Goal: Answer question/provide support: Share knowledge or assist other users

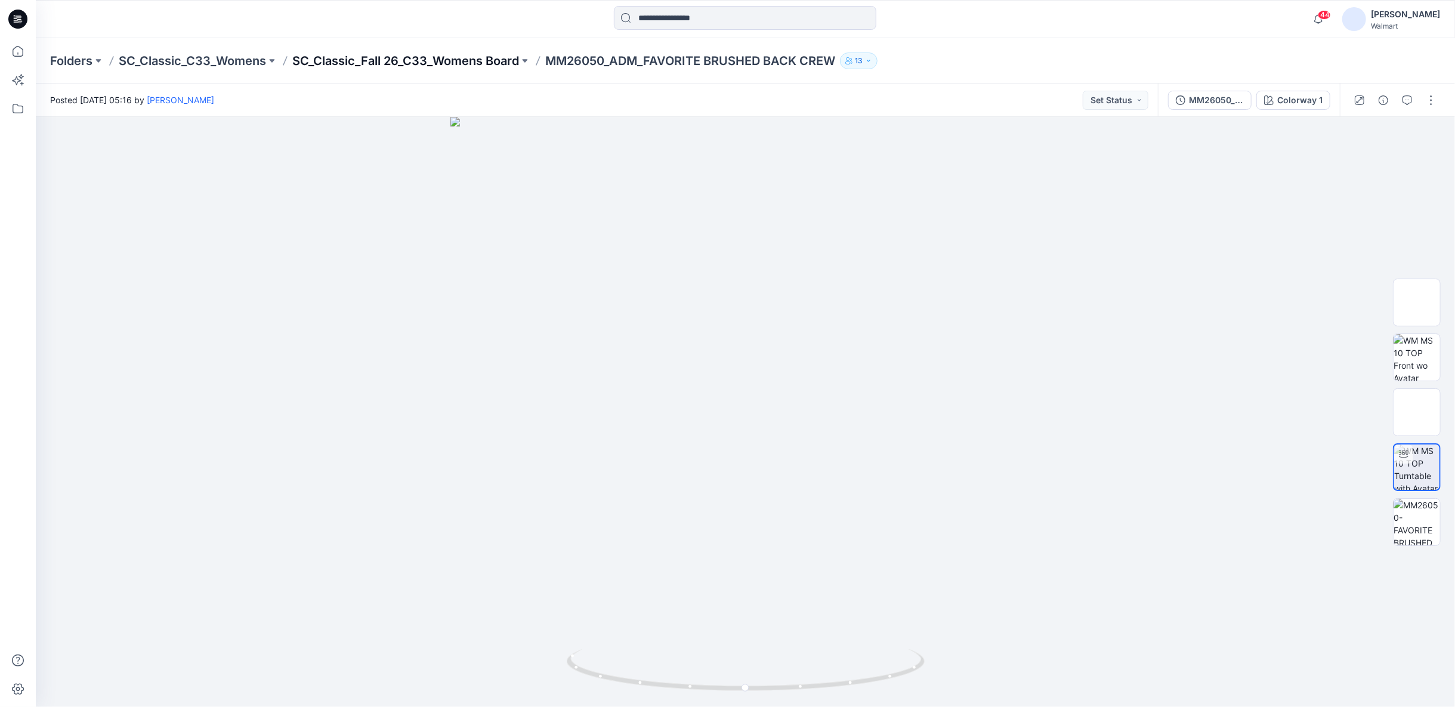
click at [448, 55] on p "SC_Classic_Fall 26_C33_Womens Board" at bounding box center [405, 60] width 227 height 17
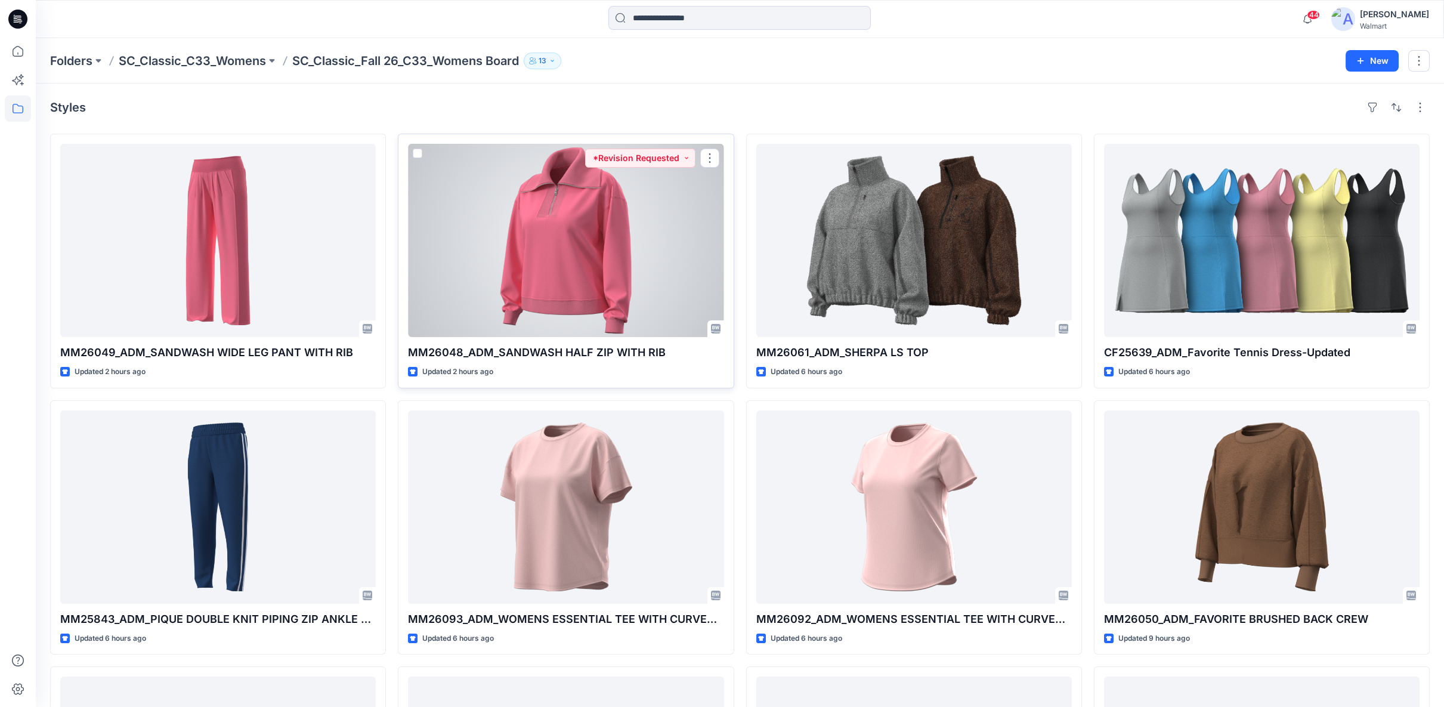
click at [682, 202] on div at bounding box center [566, 240] width 316 height 193
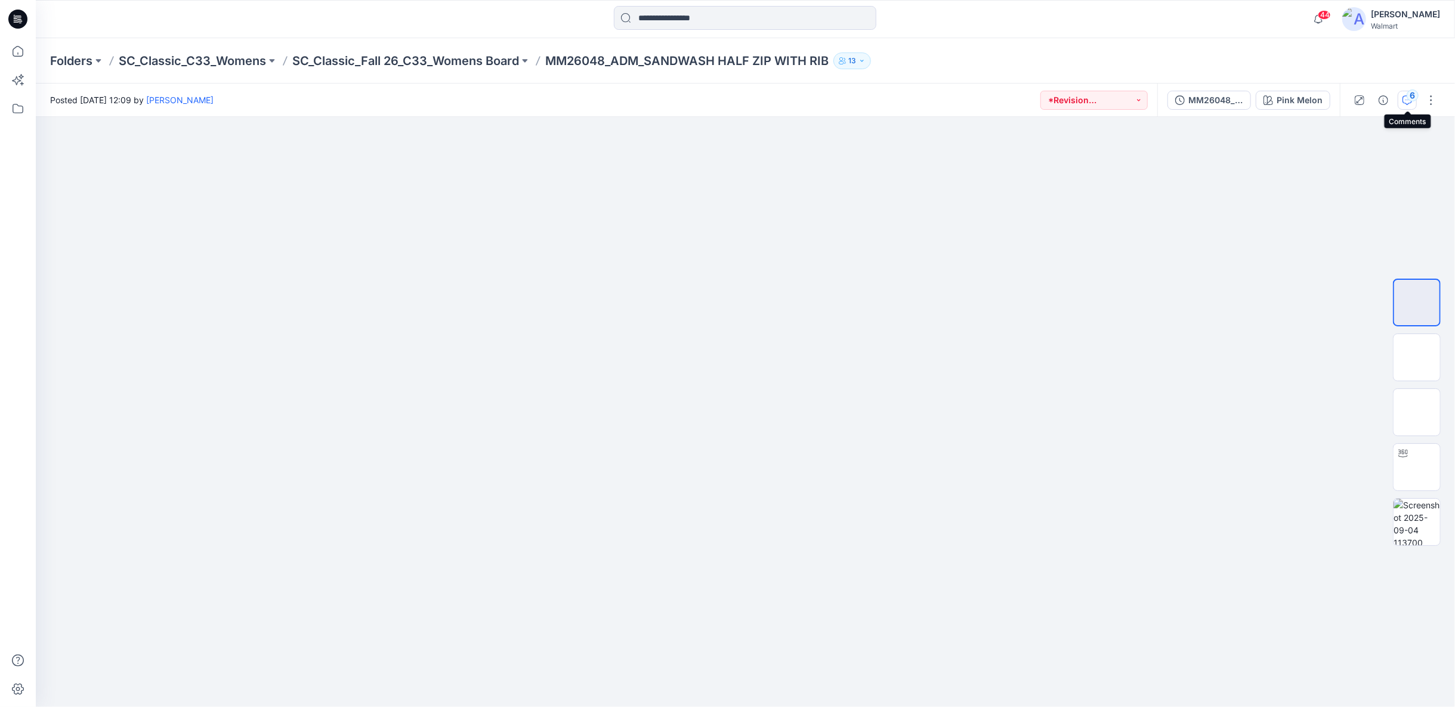
click at [1407, 101] on icon "button" at bounding box center [1407, 100] width 10 height 10
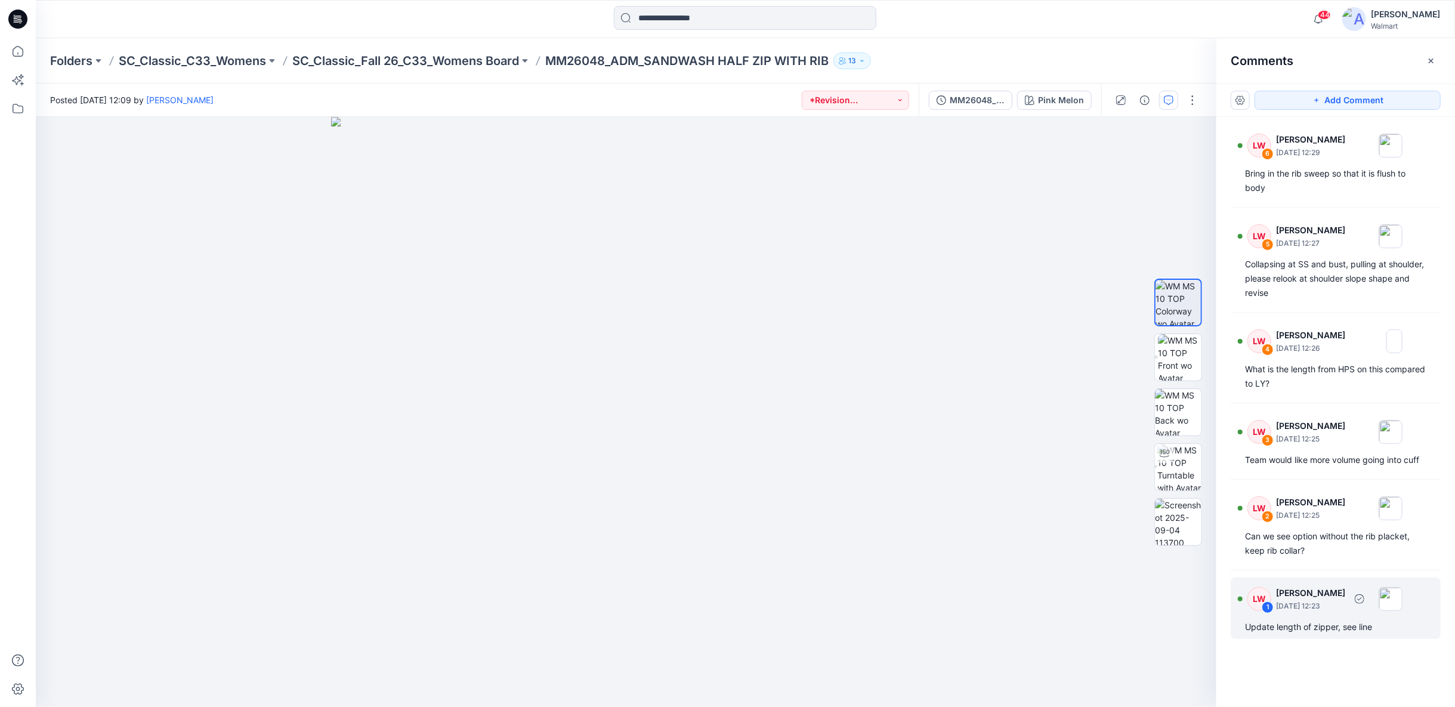
click at [1402, 598] on img at bounding box center [1391, 599] width 24 height 24
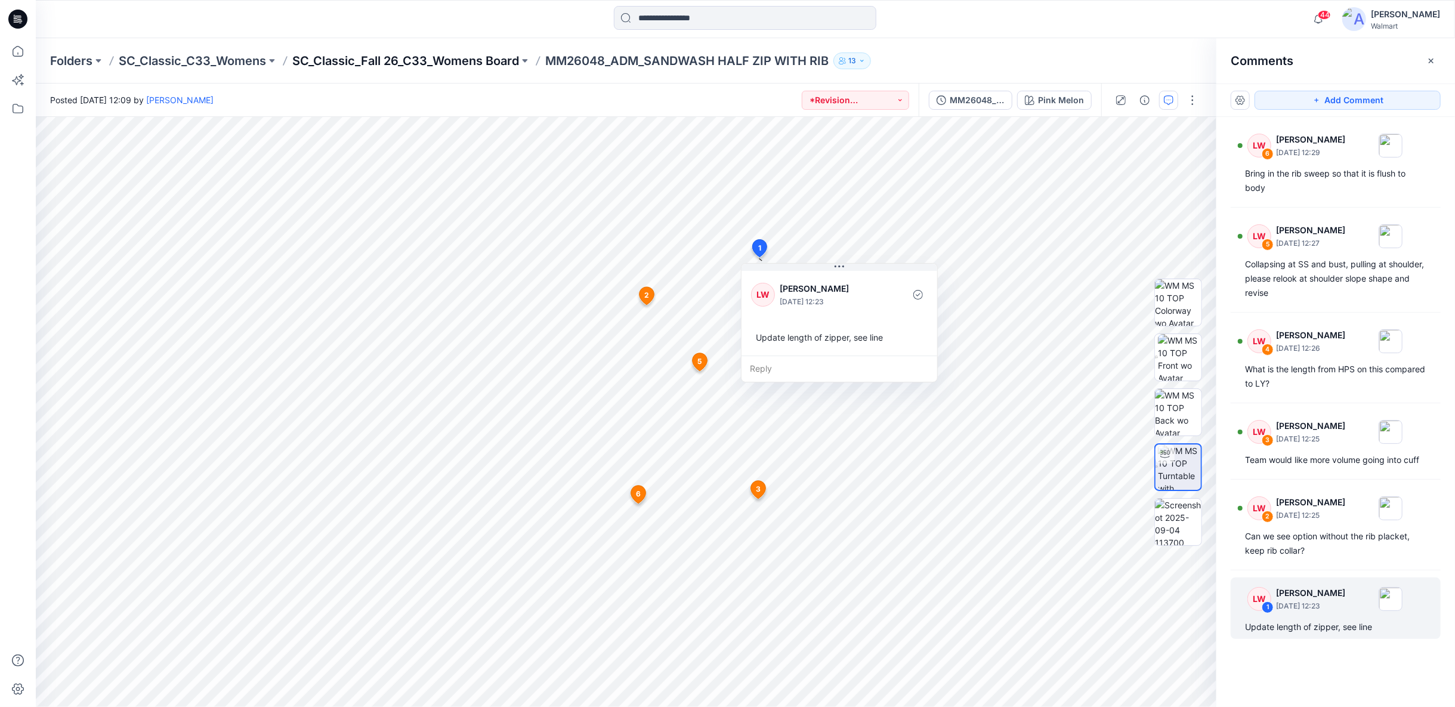
click at [469, 57] on p "SC_Classic_Fall 26_C33_Womens Board" at bounding box center [405, 60] width 227 height 17
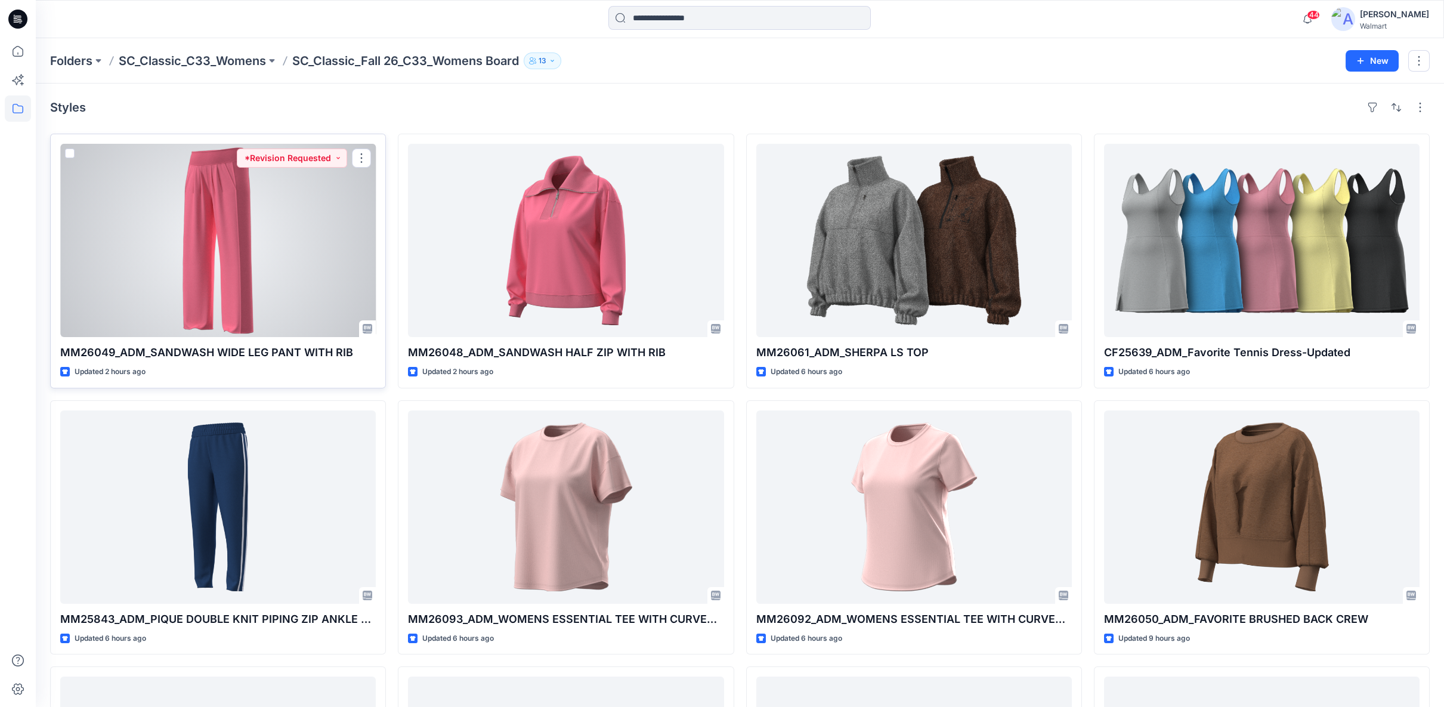
click at [285, 270] on div at bounding box center [218, 240] width 316 height 193
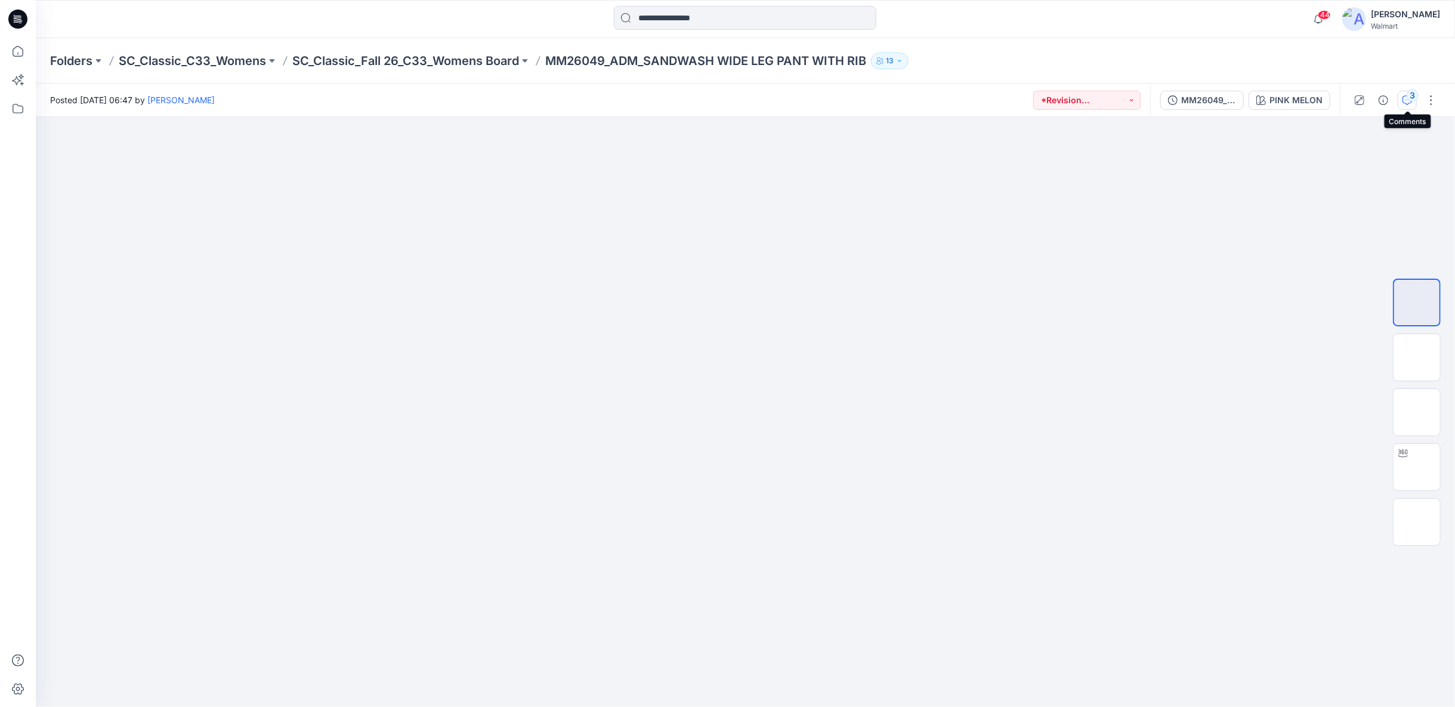
click at [1411, 101] on div "3" at bounding box center [1413, 95] width 12 height 12
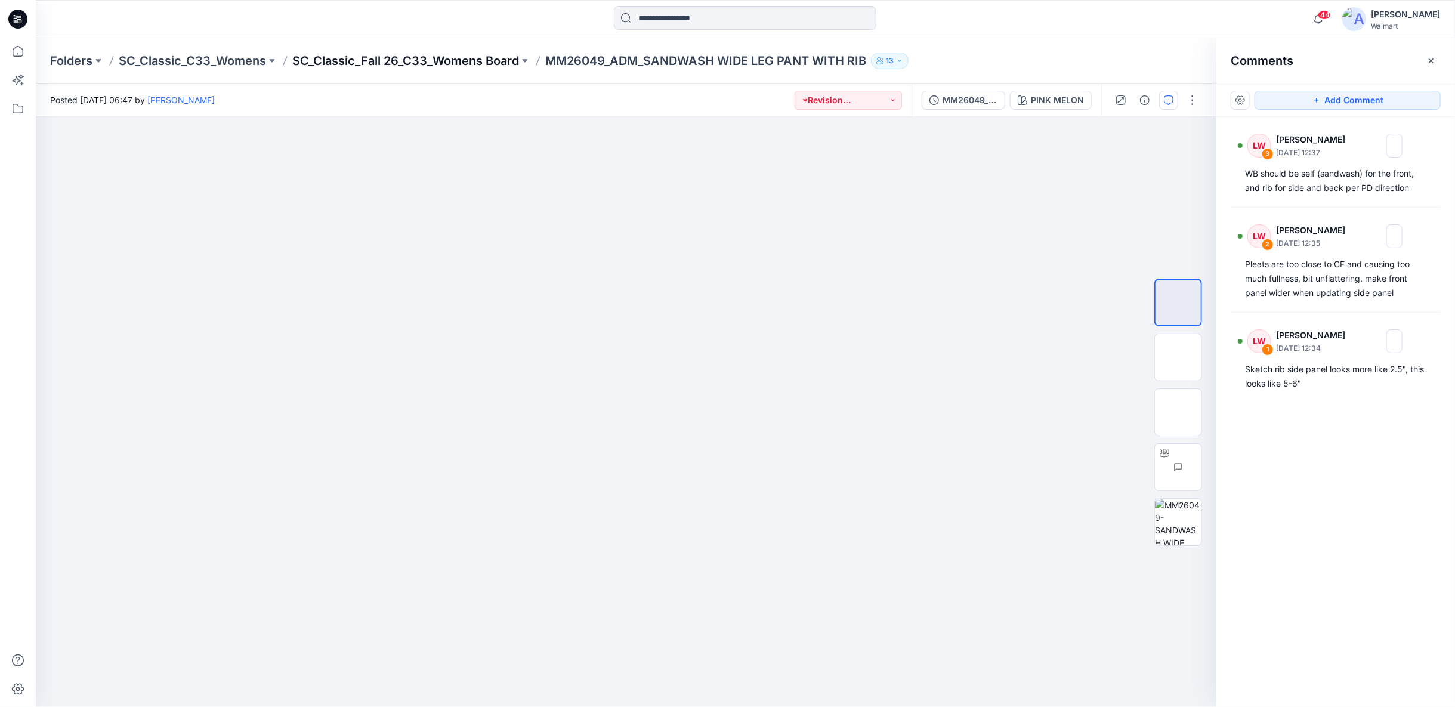
click at [474, 63] on p "SC_Classic_Fall 26_C33_Womens Board" at bounding box center [405, 60] width 227 height 17
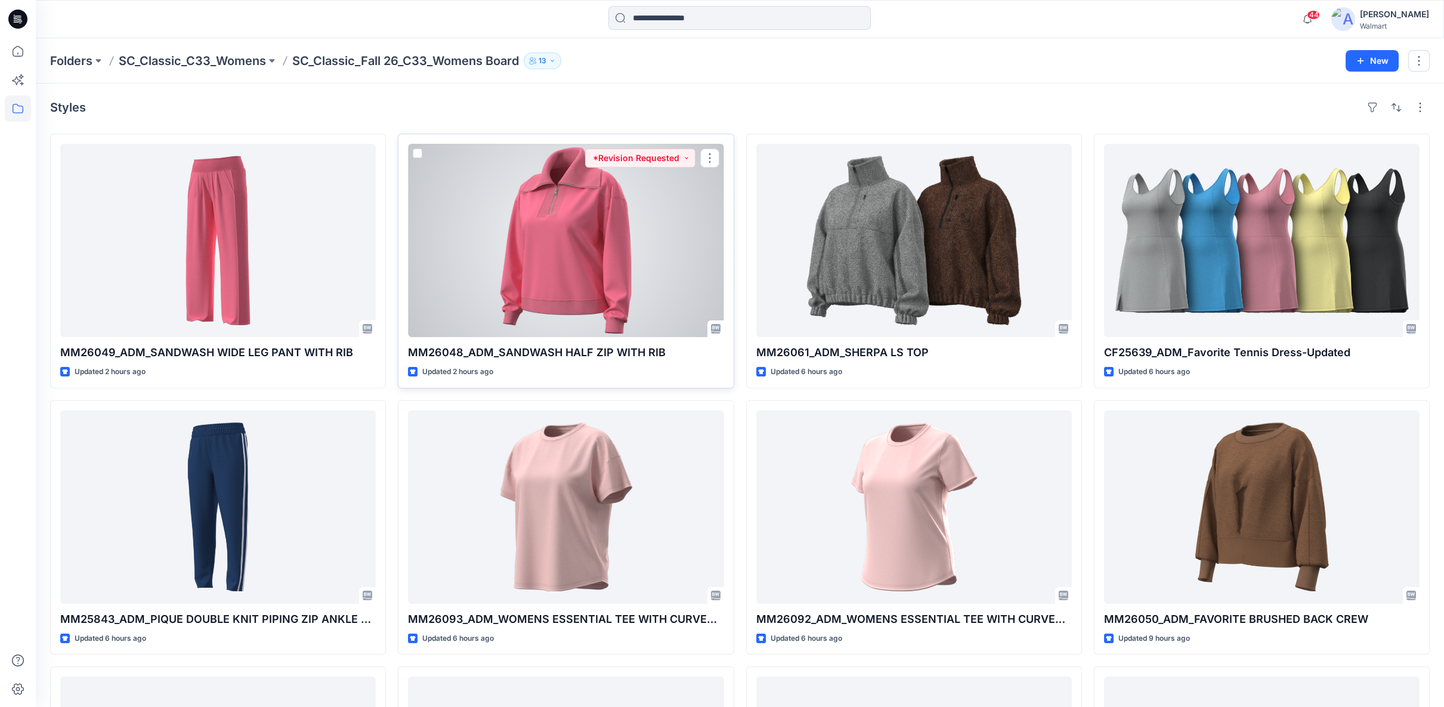
click at [606, 282] on div at bounding box center [566, 240] width 316 height 193
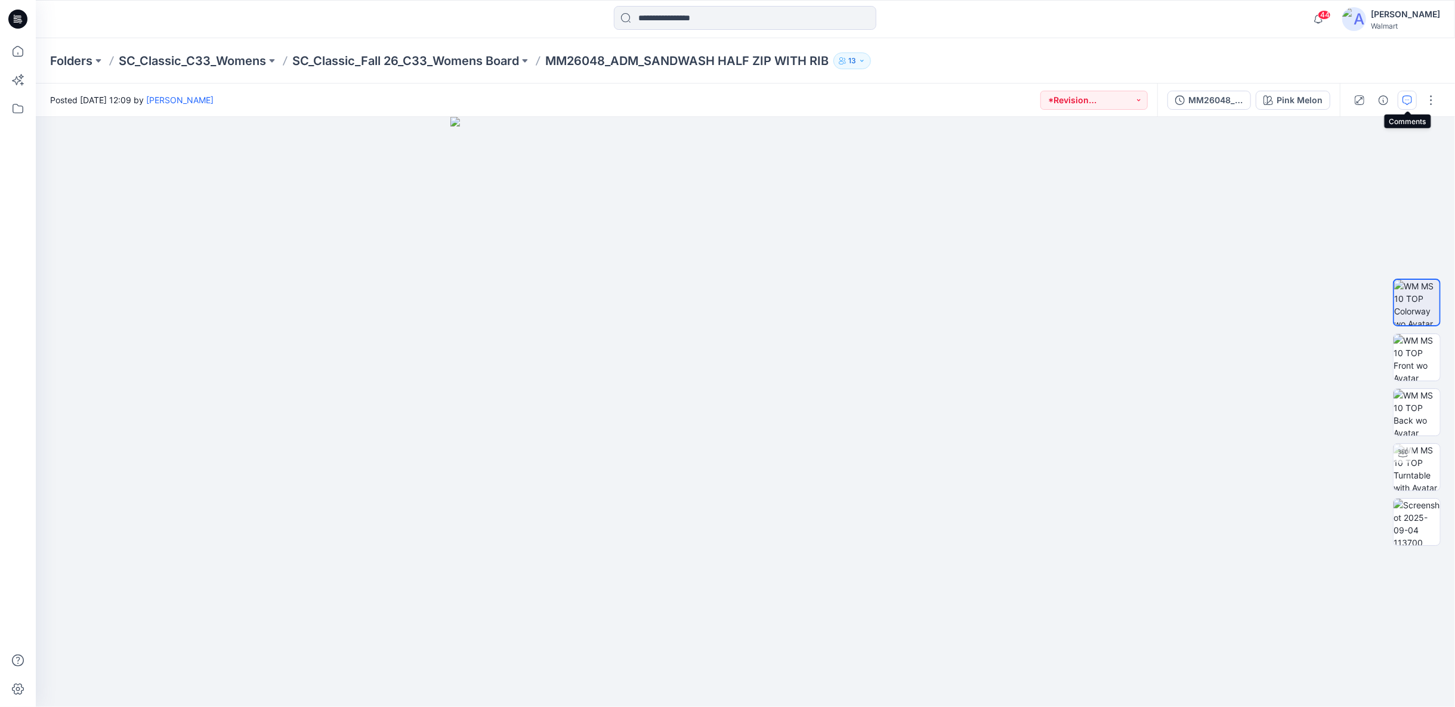
click at [1404, 100] on icon "button" at bounding box center [1407, 100] width 10 height 10
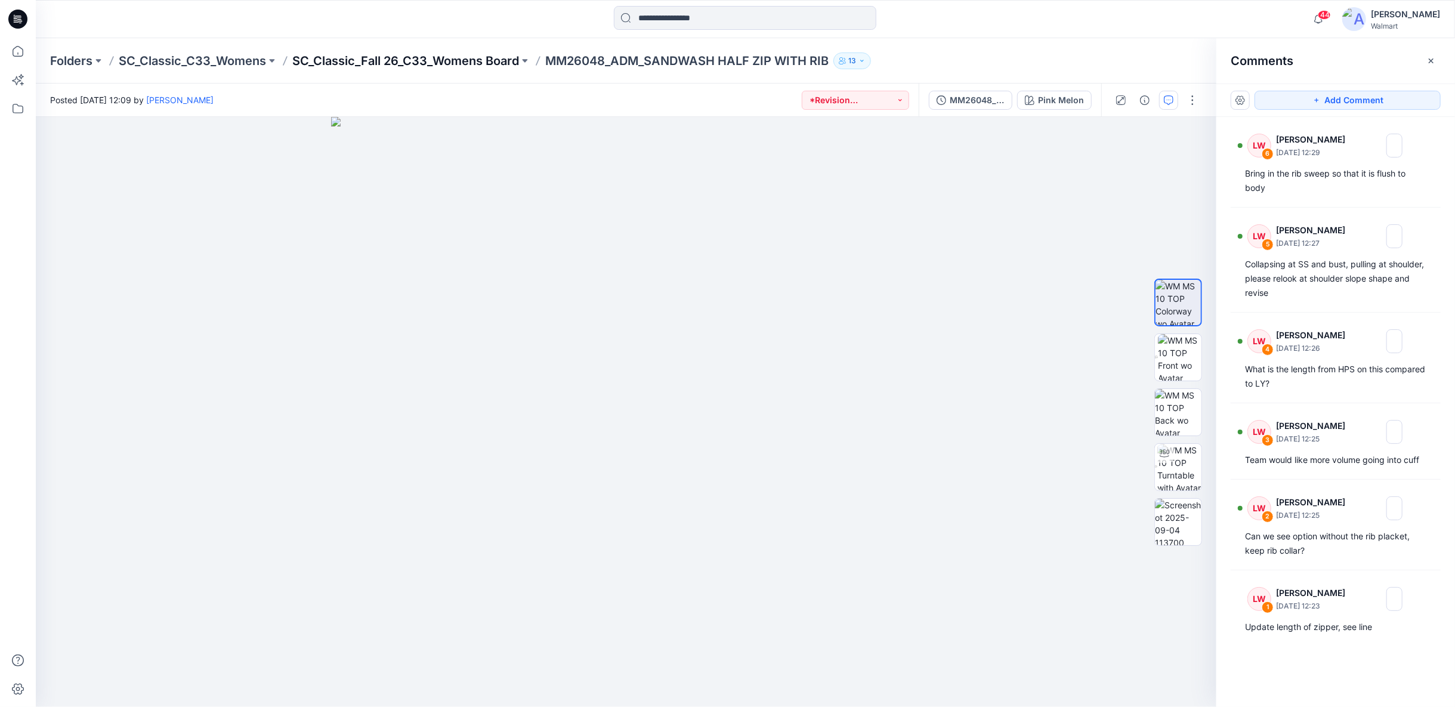
click at [474, 62] on p "SC_Classic_Fall 26_C33_Womens Board" at bounding box center [405, 60] width 227 height 17
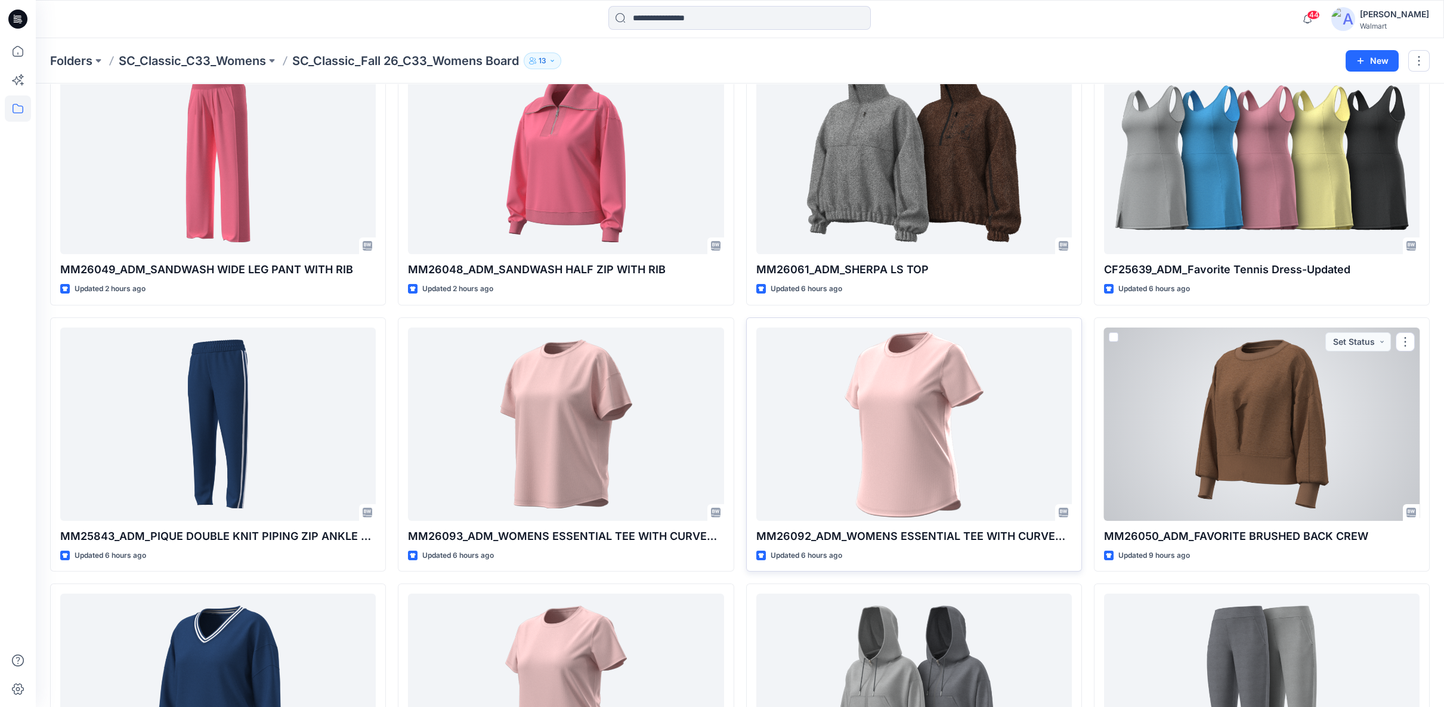
scroll to position [132, 0]
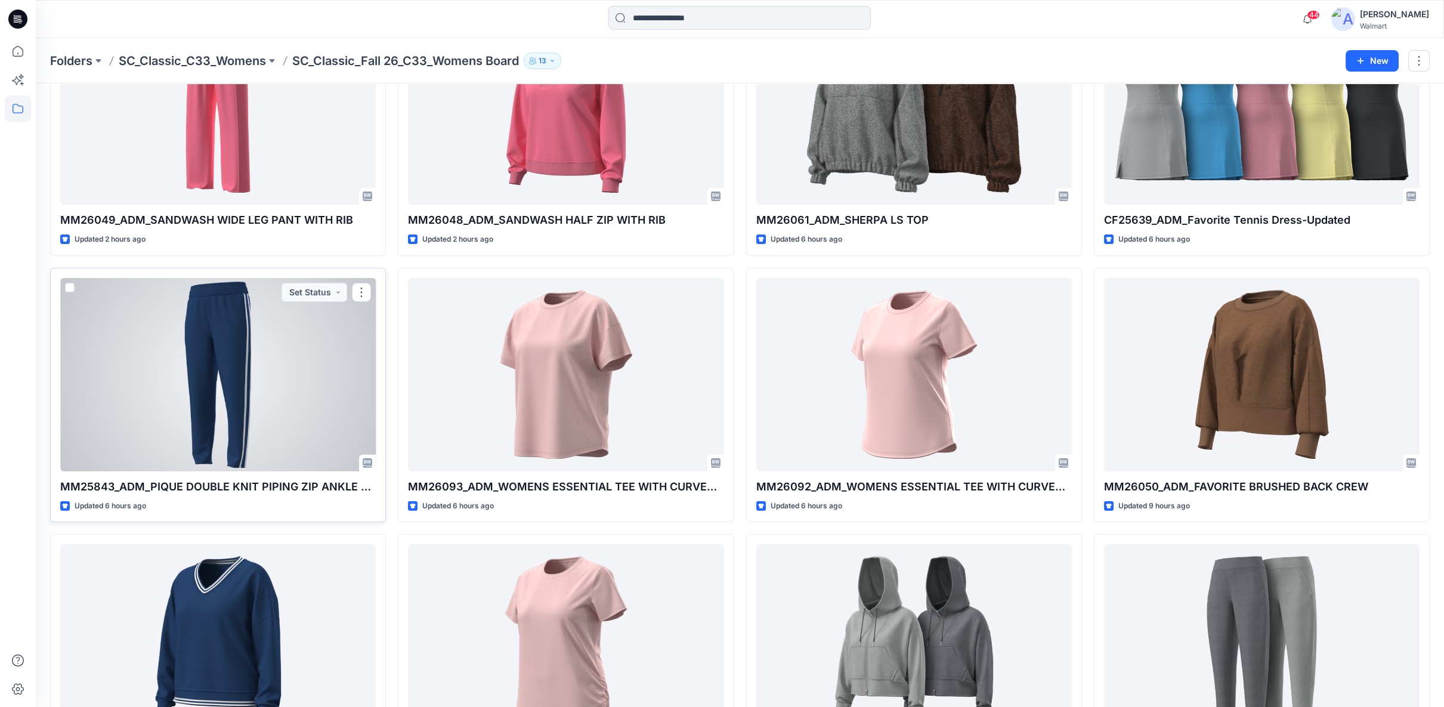
click at [262, 424] on div at bounding box center [218, 374] width 316 height 193
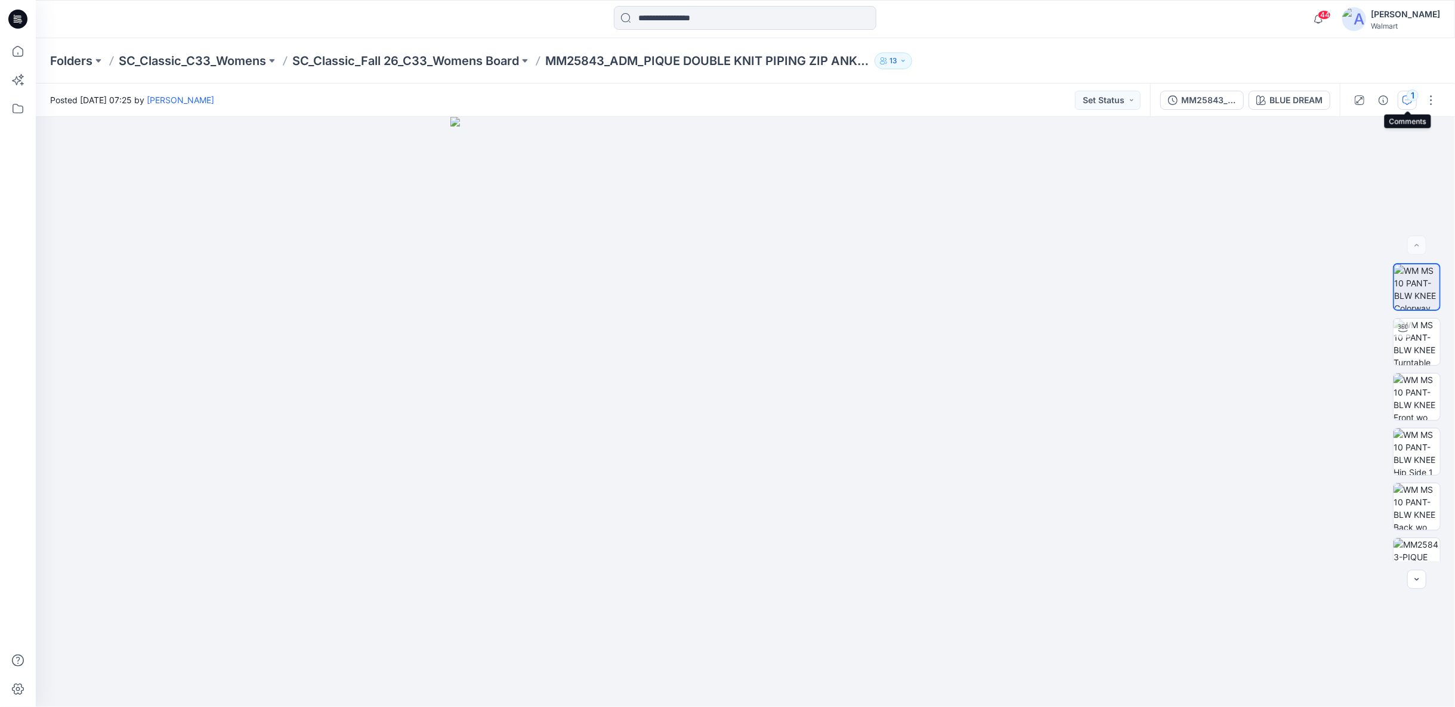
click at [1411, 98] on div "1" at bounding box center [1413, 95] width 12 height 12
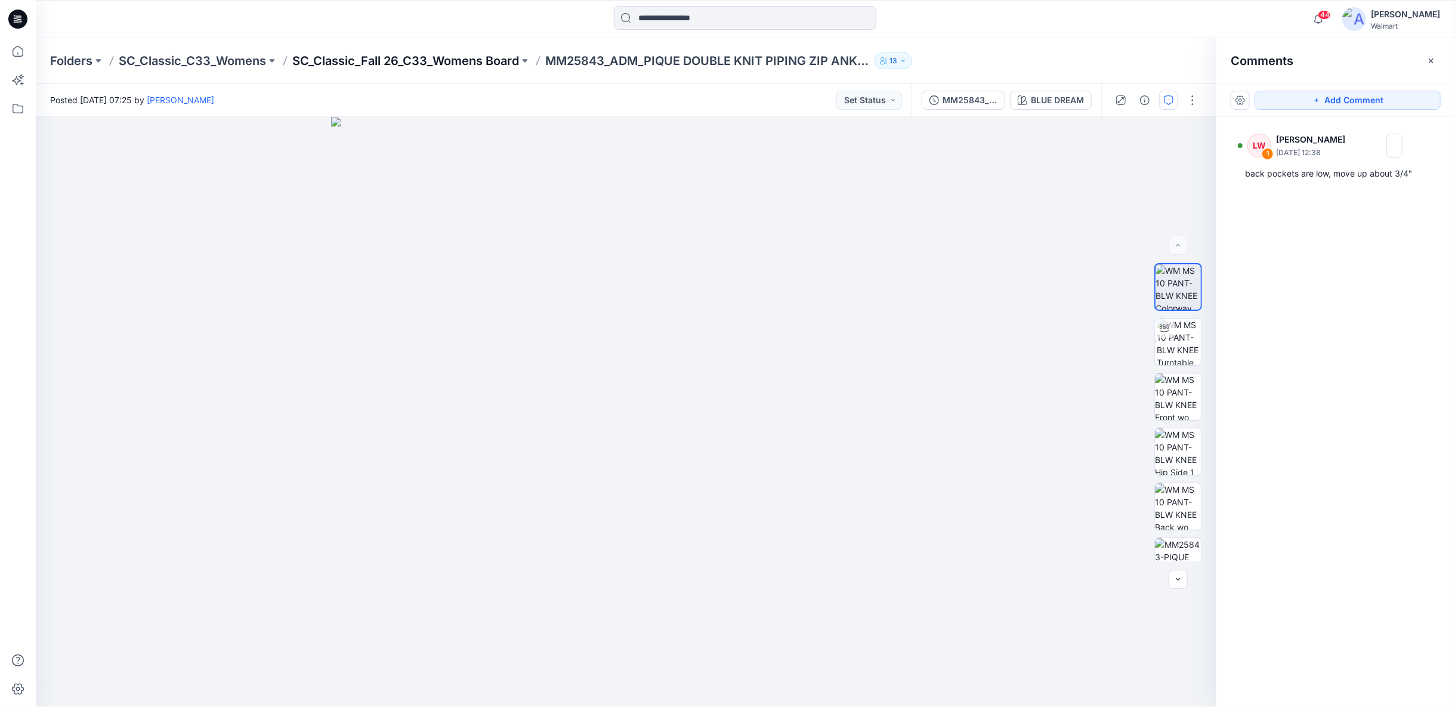
click at [423, 63] on p "SC_Classic_Fall 26_C33_Womens Board" at bounding box center [405, 60] width 227 height 17
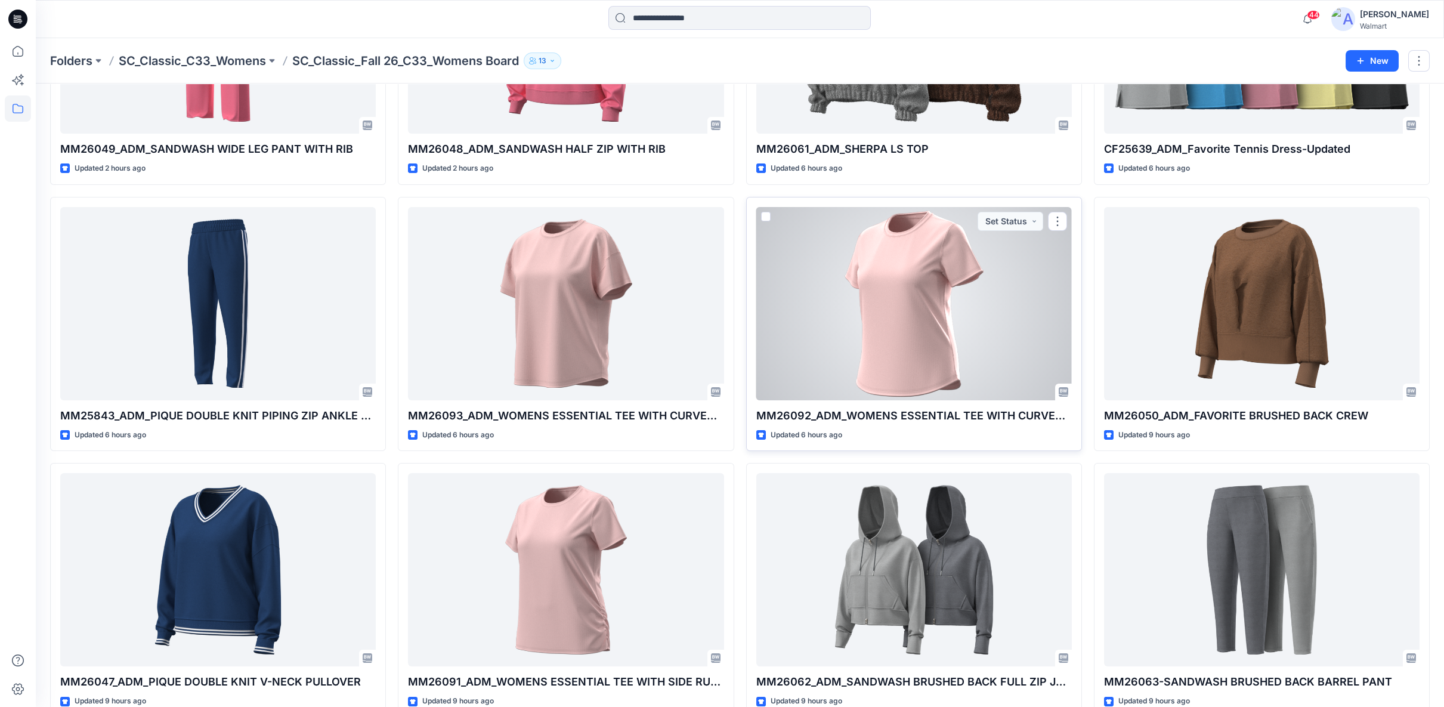
scroll to position [270, 0]
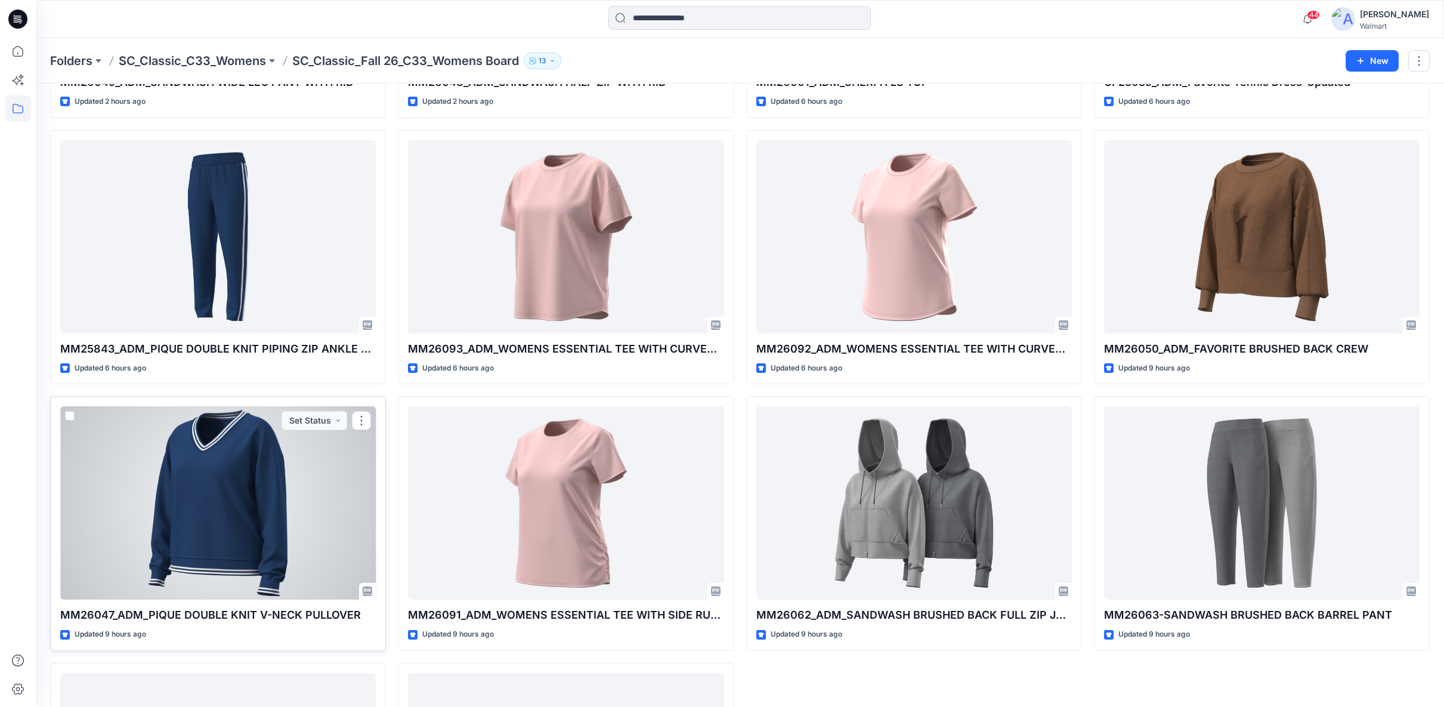
drag, startPoint x: 196, startPoint y: 500, endPoint x: 203, endPoint y: 499, distance: 7.8
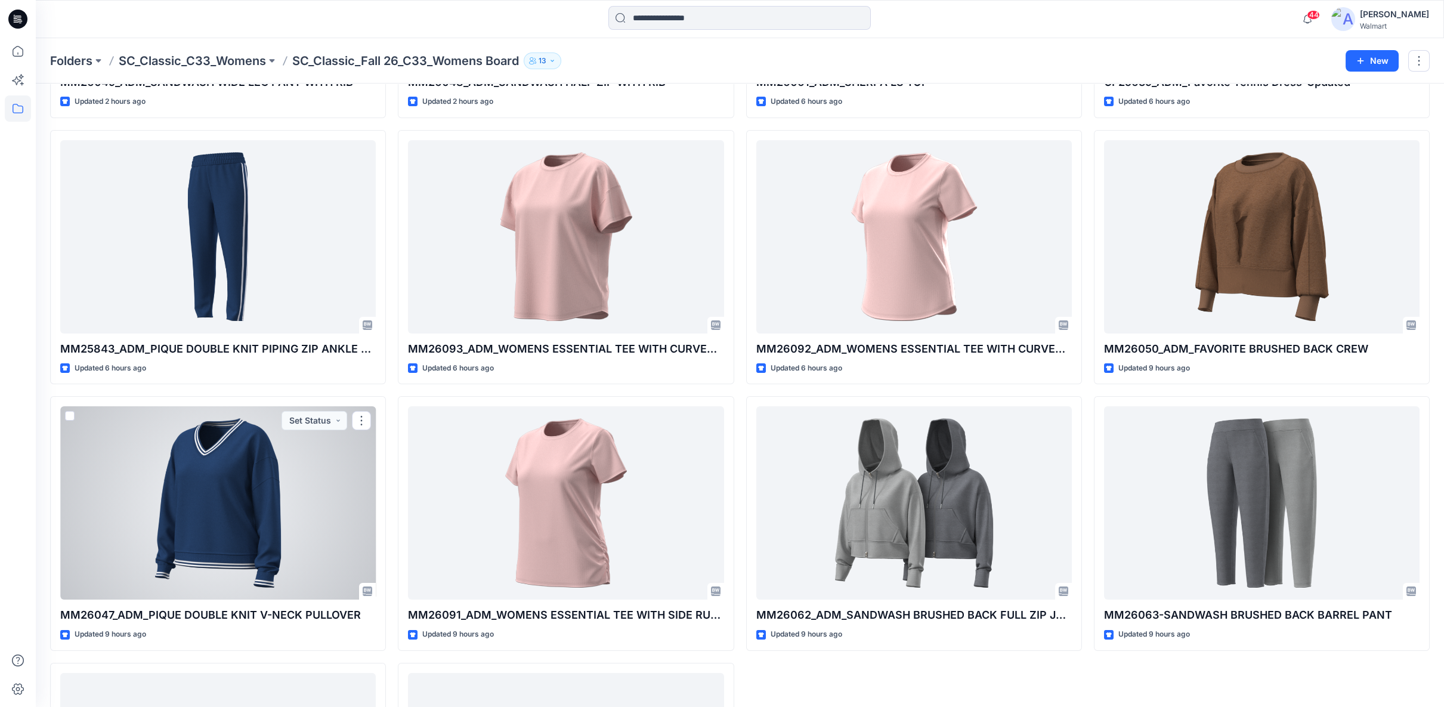
click at [197, 500] on div at bounding box center [218, 502] width 316 height 193
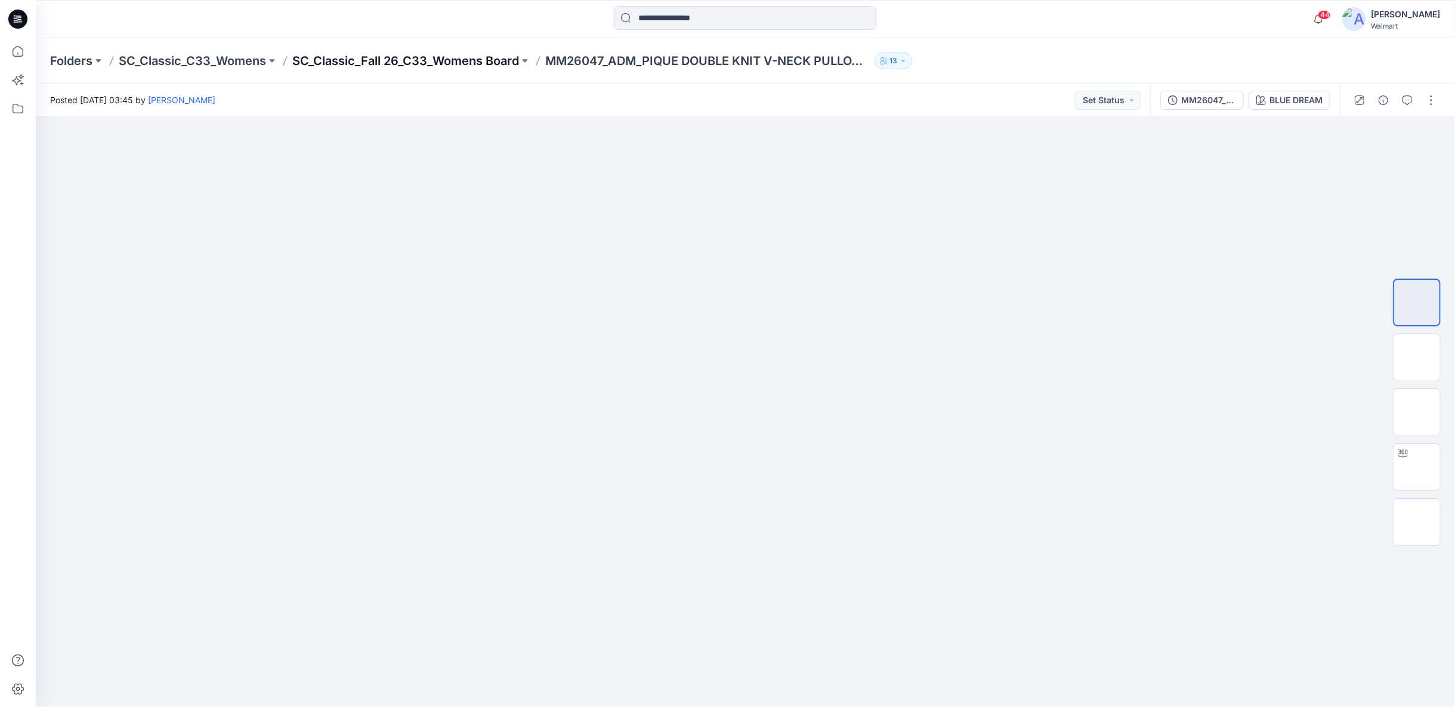
click at [390, 57] on p "SC_Classic_Fall 26_C33_Womens Board" at bounding box center [405, 60] width 227 height 17
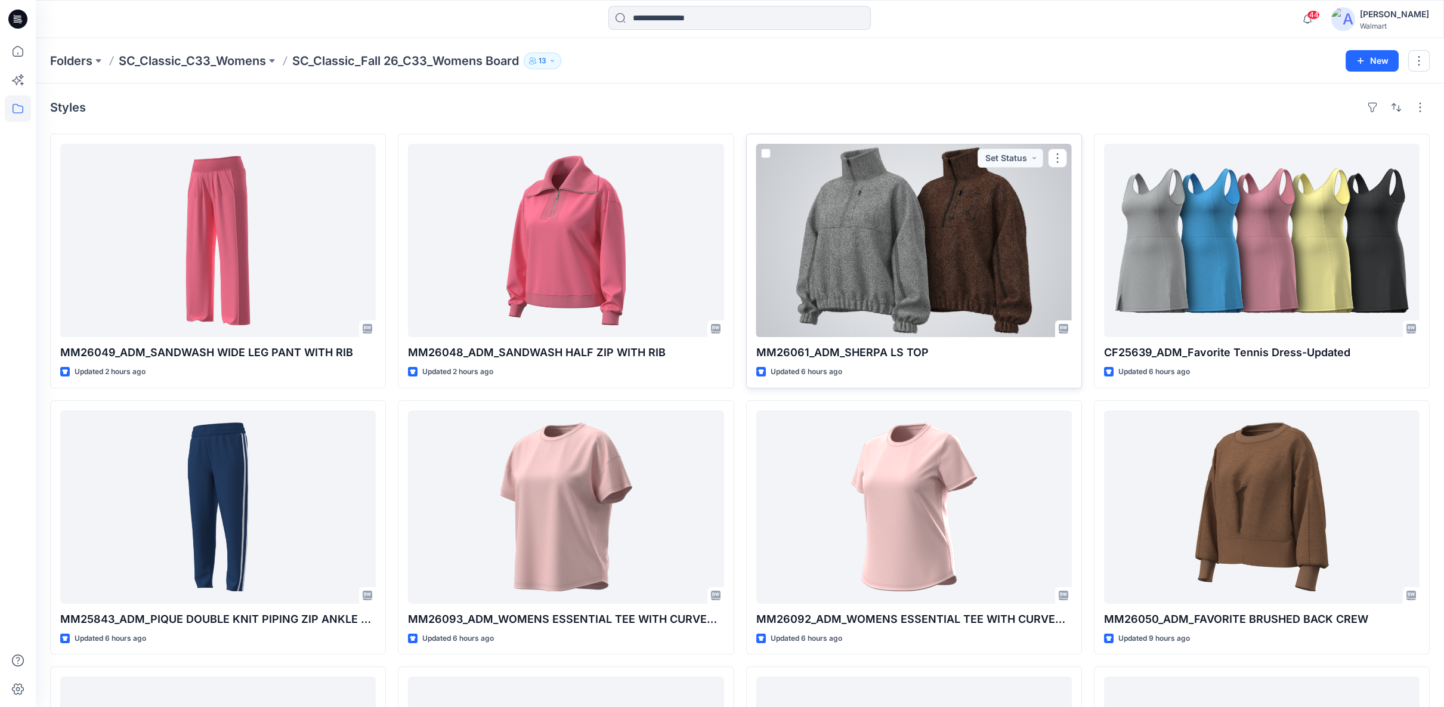
click at [906, 273] on div at bounding box center [914, 240] width 316 height 193
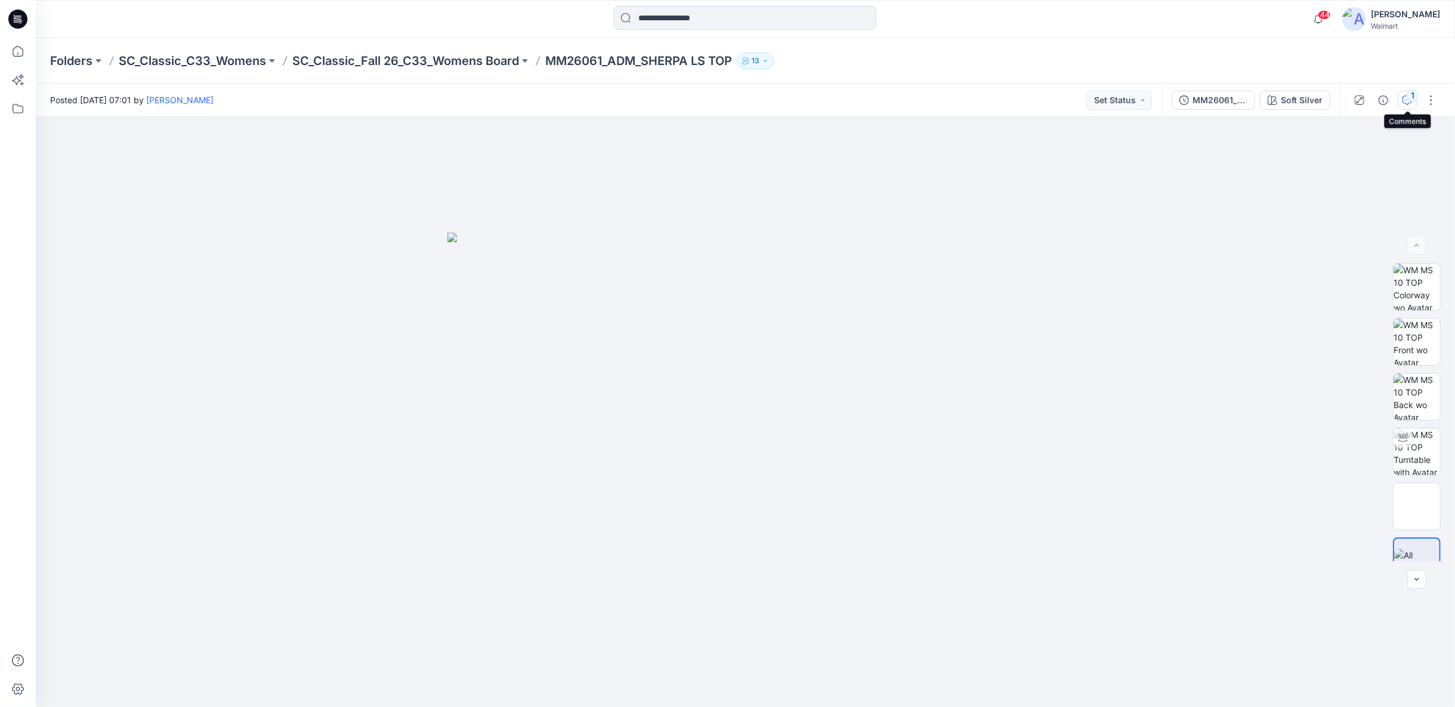
click at [1412, 99] on div "1" at bounding box center [1413, 95] width 12 height 12
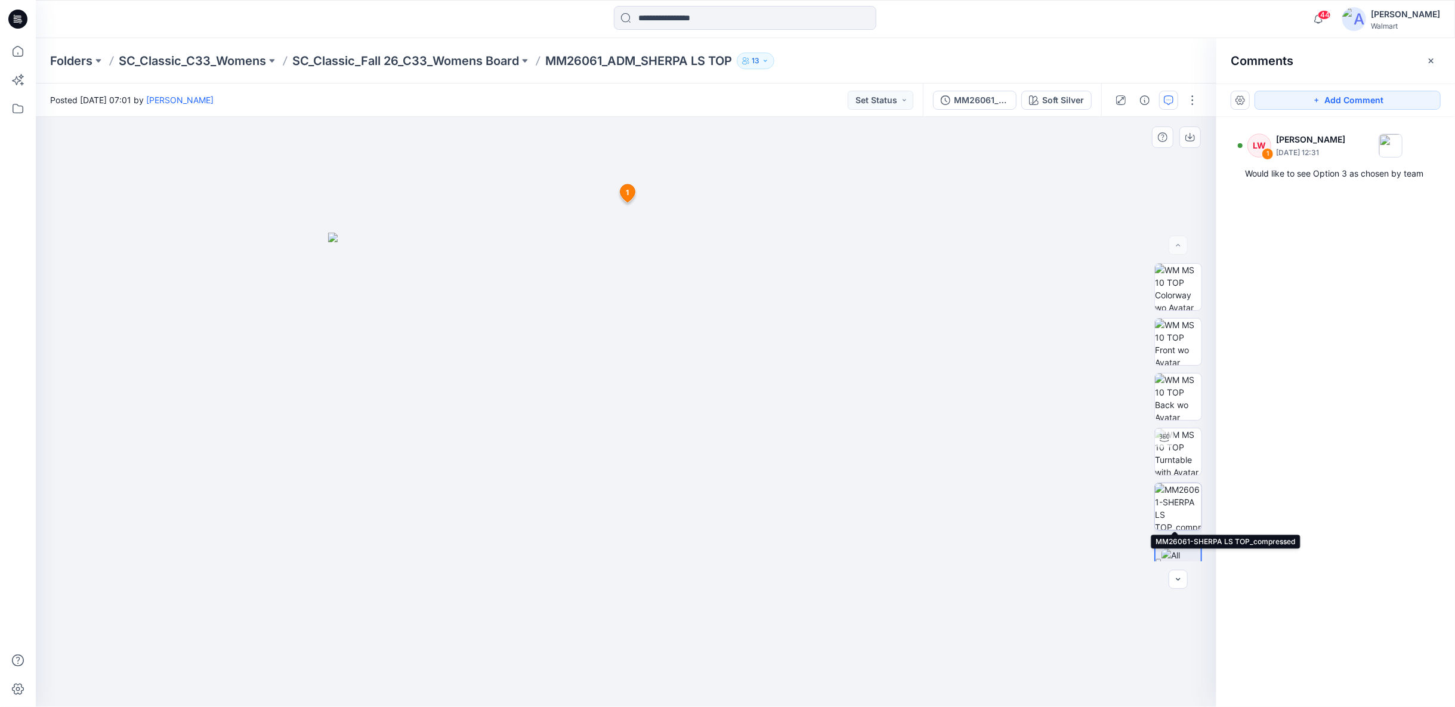
click at [1180, 518] on img at bounding box center [1178, 506] width 47 height 47
click at [426, 61] on p "SC_Classic_Fall 26_C33_Womens Board" at bounding box center [405, 60] width 227 height 17
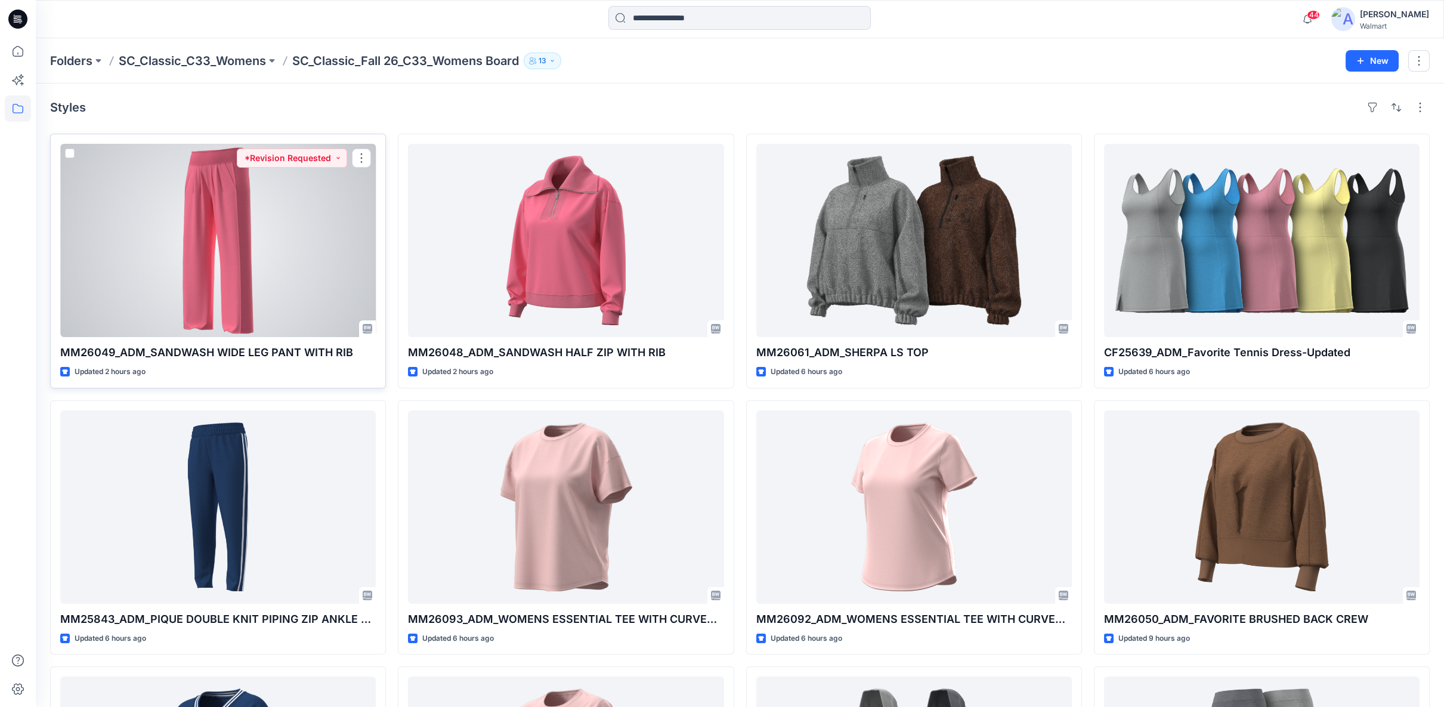
click at [314, 301] on div at bounding box center [218, 240] width 316 height 193
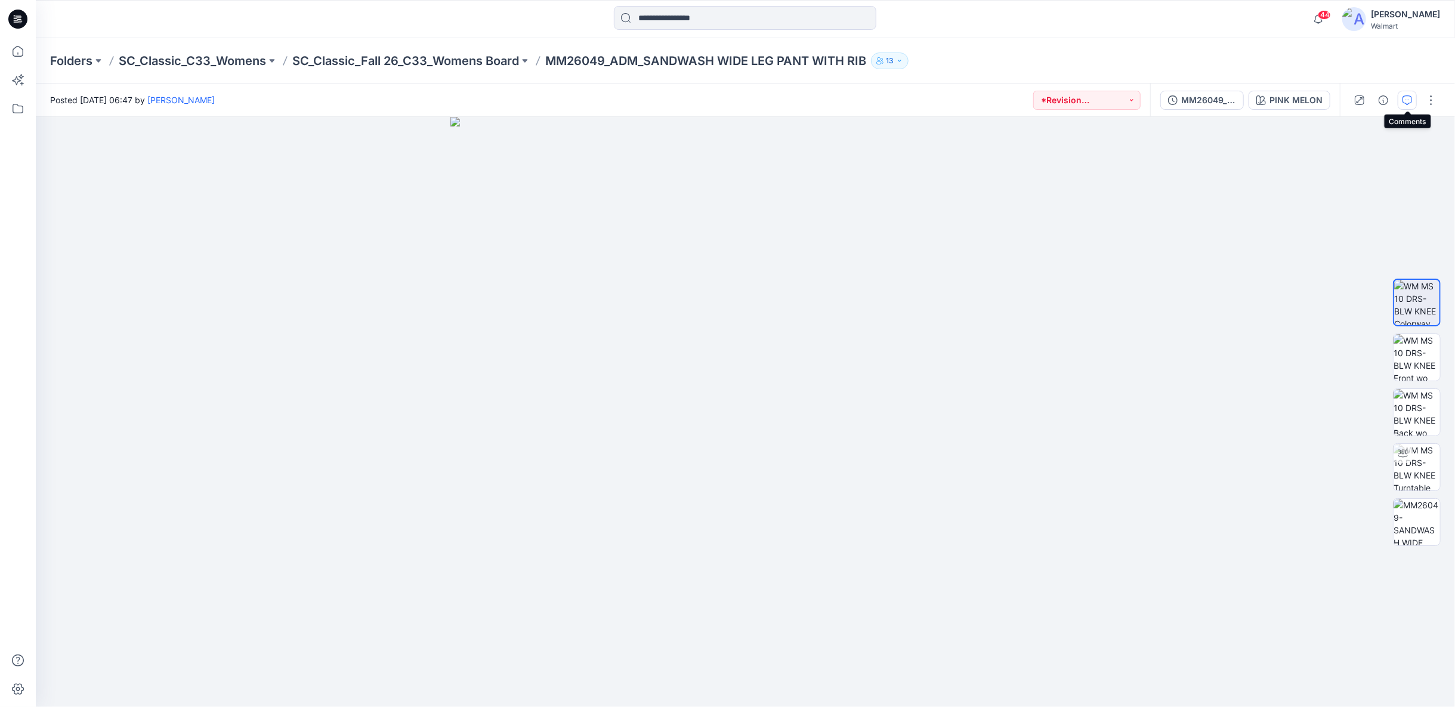
click at [1407, 98] on icon "button" at bounding box center [1407, 100] width 10 height 10
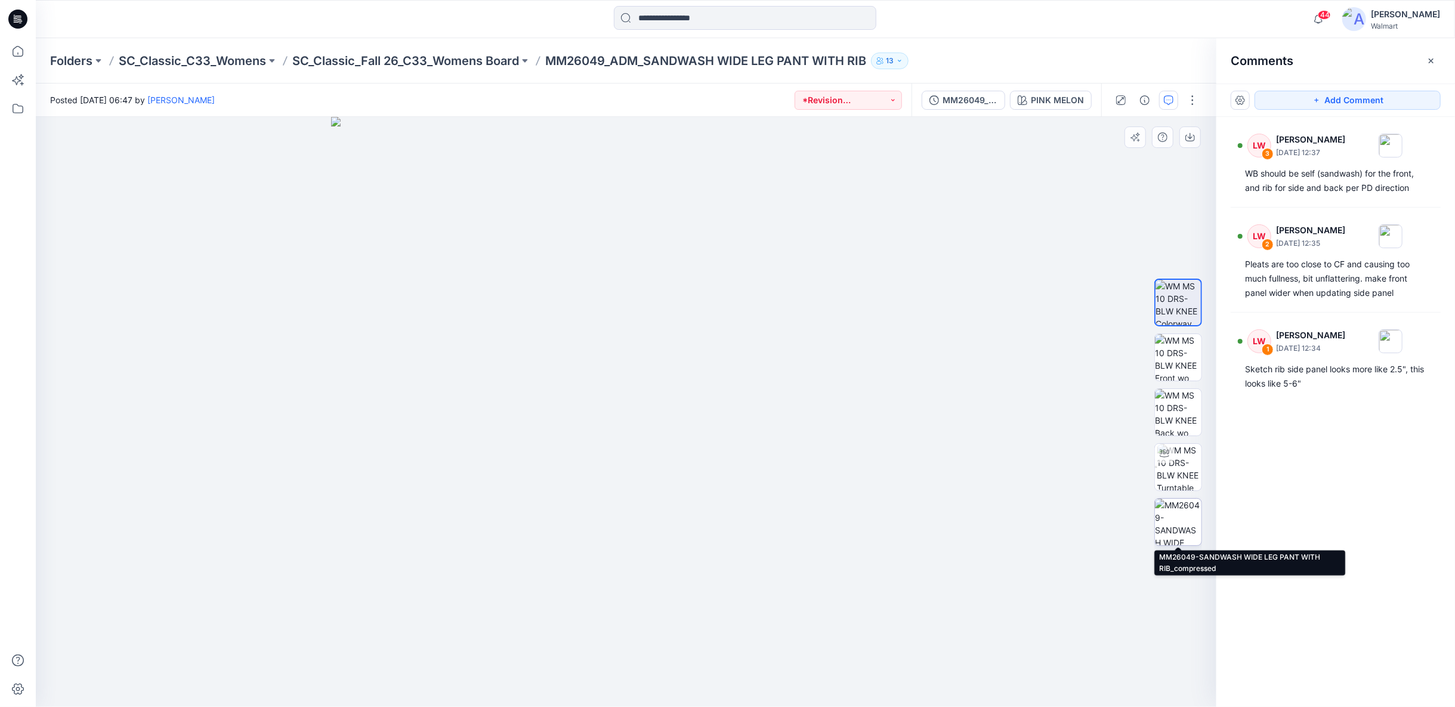
click at [1185, 526] on img at bounding box center [1178, 522] width 47 height 47
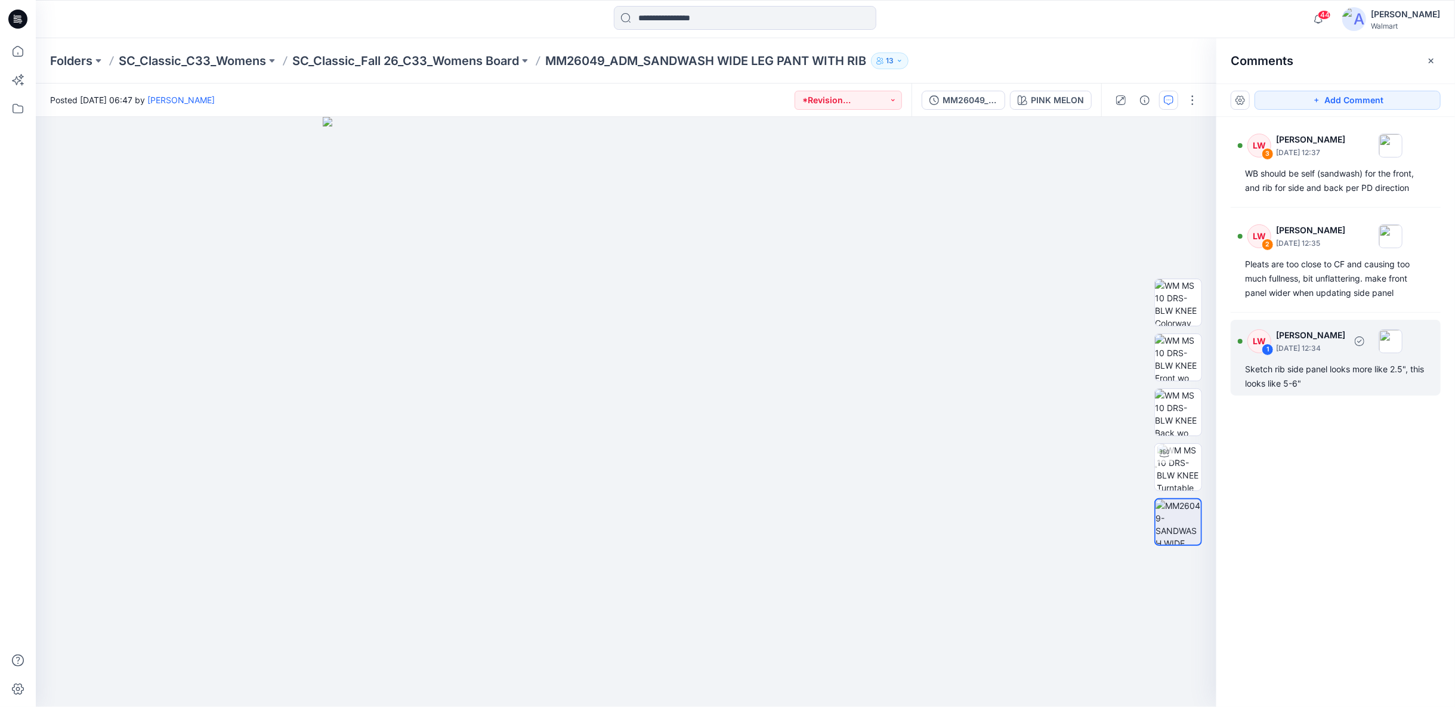
click at [1334, 370] on div "Sketch rib side panel looks more like 2.5", this looks like 5-6"" at bounding box center [1335, 376] width 181 height 29
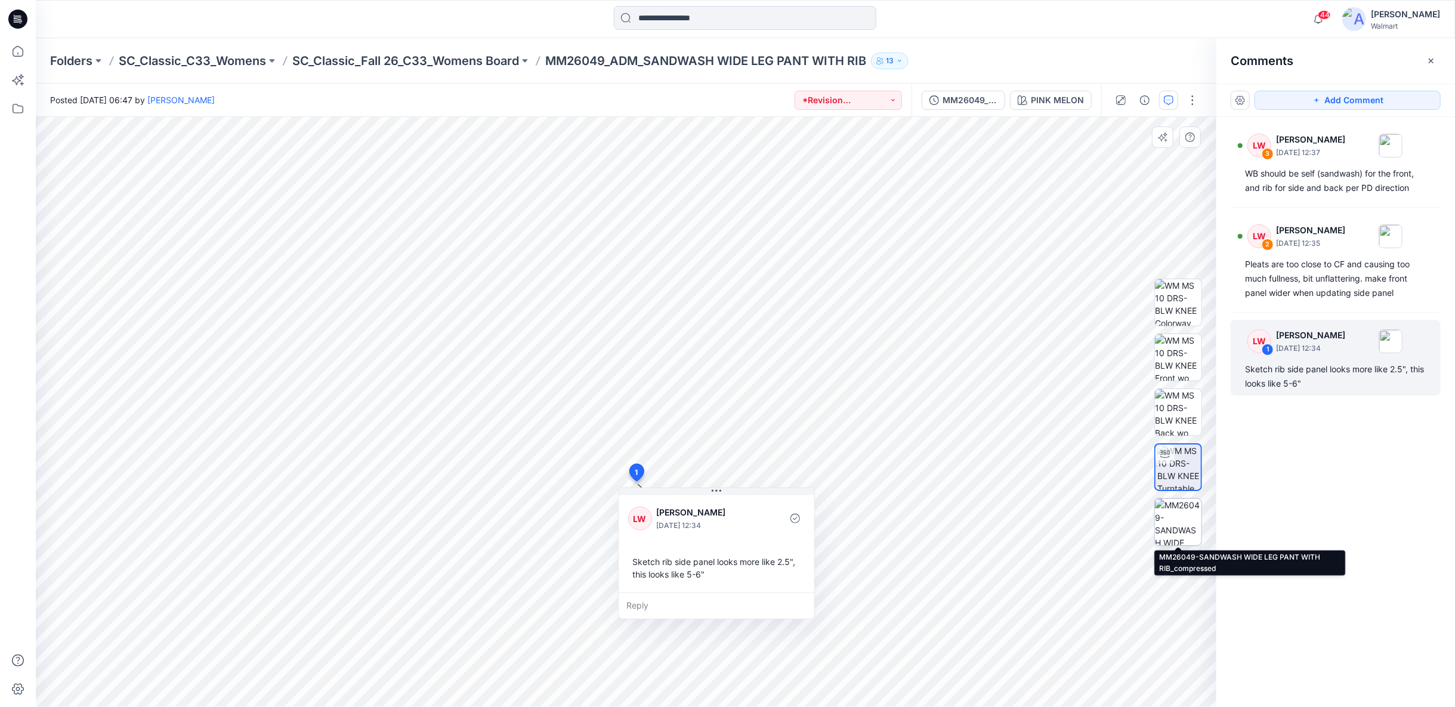
click at [1187, 519] on img at bounding box center [1178, 522] width 47 height 47
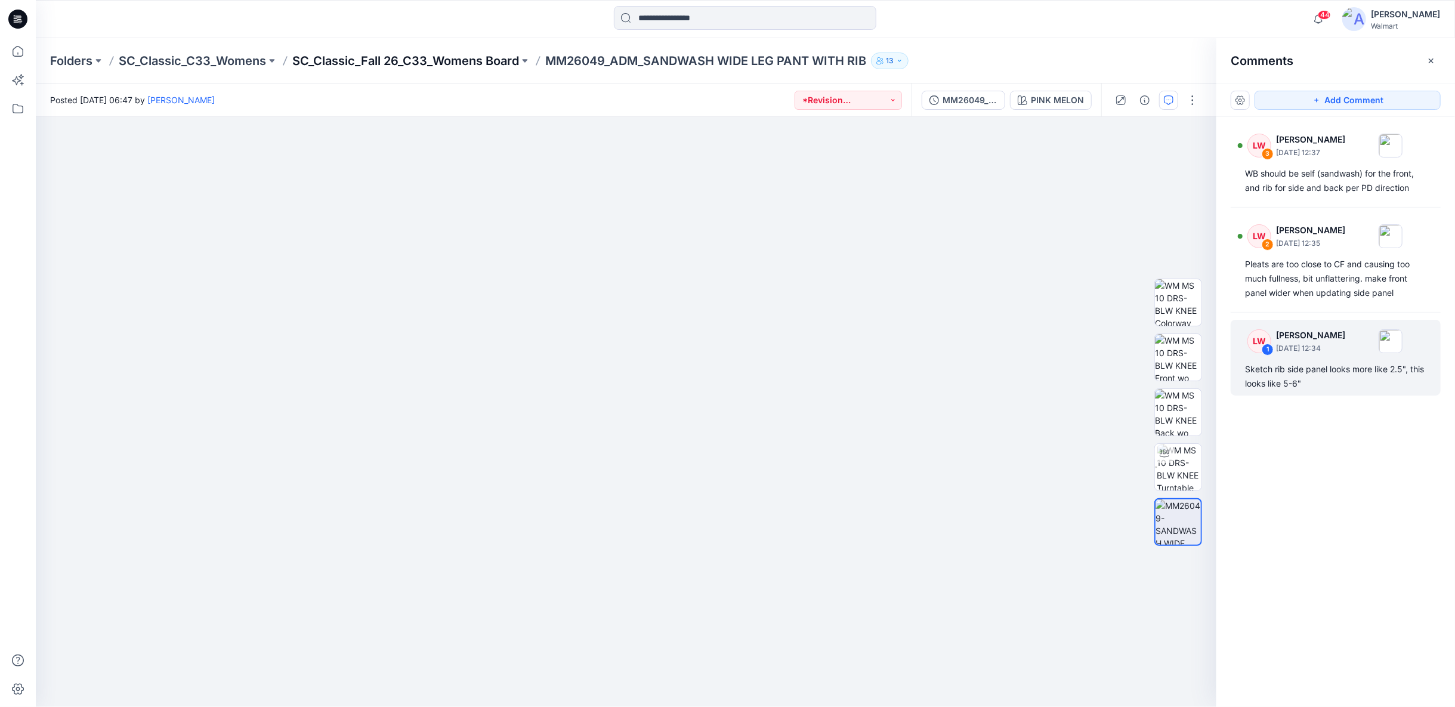
click at [465, 61] on p "SC_Classic_Fall 26_C33_Womens Board" at bounding box center [405, 60] width 227 height 17
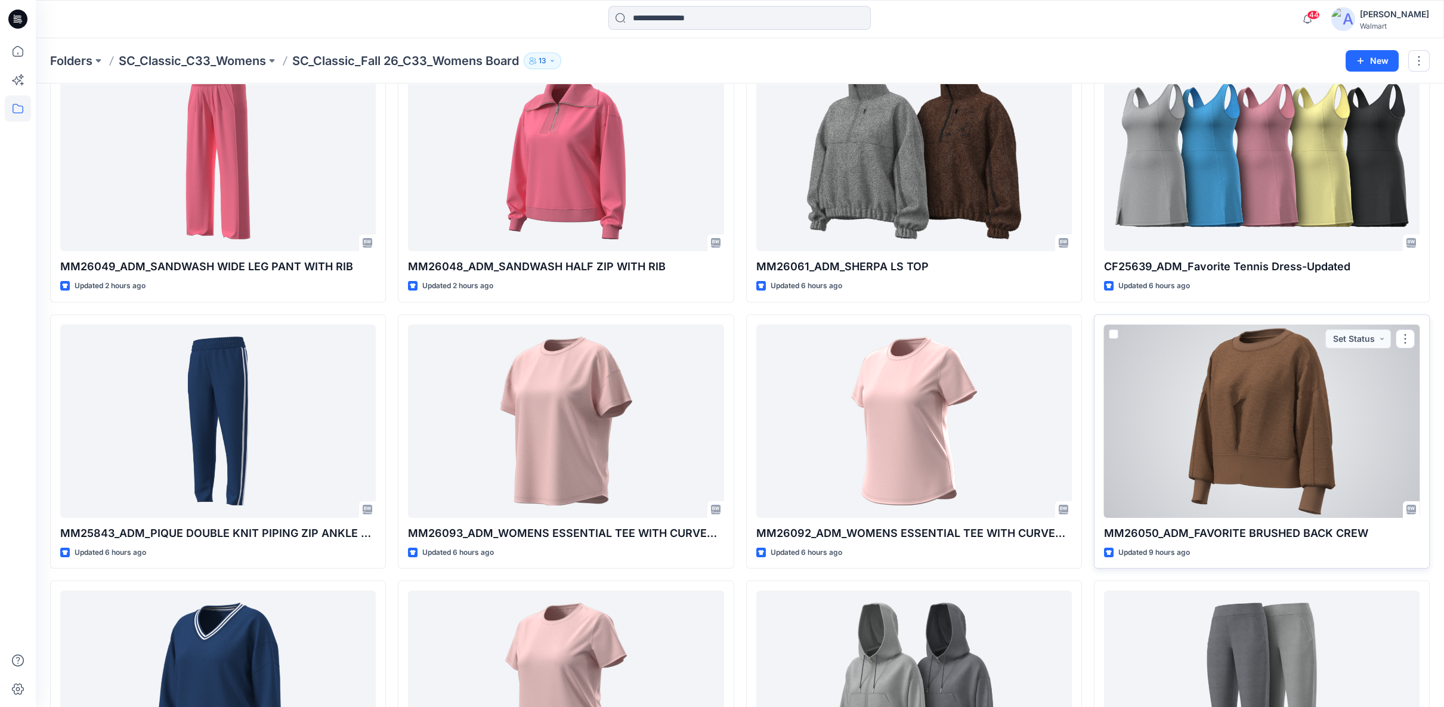
scroll to position [30, 0]
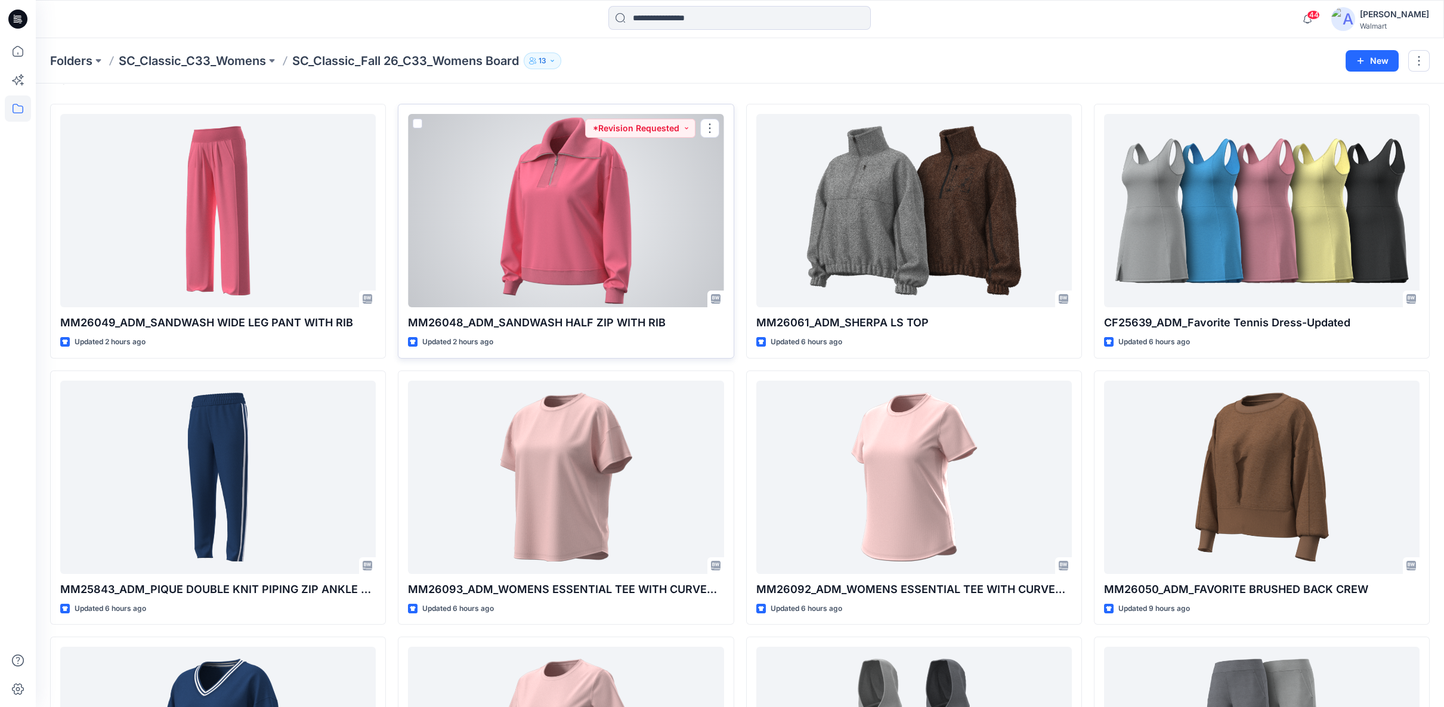
click at [558, 170] on div at bounding box center [566, 210] width 316 height 193
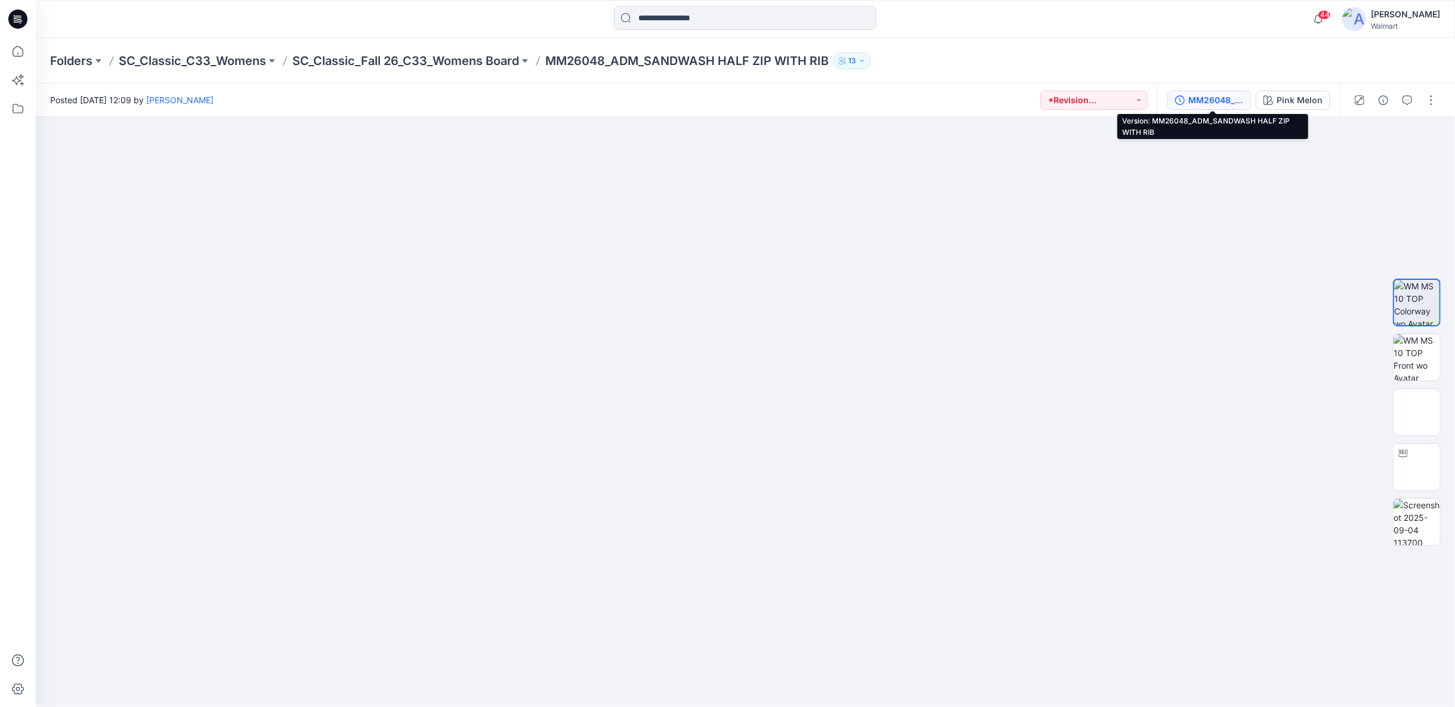
click at [1237, 101] on div "MM26048_ADM_SANDWASH HALF ZIP WITH RIB" at bounding box center [1215, 100] width 55 height 13
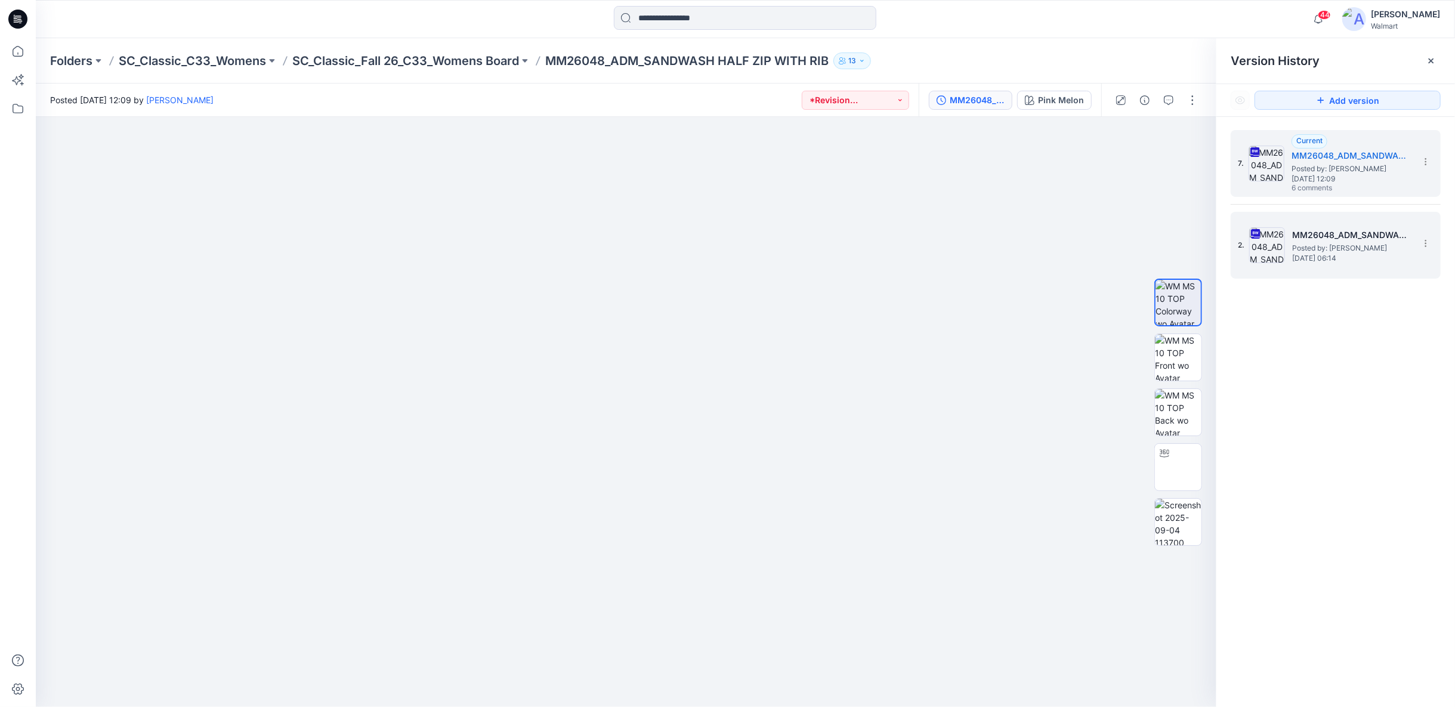
click at [1393, 245] on span "Posted by: Rajesh Kumar" at bounding box center [1351, 248] width 119 height 12
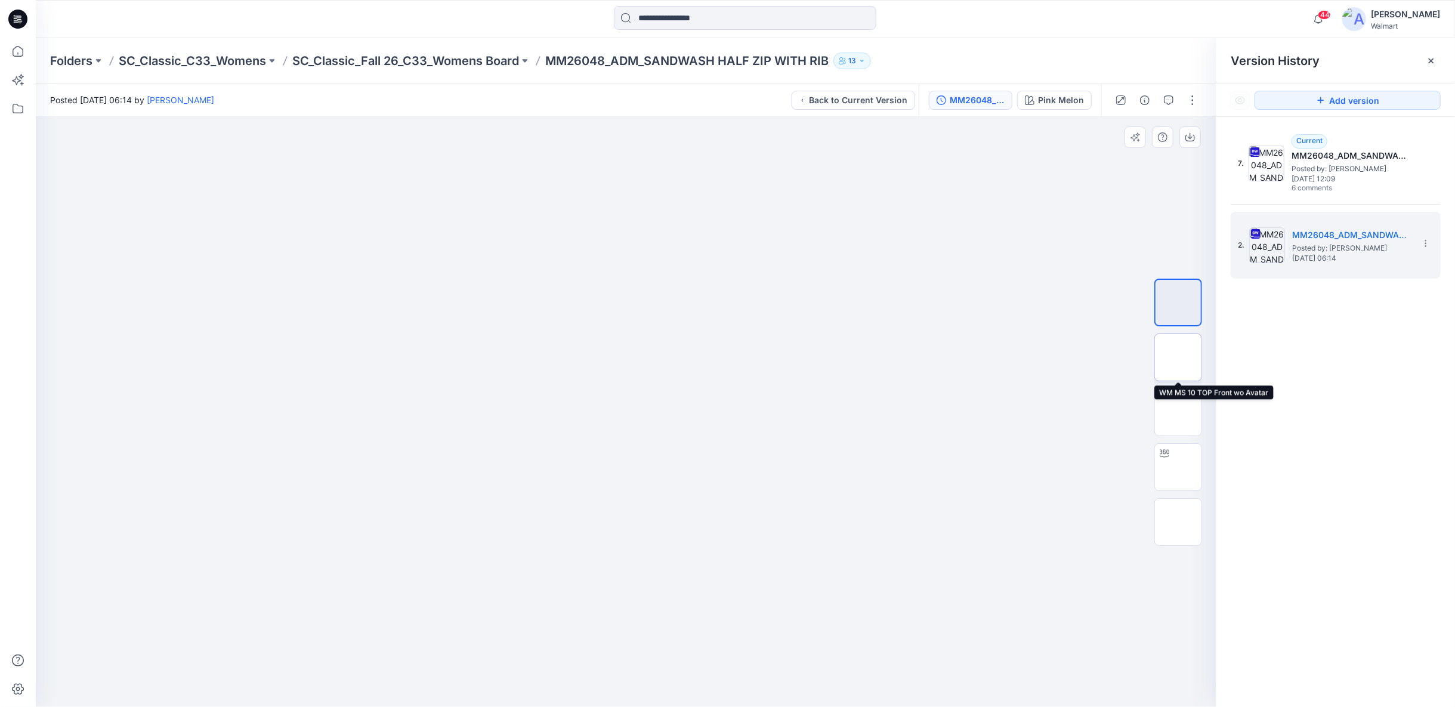
click at [1178, 357] on img at bounding box center [1178, 357] width 0 height 0
click at [503, 61] on p "SC_Classic_Fall 26_C33_Womens Board" at bounding box center [405, 60] width 227 height 17
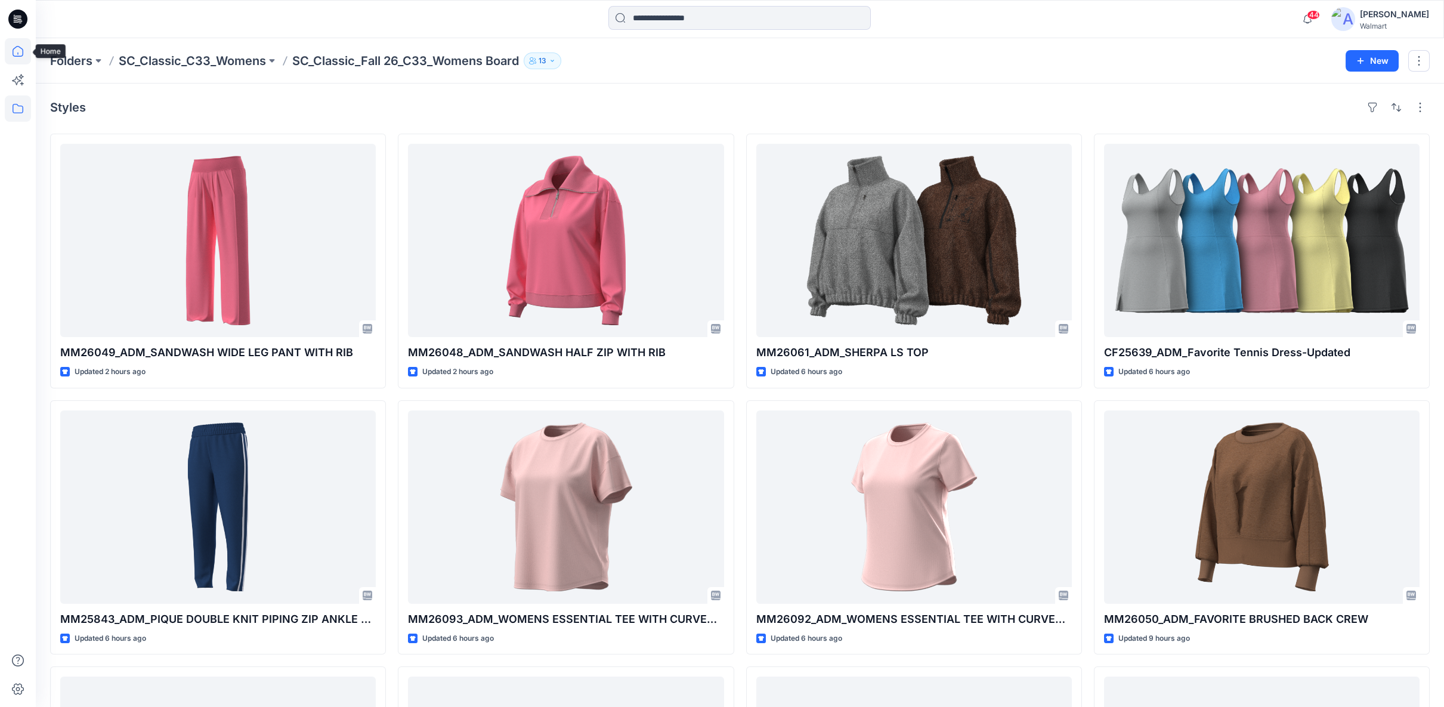
click at [24, 56] on icon at bounding box center [18, 51] width 26 height 26
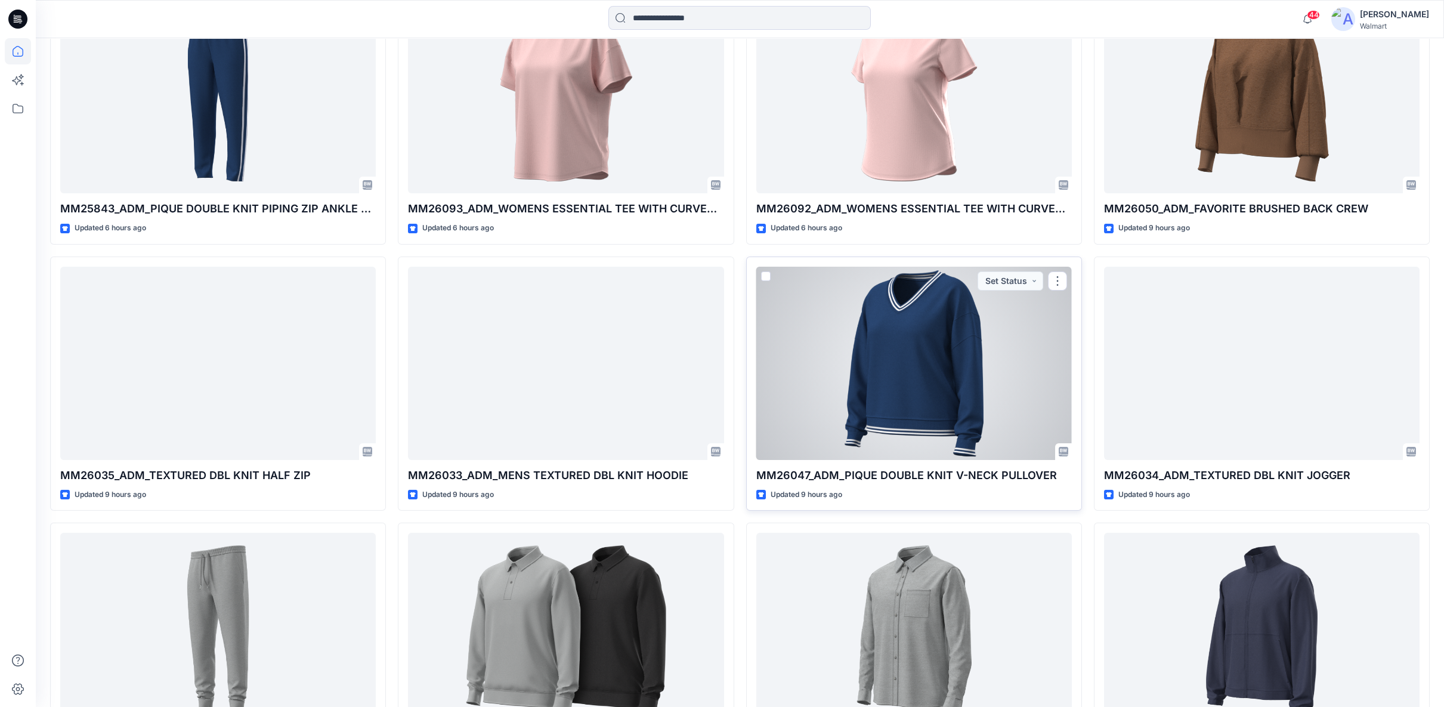
scroll to position [664, 0]
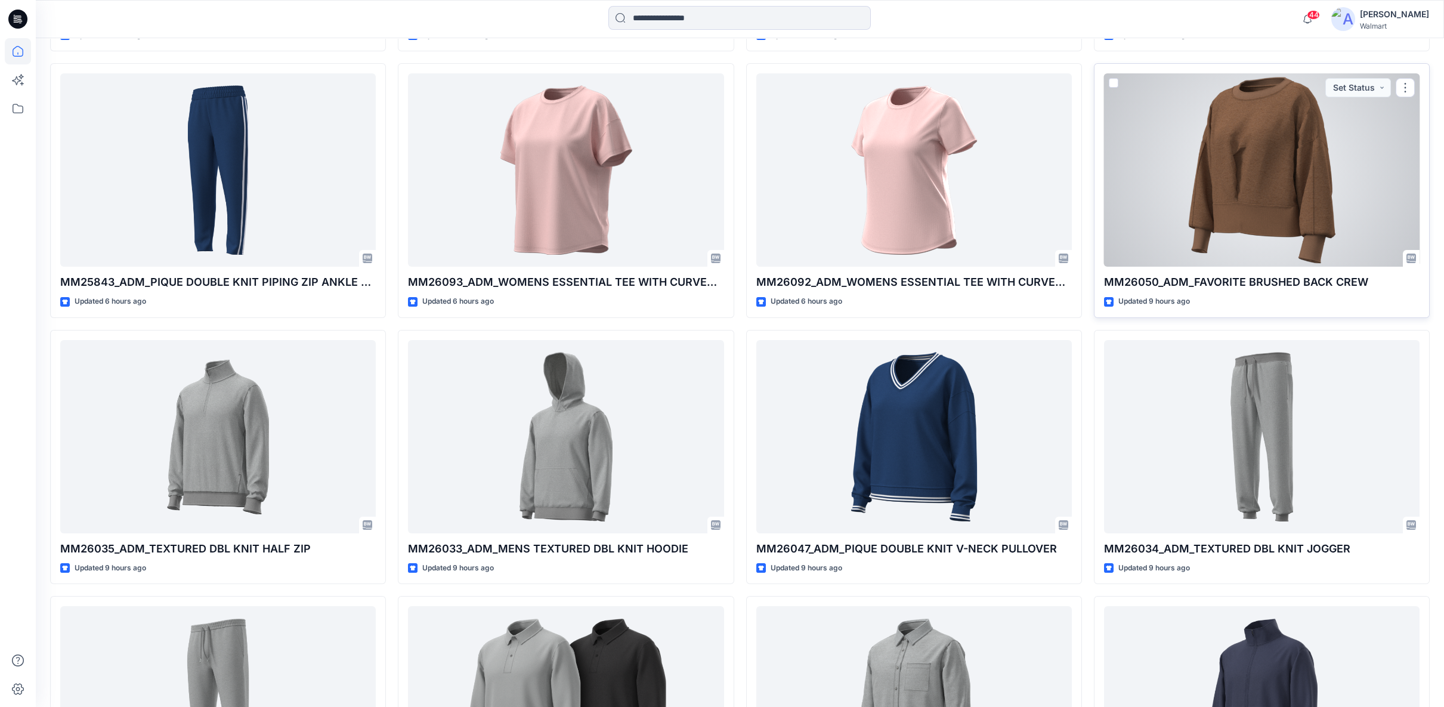
click at [1290, 229] on div at bounding box center [1262, 169] width 316 height 193
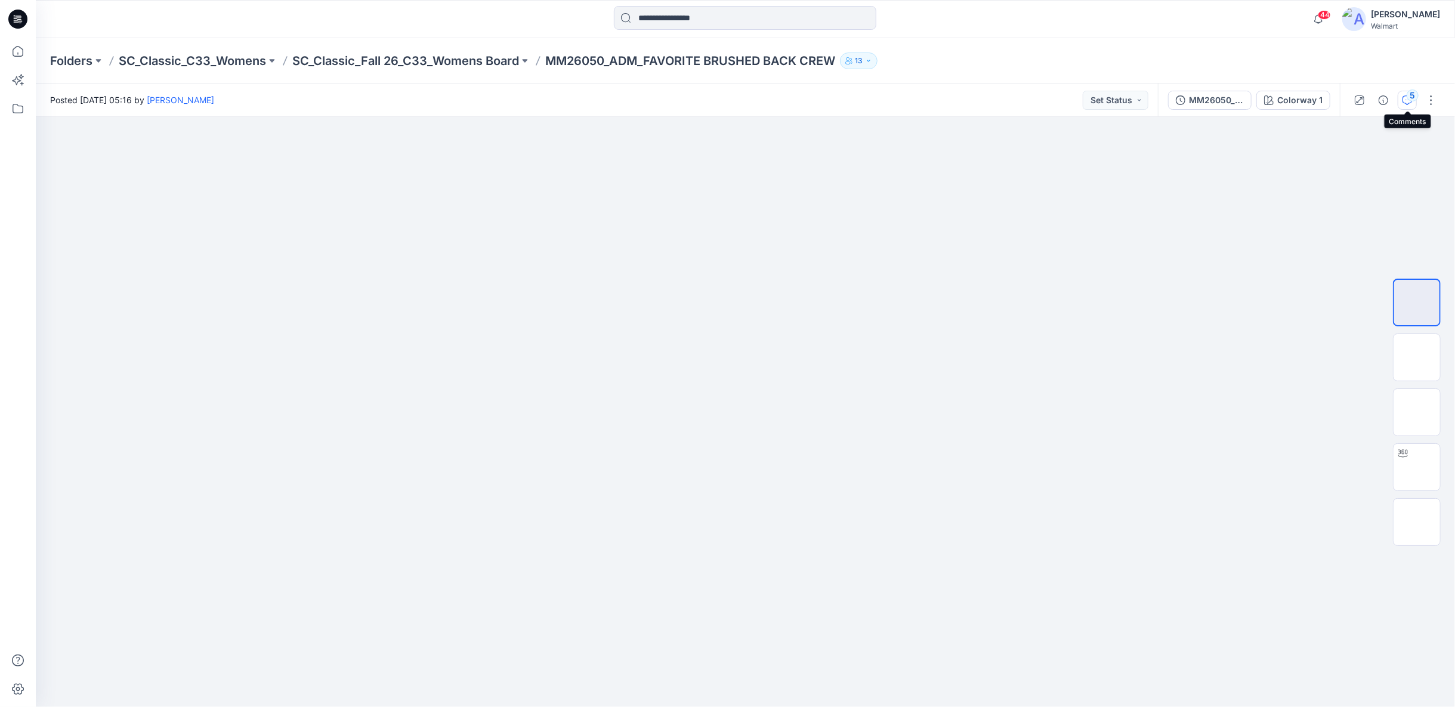
click at [1407, 103] on icon "button" at bounding box center [1407, 100] width 10 height 10
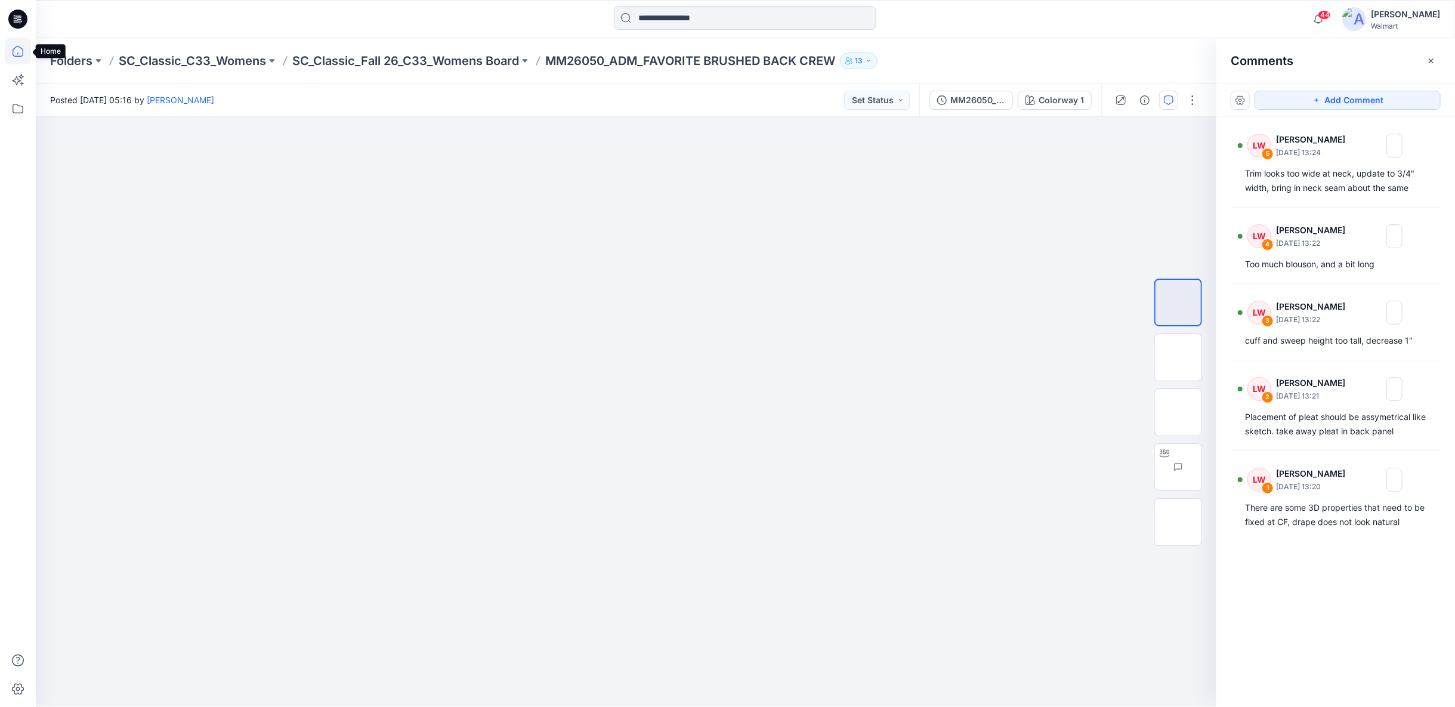
click at [9, 52] on icon at bounding box center [18, 51] width 26 height 26
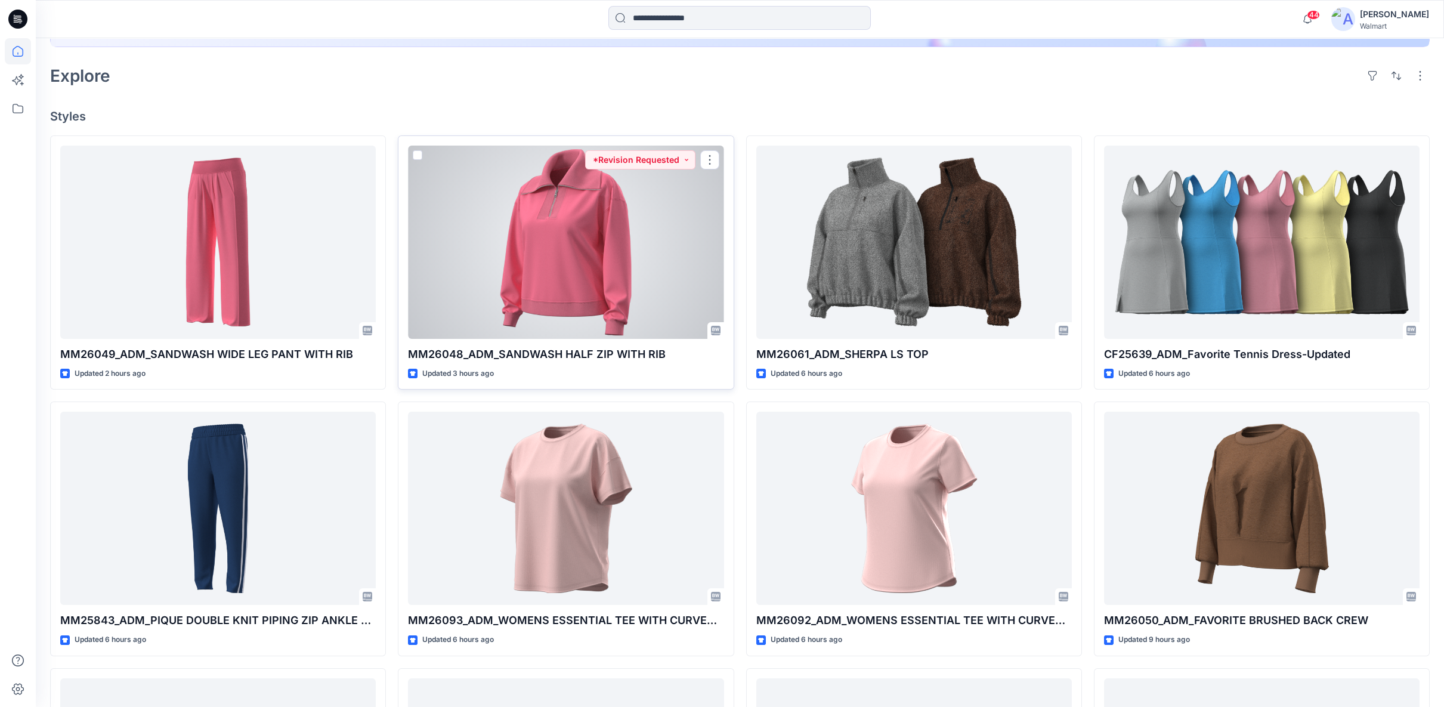
scroll to position [397, 0]
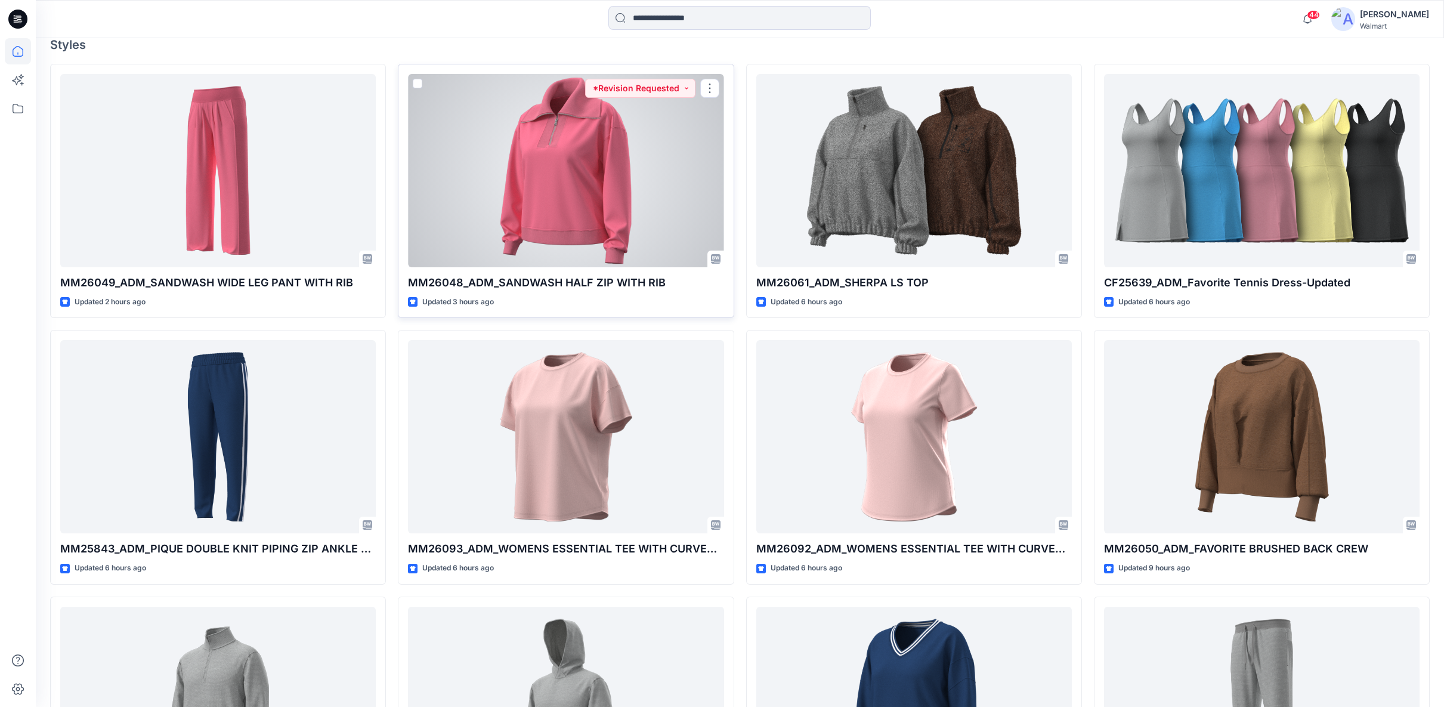
click at [581, 219] on div at bounding box center [566, 170] width 316 height 193
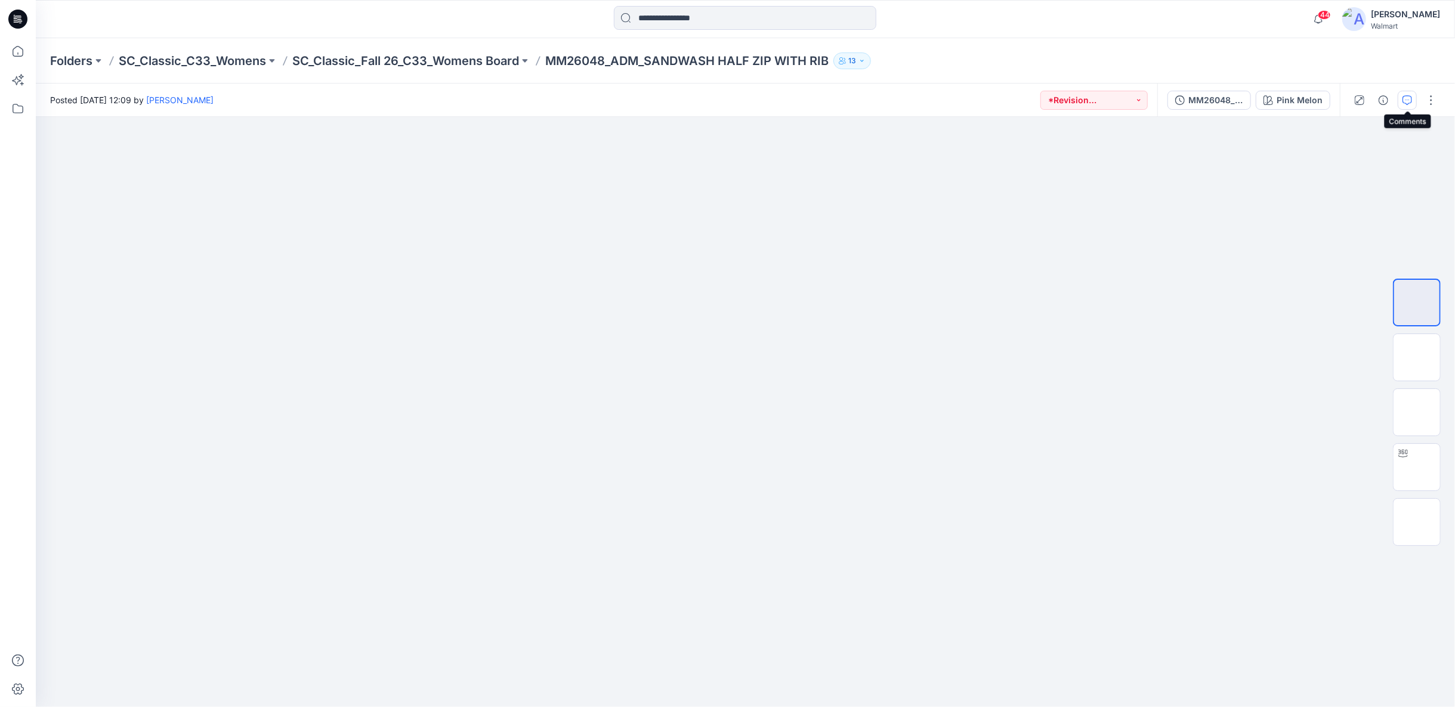
click at [1404, 100] on icon "button" at bounding box center [1407, 100] width 10 height 10
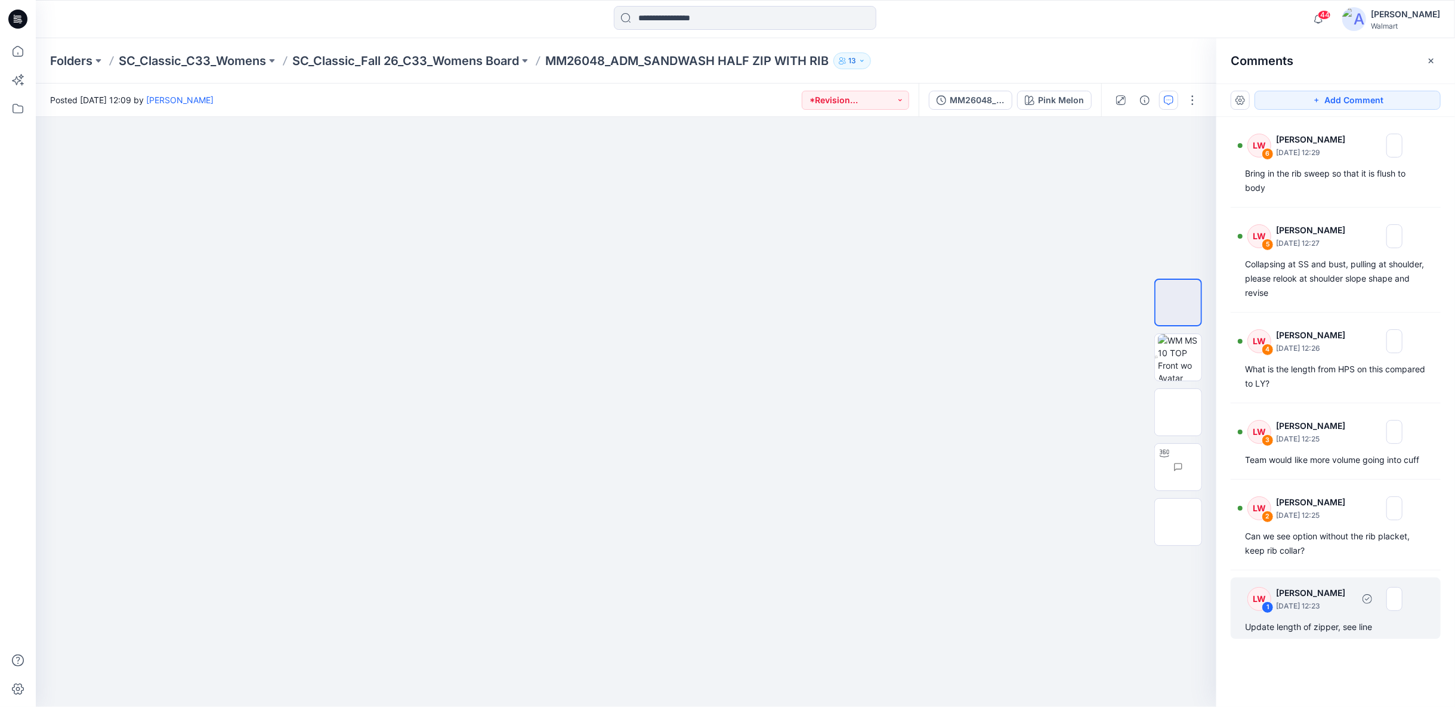
click at [1343, 613] on div "LW 1 Libby Wilson September 04, 2025 12:23 Update length of zipper, see line" at bounding box center [1336, 607] width 210 height 61
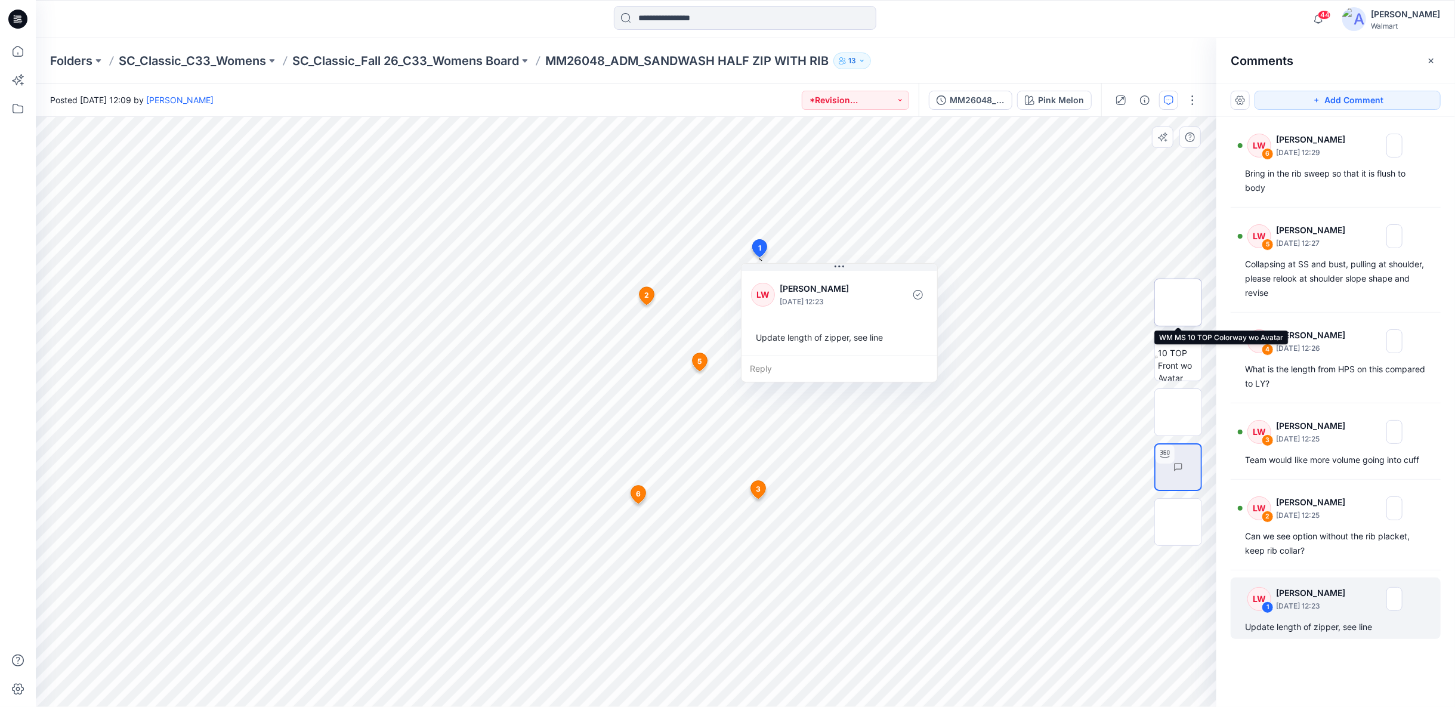
click at [1178, 302] on img at bounding box center [1178, 302] width 0 height 0
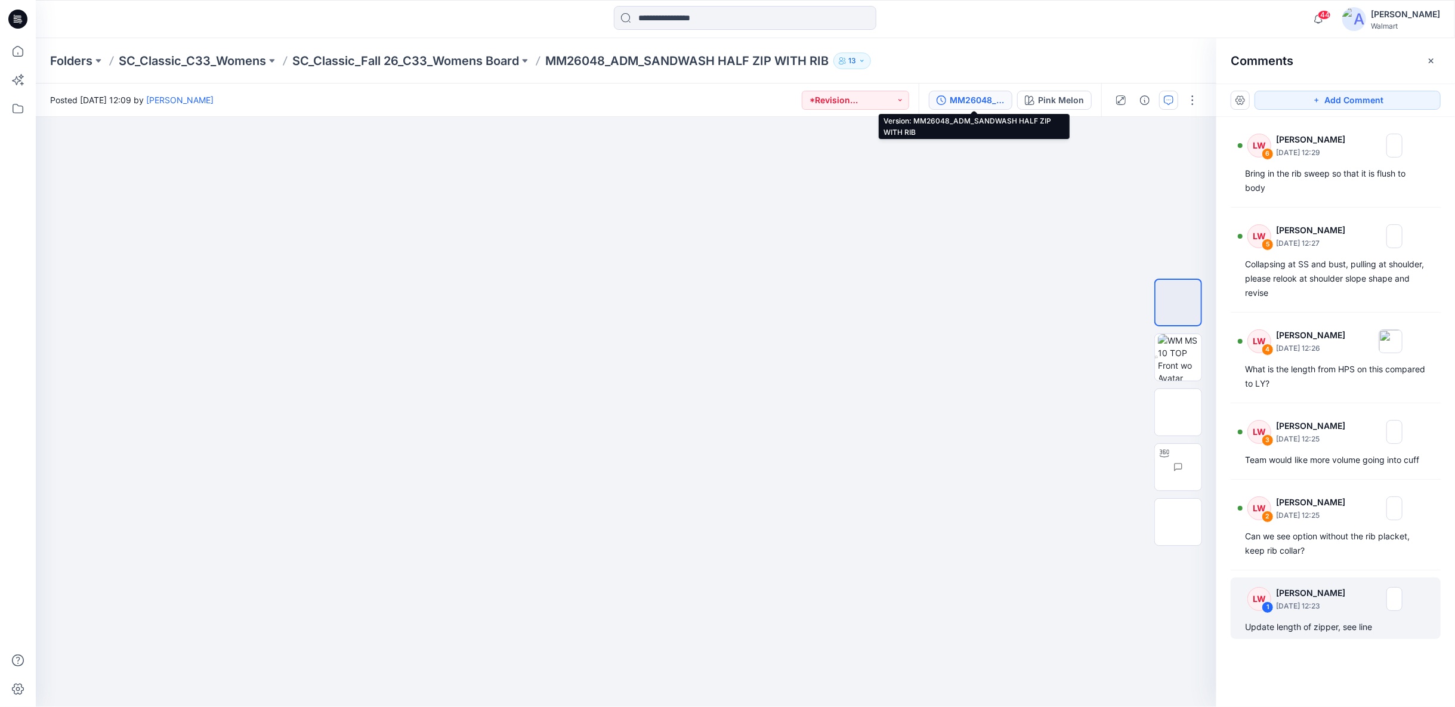
click at [984, 95] on div "MM26048_ADM_SANDWASH HALF ZIP WITH RIB" at bounding box center [977, 100] width 55 height 13
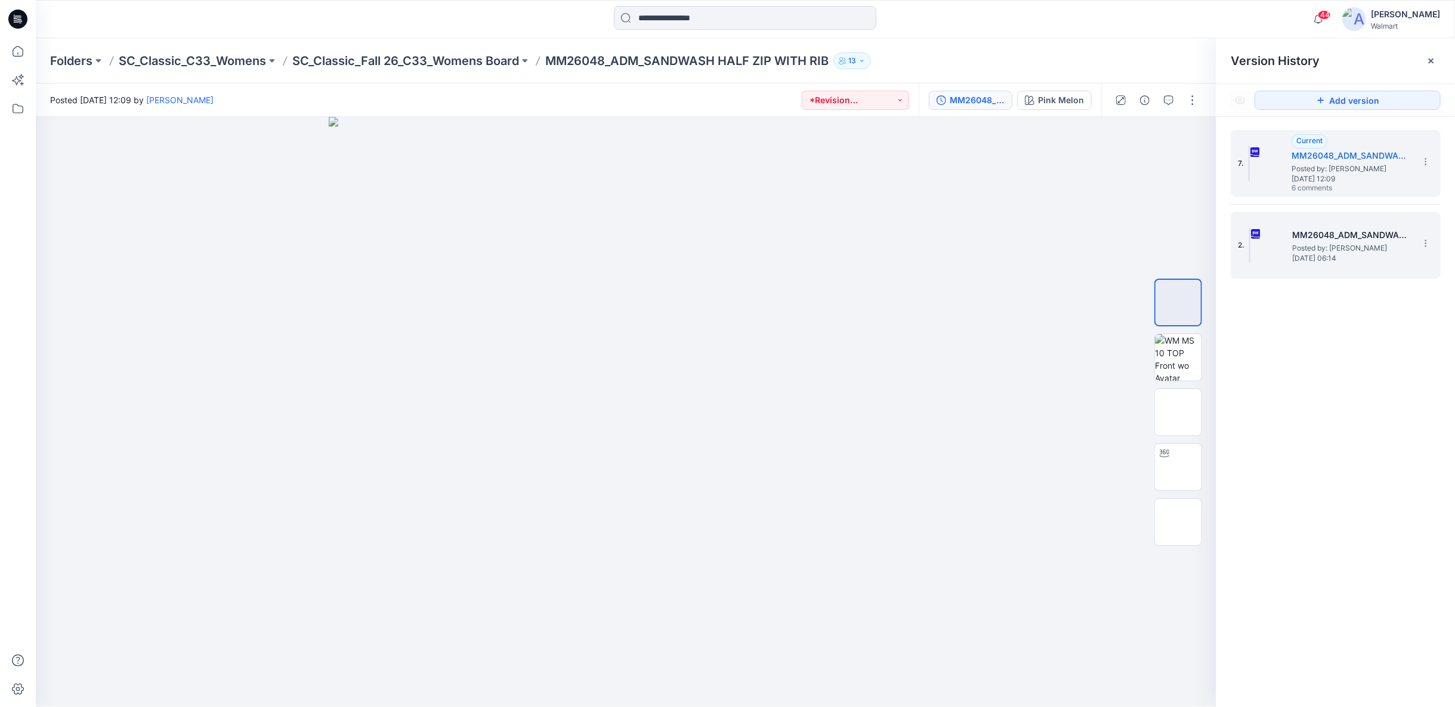
click at [1358, 229] on h5 "MM26048_ADM_SANDWASH HALF ZIP WITH RIB (1)" at bounding box center [1351, 235] width 119 height 14
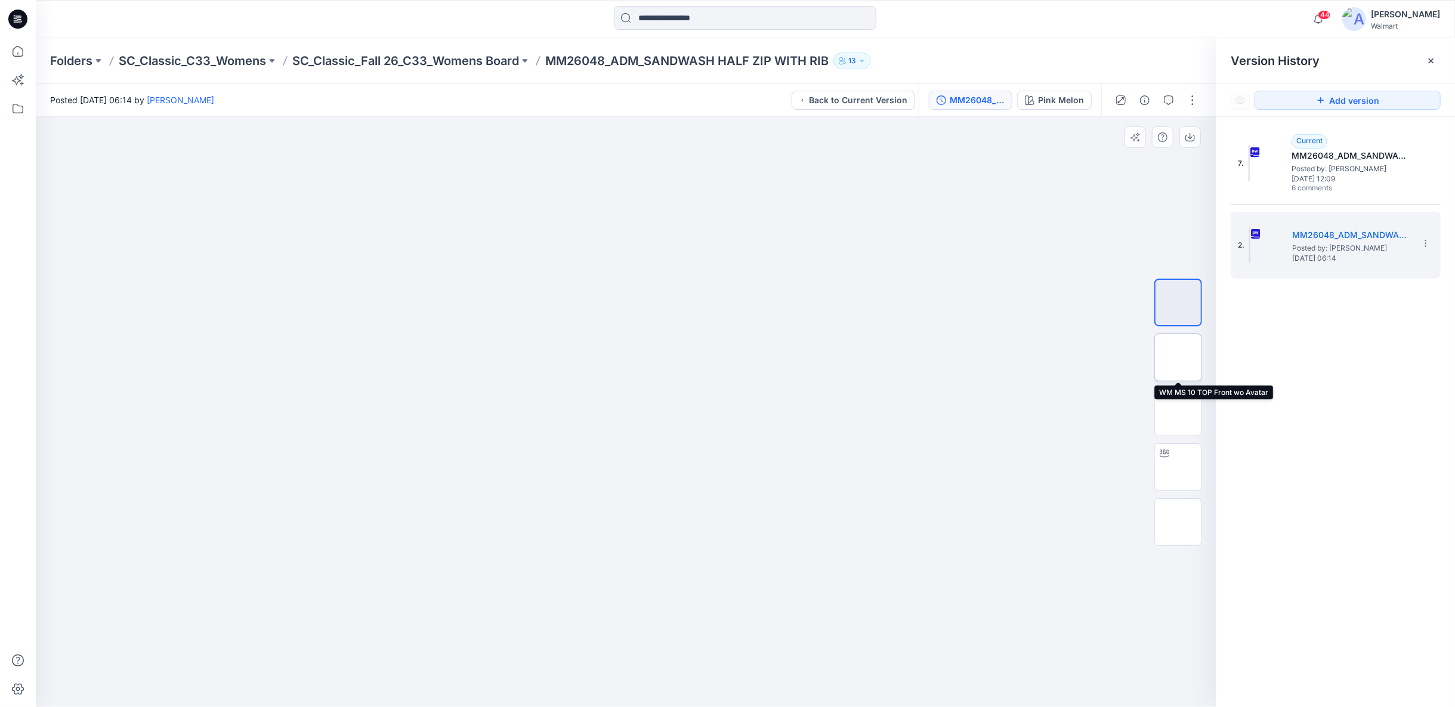
click at [1178, 357] on img at bounding box center [1178, 357] width 0 height 0
click at [512, 69] on div "Folders SC_Classic_C33_Womens SC_Classic_Fall 26_C33_Womens Board MM26048_ADM_S…" at bounding box center [745, 60] width 1419 height 45
click at [506, 60] on p "SC_Classic_Fall 26_C33_Womens Board" at bounding box center [405, 60] width 227 height 17
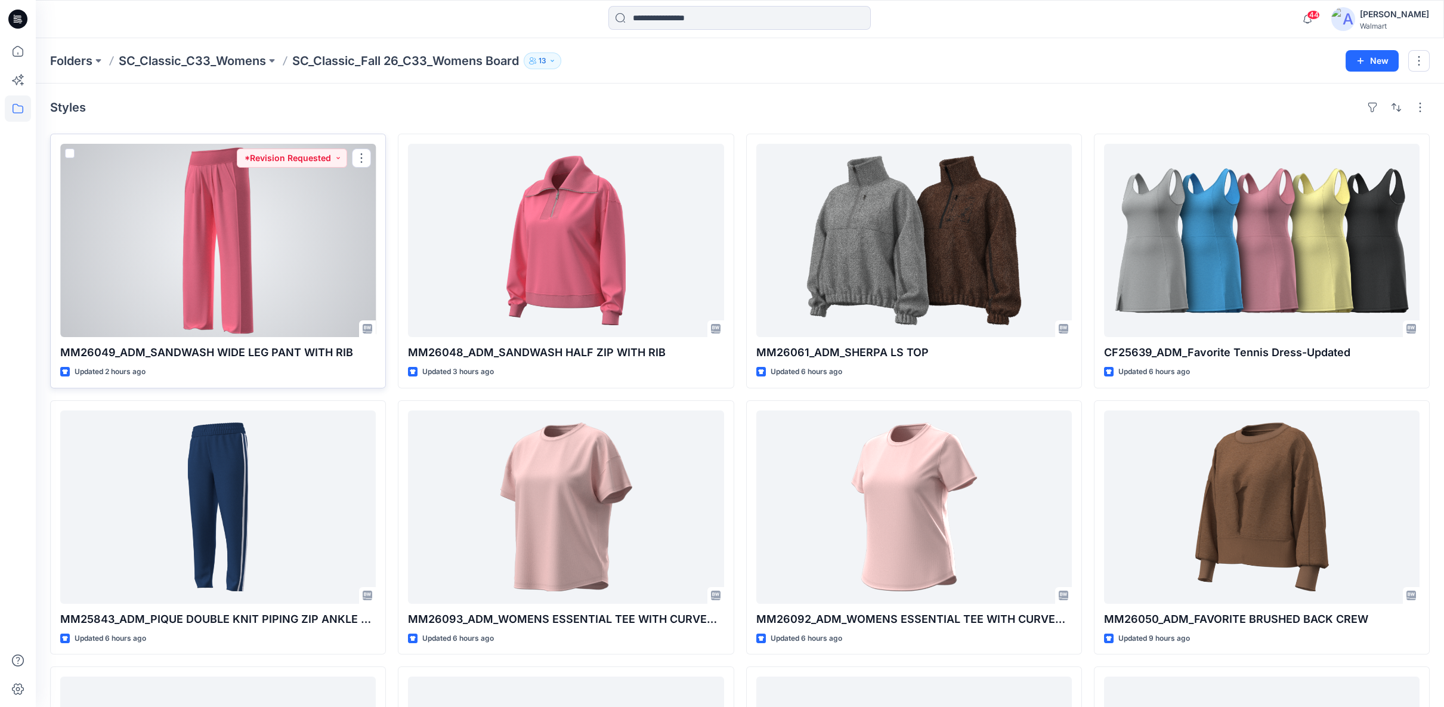
click at [246, 254] on div at bounding box center [218, 240] width 316 height 193
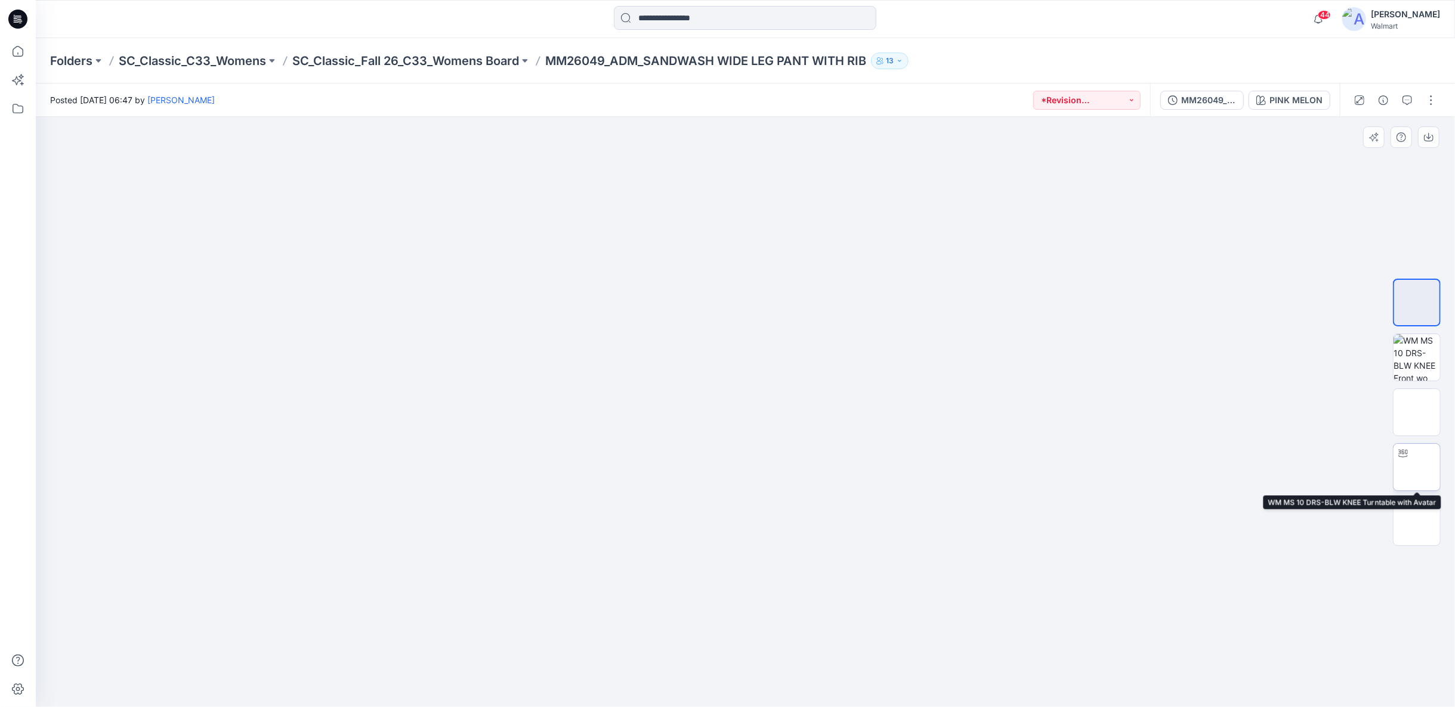
click at [1417, 467] on img at bounding box center [1417, 467] width 0 height 0
click at [474, 66] on p "SC_Classic_Fall 26_C33_Womens Board" at bounding box center [405, 60] width 227 height 17
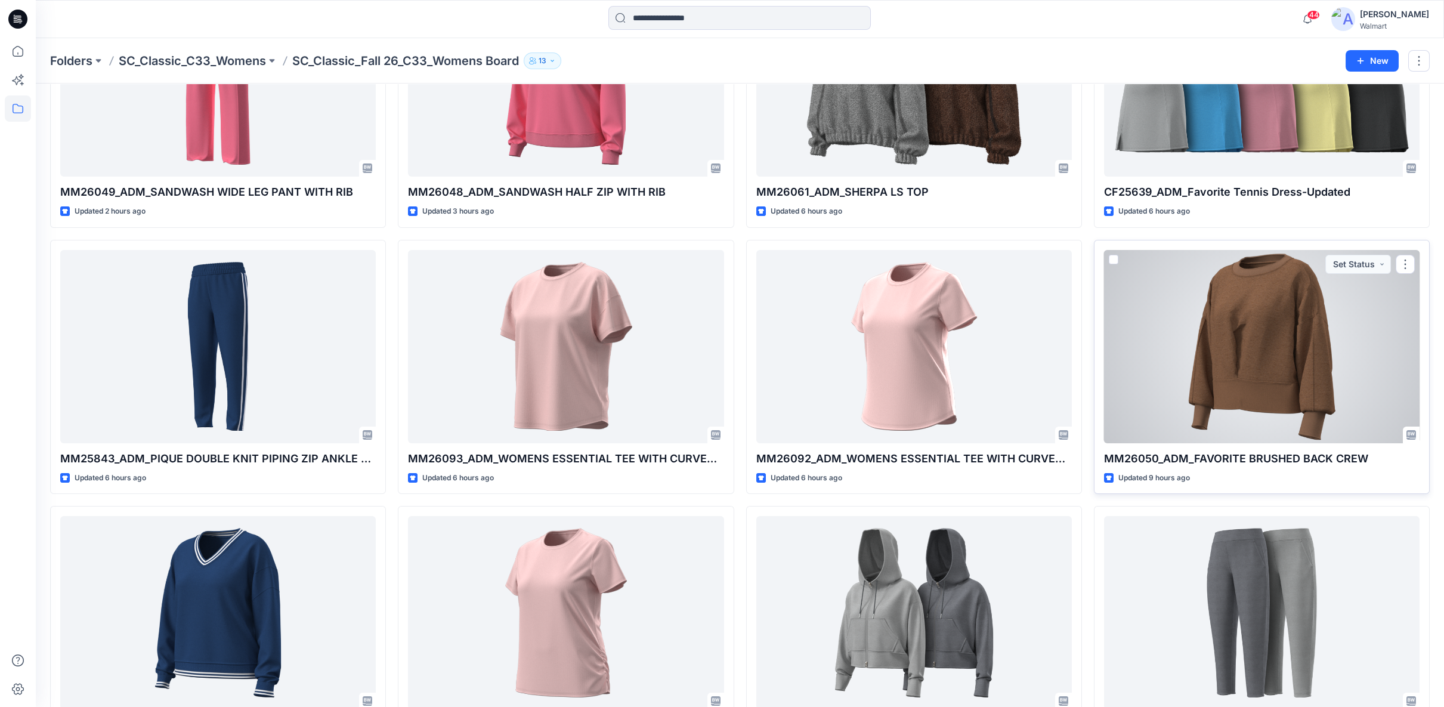
scroll to position [199, 0]
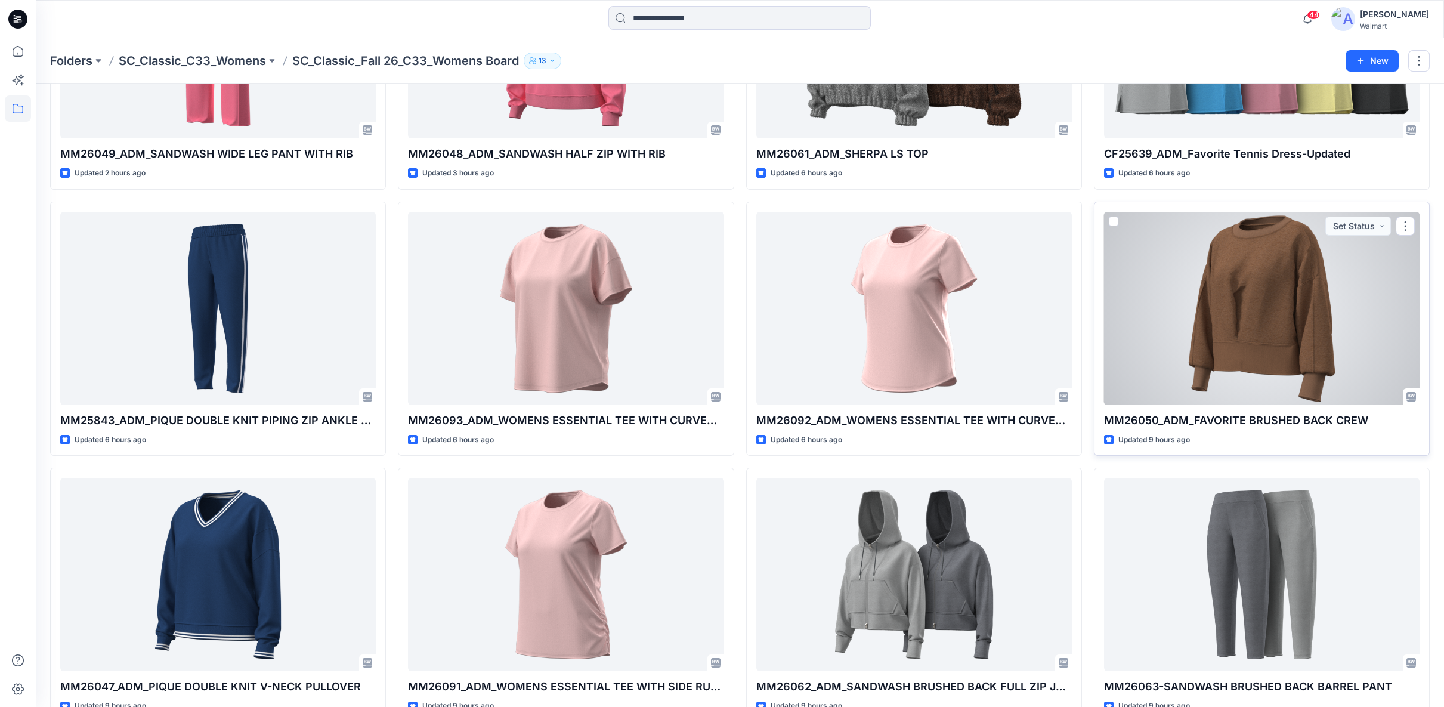
click at [1213, 325] on div at bounding box center [1262, 308] width 316 height 193
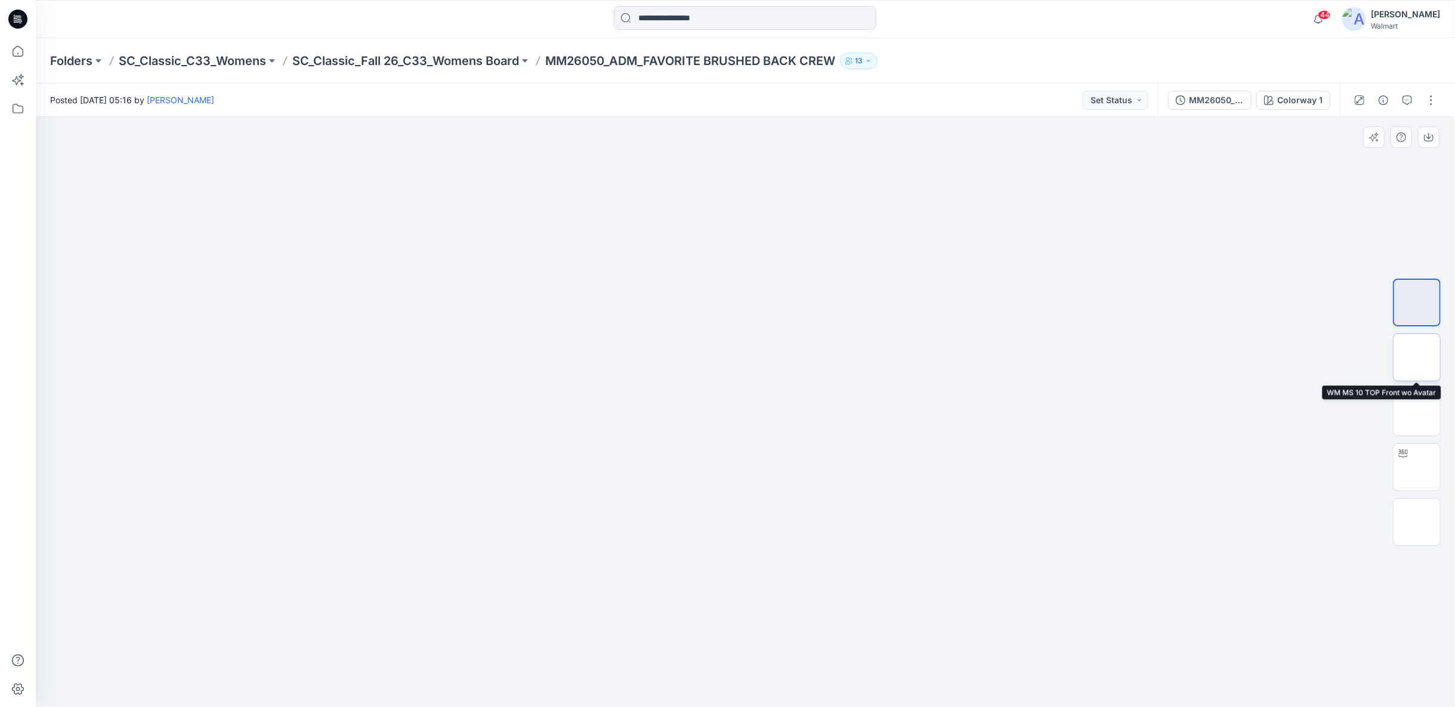
click at [1417, 357] on img at bounding box center [1417, 357] width 0 height 0
click at [1409, 101] on icon "button" at bounding box center [1407, 100] width 10 height 10
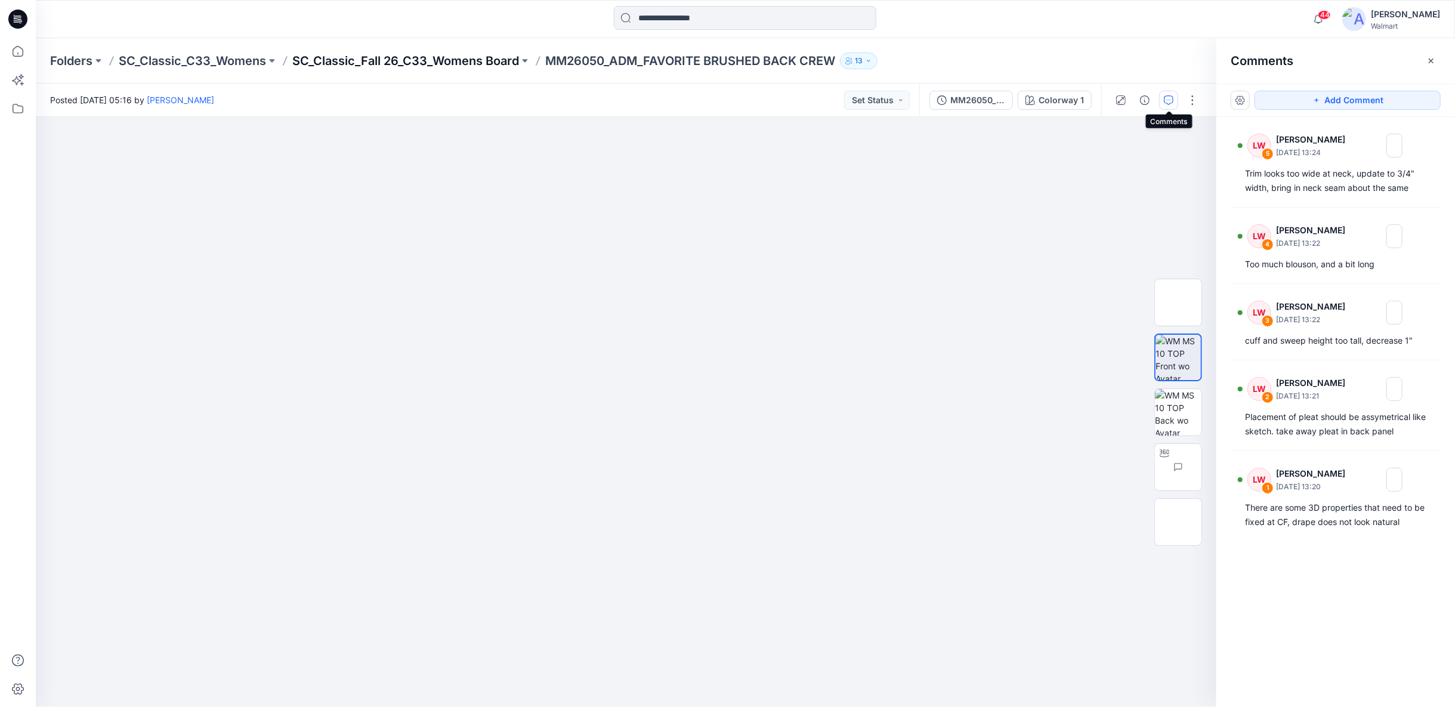
click at [381, 66] on p "SC_Classic_Fall 26_C33_Womens Board" at bounding box center [405, 60] width 227 height 17
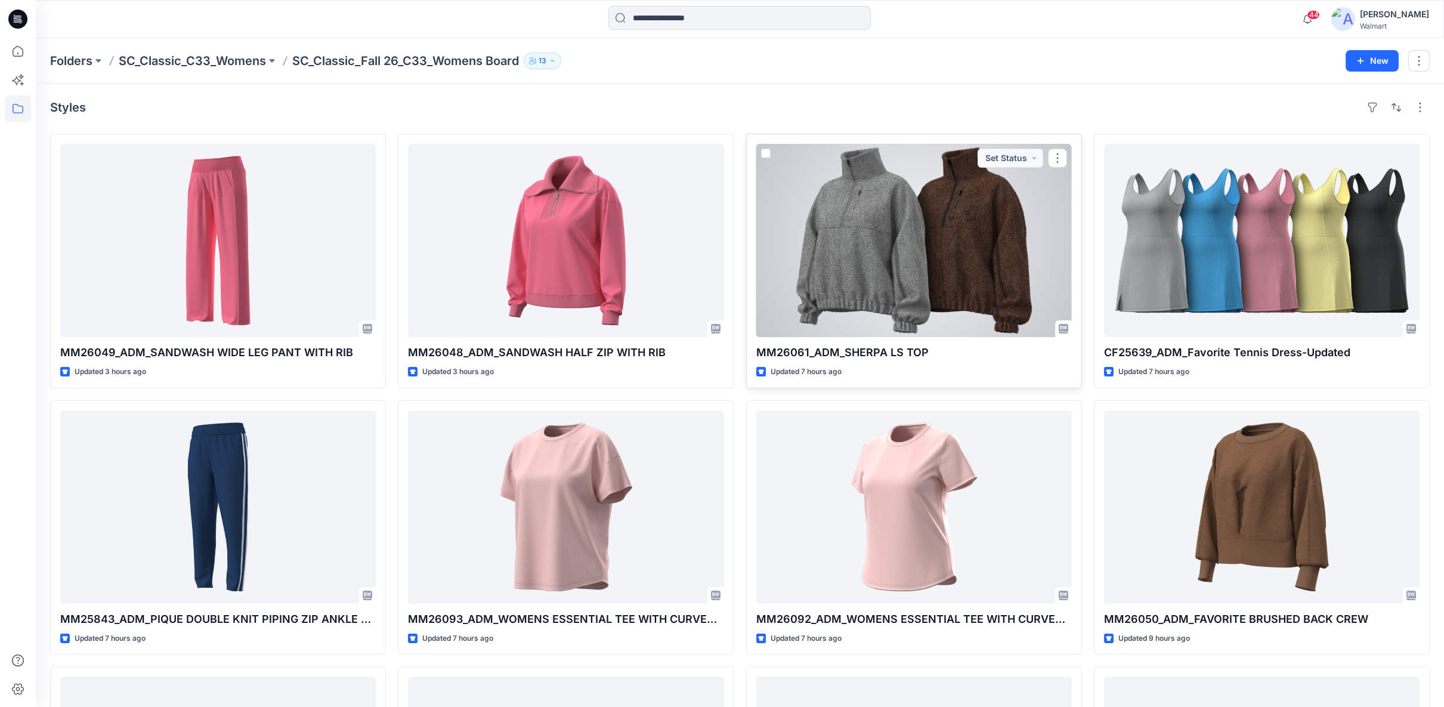
click at [864, 286] on div at bounding box center [914, 240] width 316 height 193
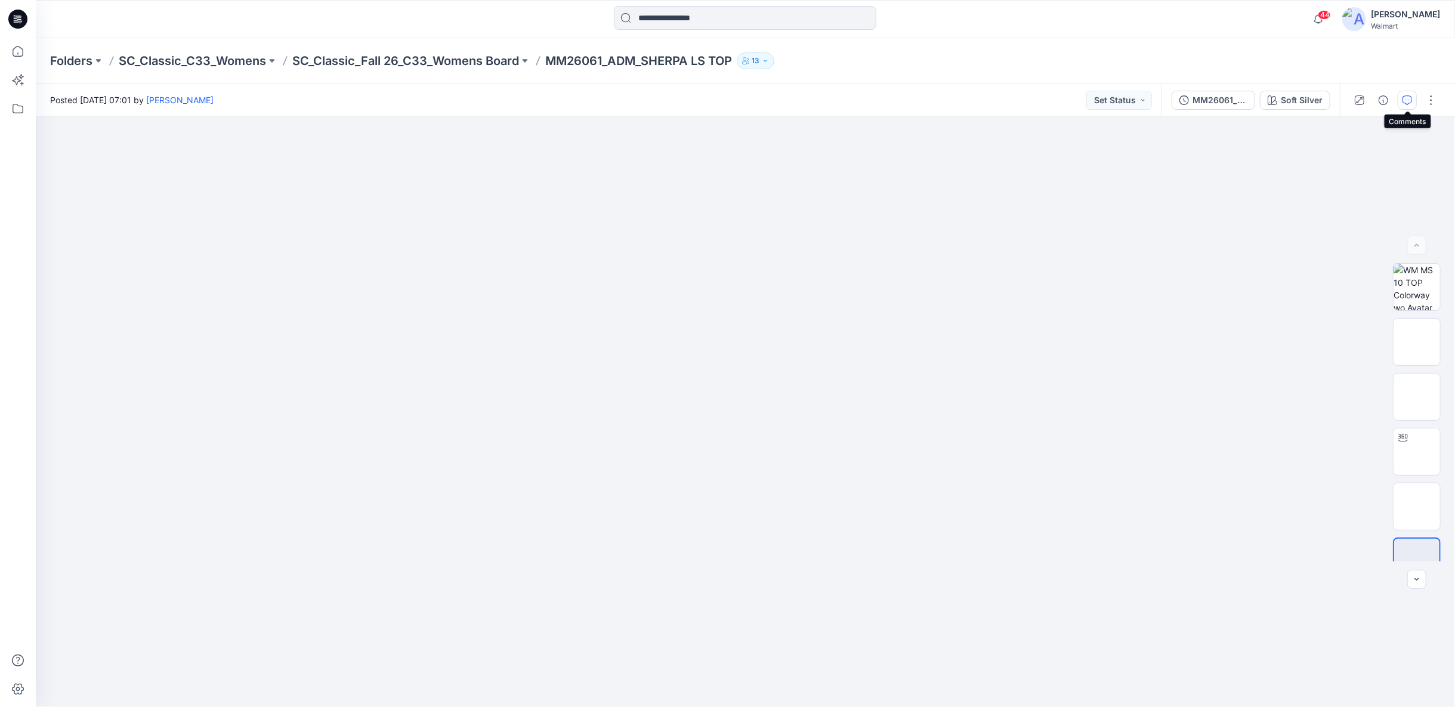
click at [1405, 100] on icon "button" at bounding box center [1407, 100] width 10 height 10
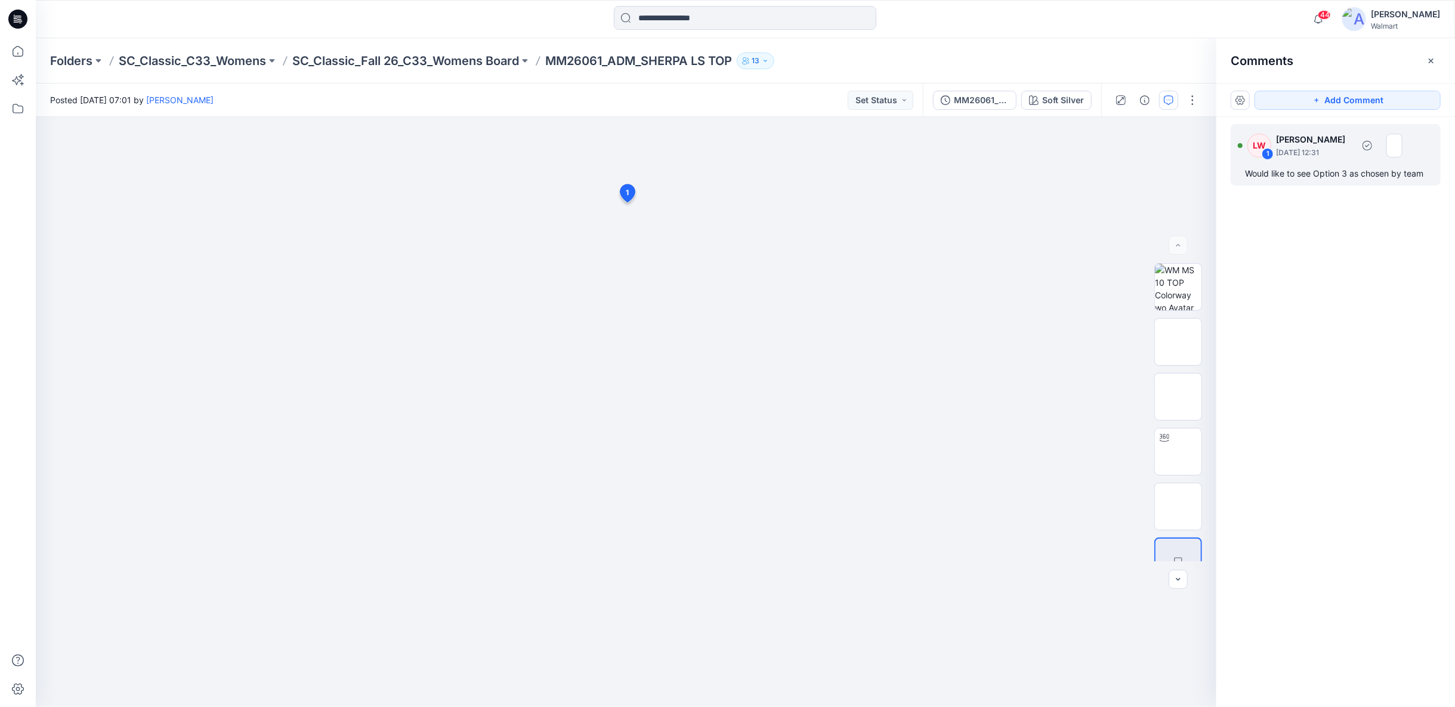
click at [1270, 152] on div "1" at bounding box center [1268, 154] width 12 height 12
drag, startPoint x: 707, startPoint y: 211, endPoint x: 866, endPoint y: 166, distance: 164.9
click at [866, 166] on icon at bounding box center [866, 167] width 10 height 10
click at [453, 63] on p "SC_Classic_Fall 26_C33_Womens Board" at bounding box center [405, 60] width 227 height 17
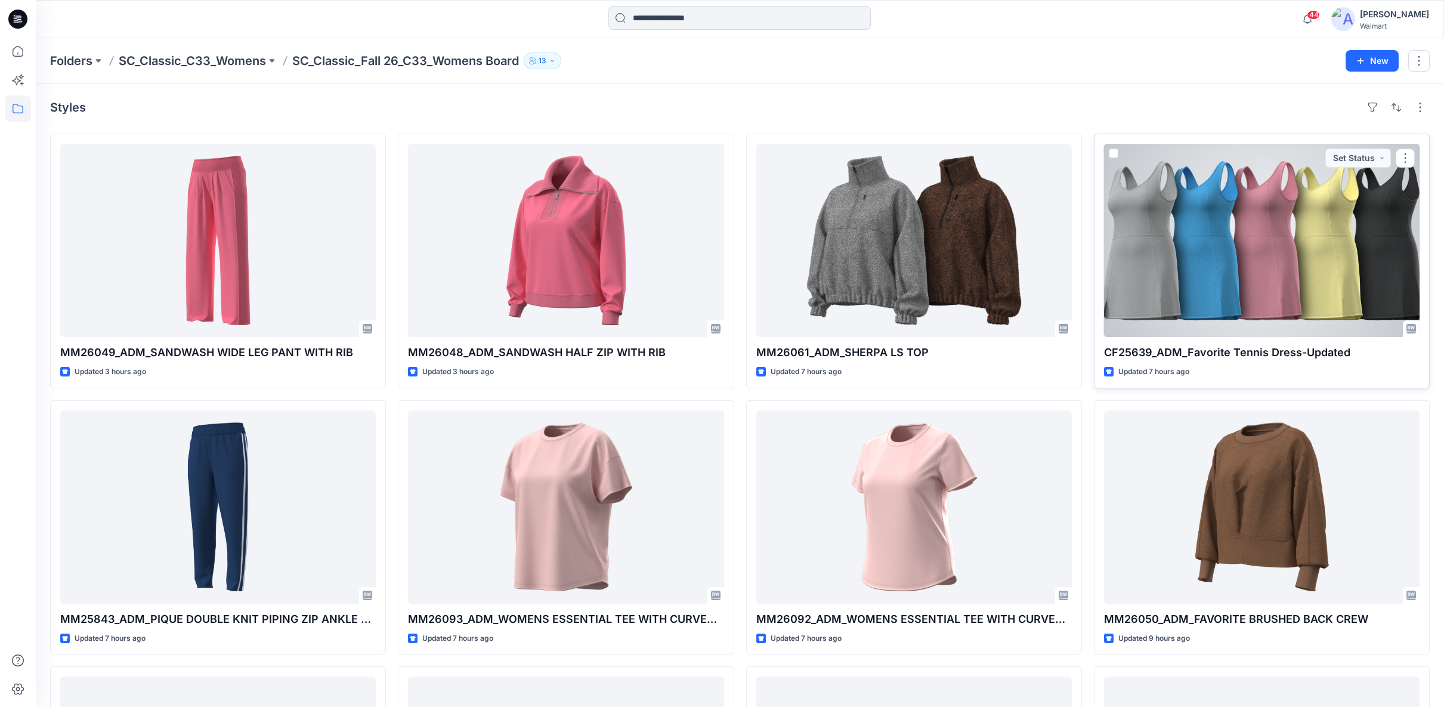
click at [1216, 268] on div at bounding box center [1262, 240] width 316 height 193
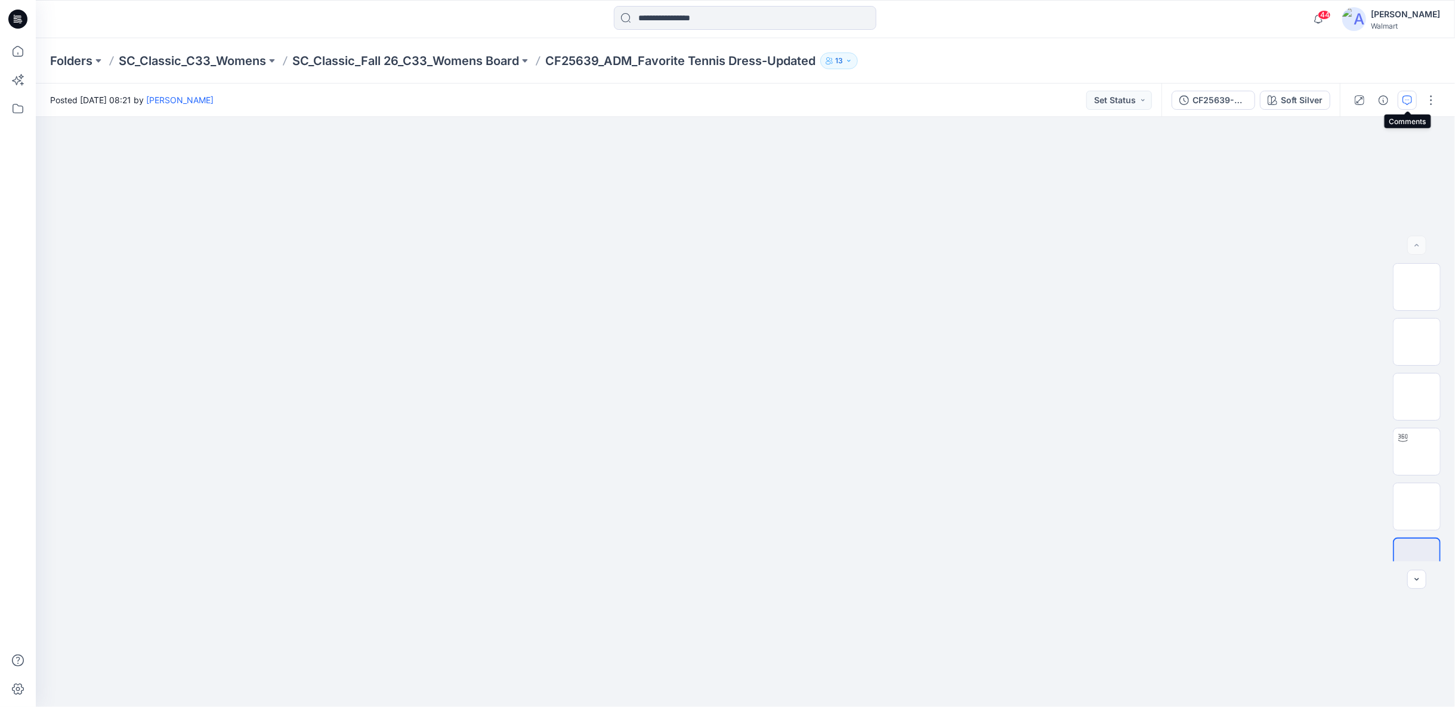
click at [1404, 98] on icon "button" at bounding box center [1407, 100] width 10 height 10
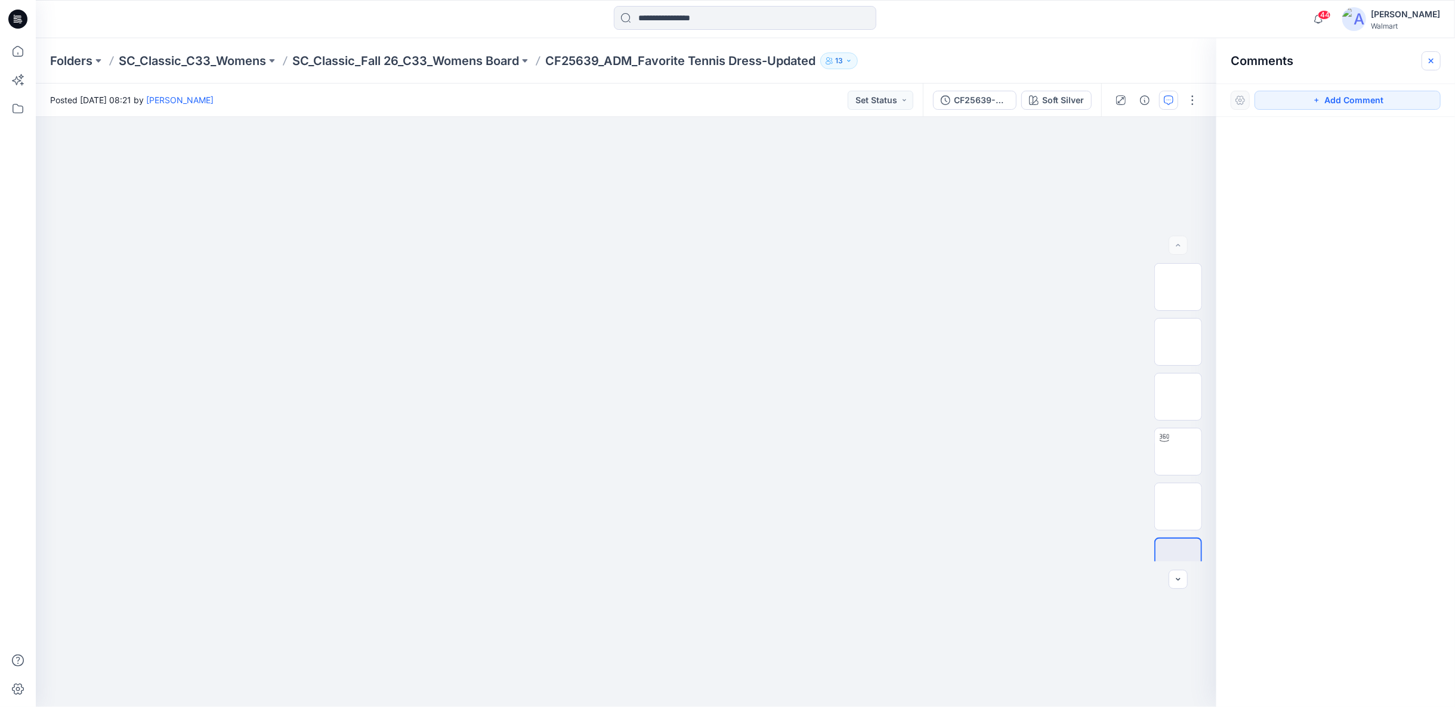
click at [1427, 60] on icon "button" at bounding box center [1431, 61] width 10 height 10
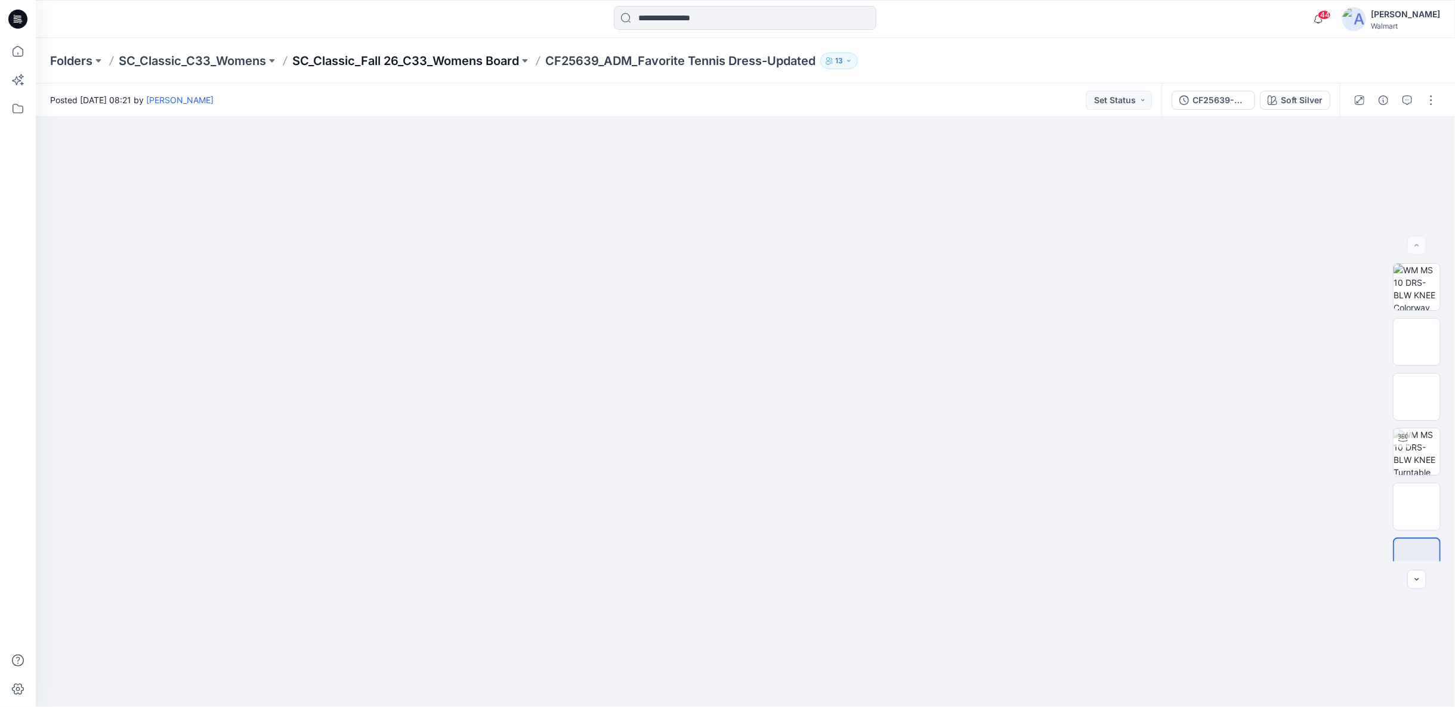
click at [472, 63] on p "SC_Classic_Fall 26_C33_Womens Board" at bounding box center [405, 60] width 227 height 17
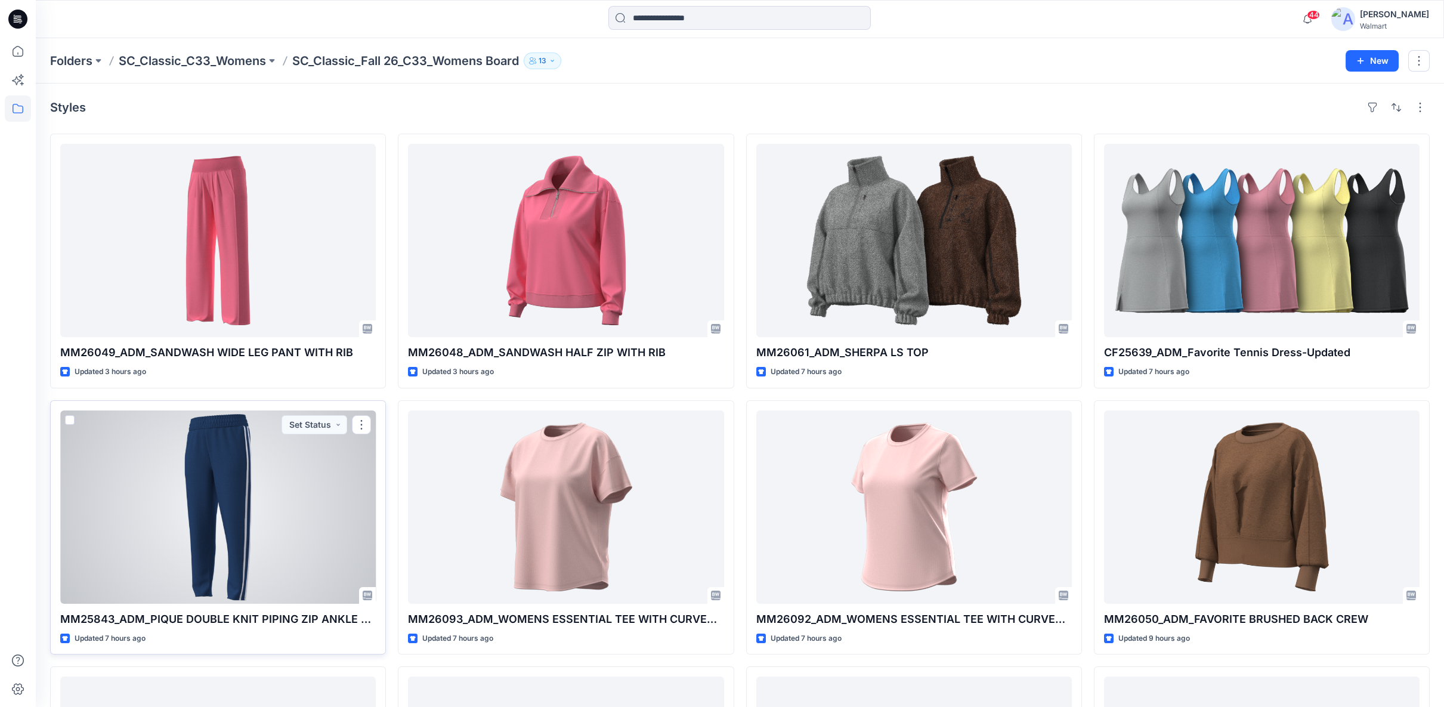
click at [179, 487] on div at bounding box center [218, 506] width 316 height 193
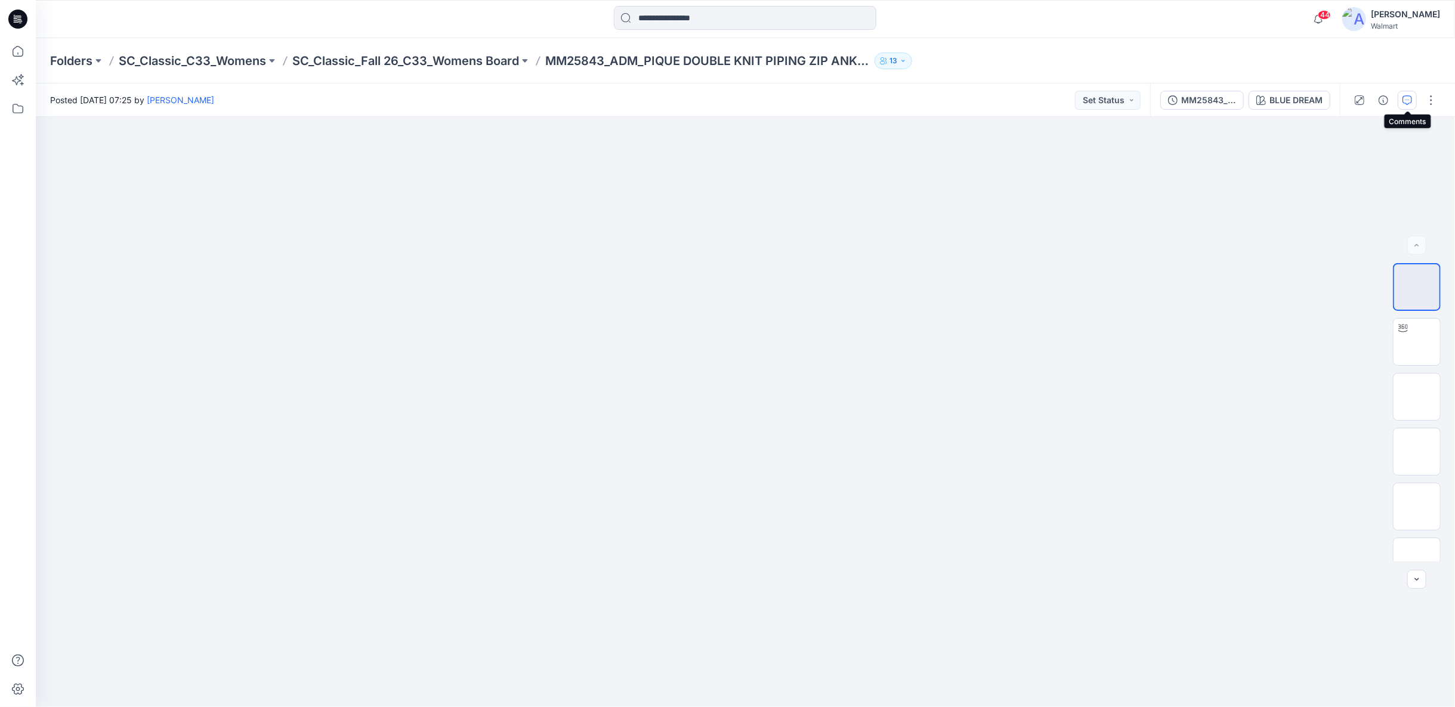
click at [1409, 103] on icon "button" at bounding box center [1407, 100] width 10 height 10
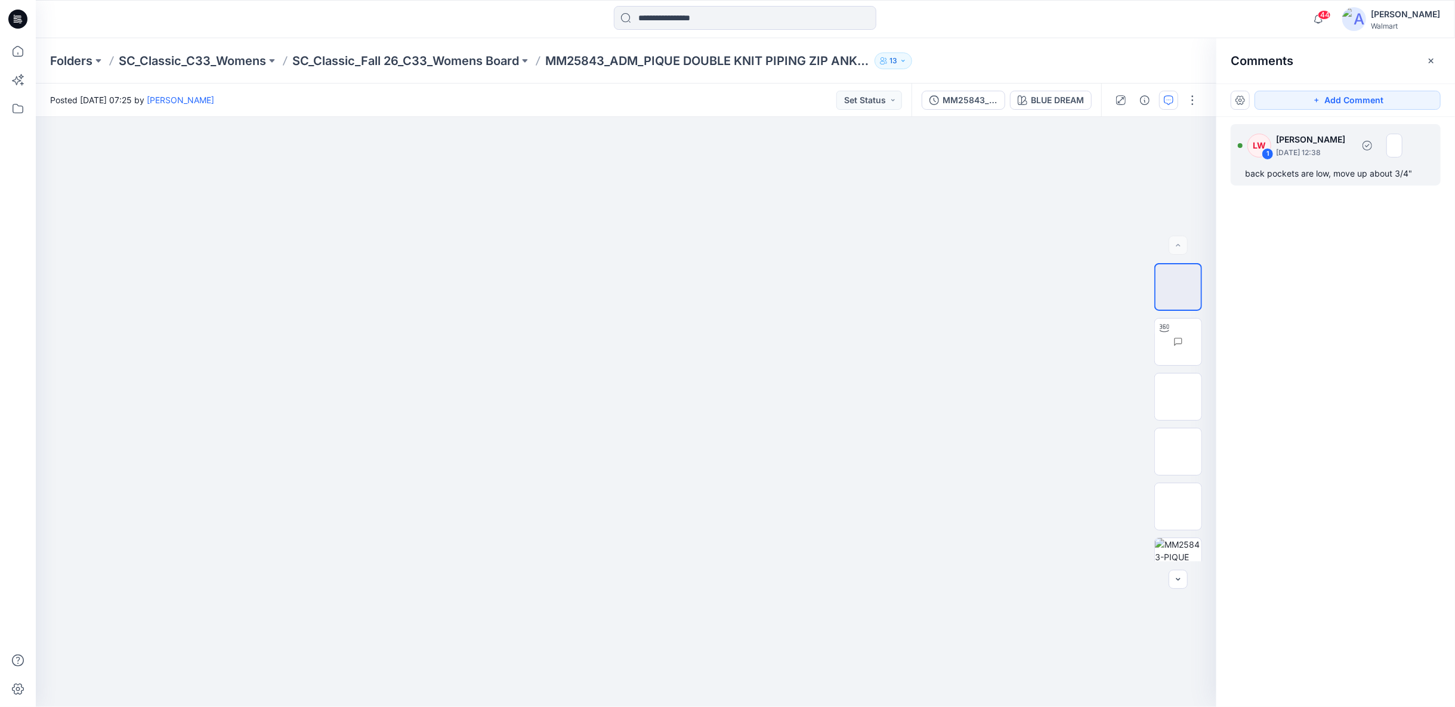
click at [1269, 153] on div "1" at bounding box center [1268, 154] width 12 height 12
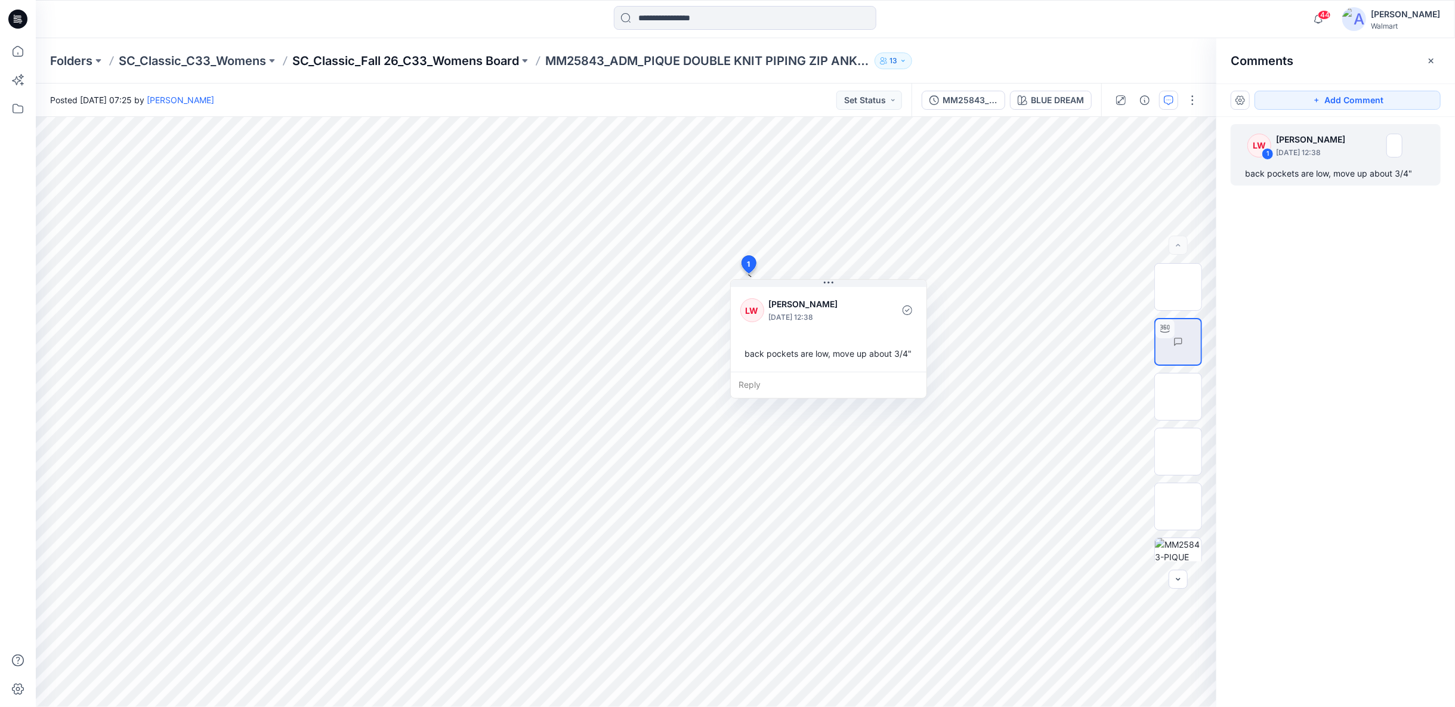
click at [493, 64] on p "SC_Classic_Fall 26_C33_Womens Board" at bounding box center [405, 60] width 227 height 17
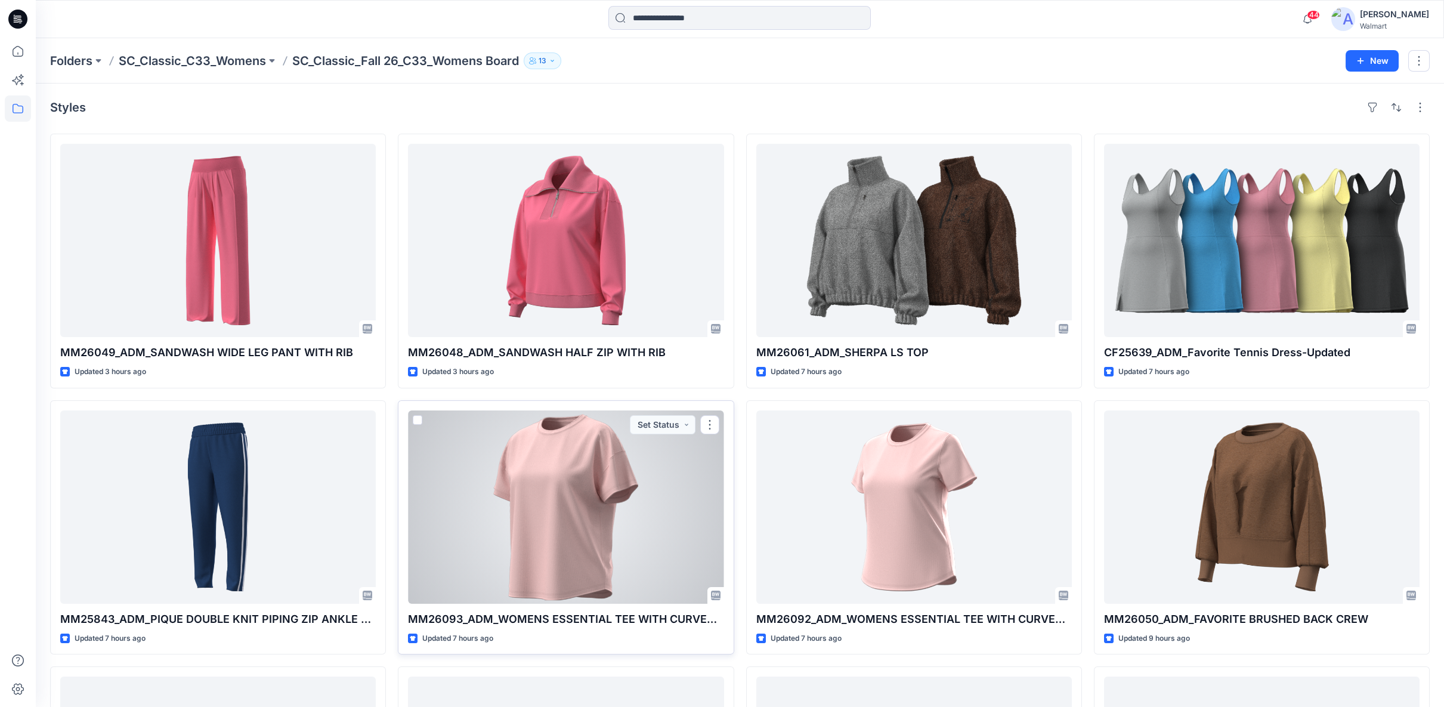
click at [657, 512] on div at bounding box center [566, 506] width 316 height 193
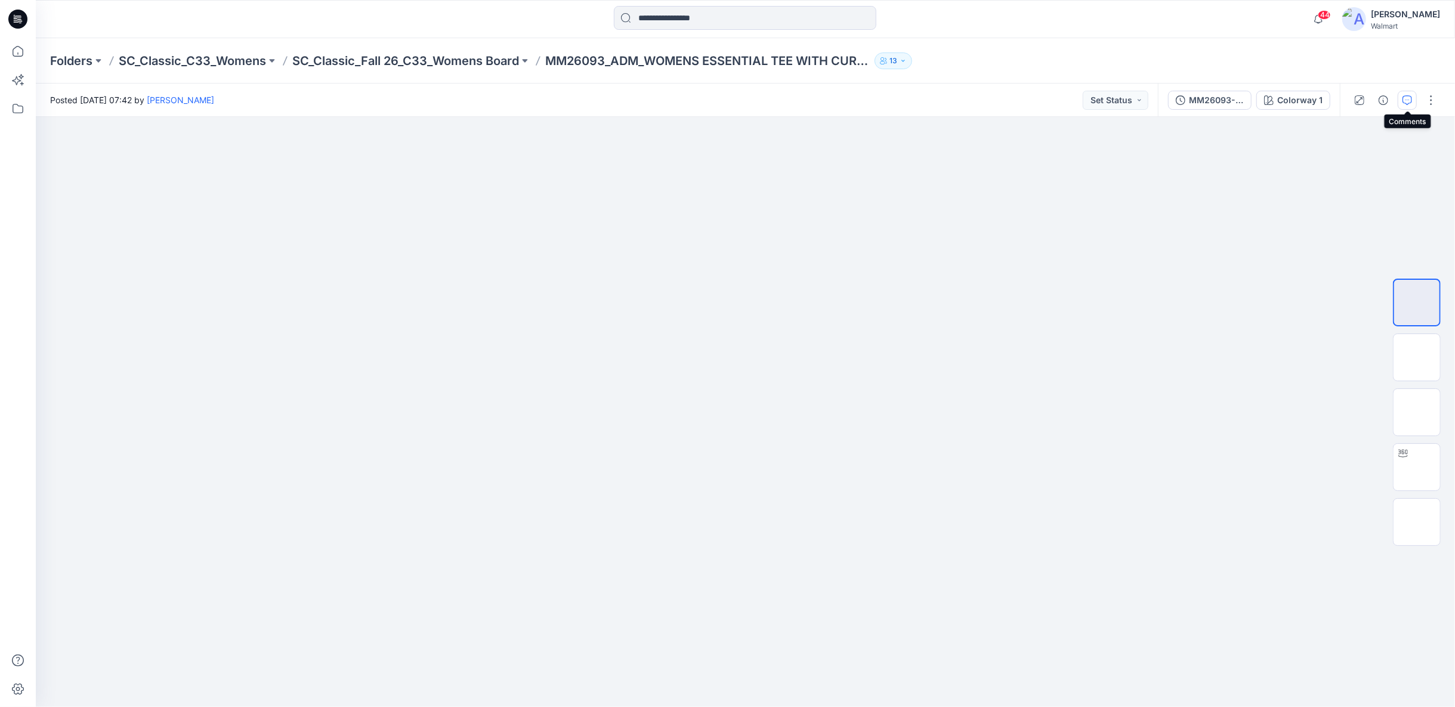
click at [1410, 103] on icon "button" at bounding box center [1407, 100] width 10 height 10
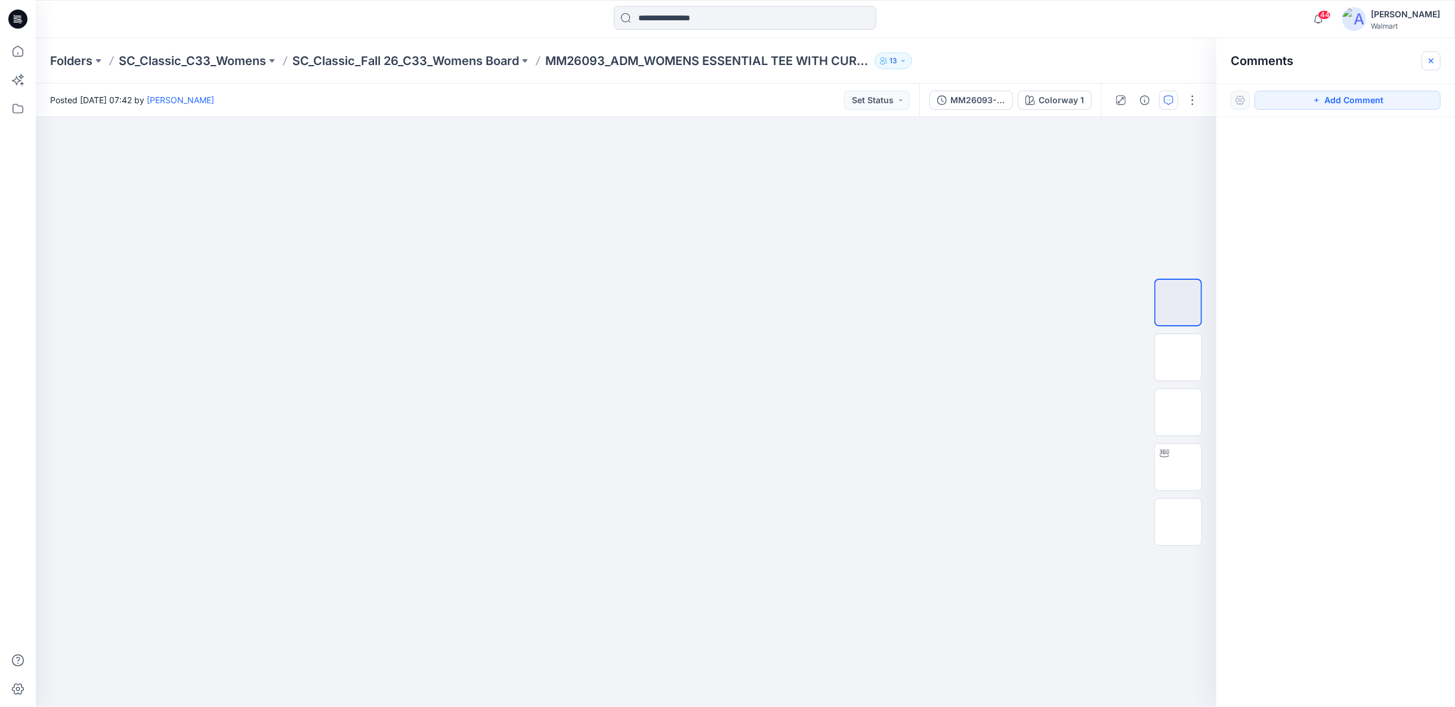
click at [1427, 63] on icon "button" at bounding box center [1431, 61] width 10 height 10
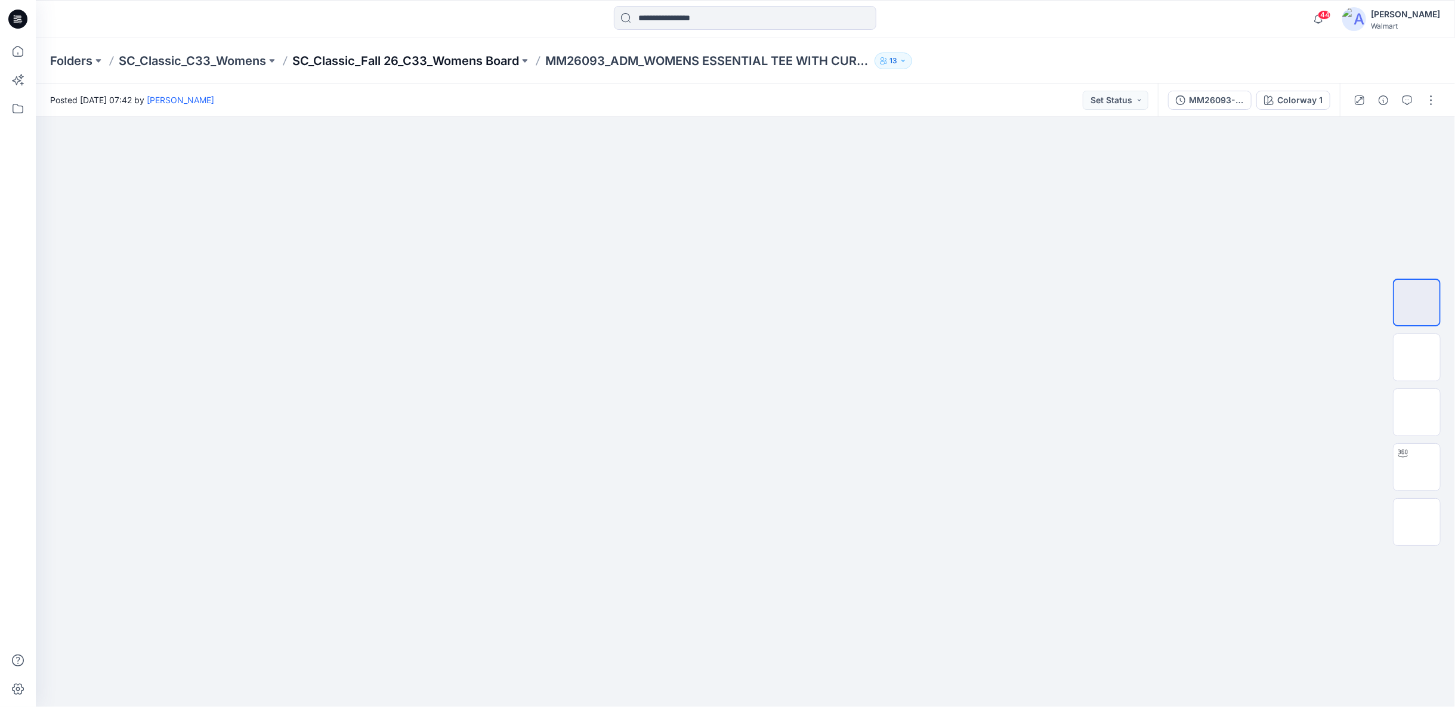
click at [449, 59] on p "SC_Classic_Fall 26_C33_Womens Board" at bounding box center [405, 60] width 227 height 17
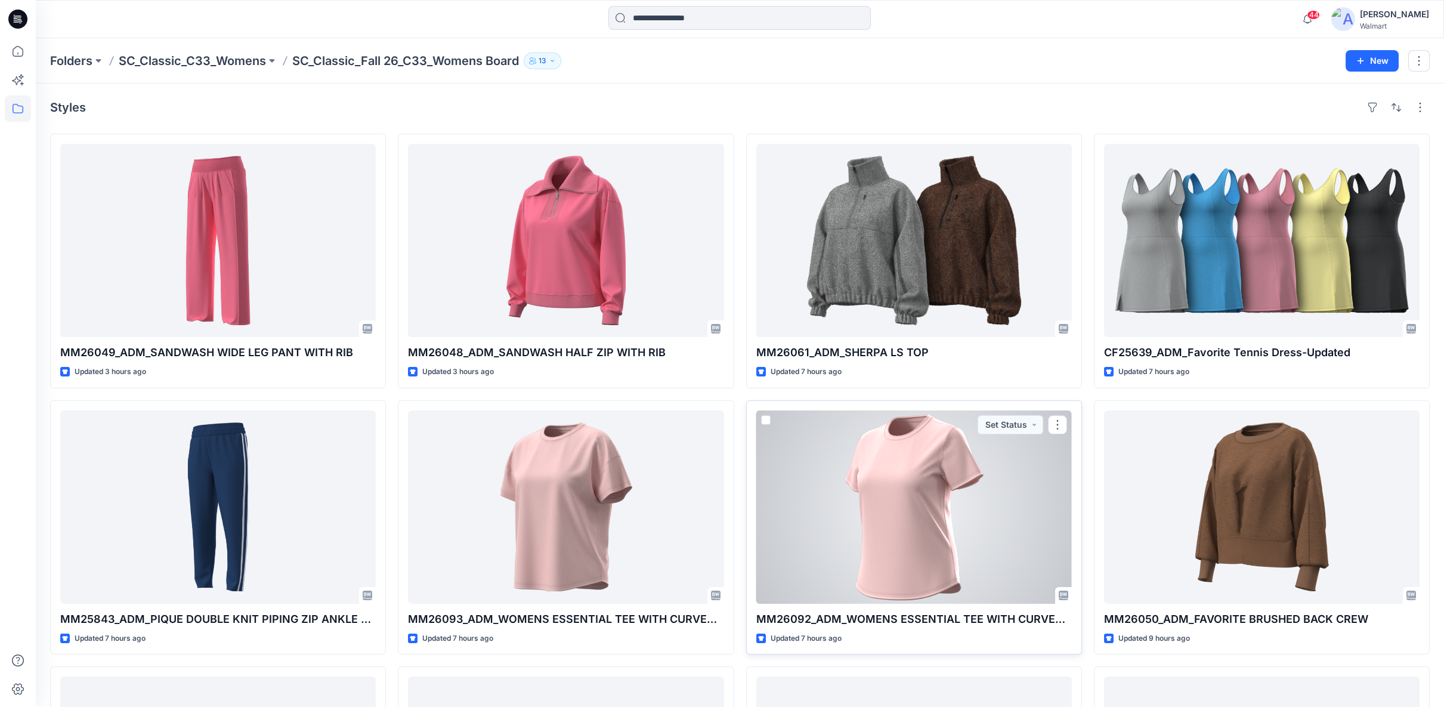
click at [907, 498] on div at bounding box center [914, 506] width 316 height 193
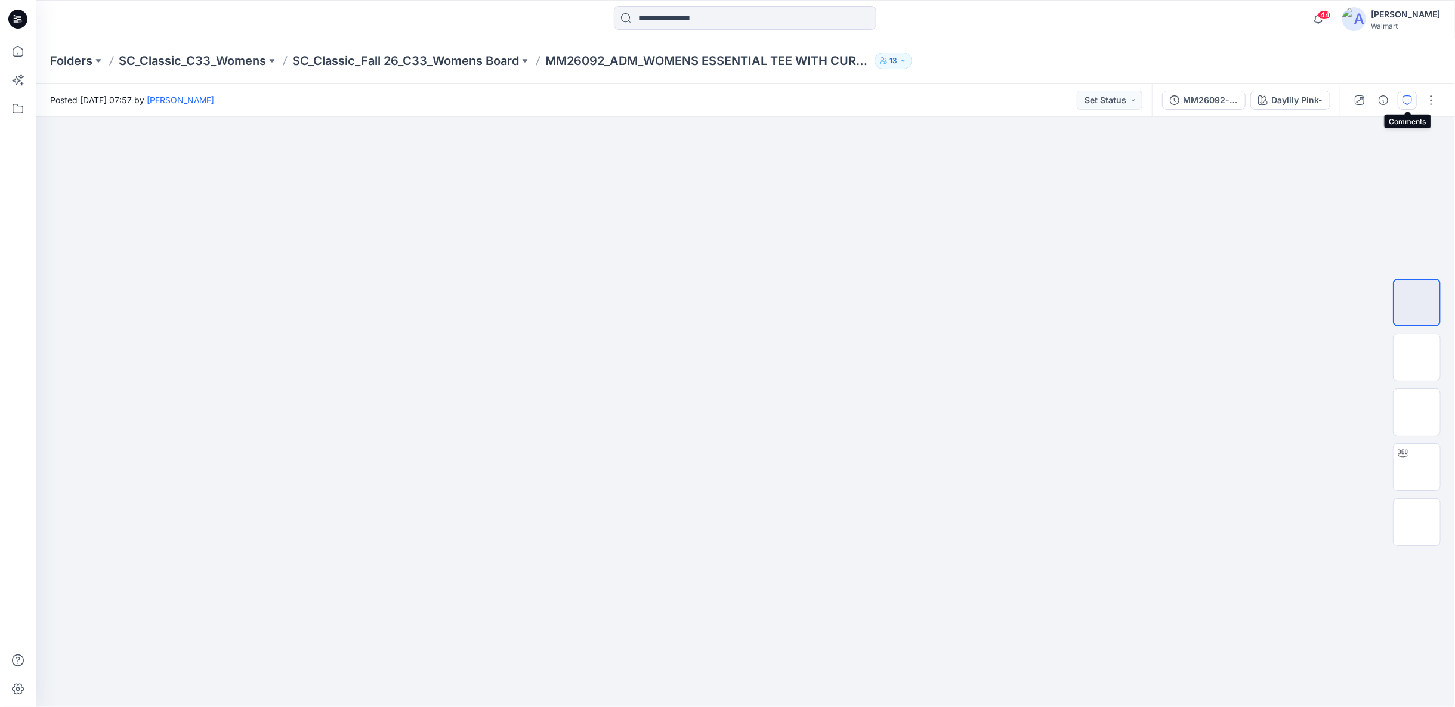
click at [1407, 101] on icon "button" at bounding box center [1407, 100] width 10 height 10
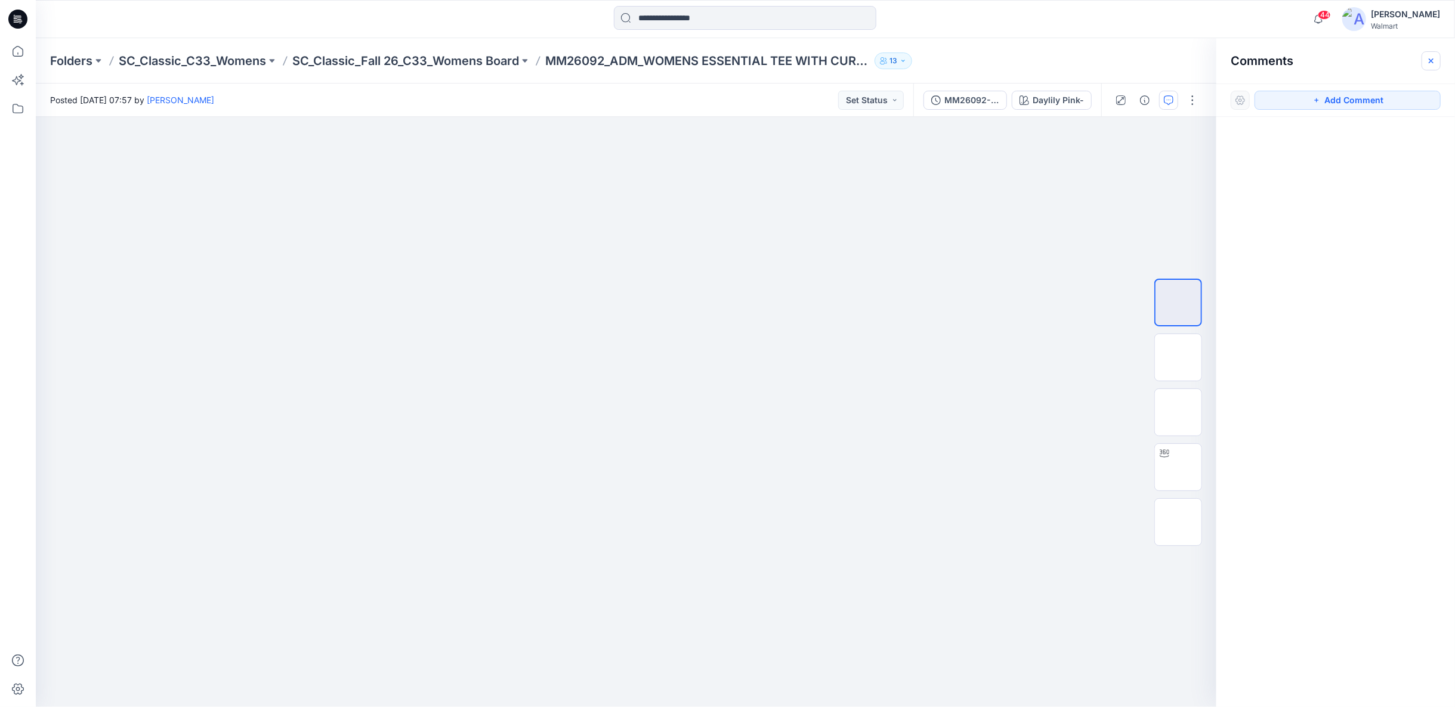
click at [1432, 65] on icon "button" at bounding box center [1431, 61] width 10 height 10
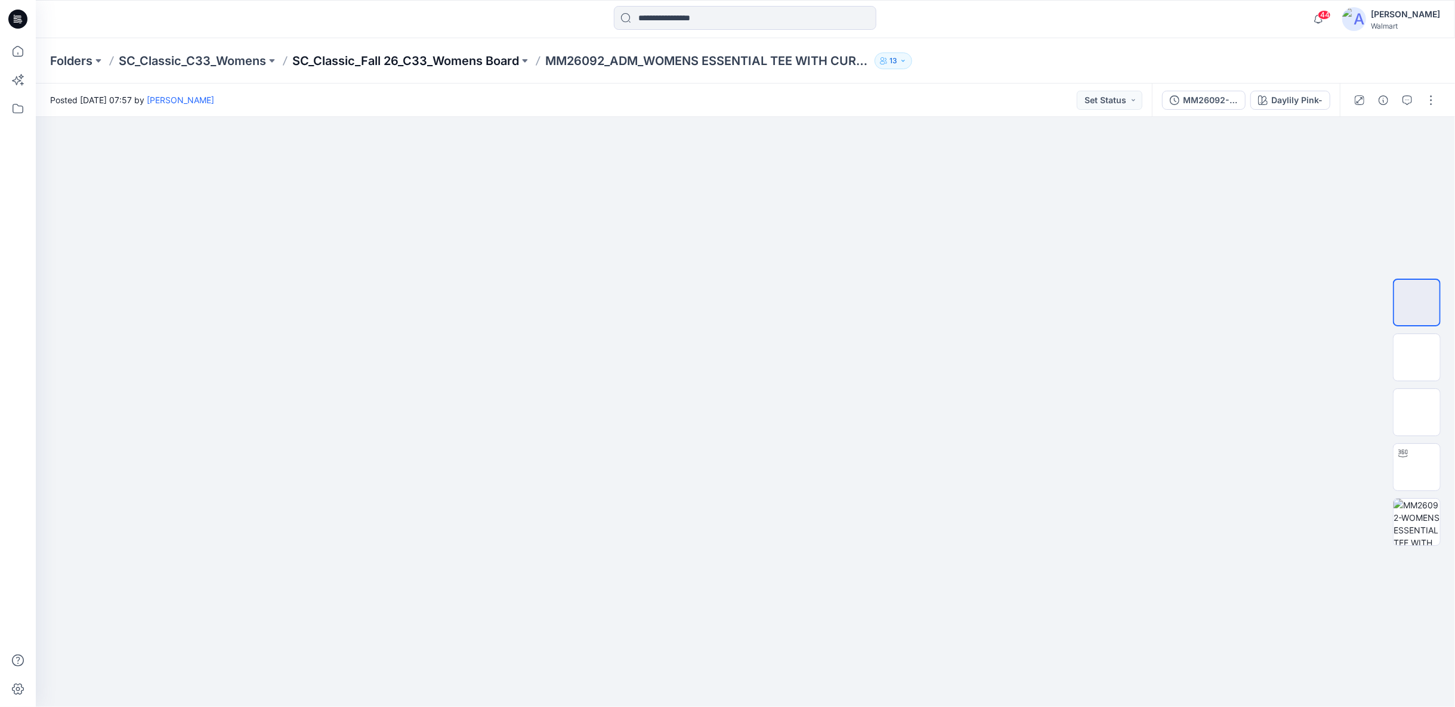
click at [483, 63] on p "SC_Classic_Fall 26_C33_Womens Board" at bounding box center [405, 60] width 227 height 17
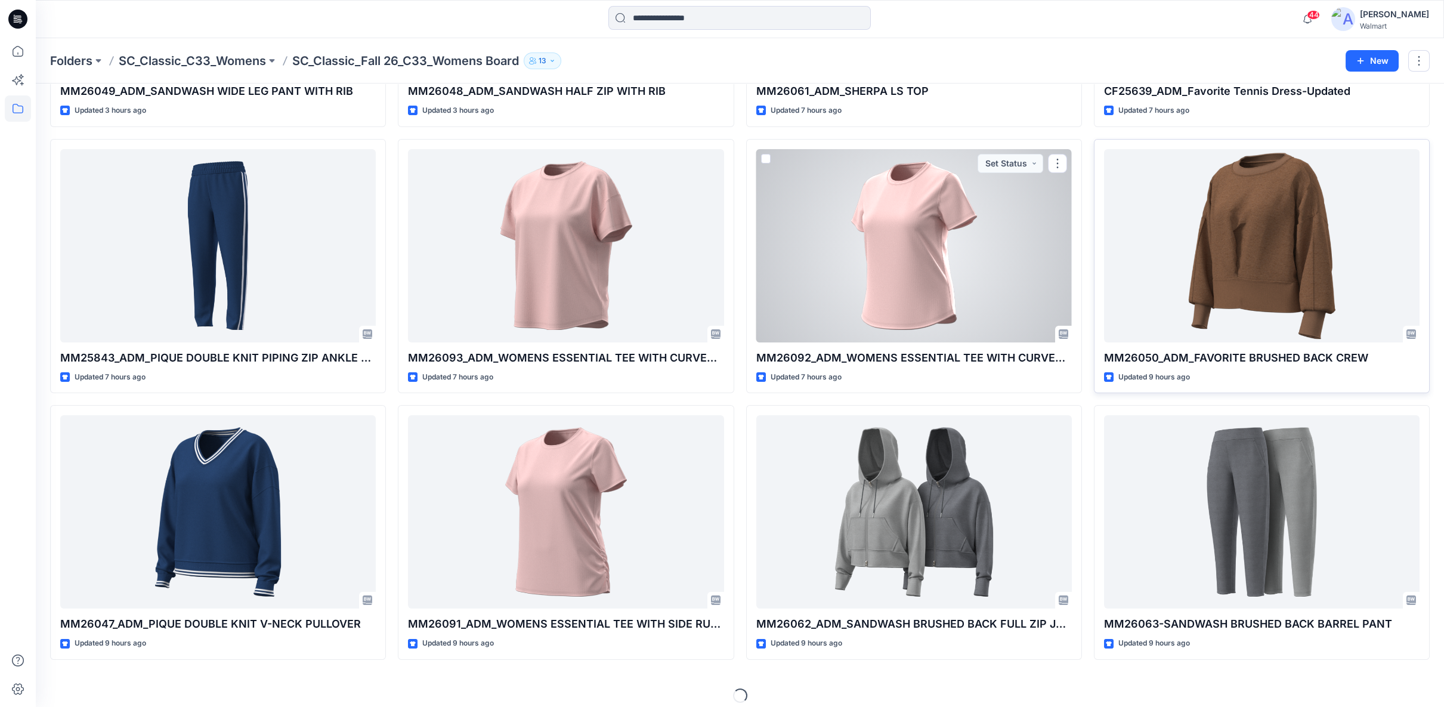
scroll to position [265, 0]
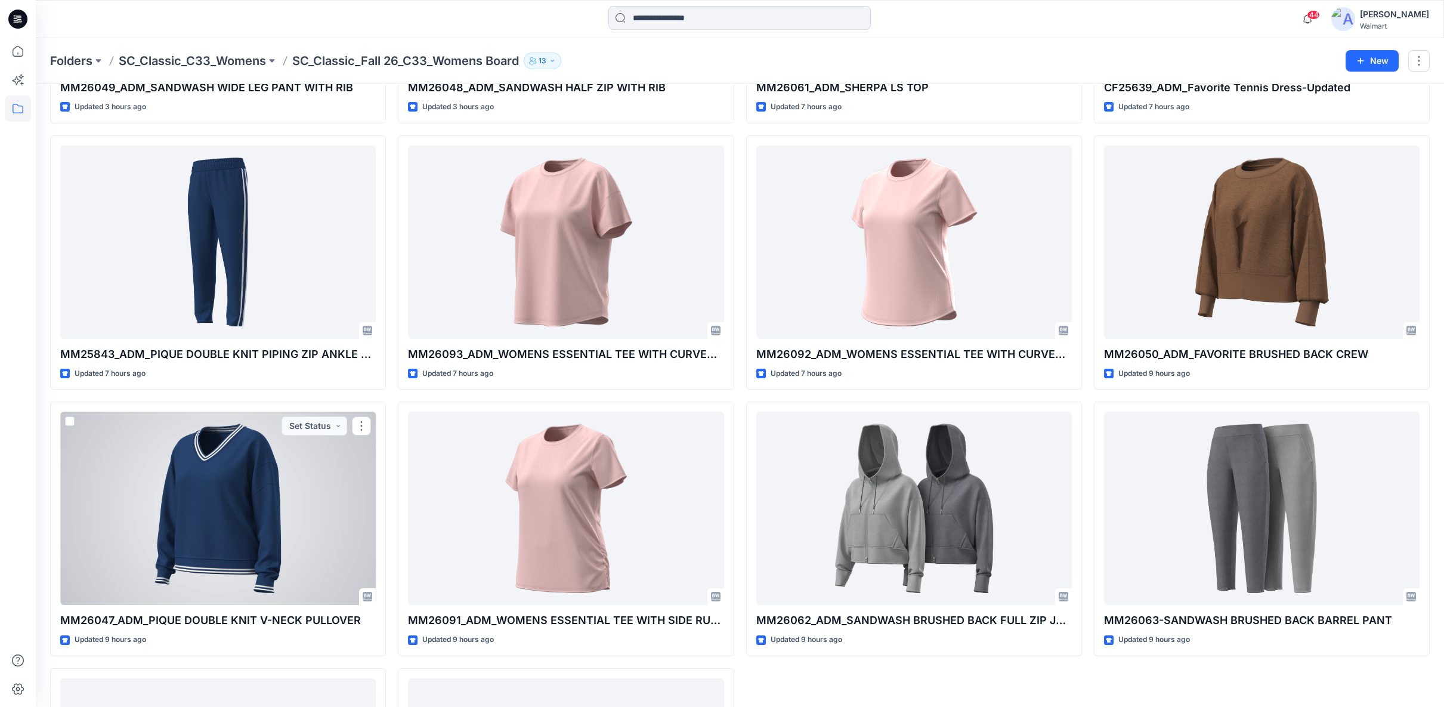
click at [227, 514] on div at bounding box center [218, 508] width 316 height 193
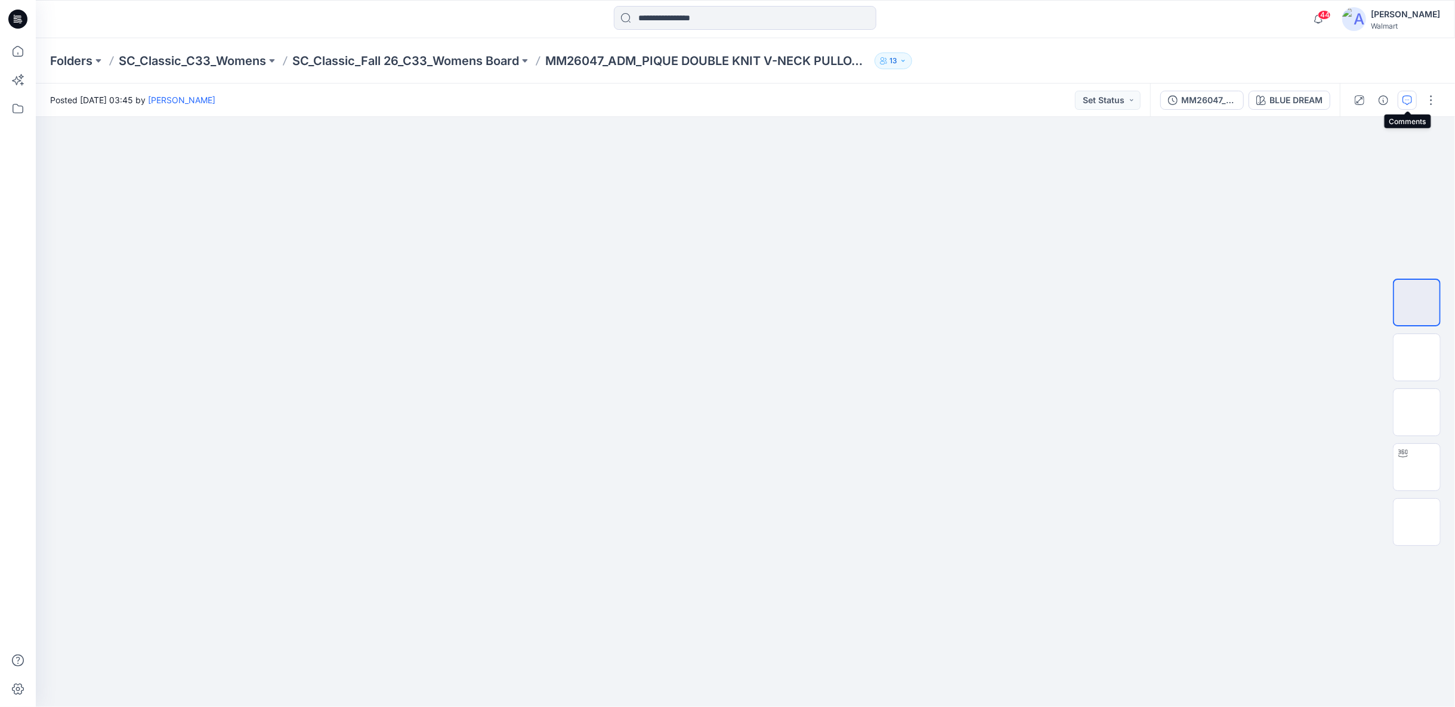
click at [1401, 100] on button "button" at bounding box center [1407, 100] width 19 height 19
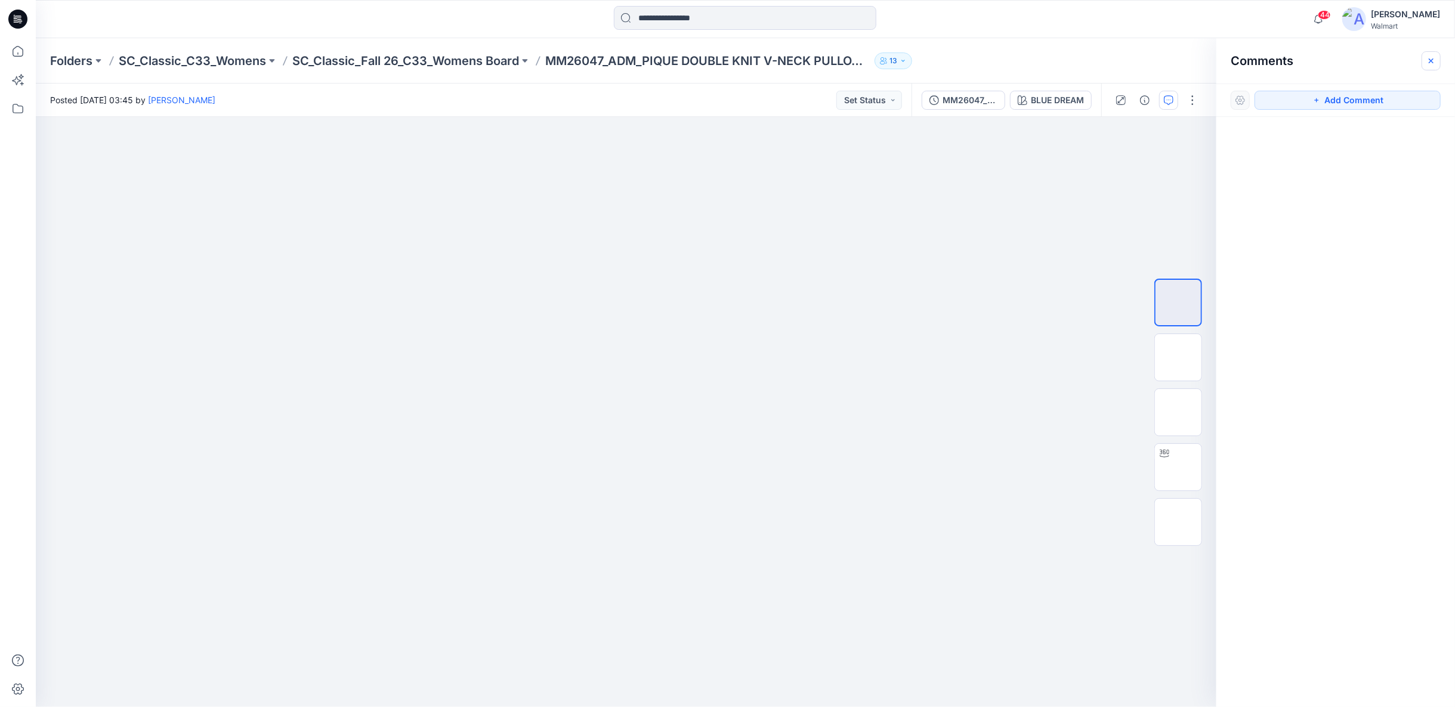
click at [1429, 61] on icon "button" at bounding box center [1431, 60] width 5 height 5
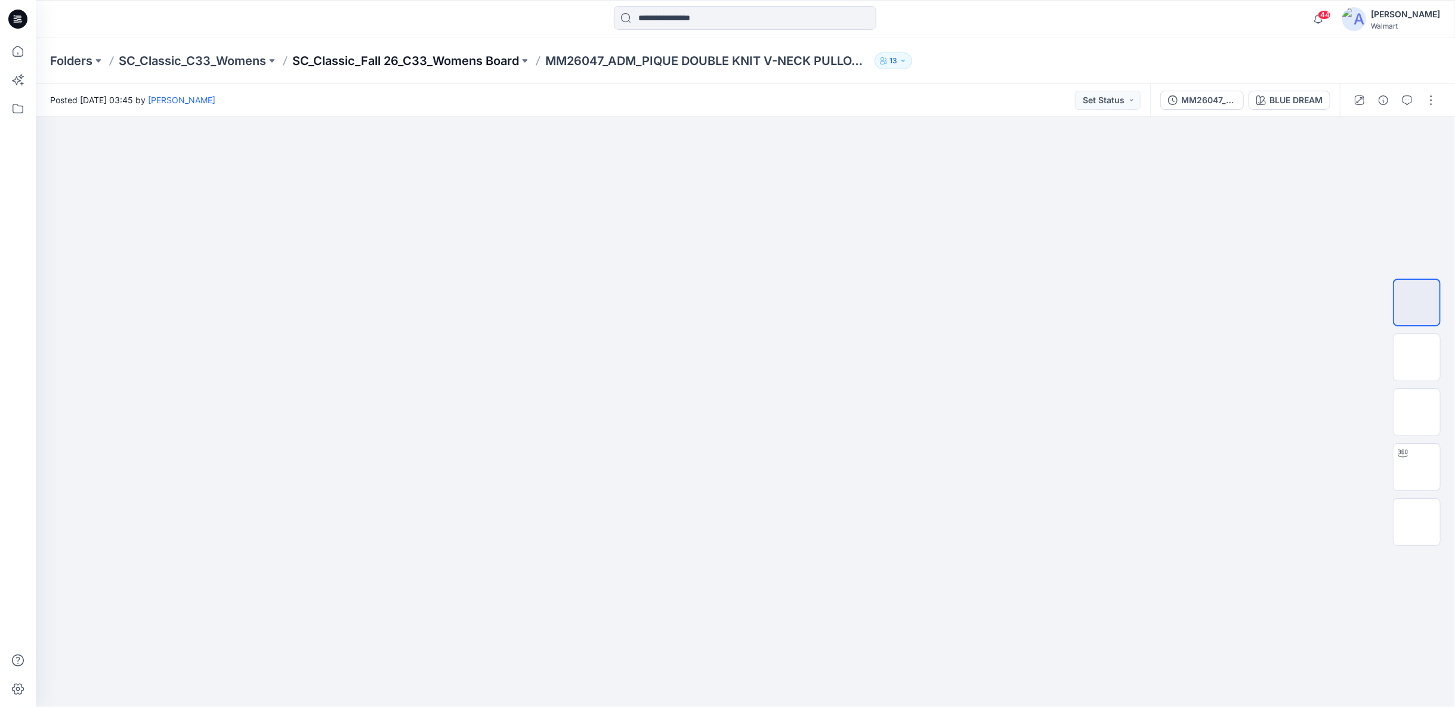
click at [466, 65] on p "SC_Classic_Fall 26_C33_Womens Board" at bounding box center [405, 60] width 227 height 17
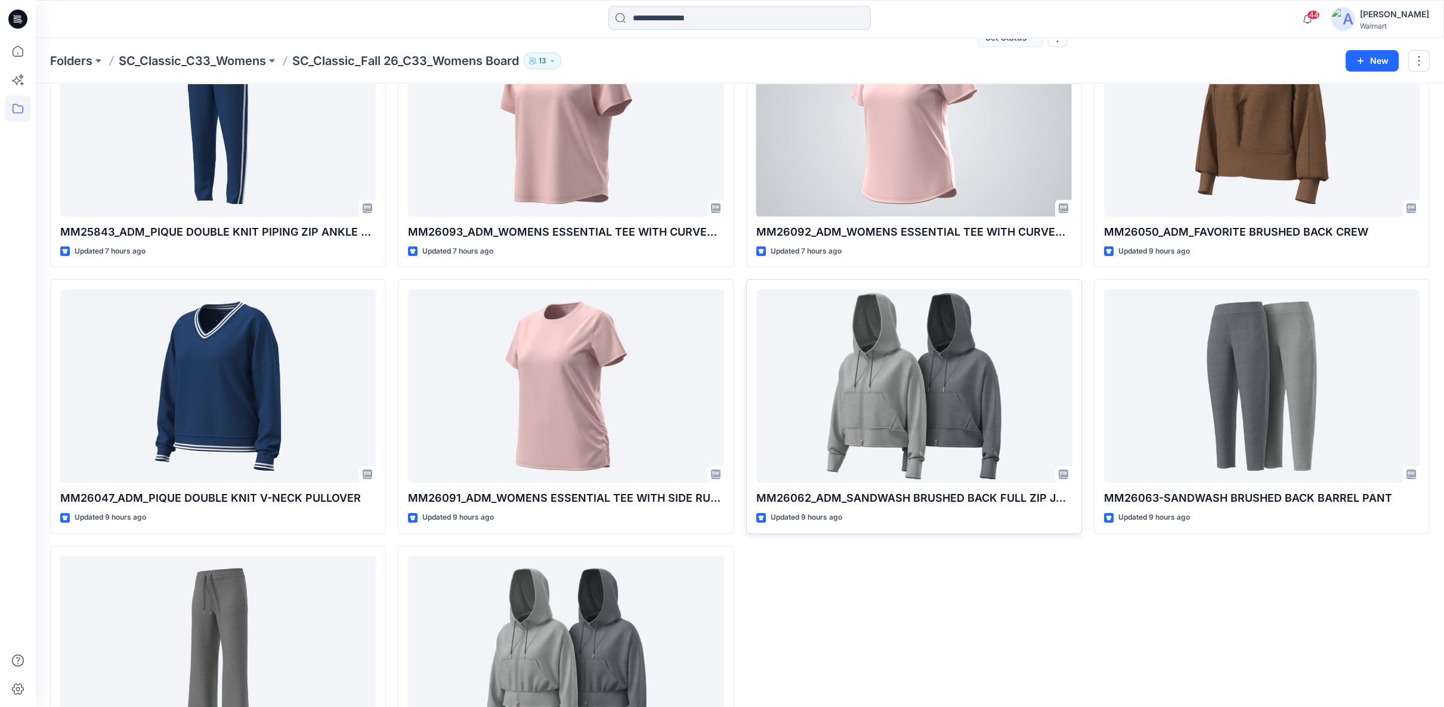
scroll to position [464, 0]
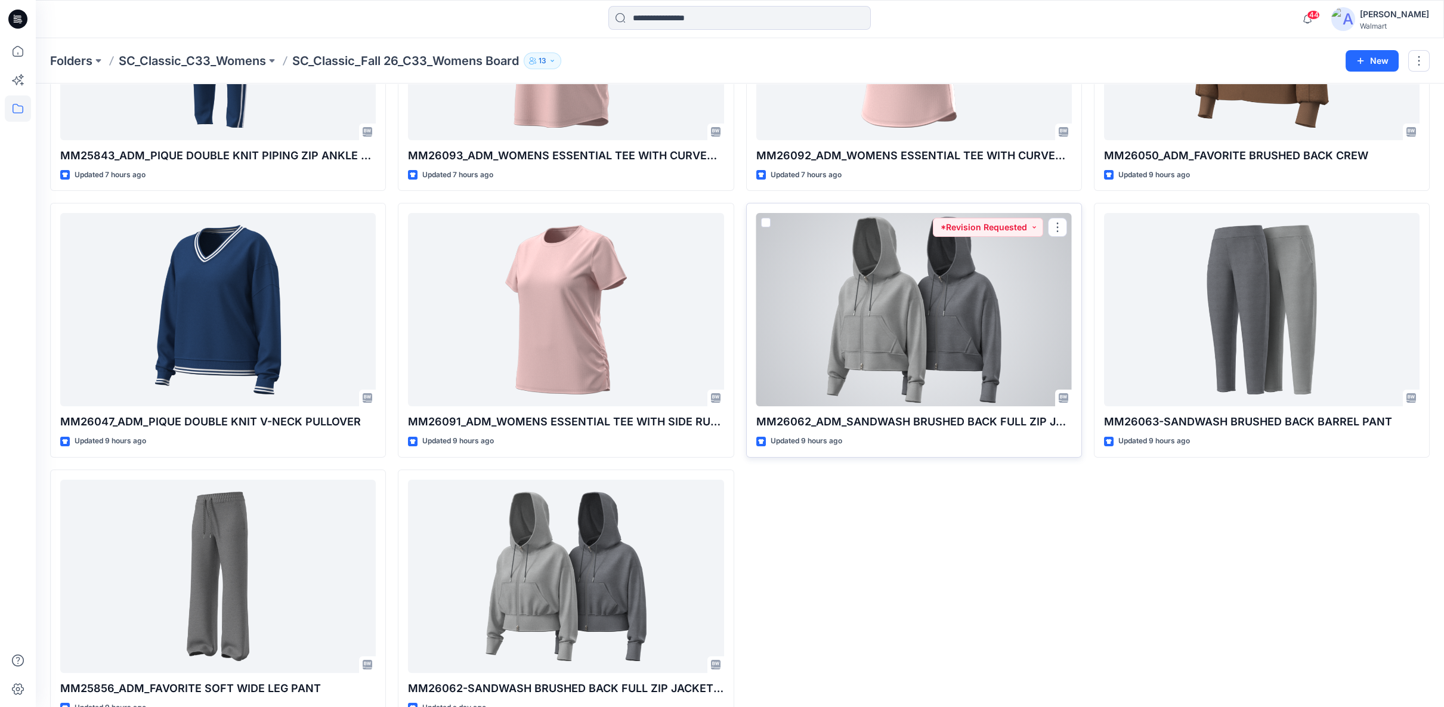
click at [940, 344] on div at bounding box center [914, 309] width 316 height 193
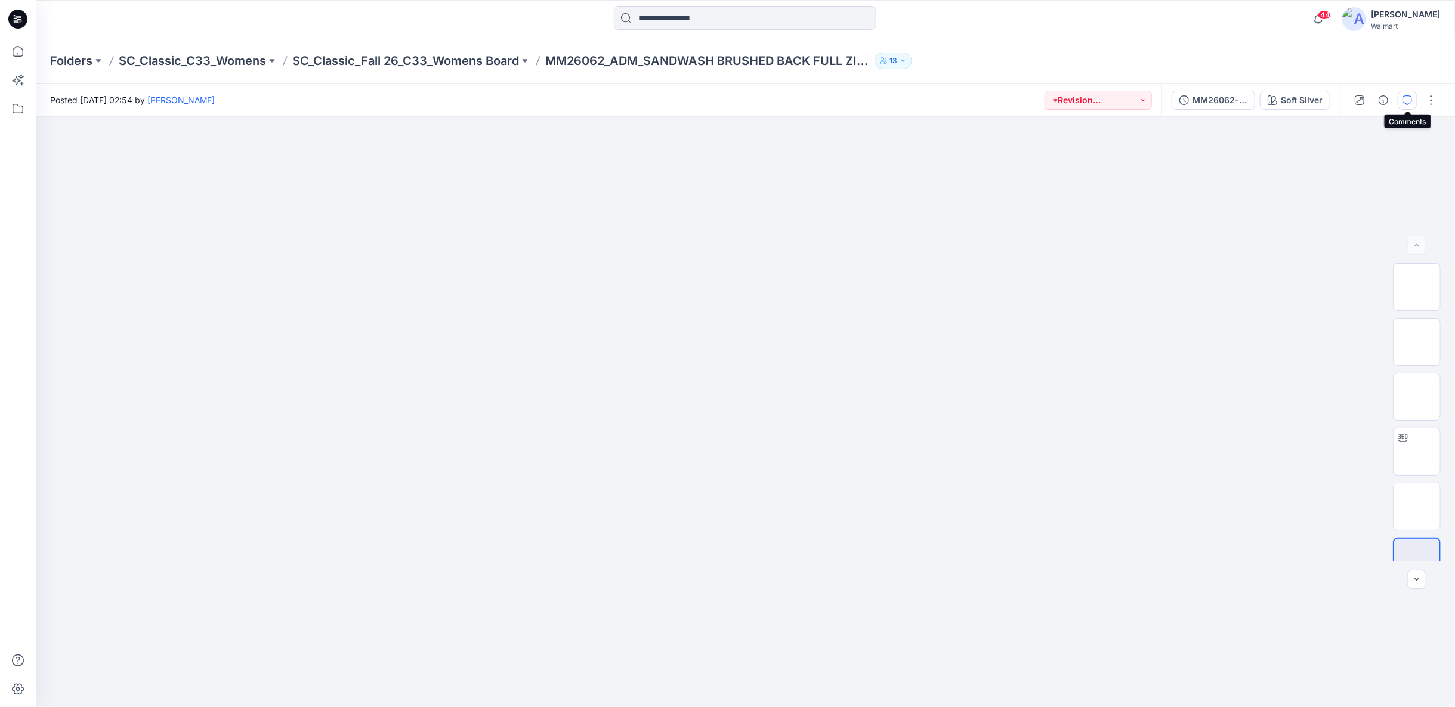
click at [1407, 98] on icon "button" at bounding box center [1407, 100] width 10 height 10
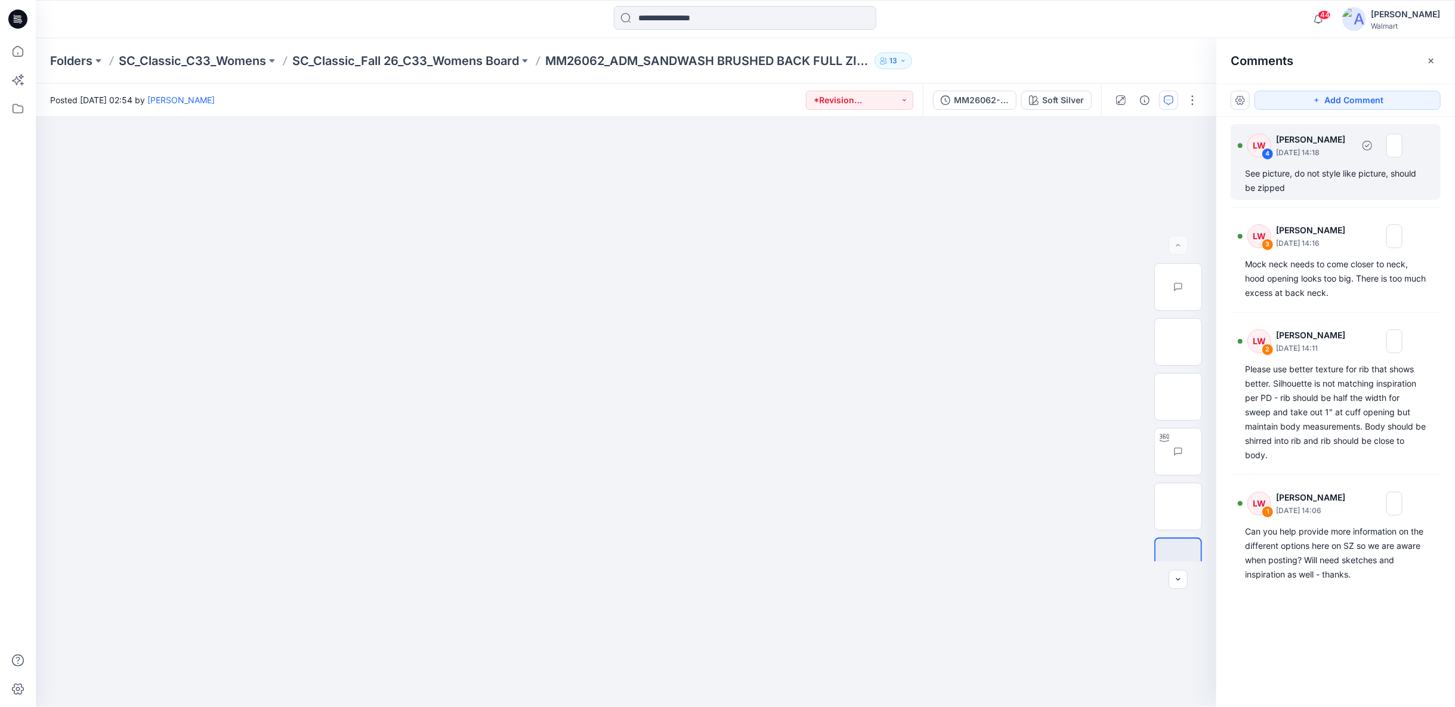
click at [1294, 181] on div "See picture, do not style like picture, should be zipped" at bounding box center [1335, 180] width 181 height 29
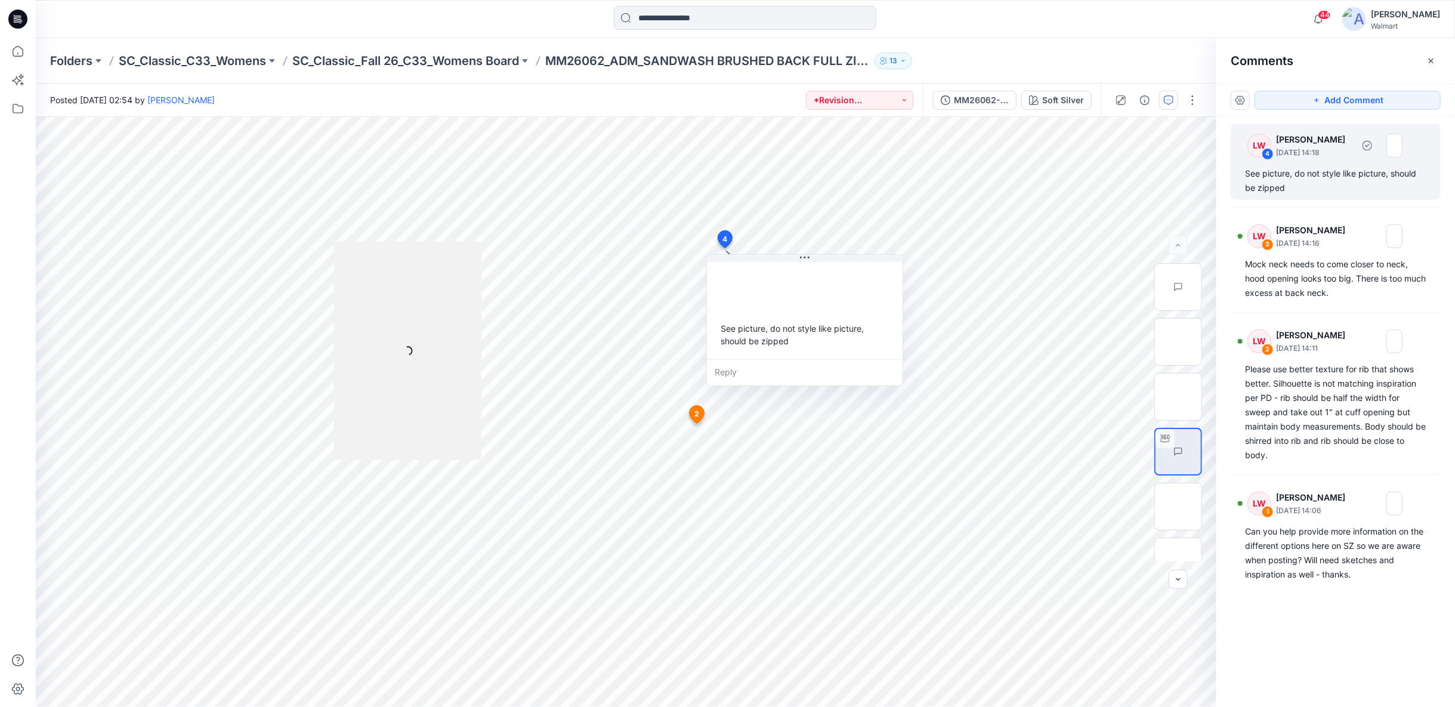
click at [1281, 155] on p "September 03, 2025 14:18" at bounding box center [1314, 153] width 77 height 12
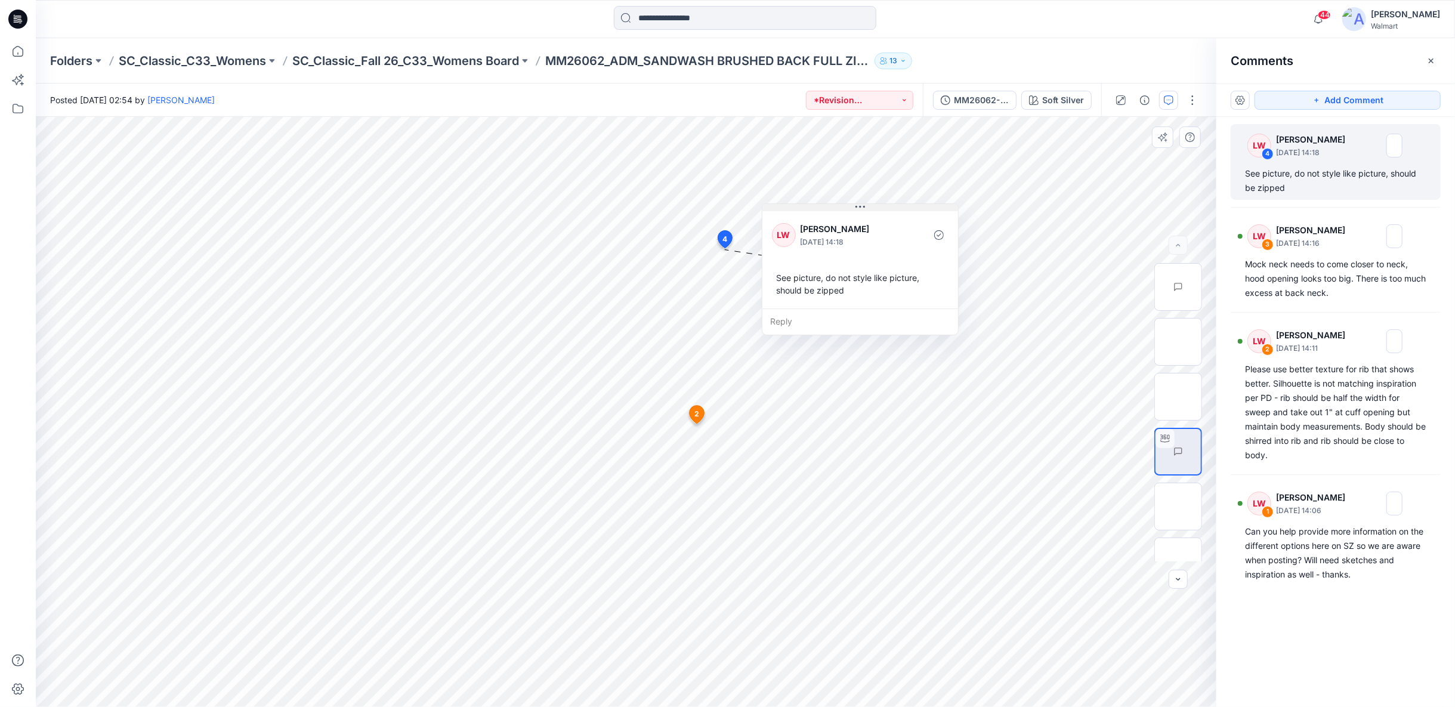
drag, startPoint x: 811, startPoint y: 260, endPoint x: 866, endPoint y: 209, distance: 75.2
click at [866, 209] on button at bounding box center [860, 207] width 196 height 7
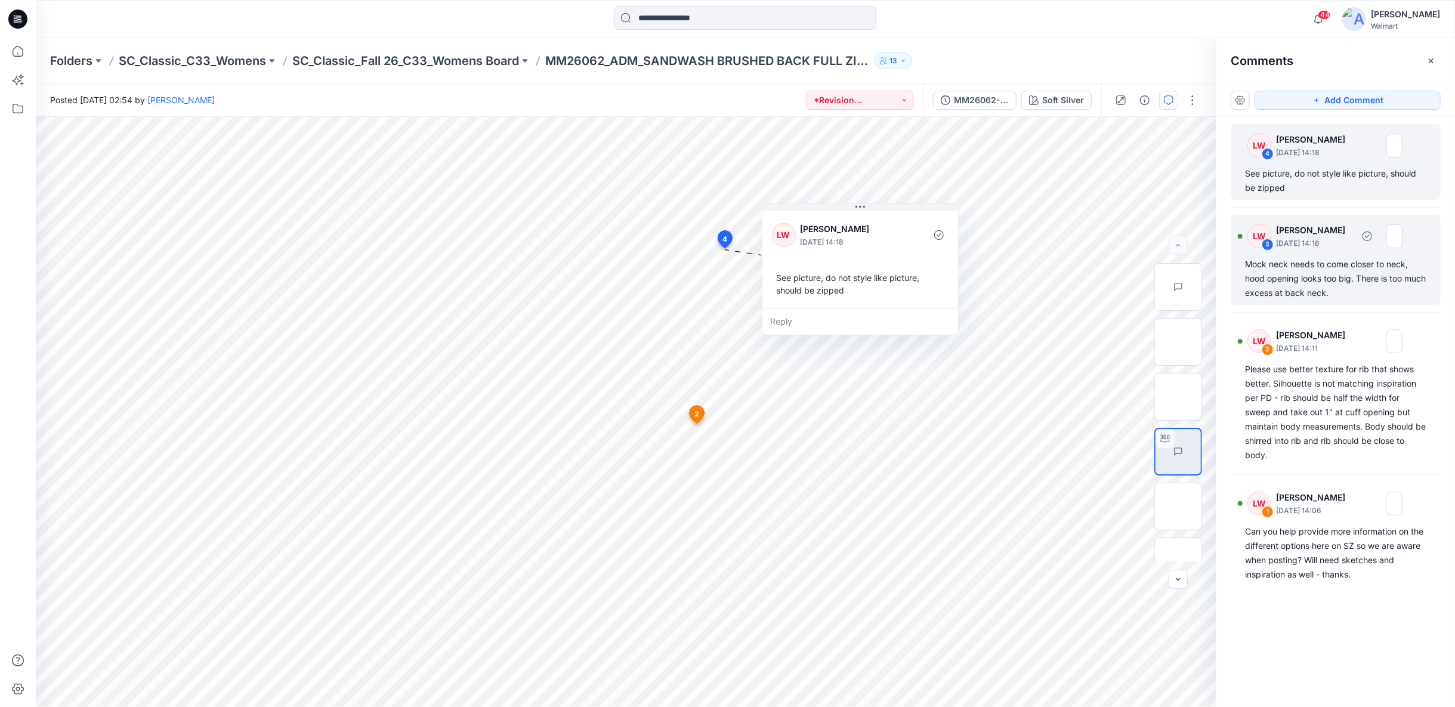
click at [1345, 278] on div "Mock neck needs to come closer to neck, hood opening looks too big. There is to…" at bounding box center [1335, 278] width 181 height 43
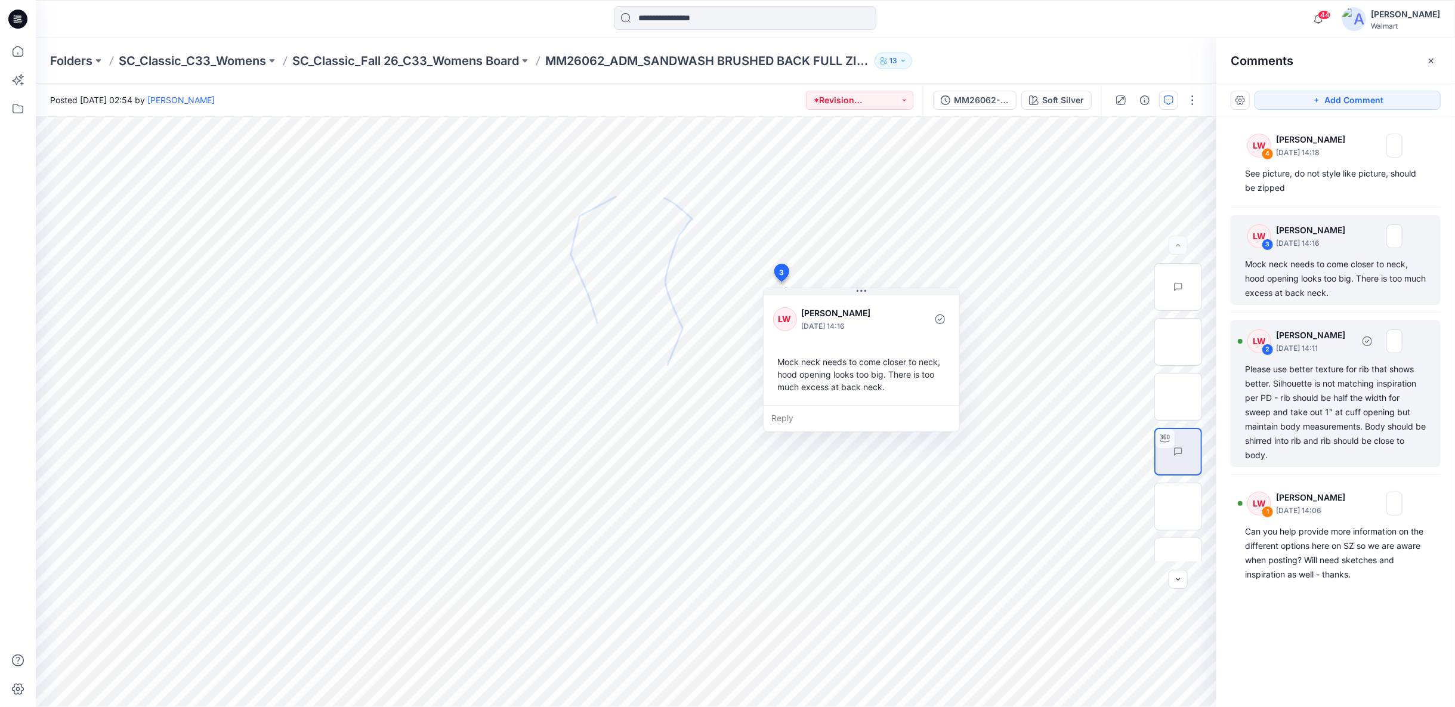
click at [1363, 378] on div "Please use better texture for rib that shows better. Silhouette is not matching…" at bounding box center [1335, 412] width 181 height 100
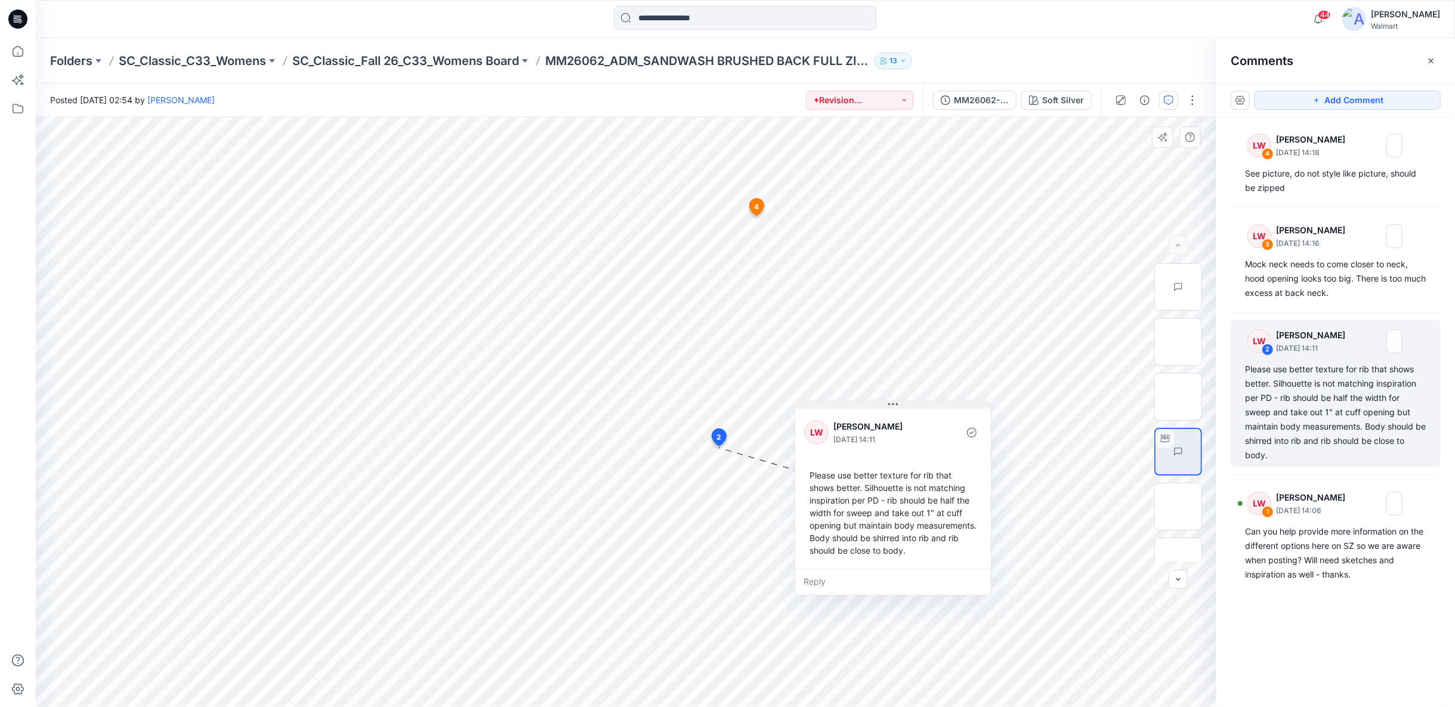
drag, startPoint x: 818, startPoint y: 458, endPoint x: 913, endPoint y: 406, distance: 107.3
click at [913, 406] on button at bounding box center [893, 404] width 196 height 7
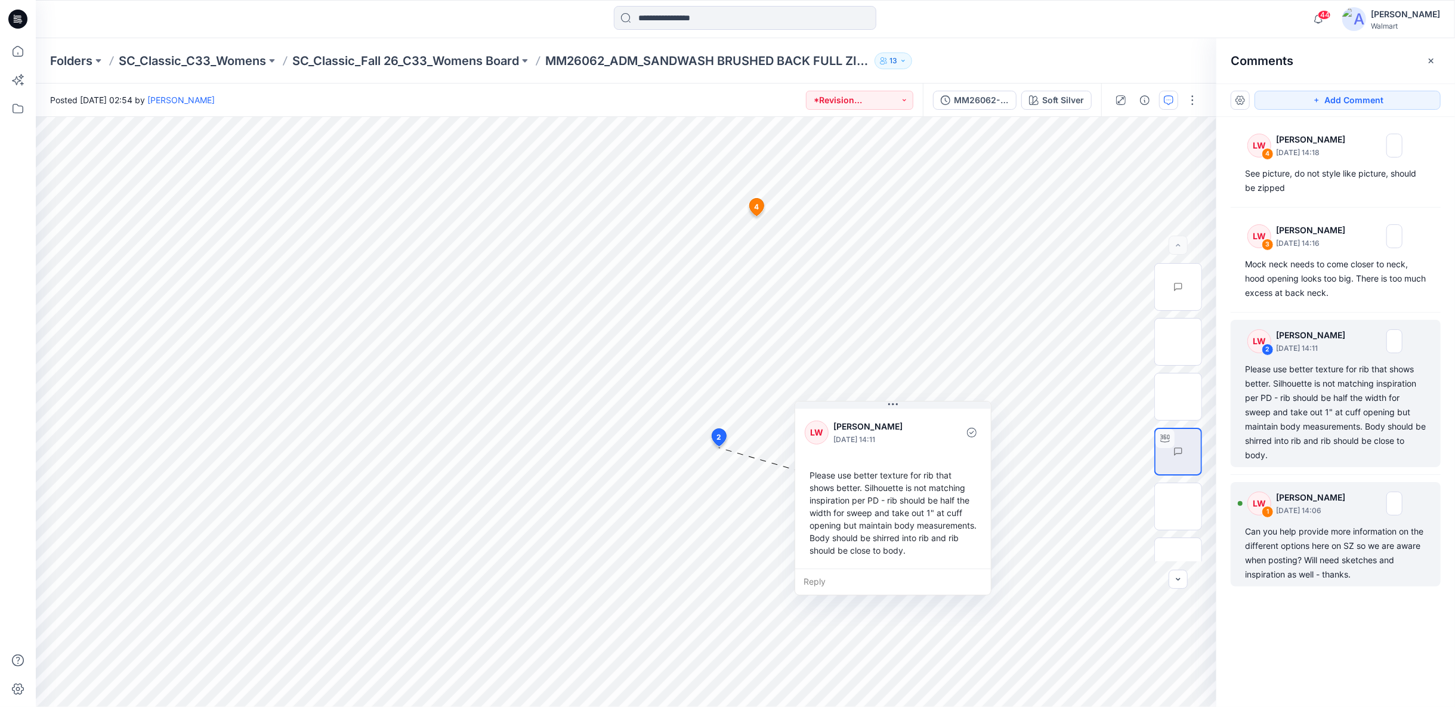
click at [1368, 569] on div "Can you help provide more information on the different options here on SZ so we…" at bounding box center [1335, 552] width 181 height 57
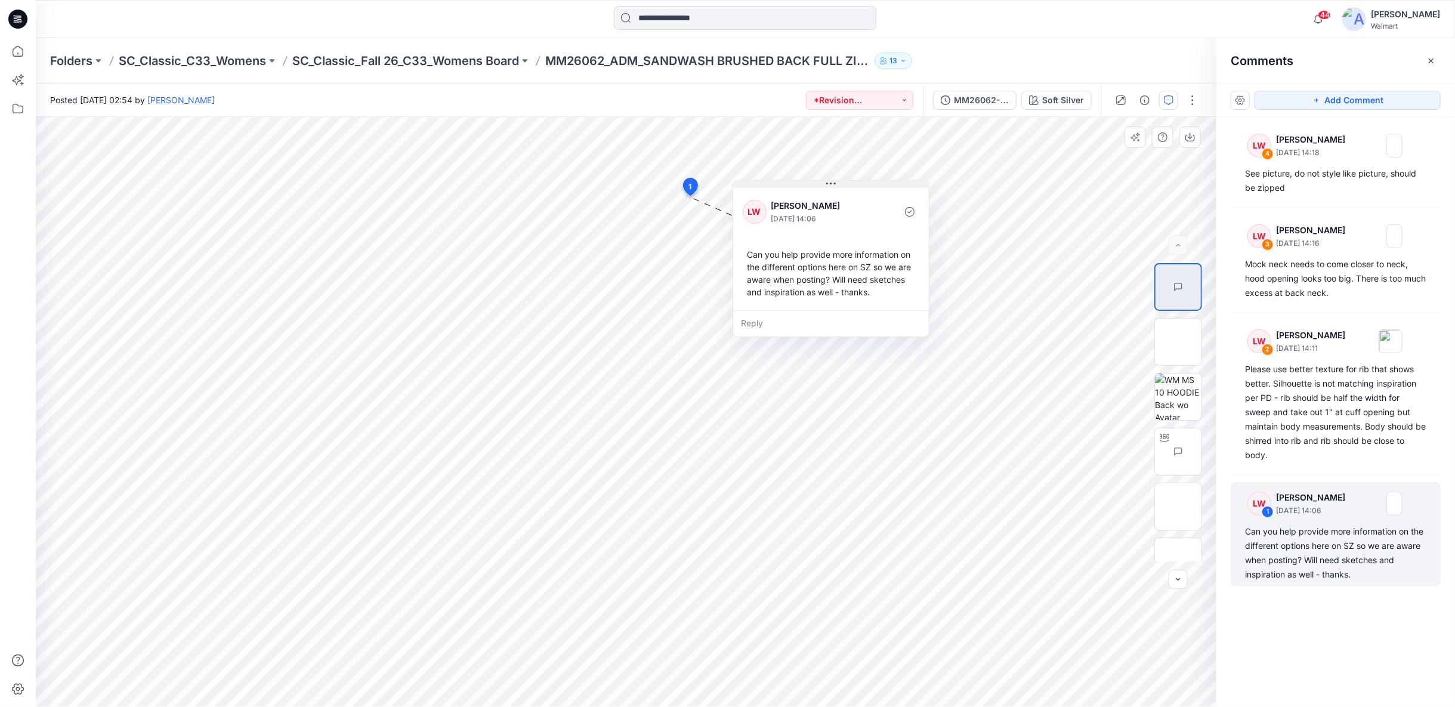
drag, startPoint x: 792, startPoint y: 204, endPoint x: 858, endPoint y: 185, distance: 68.3
click at [852, 183] on button at bounding box center [831, 184] width 196 height 7
click at [1201, 287] on img at bounding box center [1201, 287] width 0 height 0
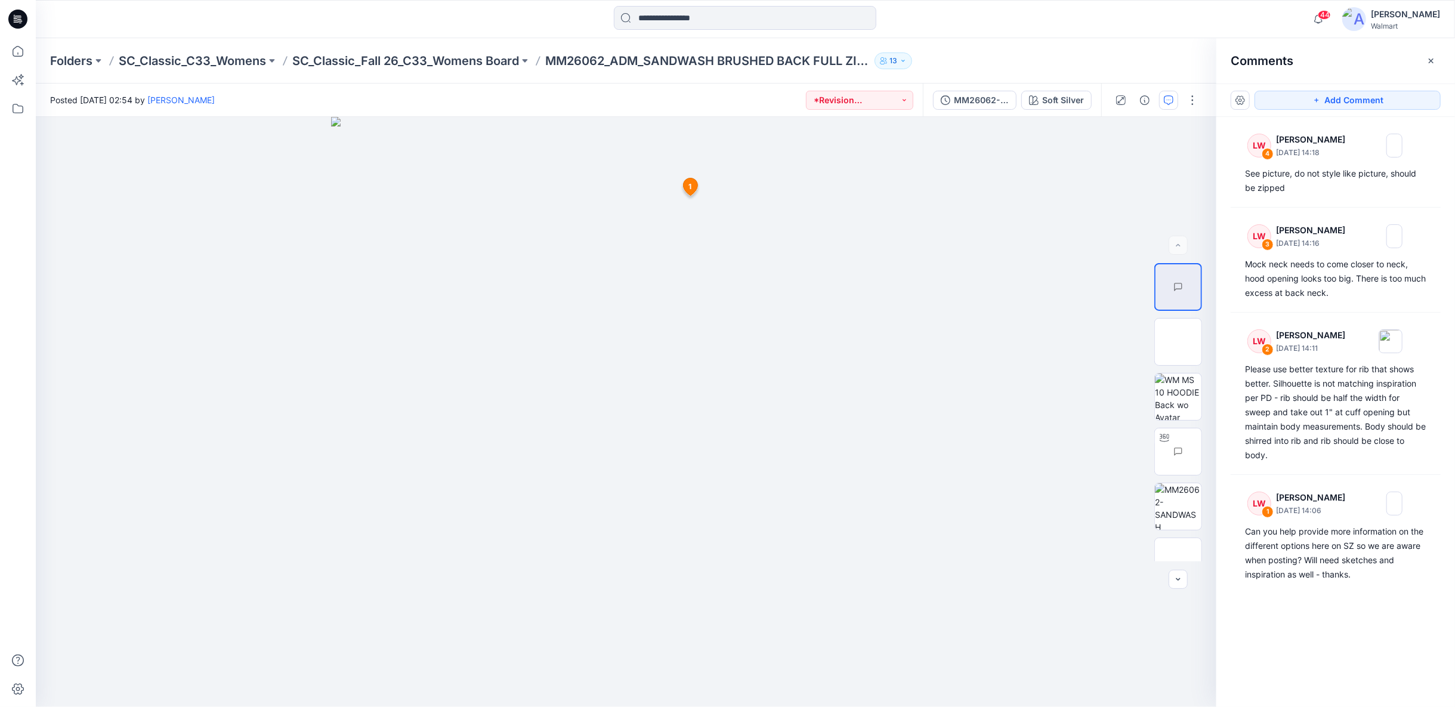
click at [416, 70] on div "Folders SC_Classic_C33_Womens SC_Classic_Fall 26_C33_Womens Board MM26062_ADM_S…" at bounding box center [745, 60] width 1419 height 45
click at [417, 64] on p "SC_Classic_Fall 26_C33_Womens Board" at bounding box center [405, 60] width 227 height 17
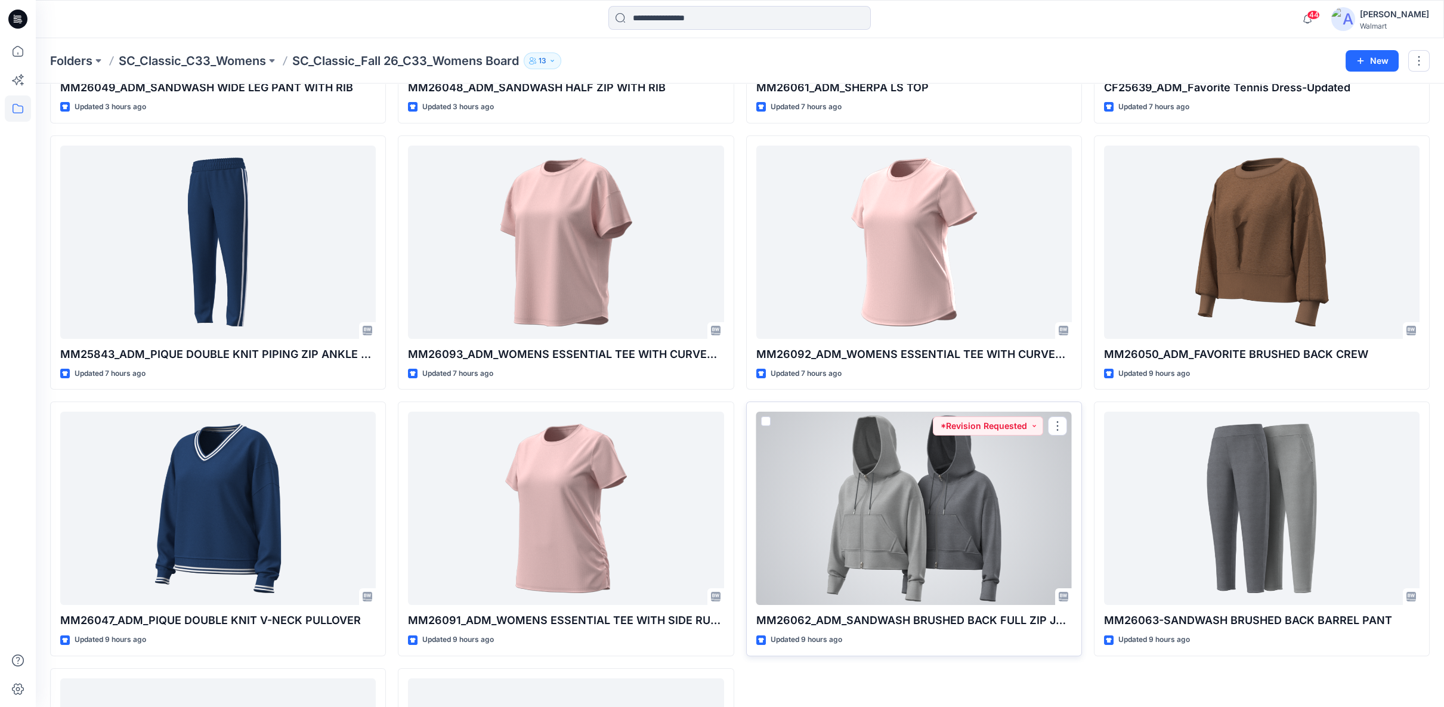
scroll to position [493, 0]
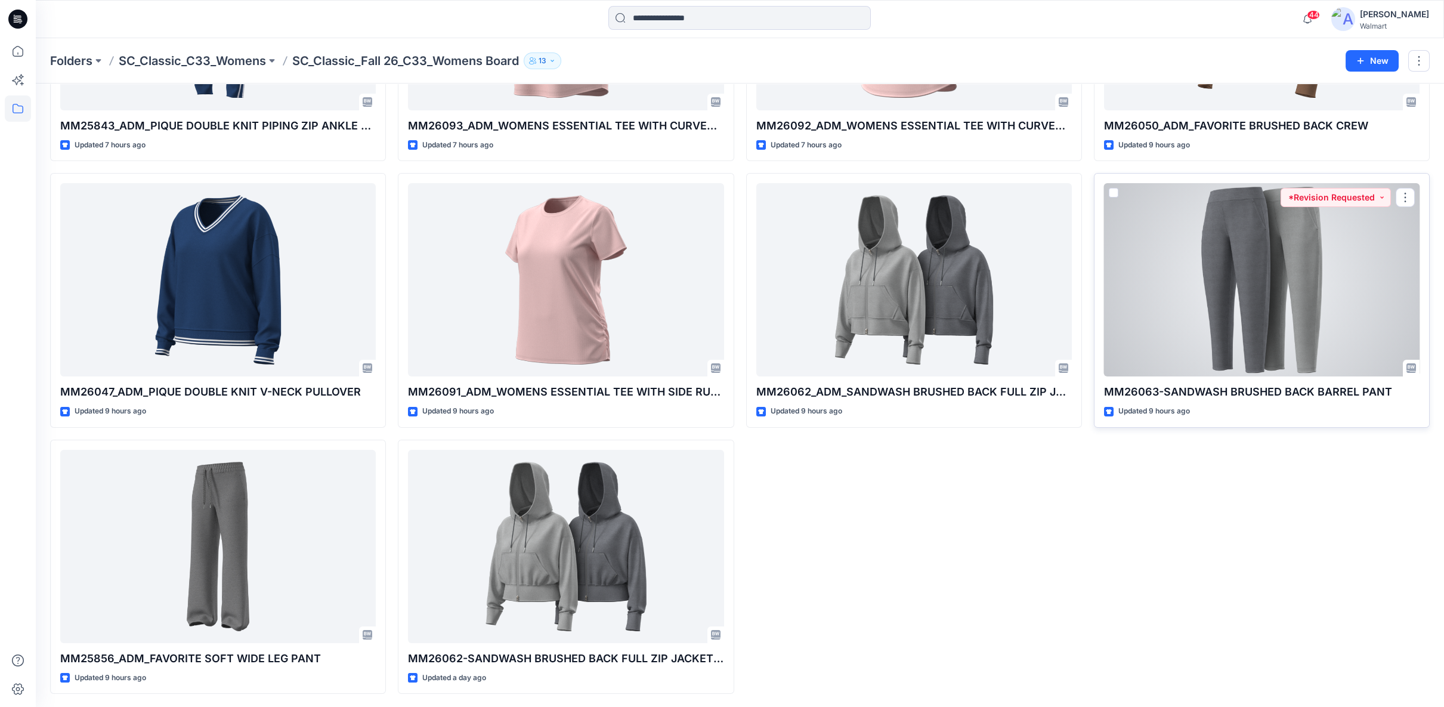
click at [1284, 286] on div at bounding box center [1262, 279] width 316 height 193
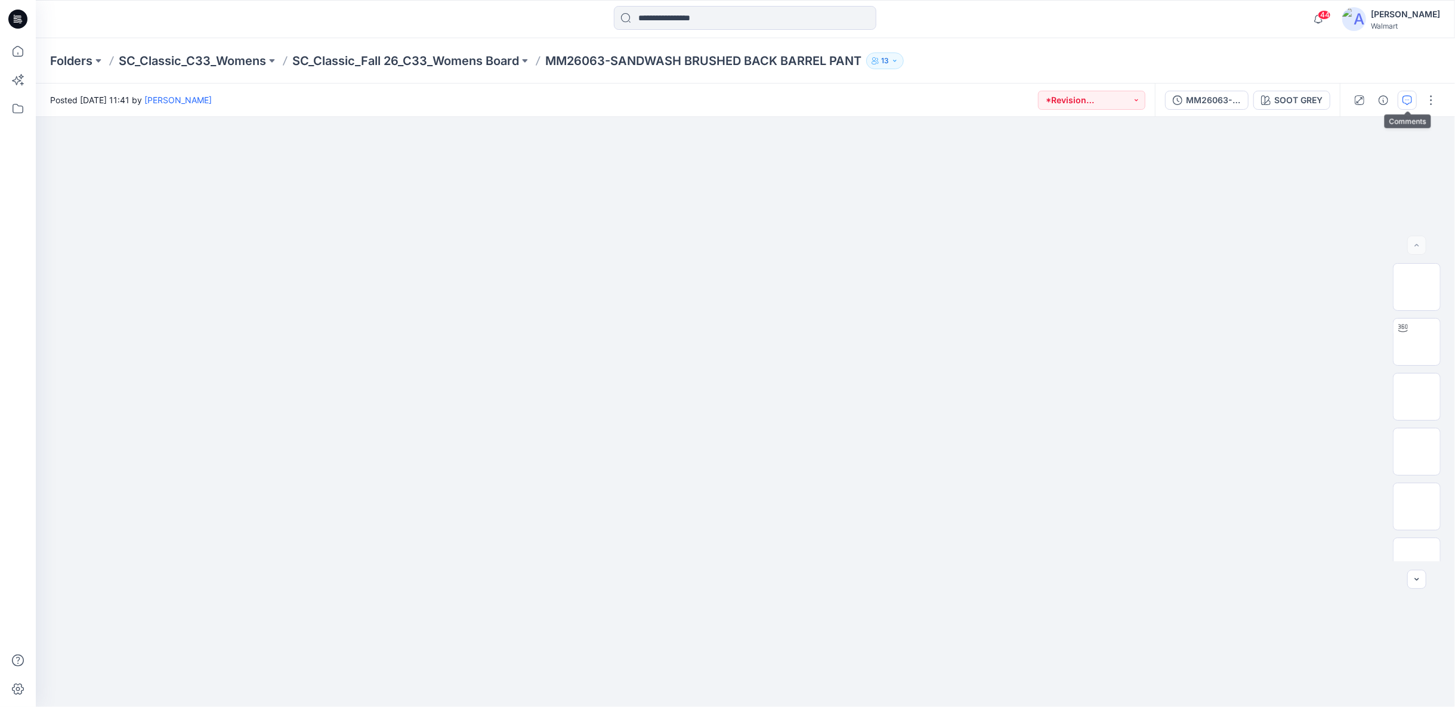
click at [1411, 101] on icon "button" at bounding box center [1407, 100] width 10 height 10
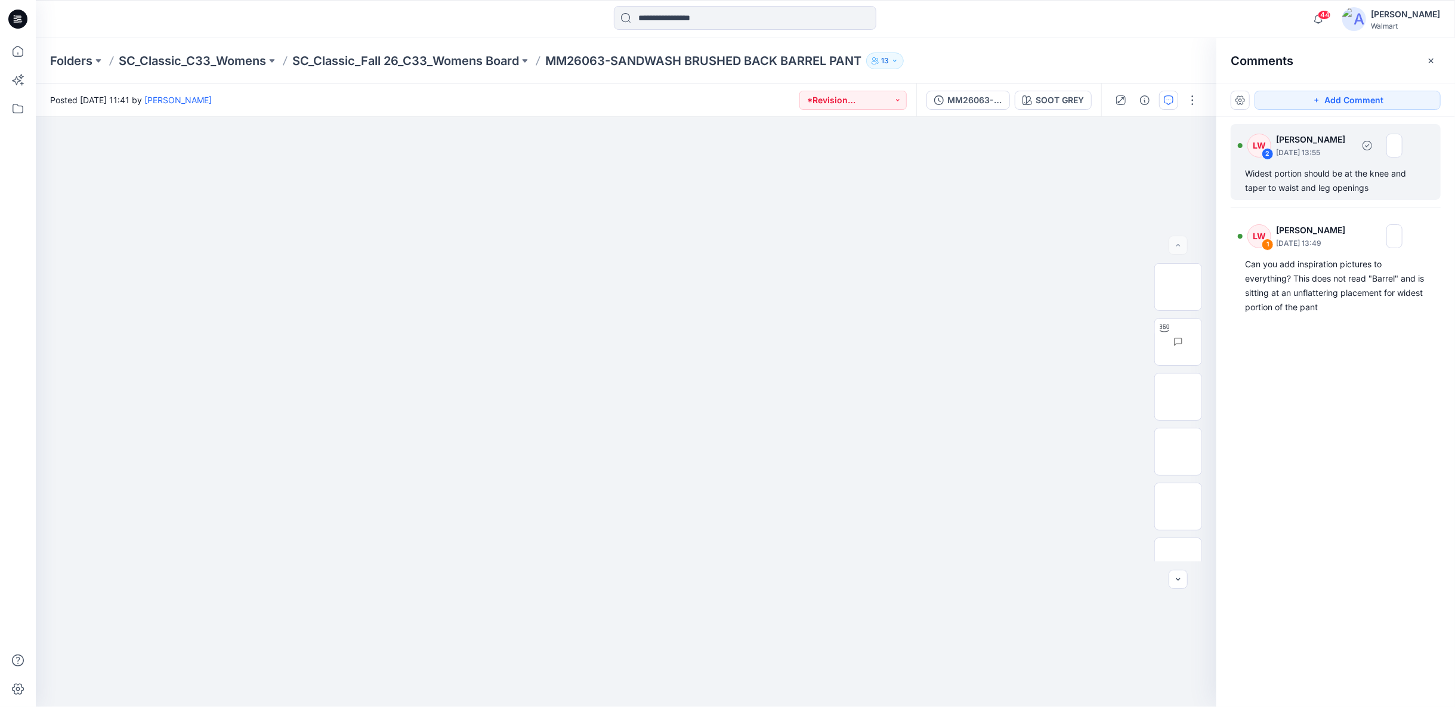
click at [1402, 143] on img at bounding box center [1394, 146] width 16 height 24
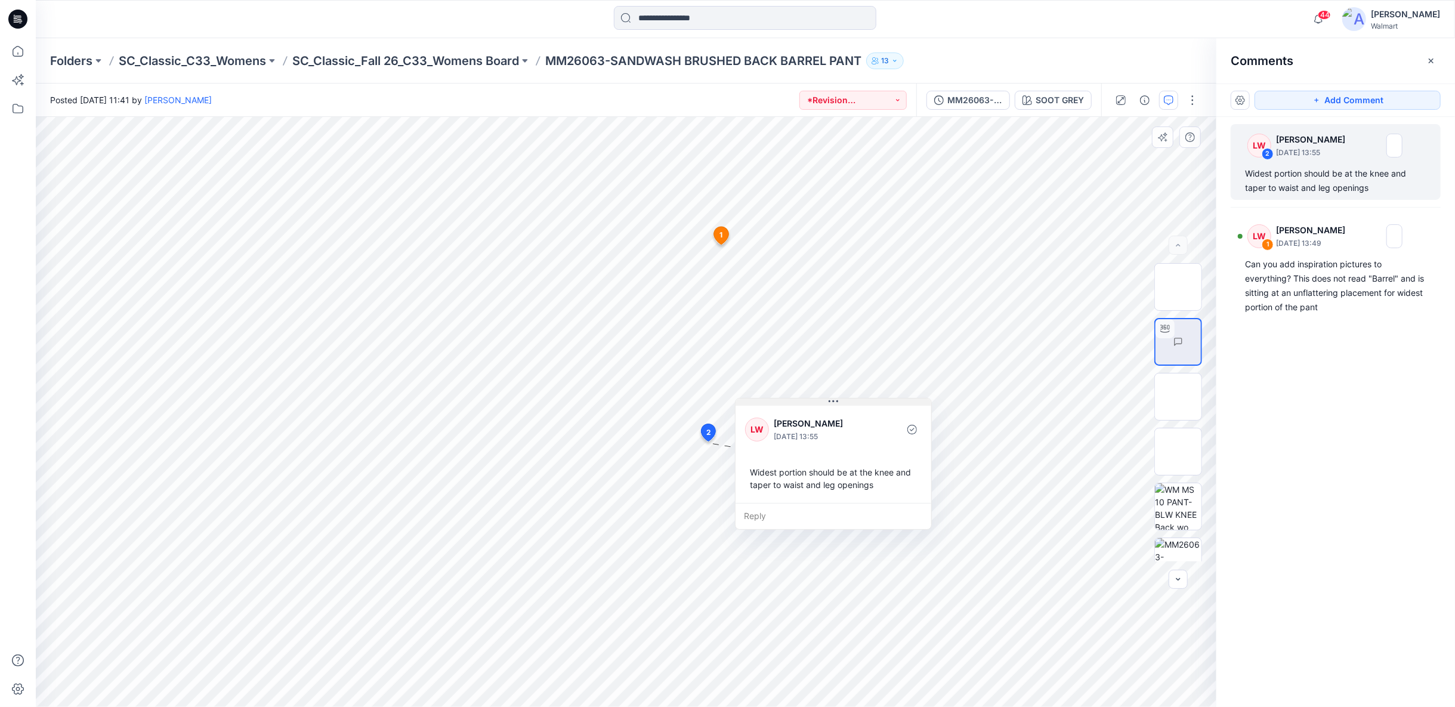
drag, startPoint x: 790, startPoint y: 452, endPoint x: 836, endPoint y: 401, distance: 67.6
click at [836, 401] on icon at bounding box center [834, 402] width 10 height 10
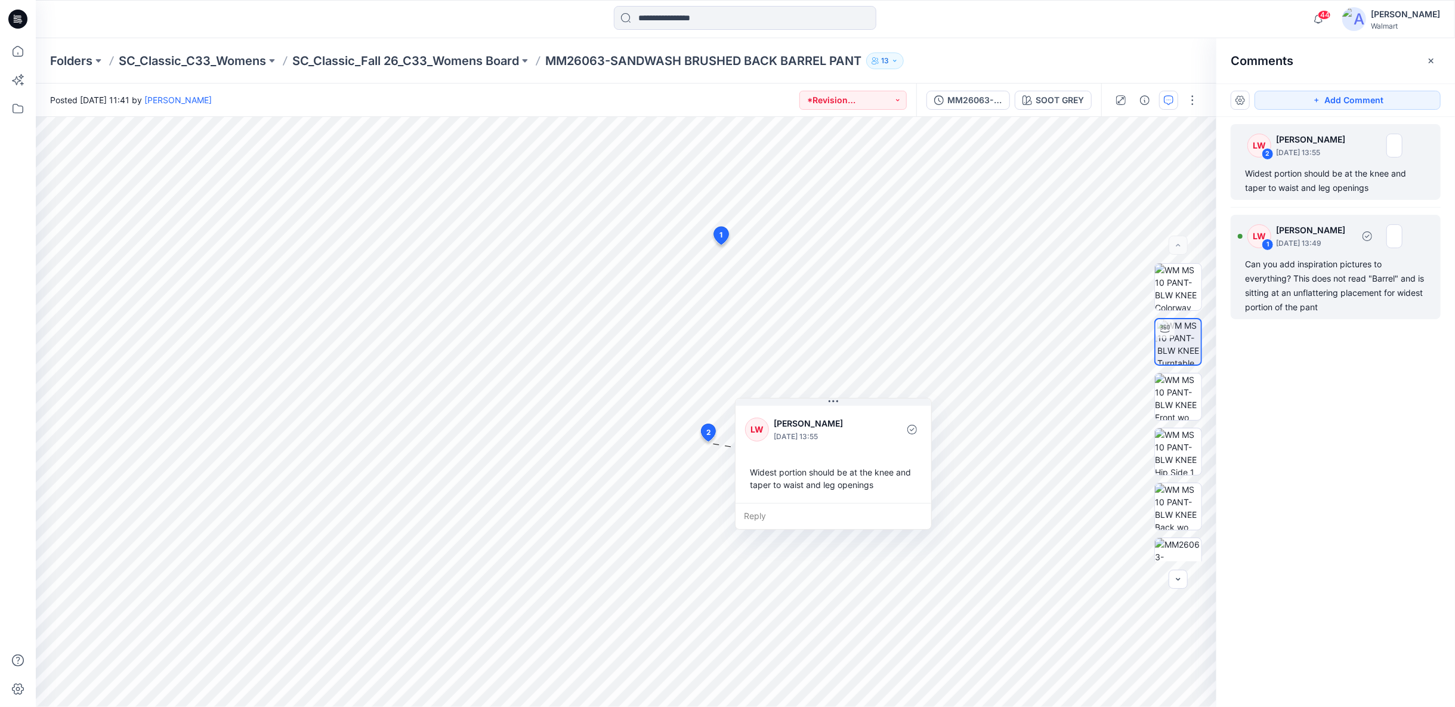
click at [1339, 285] on div "Can you add inspiration pictures to everything? This does not read "Barrel" and…" at bounding box center [1335, 285] width 181 height 57
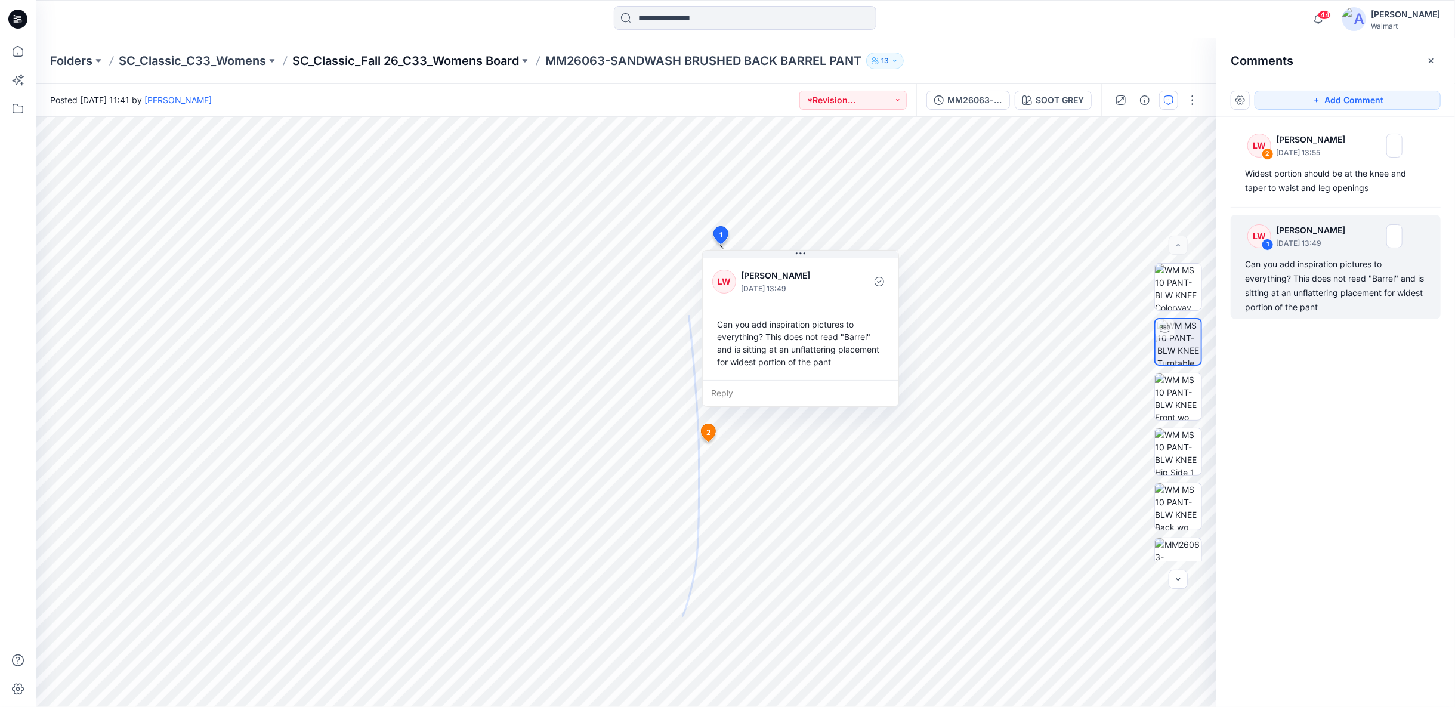
click at [458, 61] on p "SC_Classic_Fall 26_C33_Womens Board" at bounding box center [405, 60] width 227 height 17
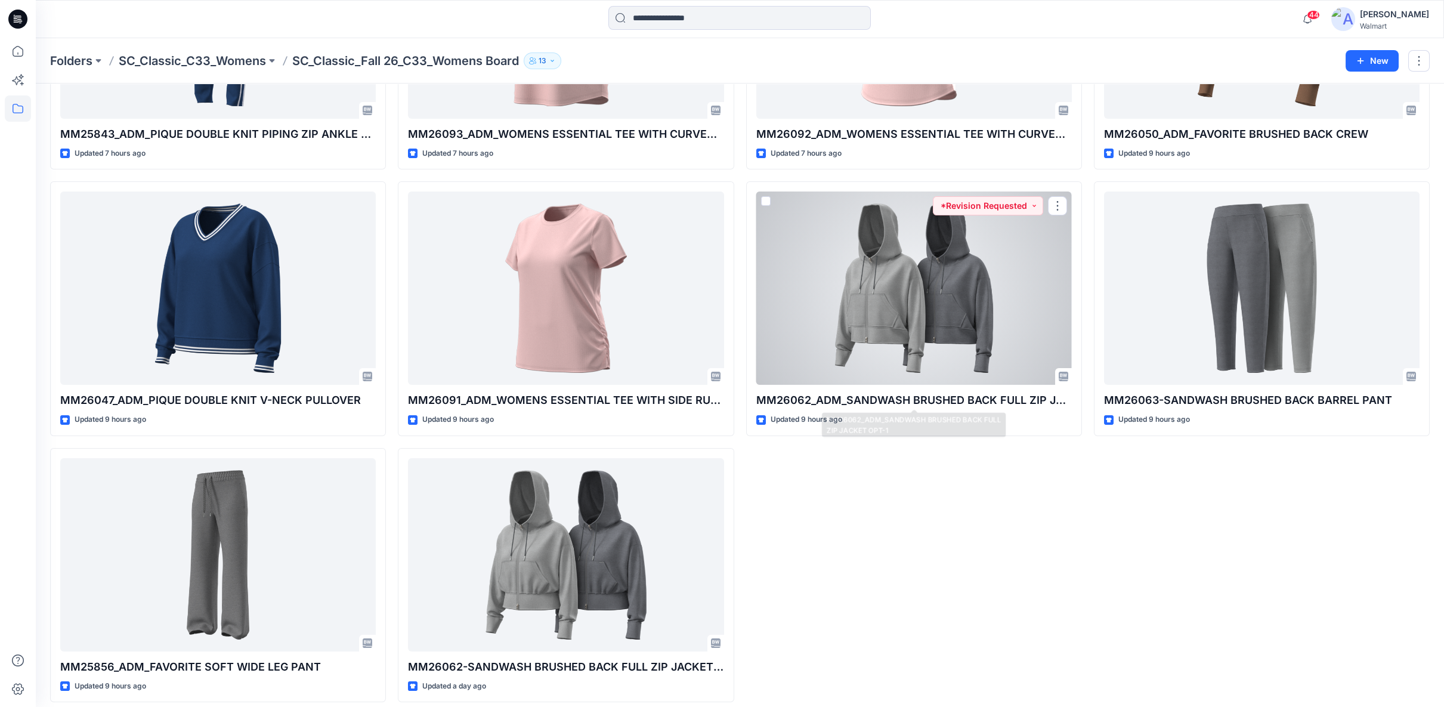
scroll to position [493, 0]
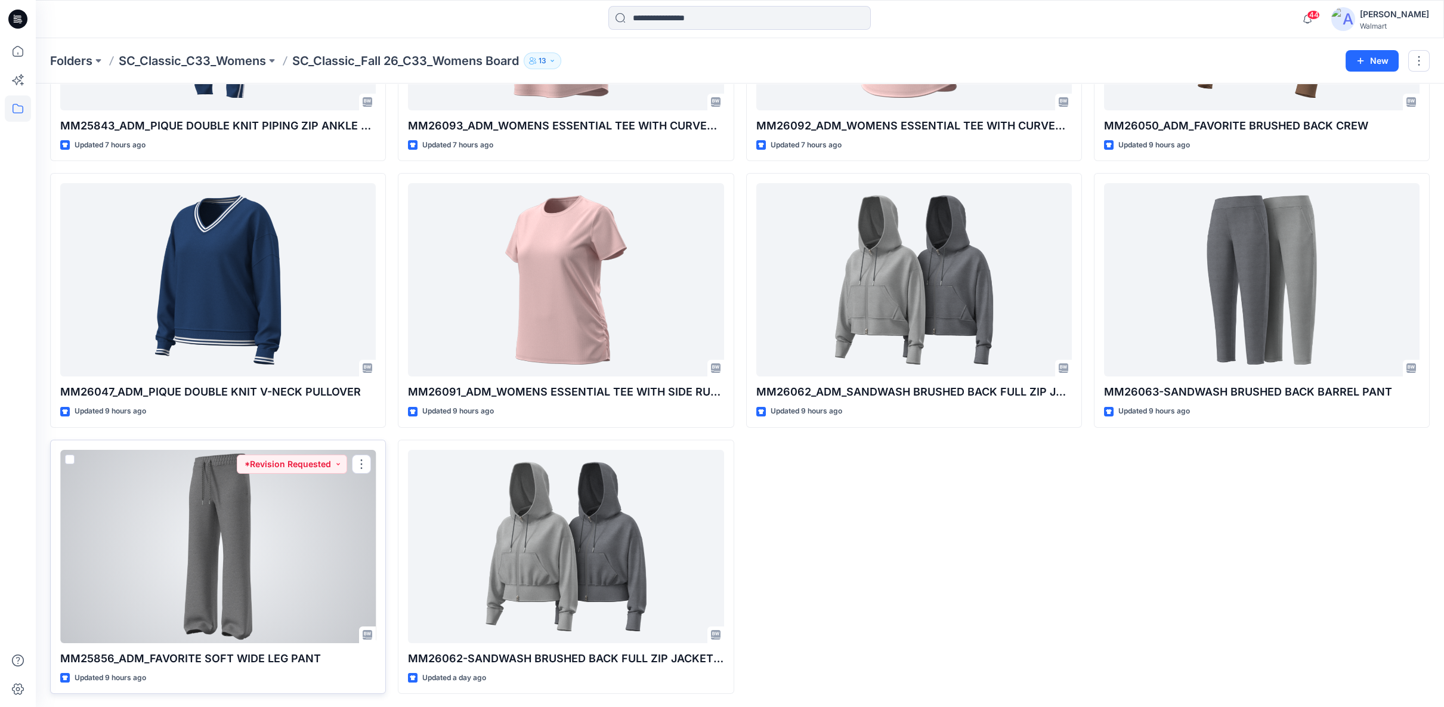
click at [316, 527] on div at bounding box center [218, 546] width 316 height 193
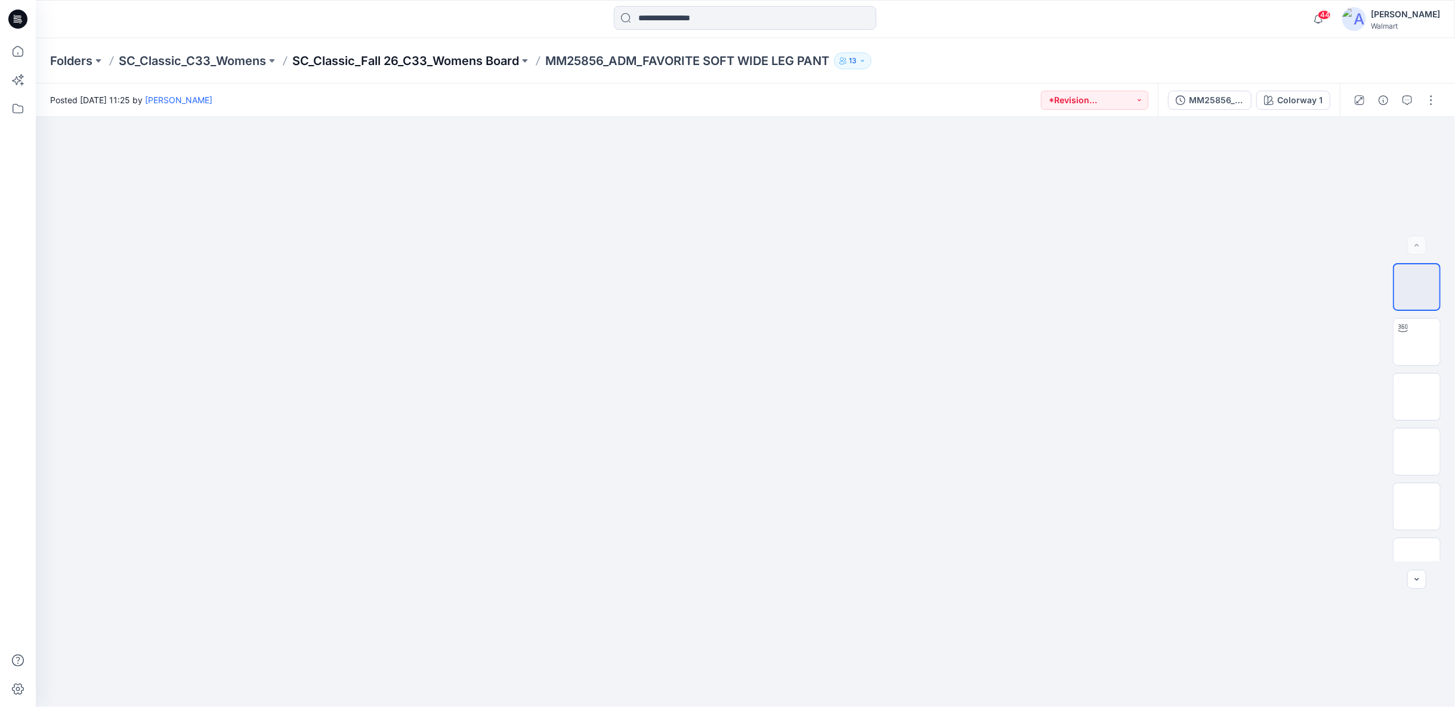
click at [472, 60] on p "SC_Classic_Fall 26_C33_Womens Board" at bounding box center [405, 60] width 227 height 17
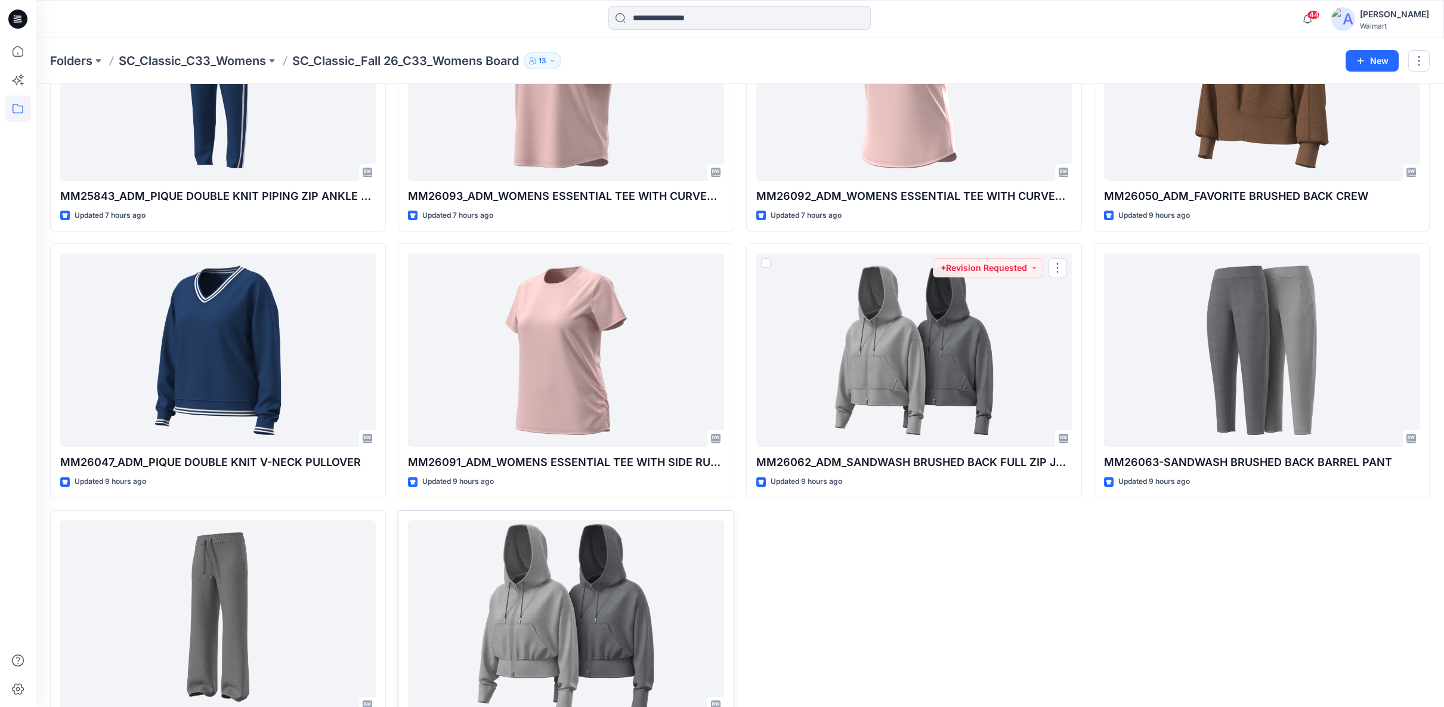
scroll to position [493, 0]
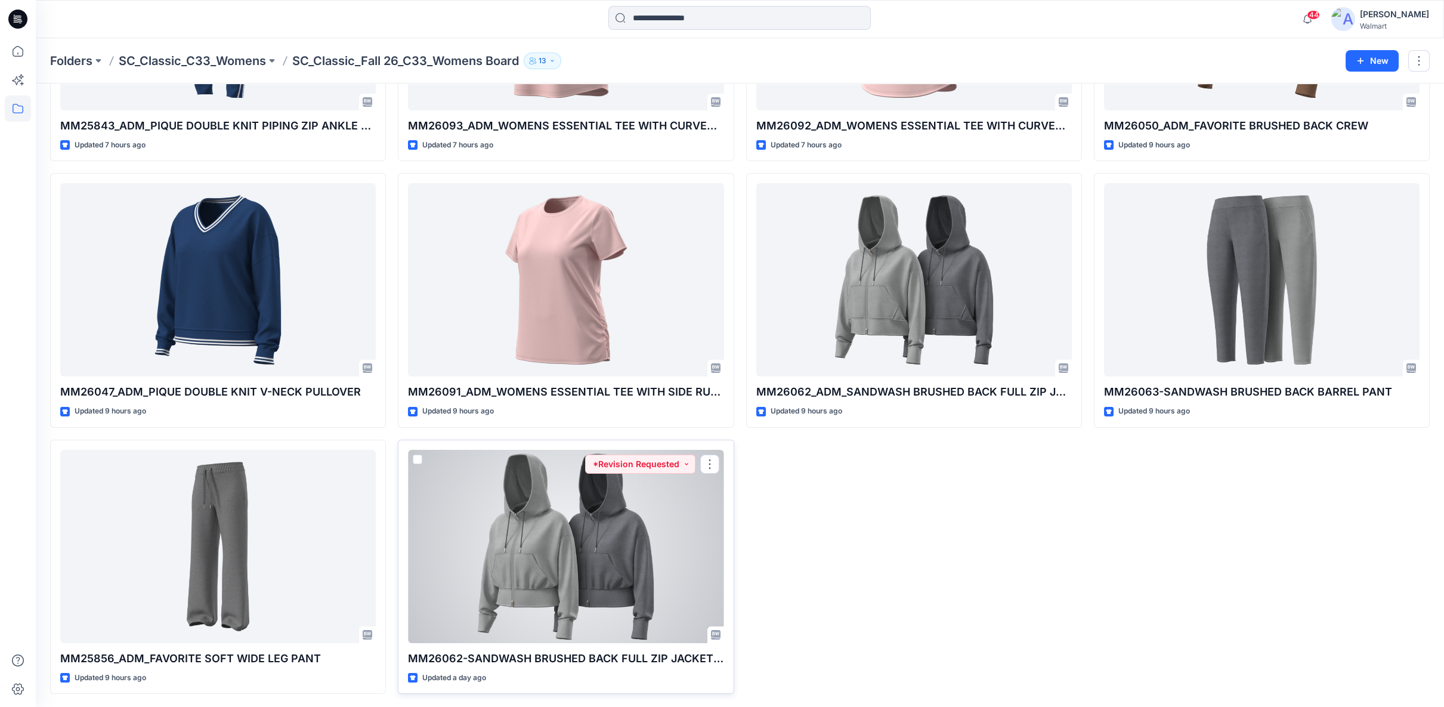
click at [688, 598] on div at bounding box center [566, 546] width 316 height 193
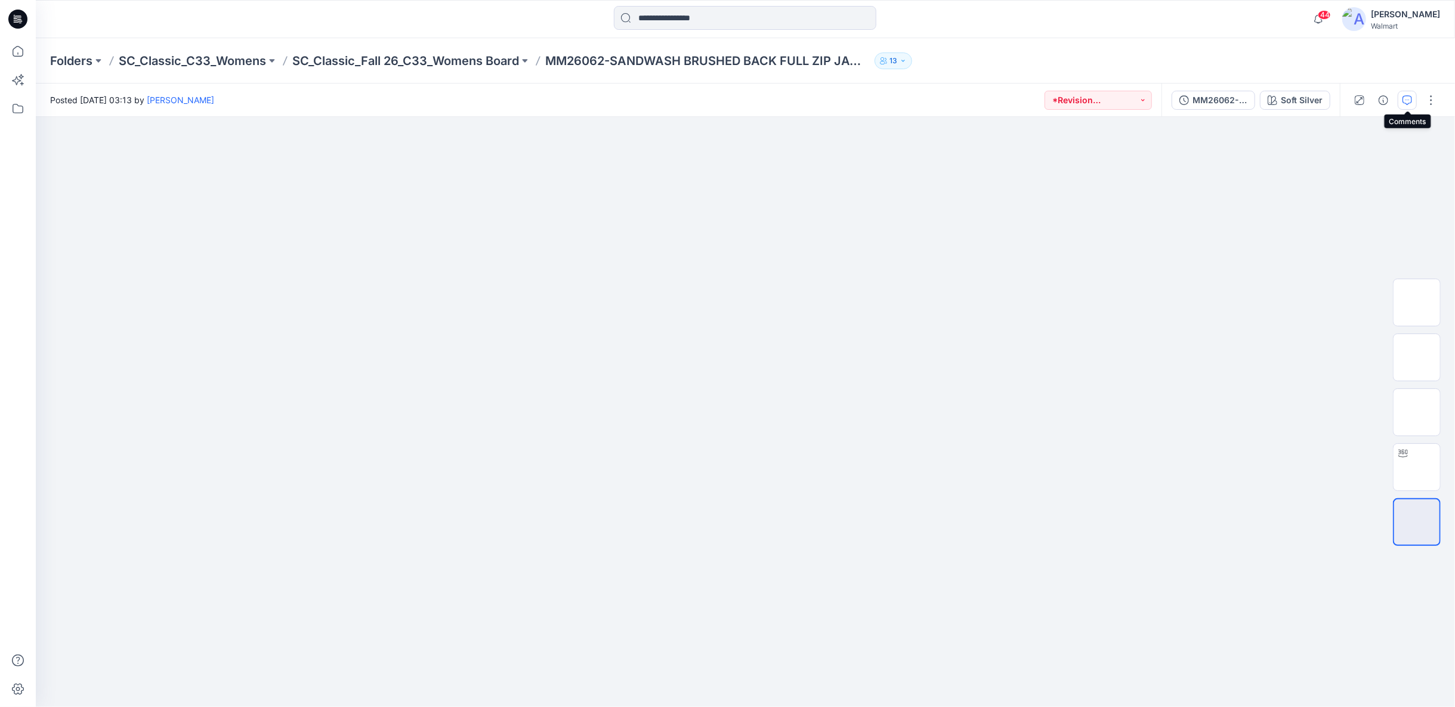
click at [1408, 100] on icon "button" at bounding box center [1407, 100] width 10 height 10
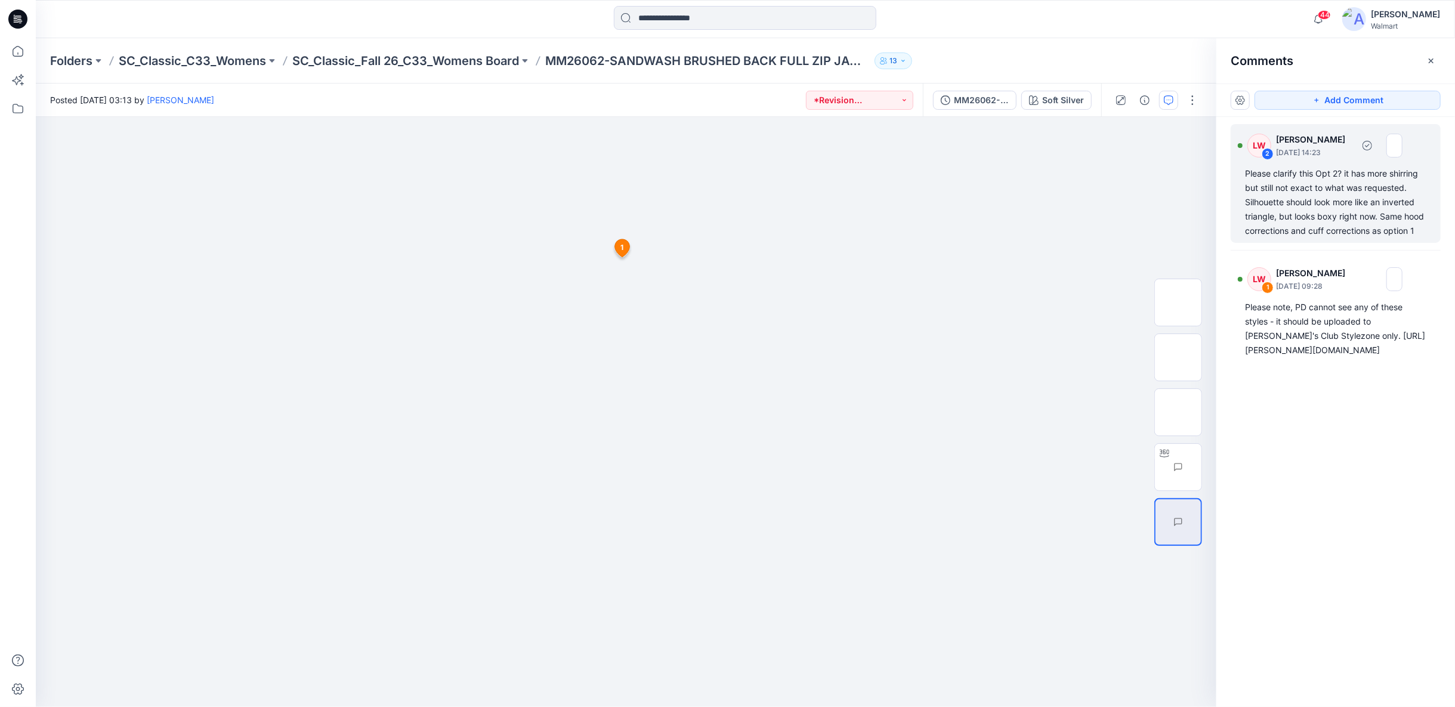
click at [1298, 208] on div "Please clarify this Opt 2? it has more shirring but still not exact to what was…" at bounding box center [1335, 202] width 181 height 72
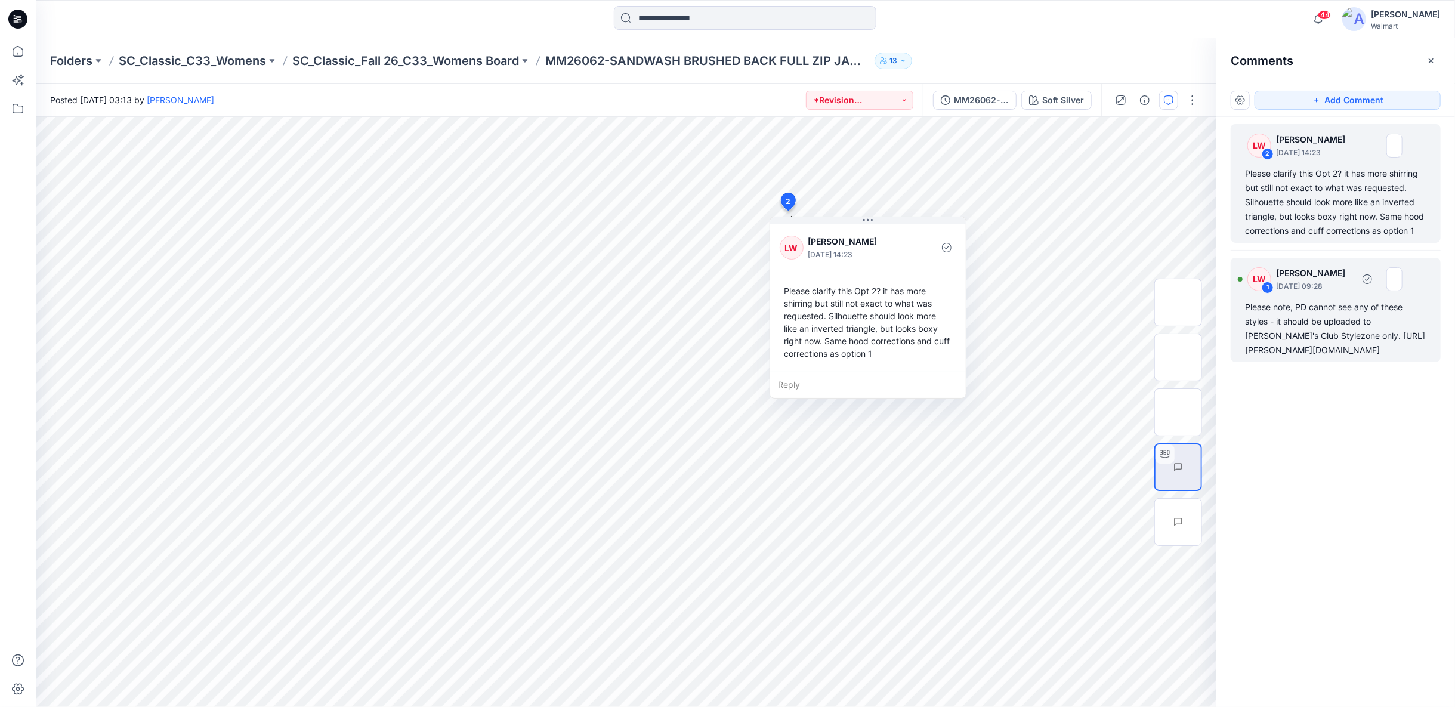
click at [1319, 329] on div "Please note, PD cannot see any of these styles - it should be uploaded to Sam's…" at bounding box center [1335, 328] width 181 height 57
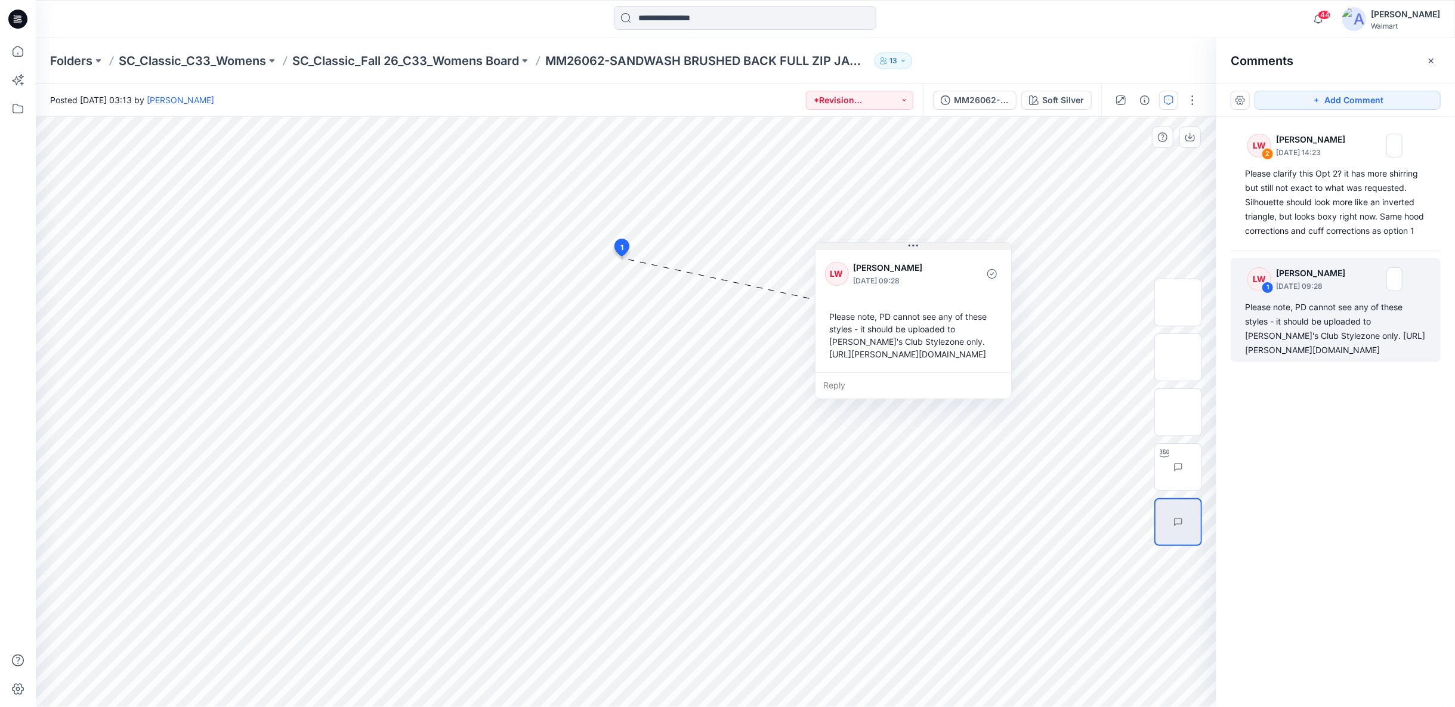
drag, startPoint x: 699, startPoint y: 265, endPoint x: 911, endPoint y: 246, distance: 212.7
click at [911, 246] on icon at bounding box center [914, 246] width 10 height 10
click at [479, 59] on p "SC_Classic_Fall 26_C33_Womens Board" at bounding box center [405, 60] width 227 height 17
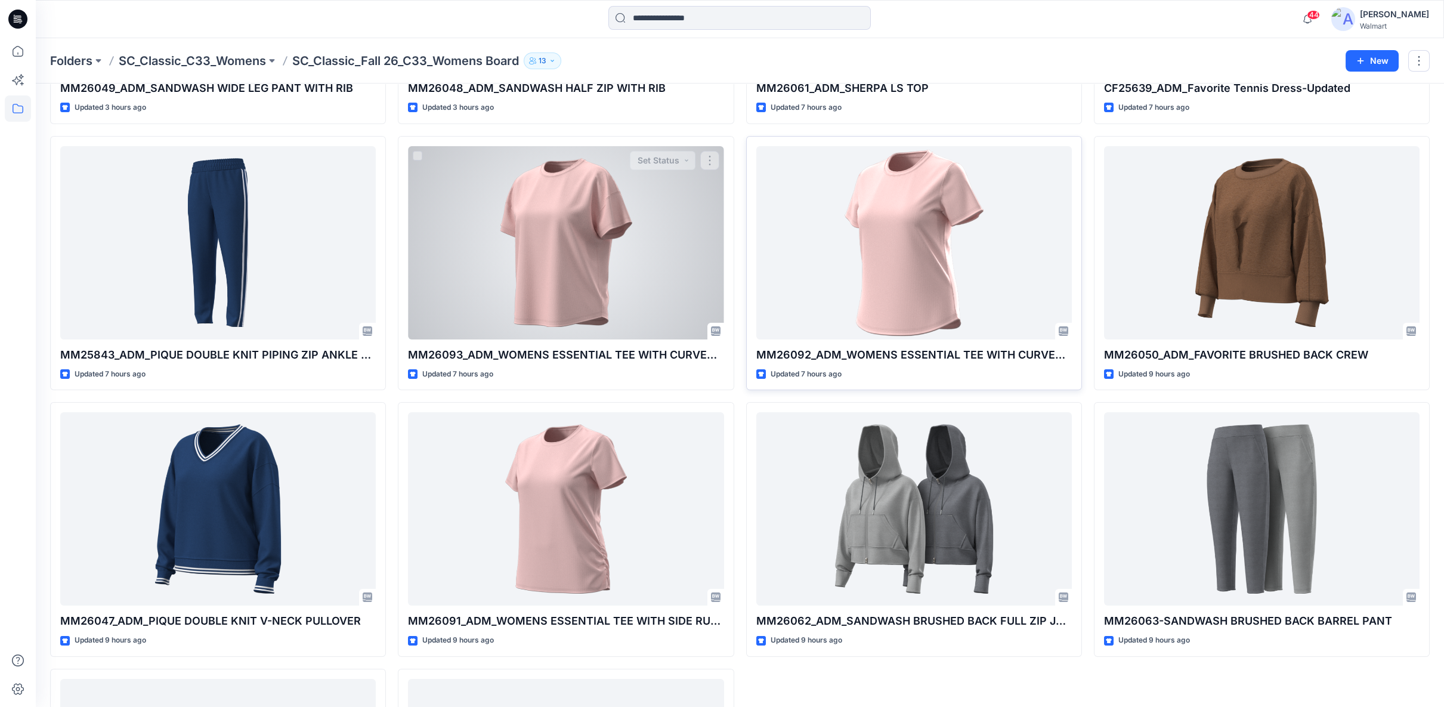
scroll to position [265, 0]
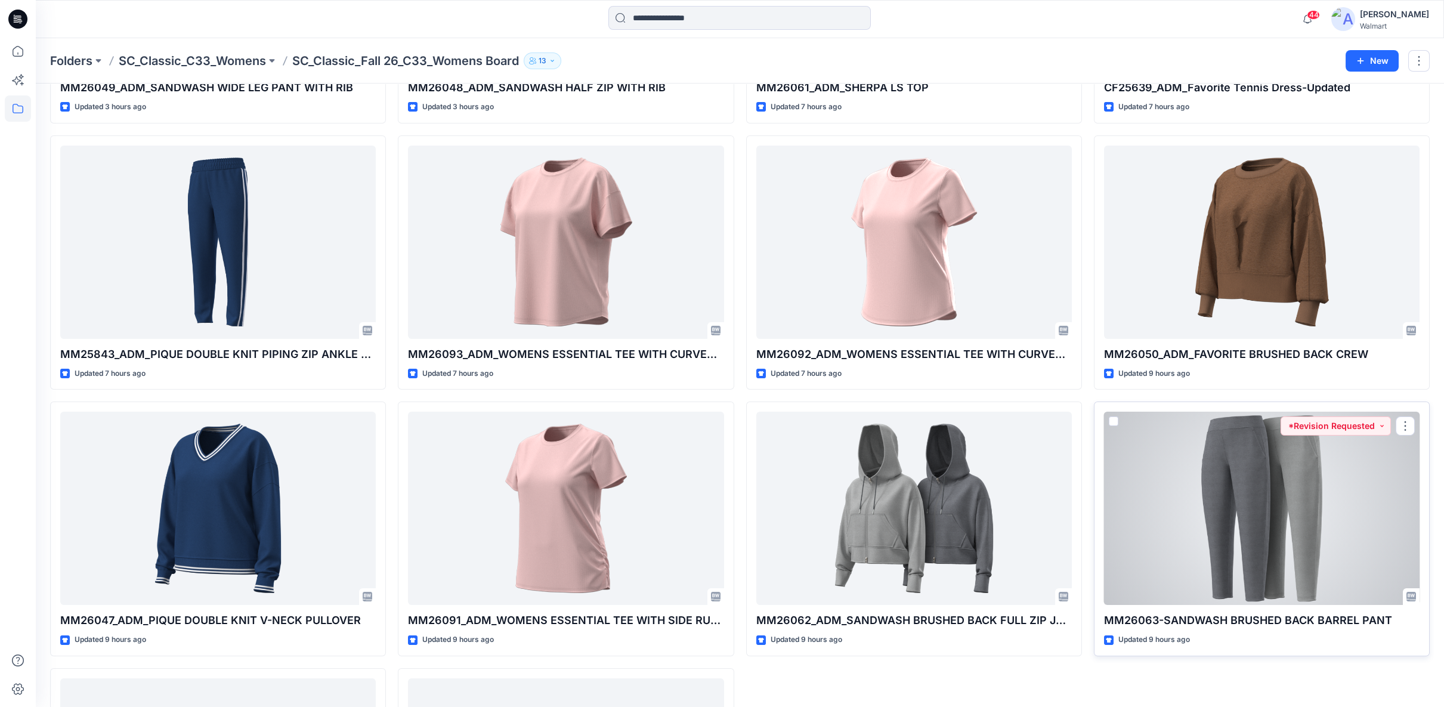
click at [1114, 458] on div at bounding box center [1262, 508] width 316 height 193
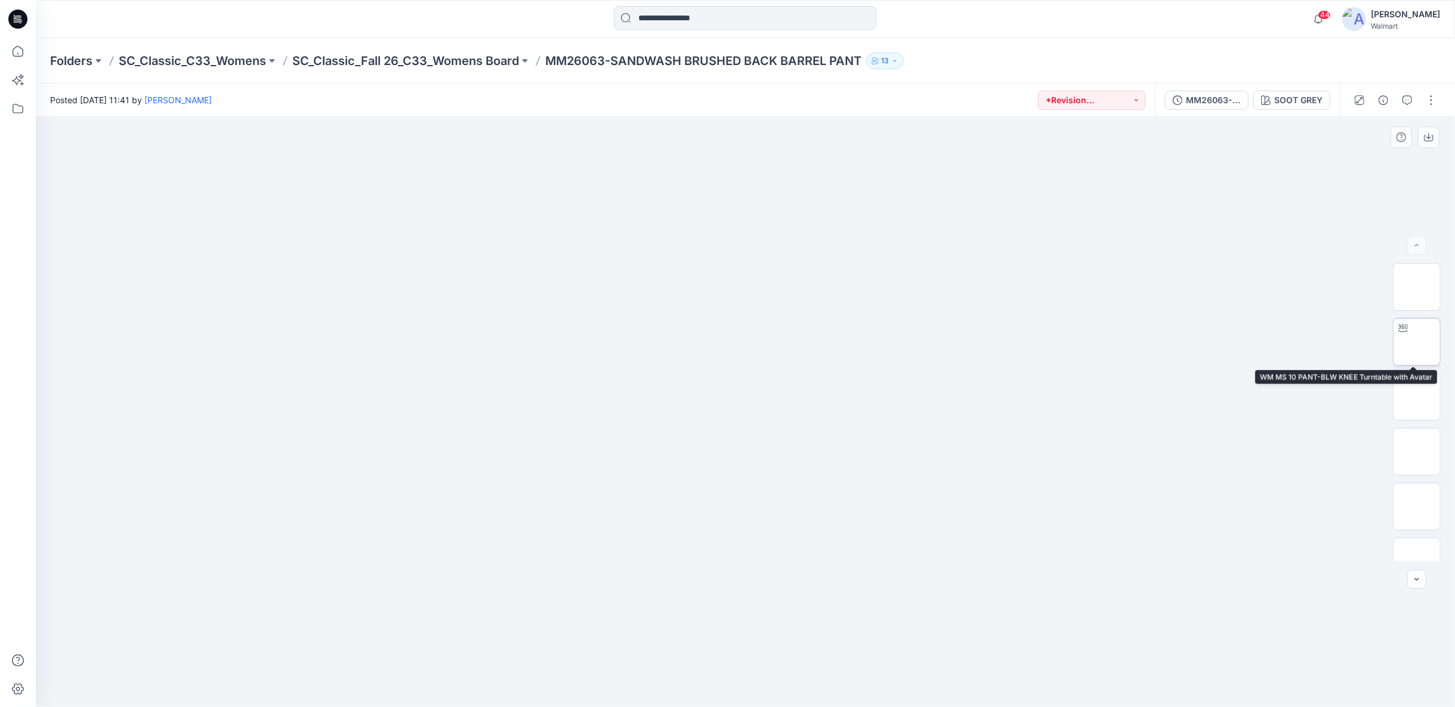
click at [1417, 342] on img at bounding box center [1417, 342] width 0 height 0
click at [1417, 561] on img at bounding box center [1417, 561] width 0 height 0
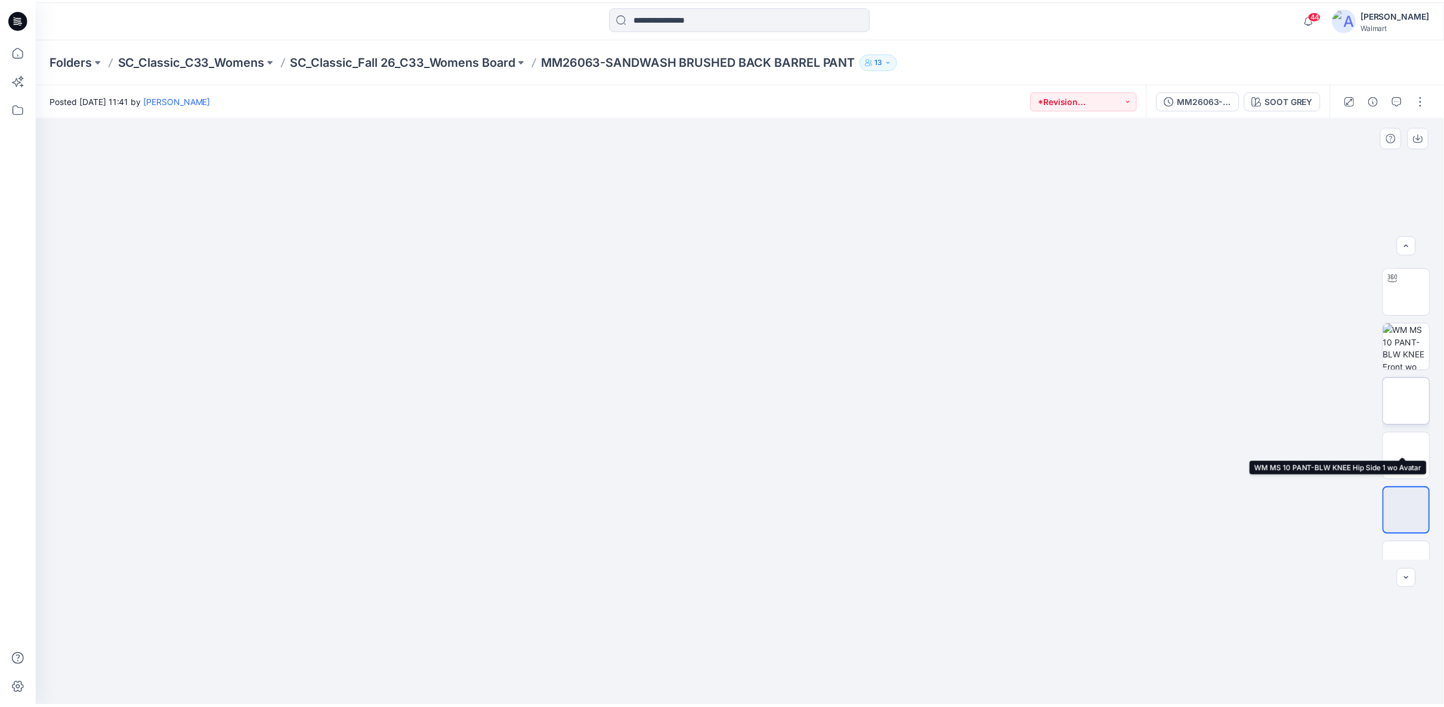
scroll to position [78, 0]
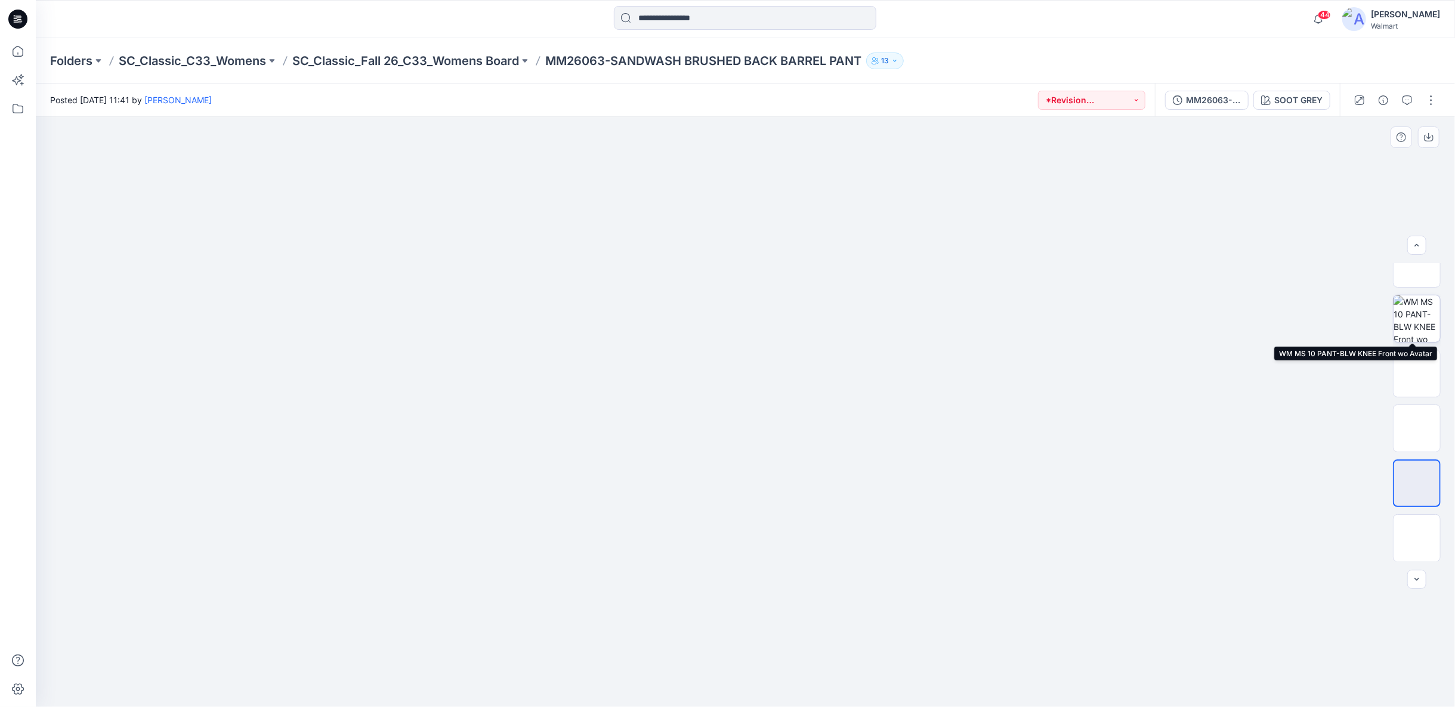
click at [1416, 319] on img at bounding box center [1416, 318] width 47 height 47
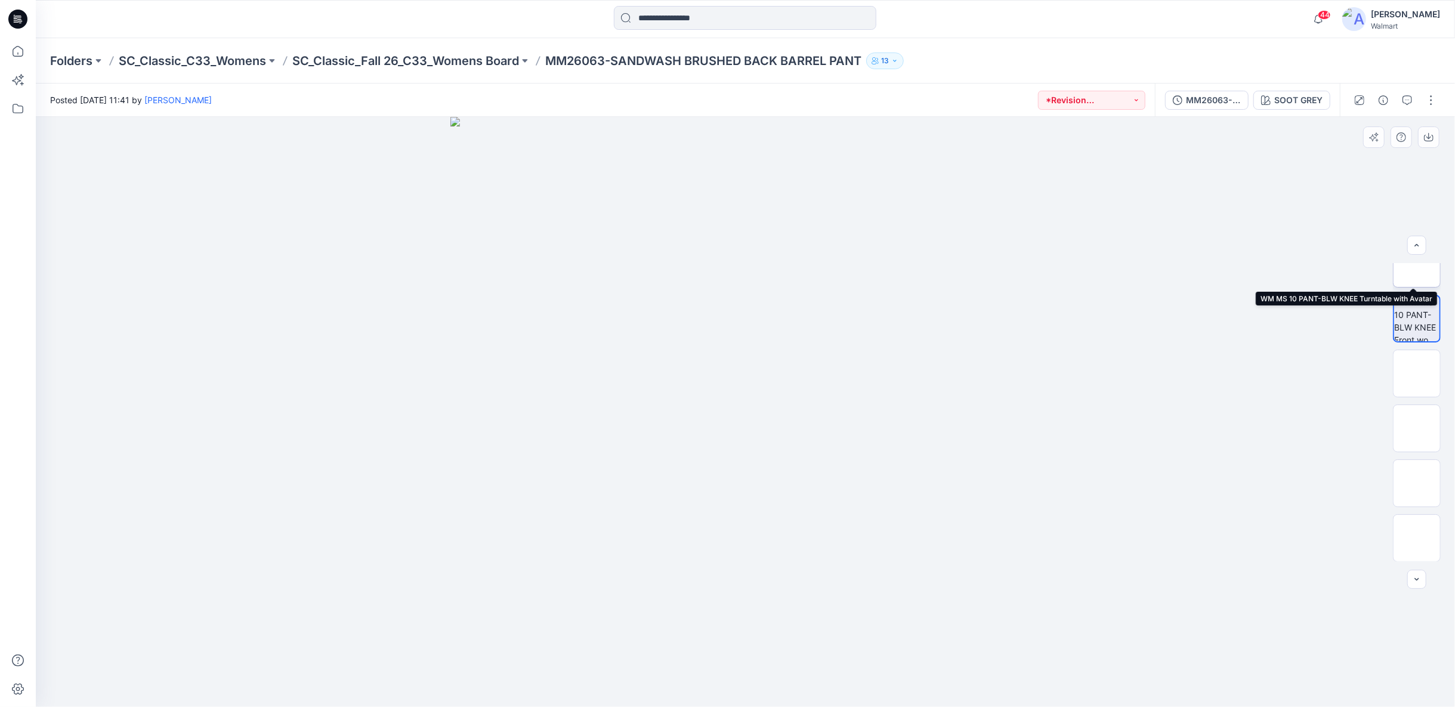
click at [1417, 264] on img at bounding box center [1417, 264] width 0 height 0
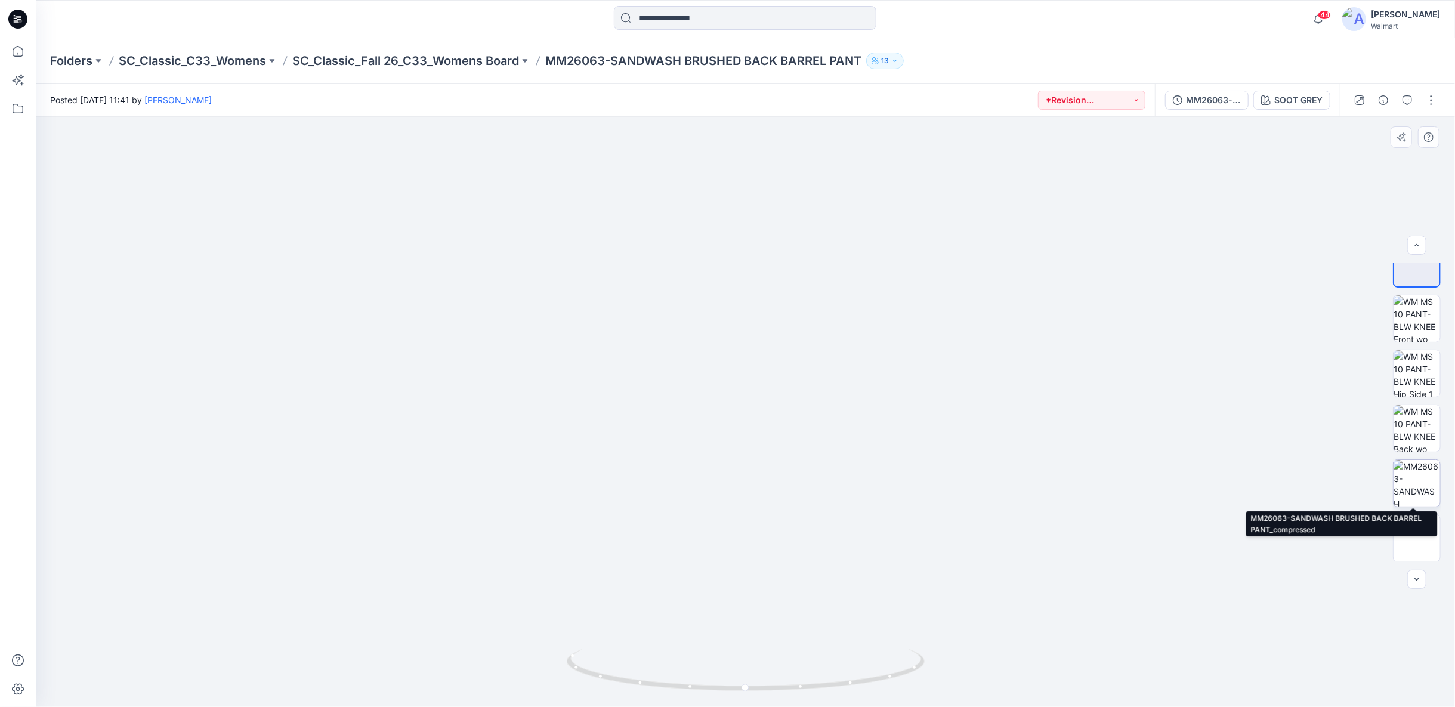
click at [1410, 473] on img at bounding box center [1416, 483] width 47 height 47
click at [353, 64] on p "SC_Classic_Fall 26_C33_Womens Board" at bounding box center [405, 60] width 227 height 17
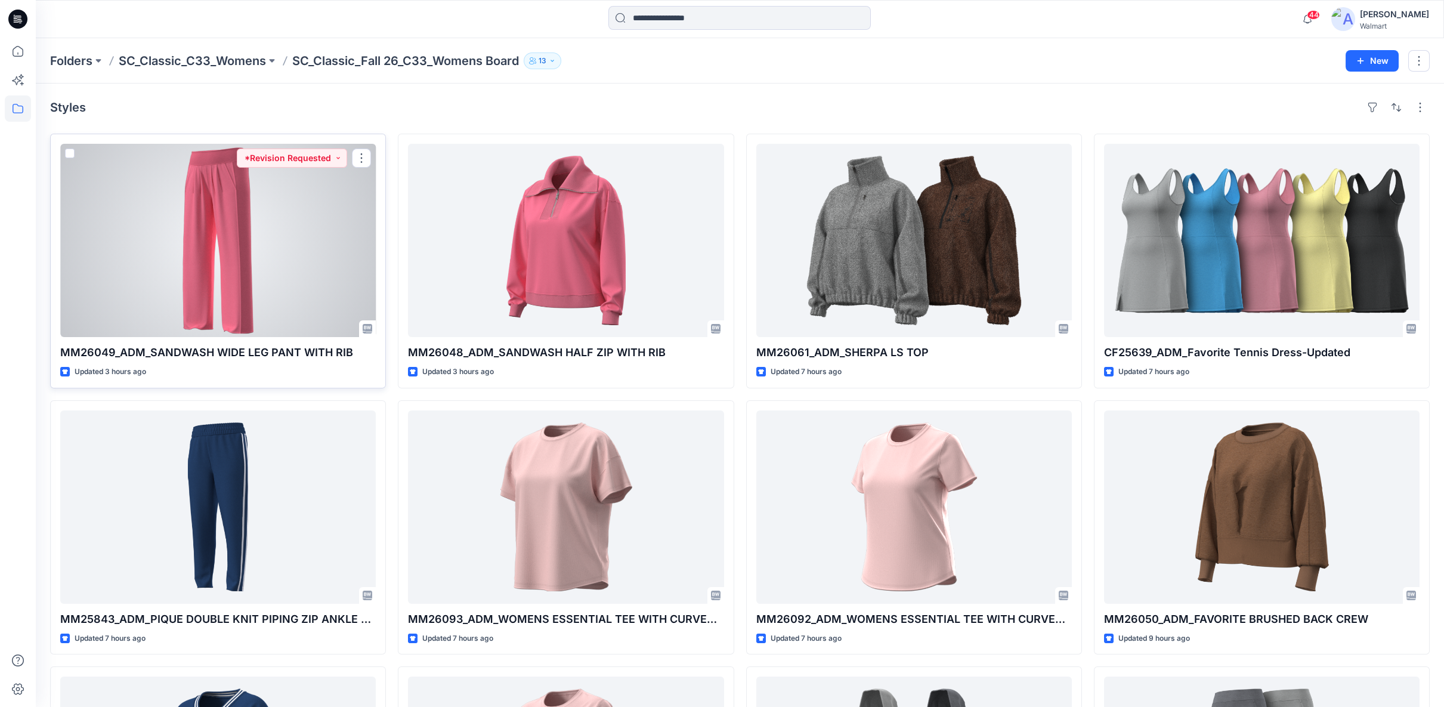
click at [265, 243] on div at bounding box center [218, 240] width 316 height 193
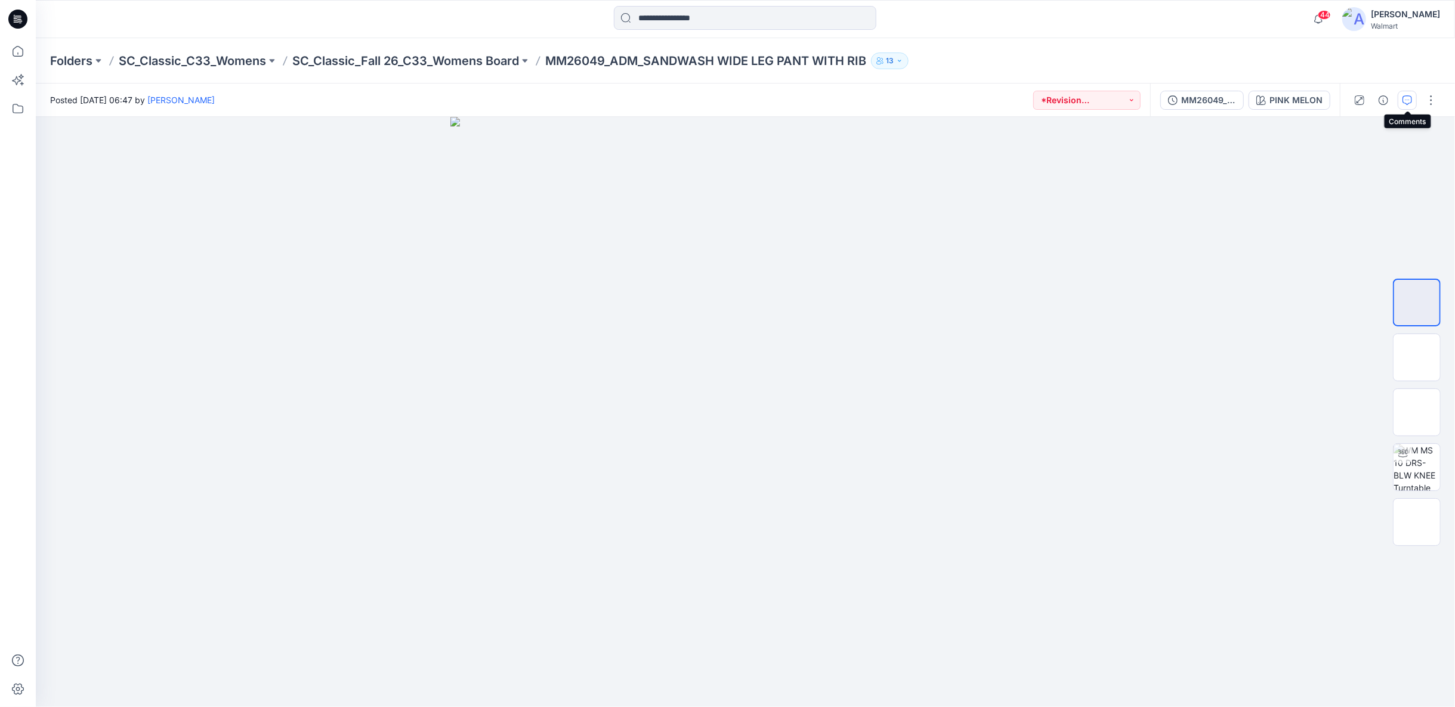
click at [1404, 101] on icon "button" at bounding box center [1407, 100] width 10 height 10
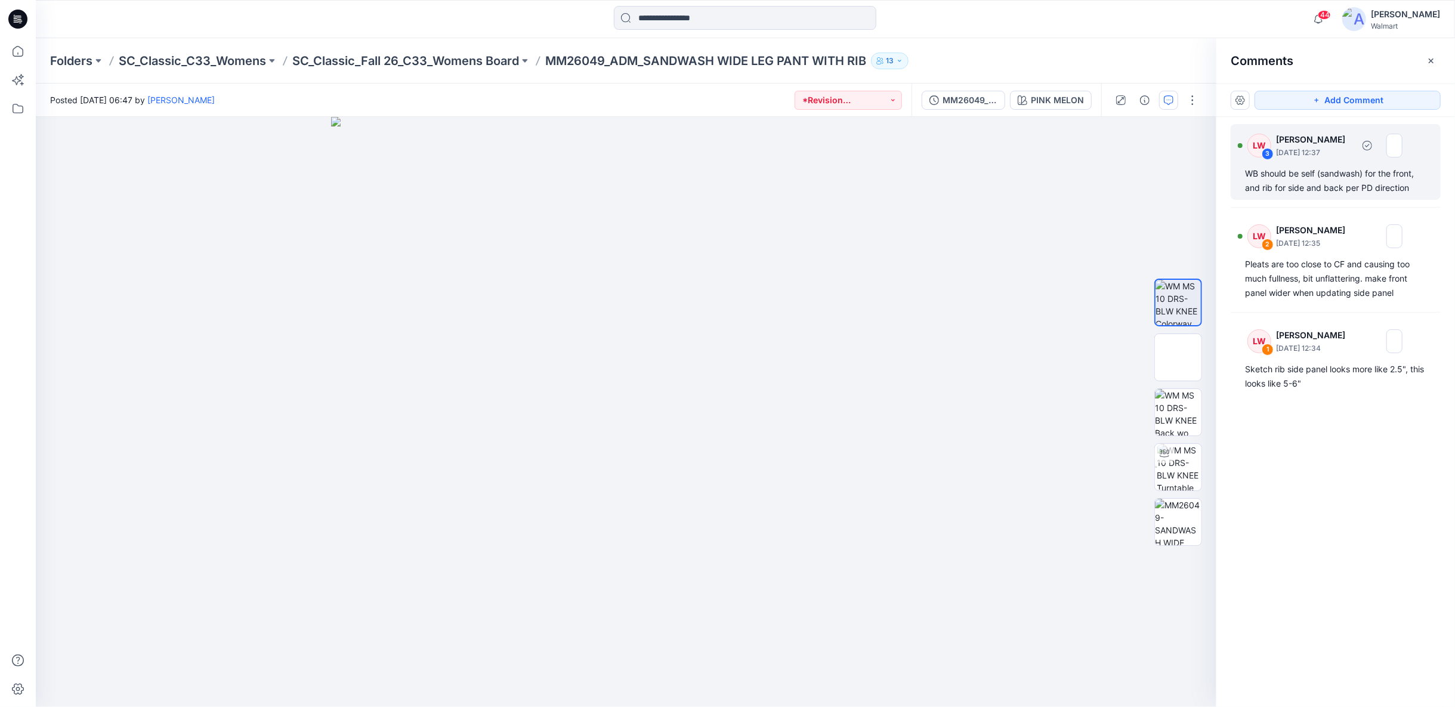
click at [1346, 172] on div "WB should be self (sandwash) for the front, and rib for side and back per PD di…" at bounding box center [1335, 180] width 181 height 29
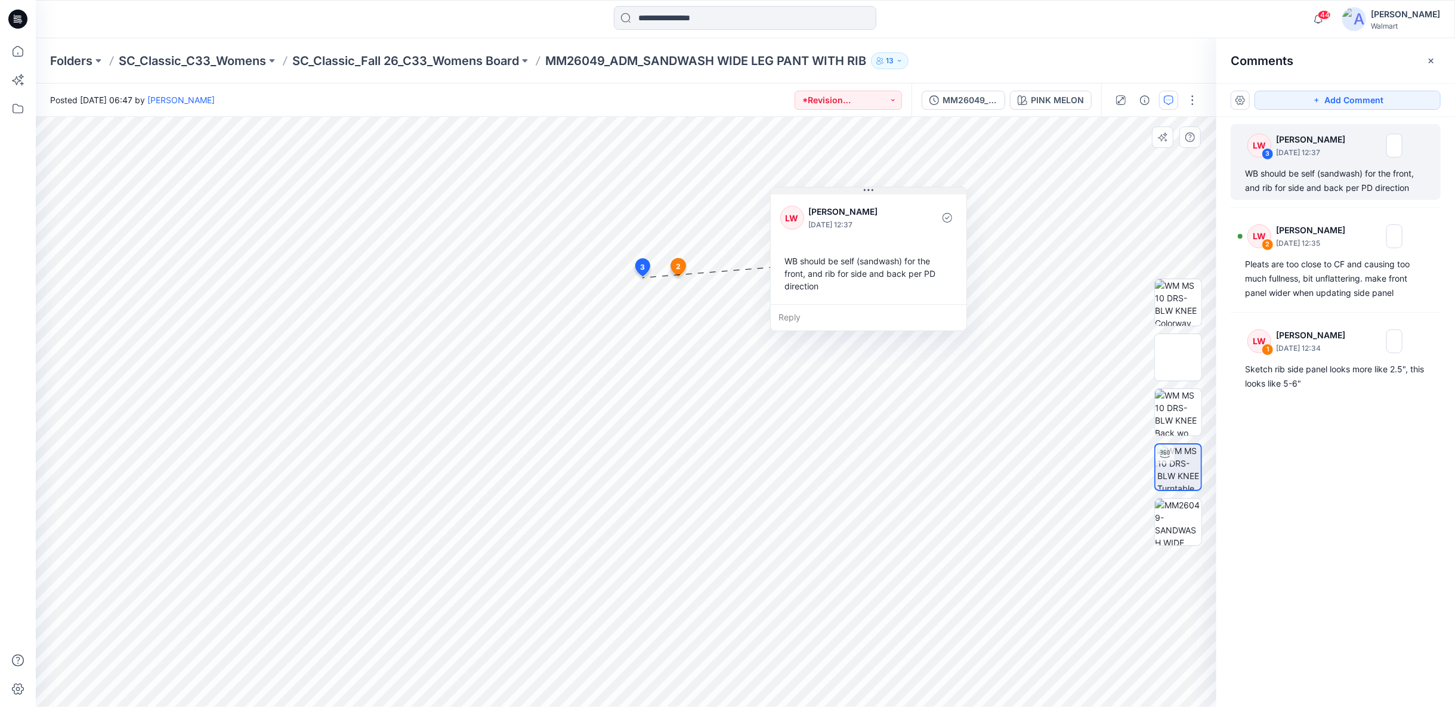
drag, startPoint x: 731, startPoint y: 286, endPoint x: 877, endPoint y: 191, distance: 174.6
click at [877, 191] on button at bounding box center [869, 190] width 196 height 7
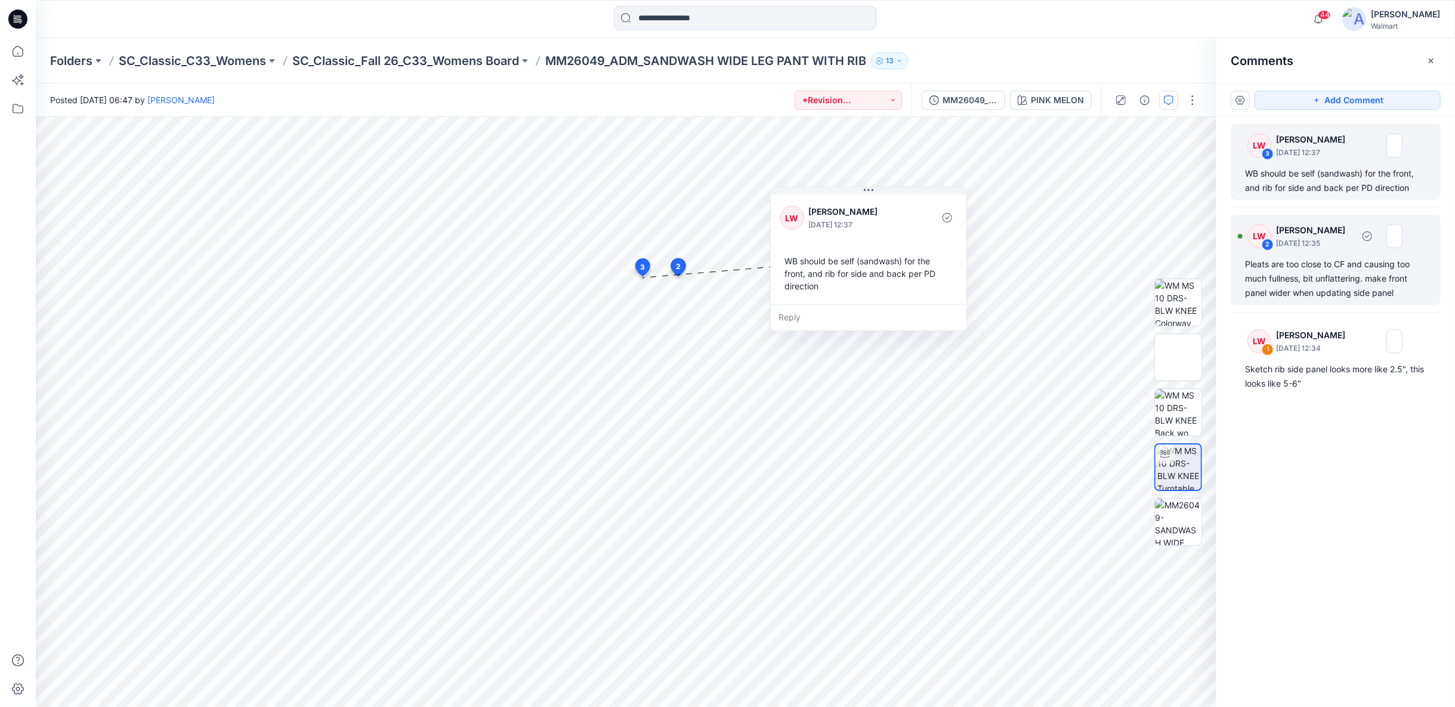
click at [1393, 284] on div "Pleats are too close to CF and causing too much fullness, bit unflattering. mak…" at bounding box center [1335, 278] width 181 height 43
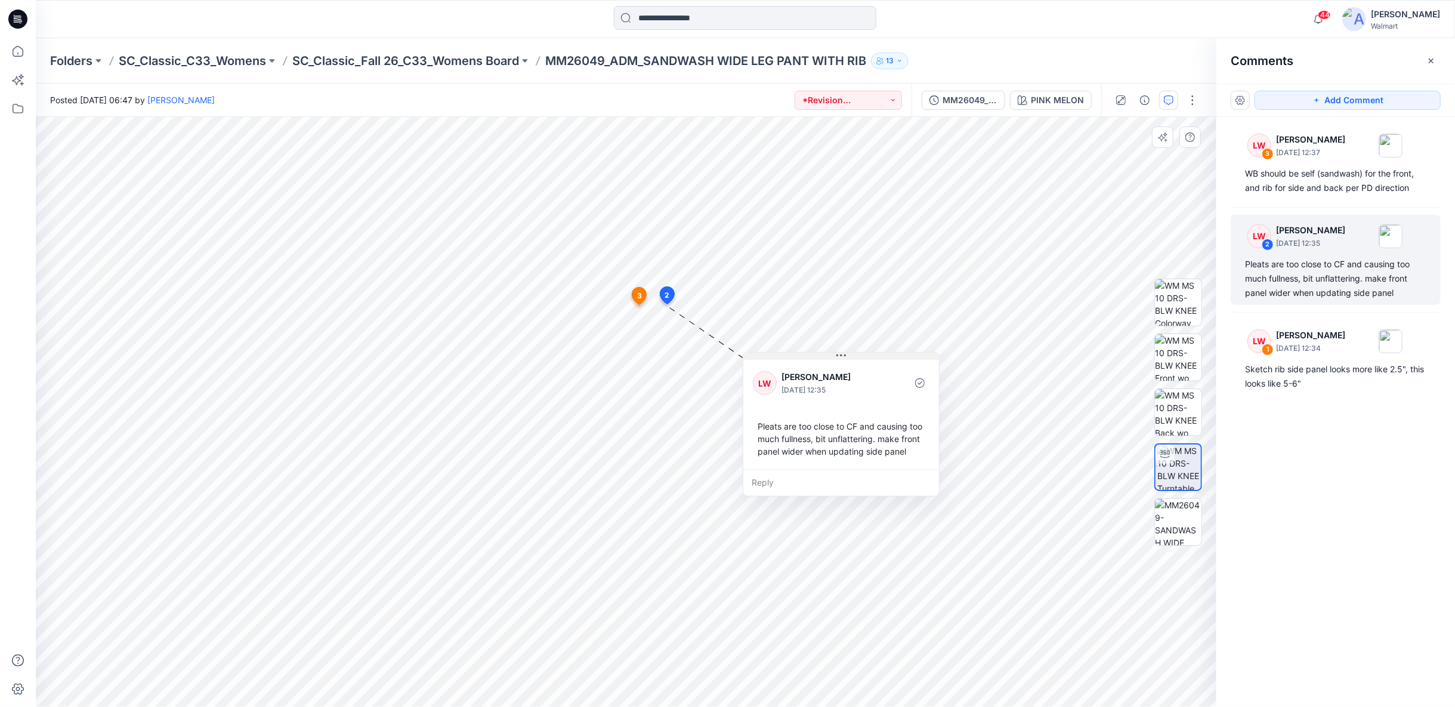
drag, startPoint x: 774, startPoint y: 314, endPoint x: 868, endPoint y: 356, distance: 103.1
click at [868, 356] on button at bounding box center [841, 356] width 196 height 7
click at [1345, 345] on p "September 04, 2025 12:34" at bounding box center [1310, 348] width 69 height 12
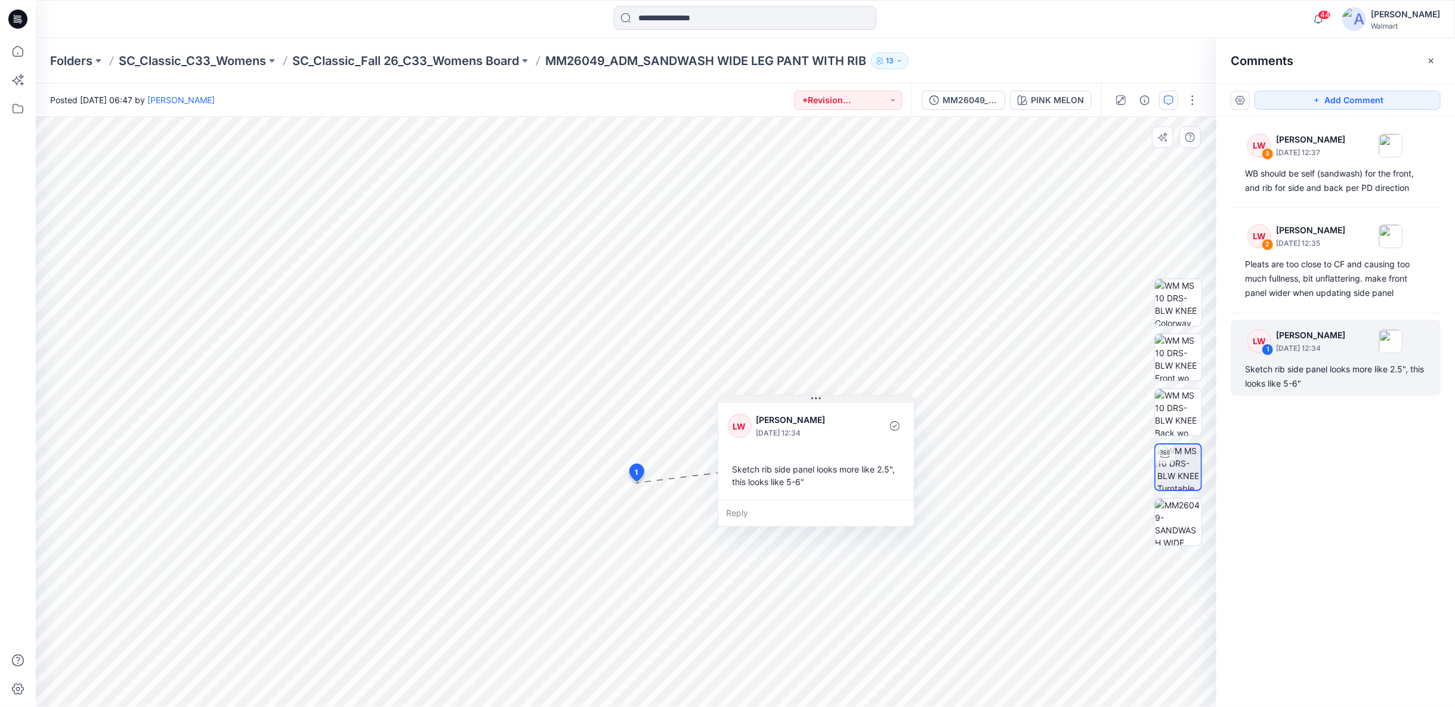
drag, startPoint x: 747, startPoint y: 489, endPoint x: 846, endPoint y: 396, distance: 135.9
click at [846, 396] on button at bounding box center [816, 398] width 196 height 7
click at [359, 58] on p "SC_Classic_Fall 26_C33_Womens Board" at bounding box center [405, 60] width 227 height 17
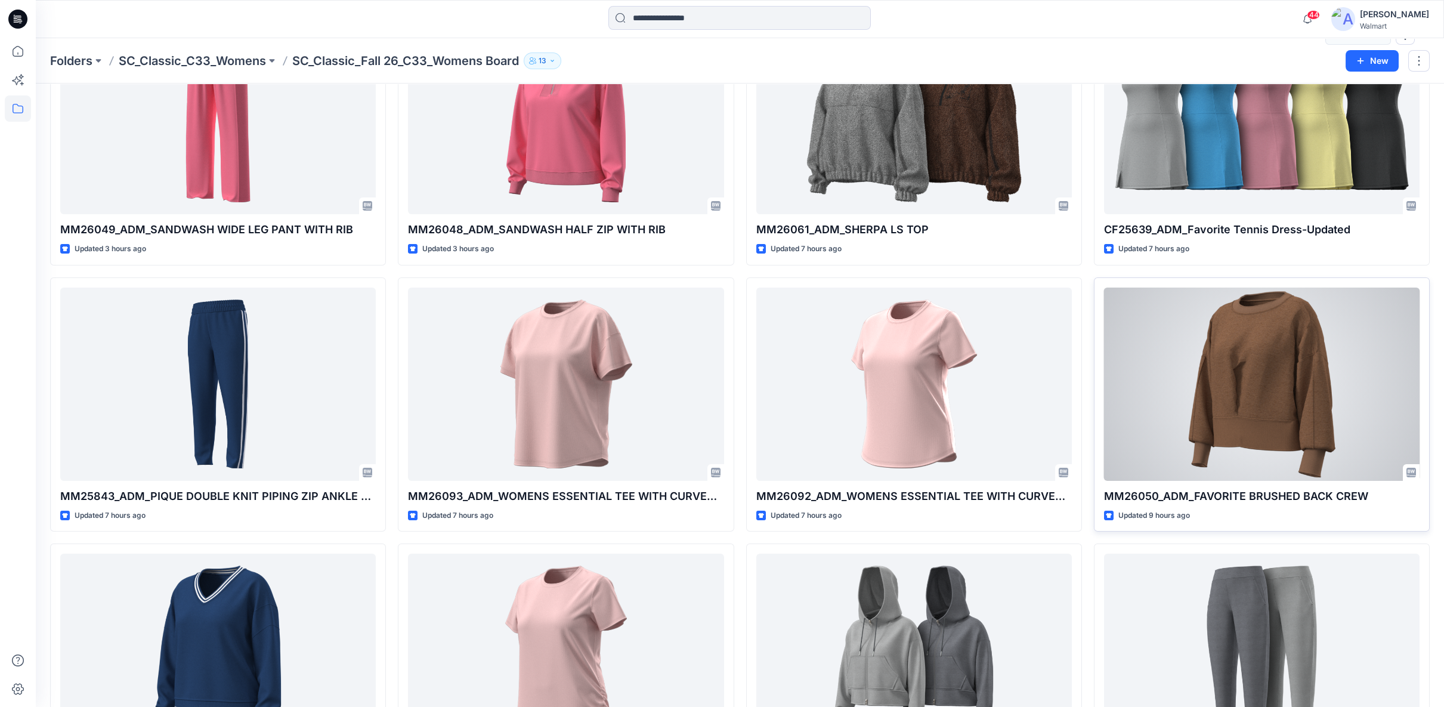
scroll to position [265, 0]
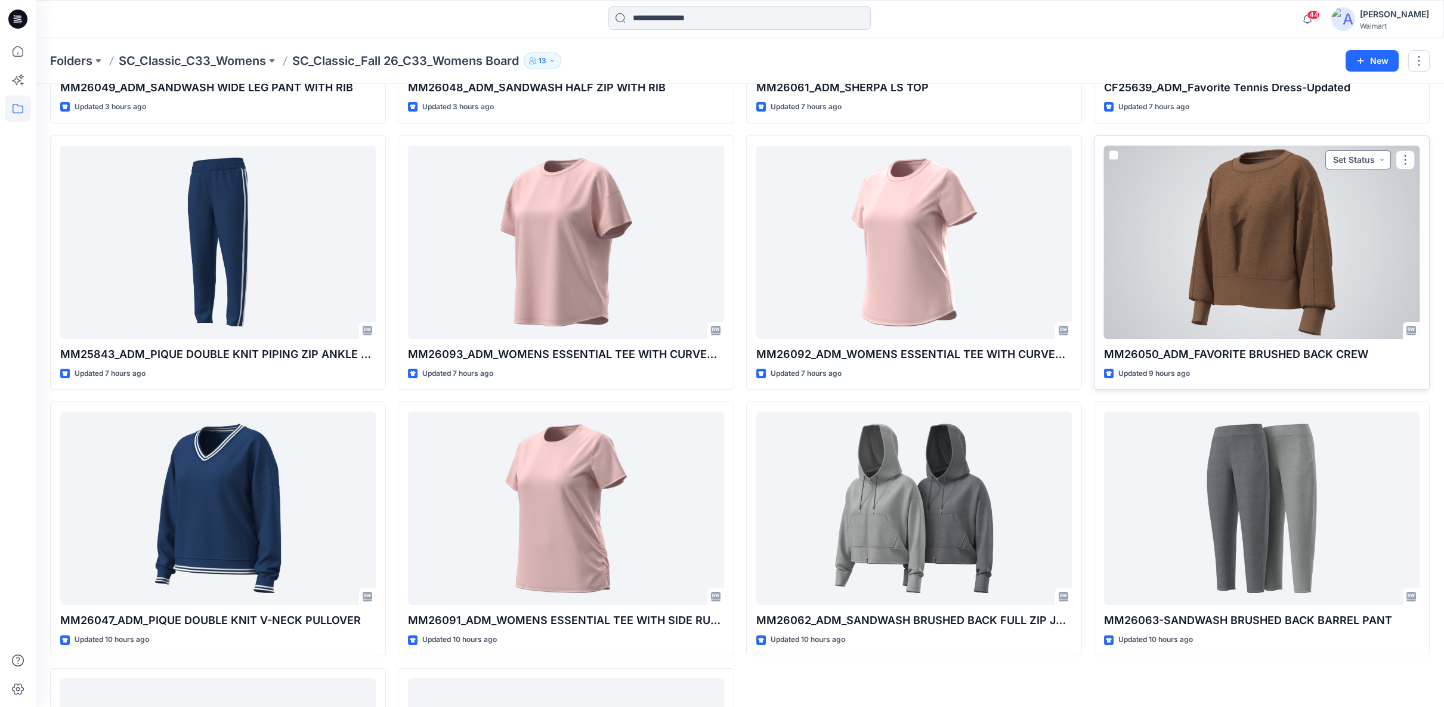
click at [1380, 157] on button "Set Status" at bounding box center [1358, 159] width 66 height 19
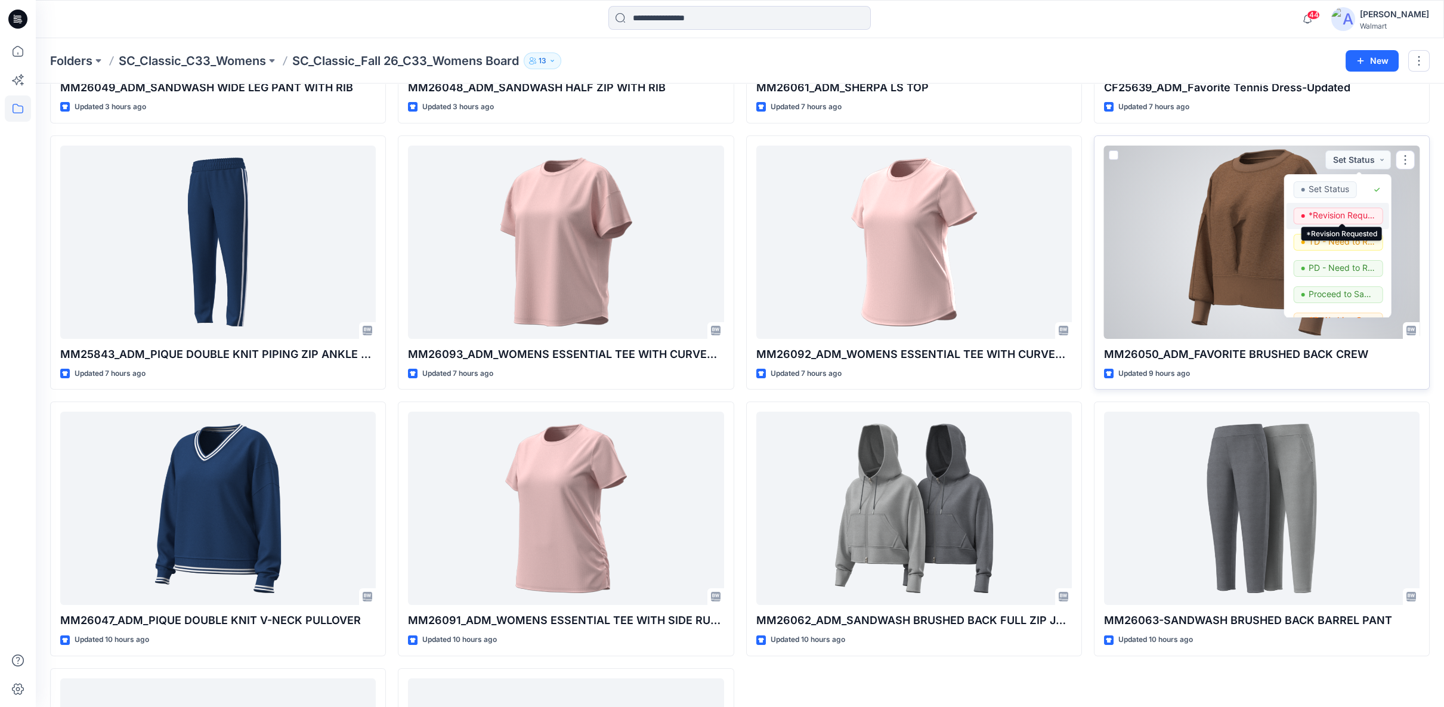
click at [1328, 208] on p "*Revision Requested" at bounding box center [1342, 216] width 67 height 16
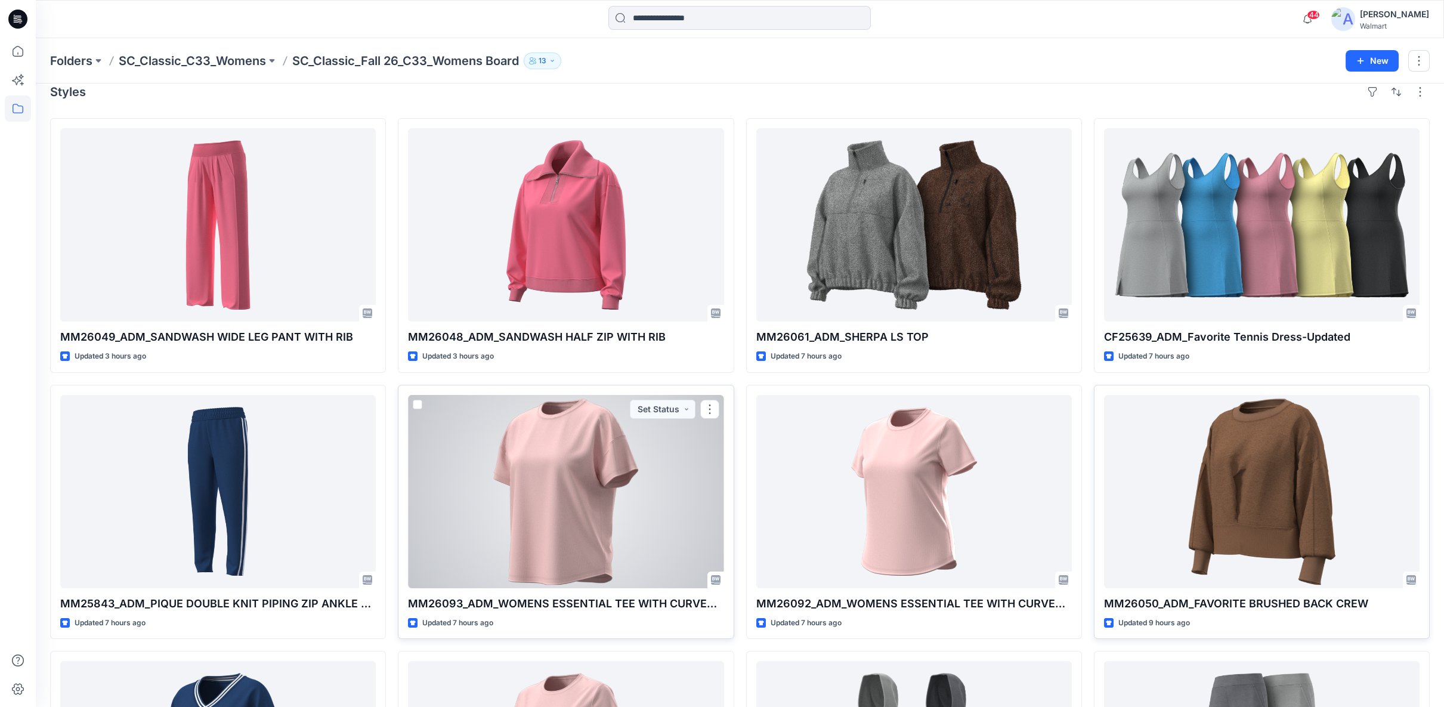
scroll to position [0, 0]
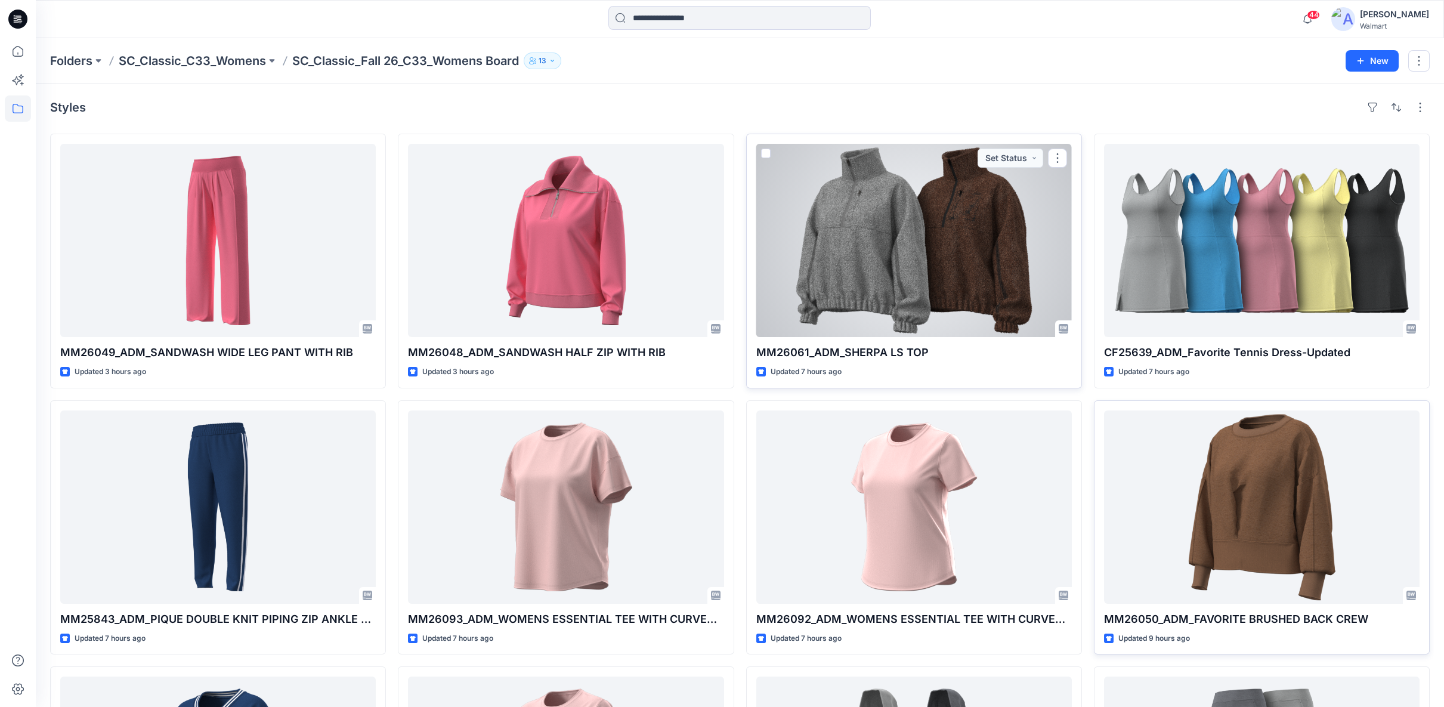
click at [892, 275] on div at bounding box center [914, 240] width 316 height 193
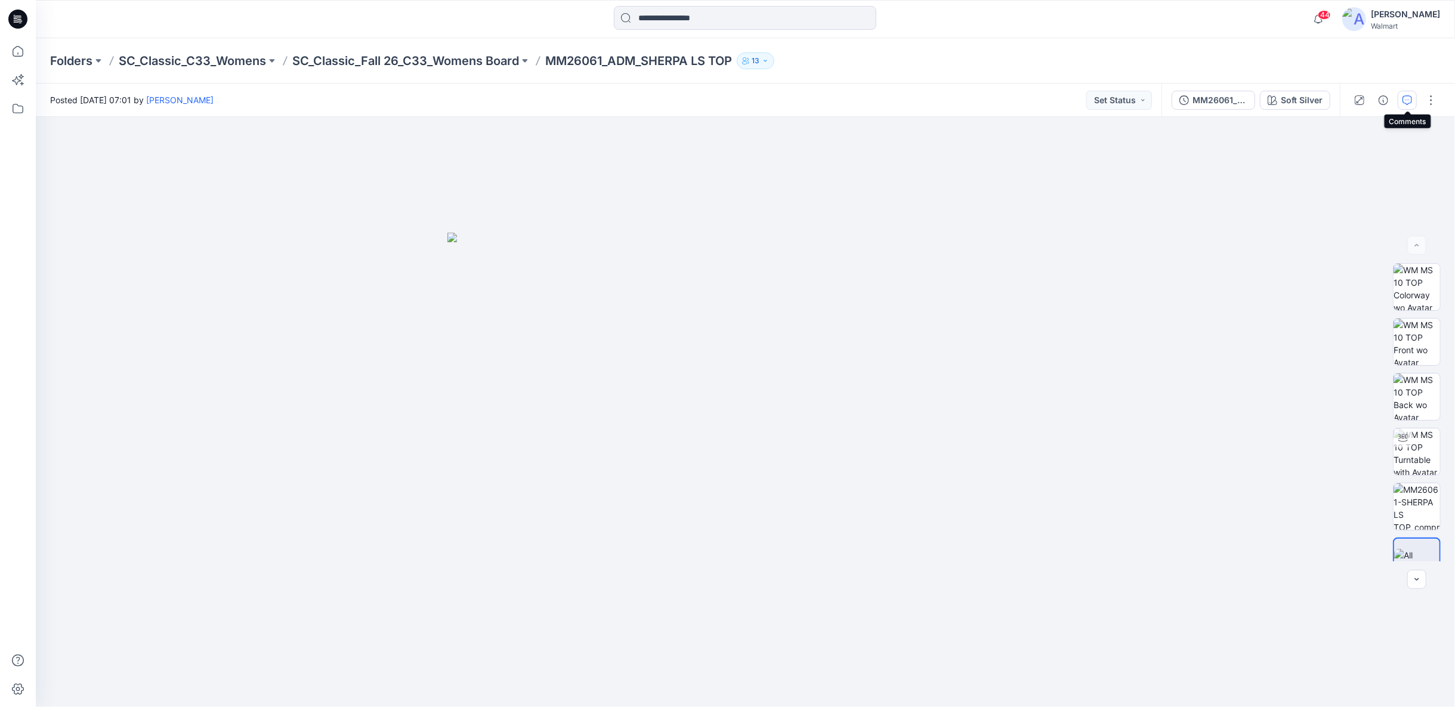
click at [1408, 103] on icon "button" at bounding box center [1407, 100] width 10 height 10
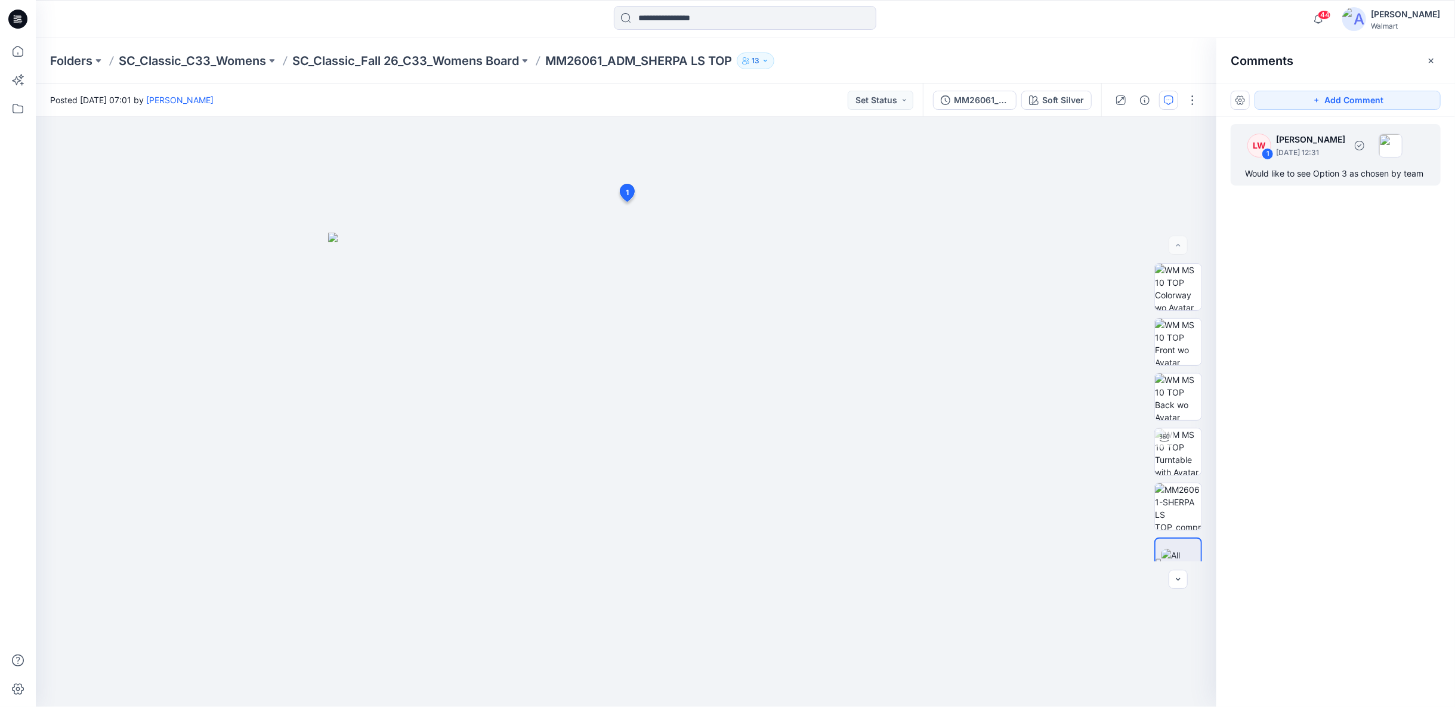
click at [1299, 162] on div "LW 1 Libby Wilson September 04, 2025 12:31 Would like to see Option 3 as chosen…" at bounding box center [1336, 154] width 210 height 61
click at [427, 63] on p "SC_Classic_Fall 26_C33_Womens Board" at bounding box center [405, 60] width 227 height 17
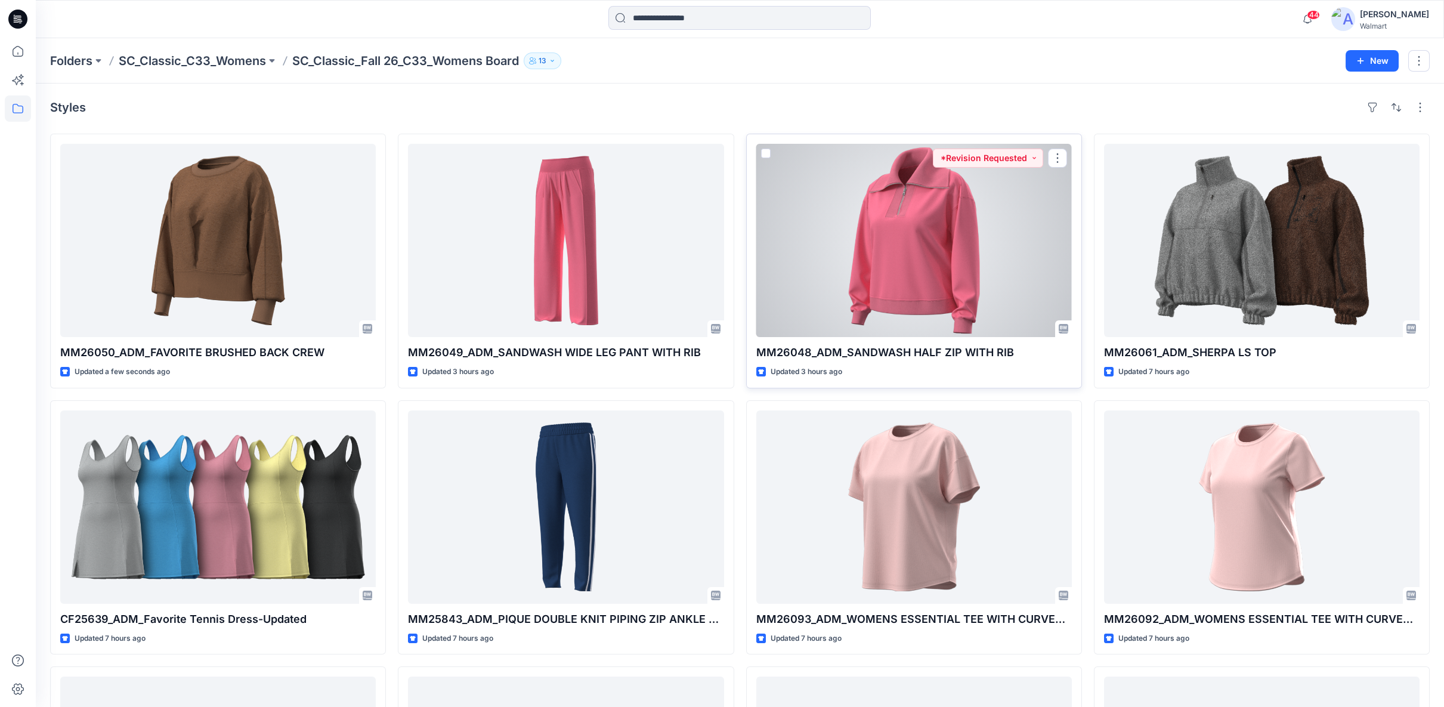
click at [932, 274] on div at bounding box center [914, 240] width 316 height 193
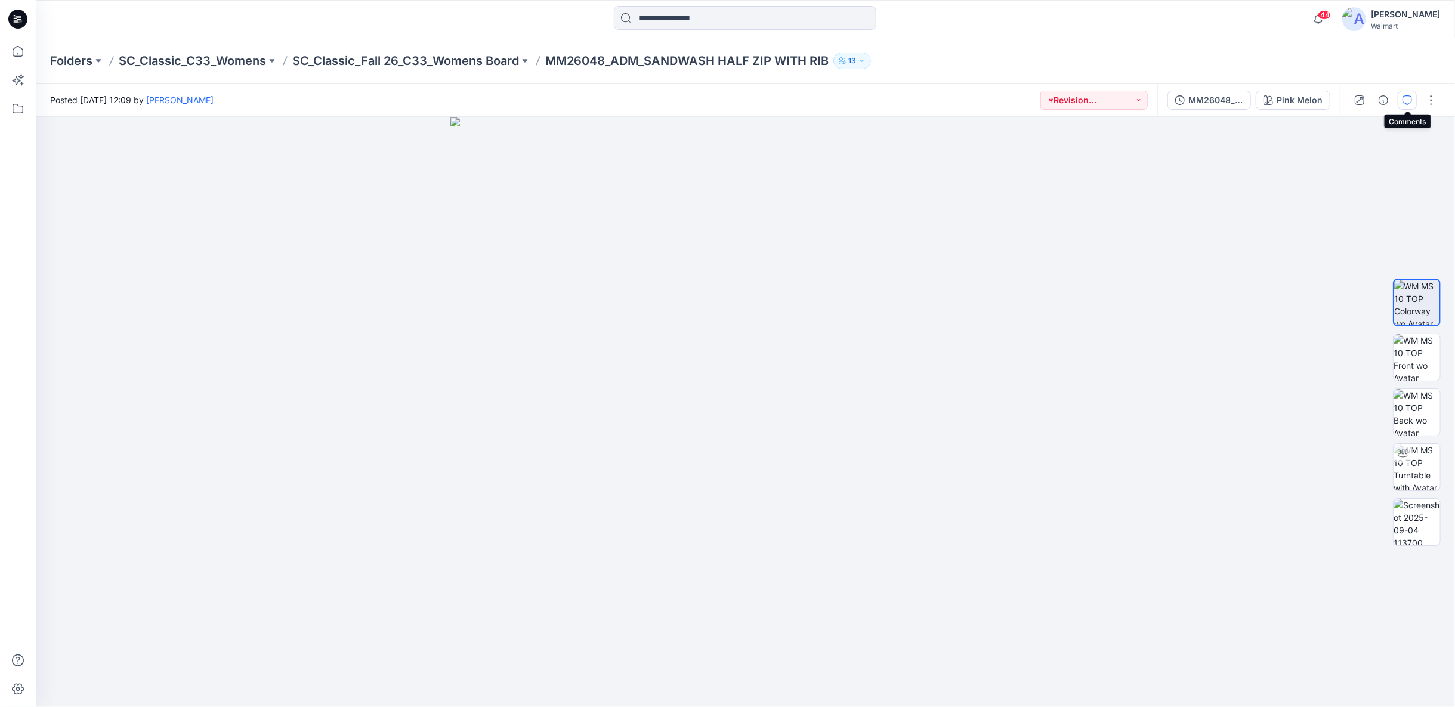
click at [1408, 101] on icon "button" at bounding box center [1407, 100] width 10 height 10
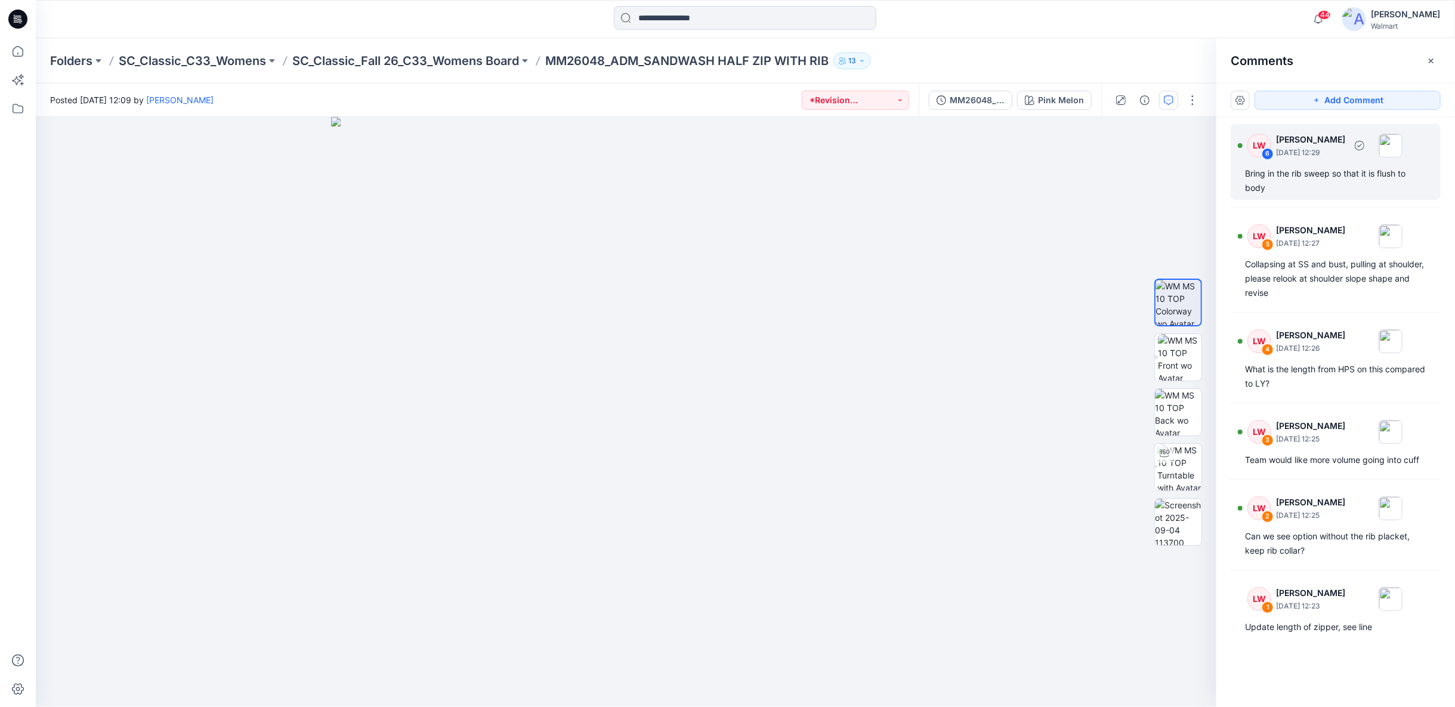
click at [1325, 172] on div "Bring in the rib sweep so that it is flush to body" at bounding box center [1335, 180] width 181 height 29
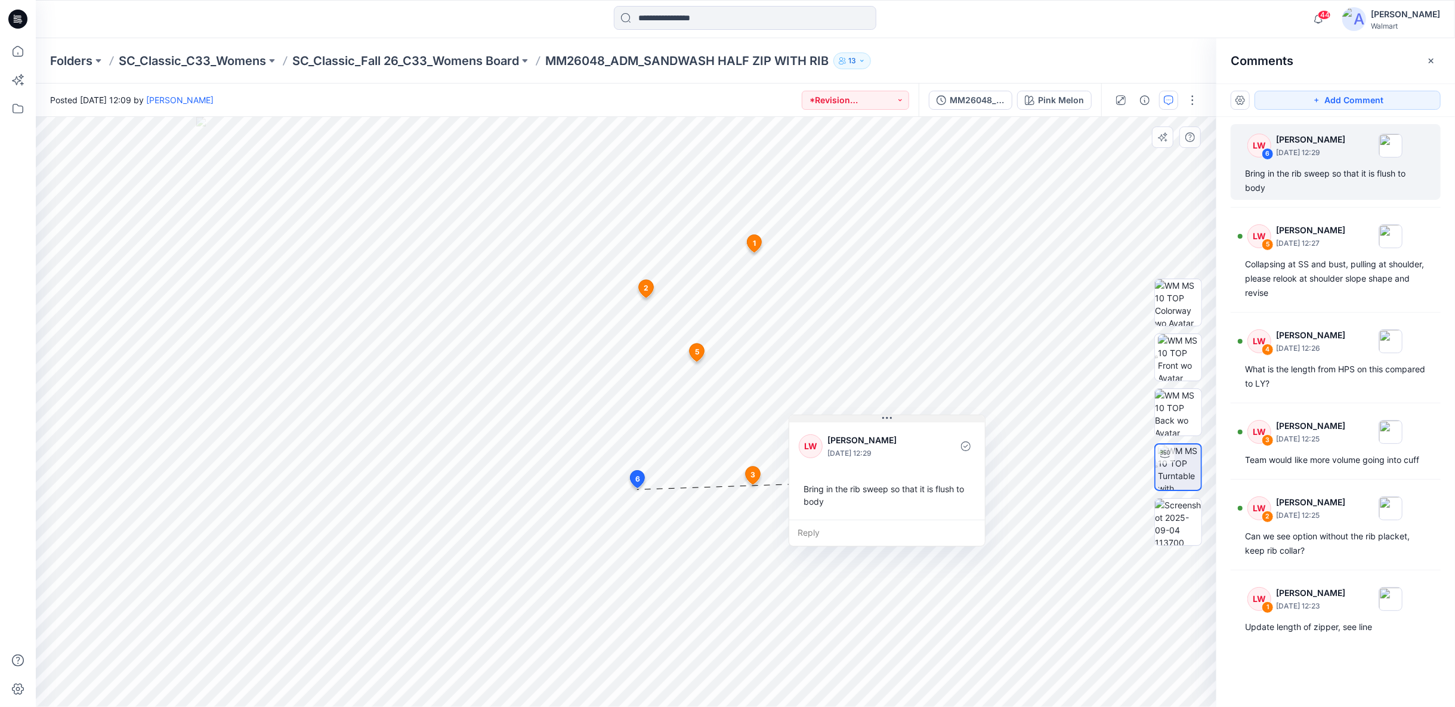
drag, startPoint x: 713, startPoint y: 496, endPoint x: 883, endPoint y: 418, distance: 187.4
click at [883, 418] on icon at bounding box center [883, 419] width 2 height 2
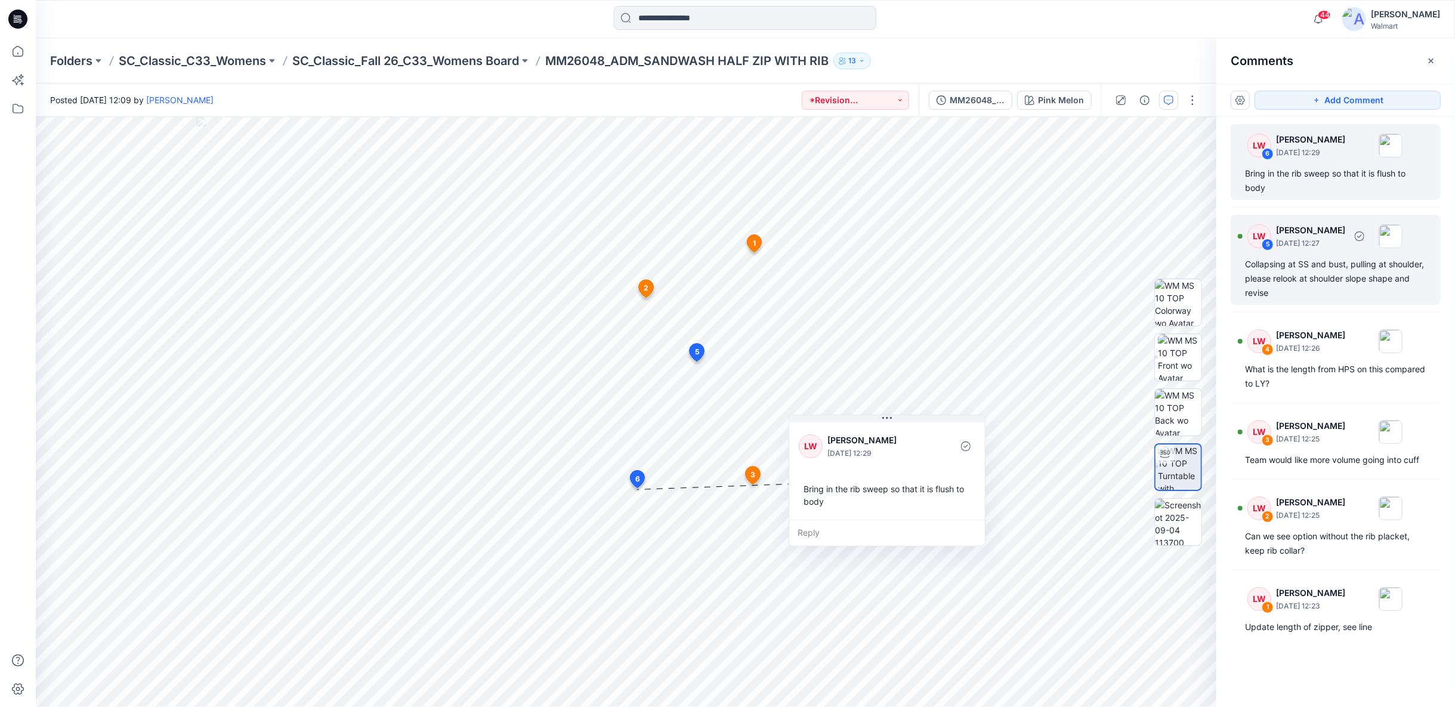
click at [1320, 258] on div "Collapsing at SS and bust, pulling at shoulder, please relook at shoulder slope…" at bounding box center [1335, 278] width 181 height 43
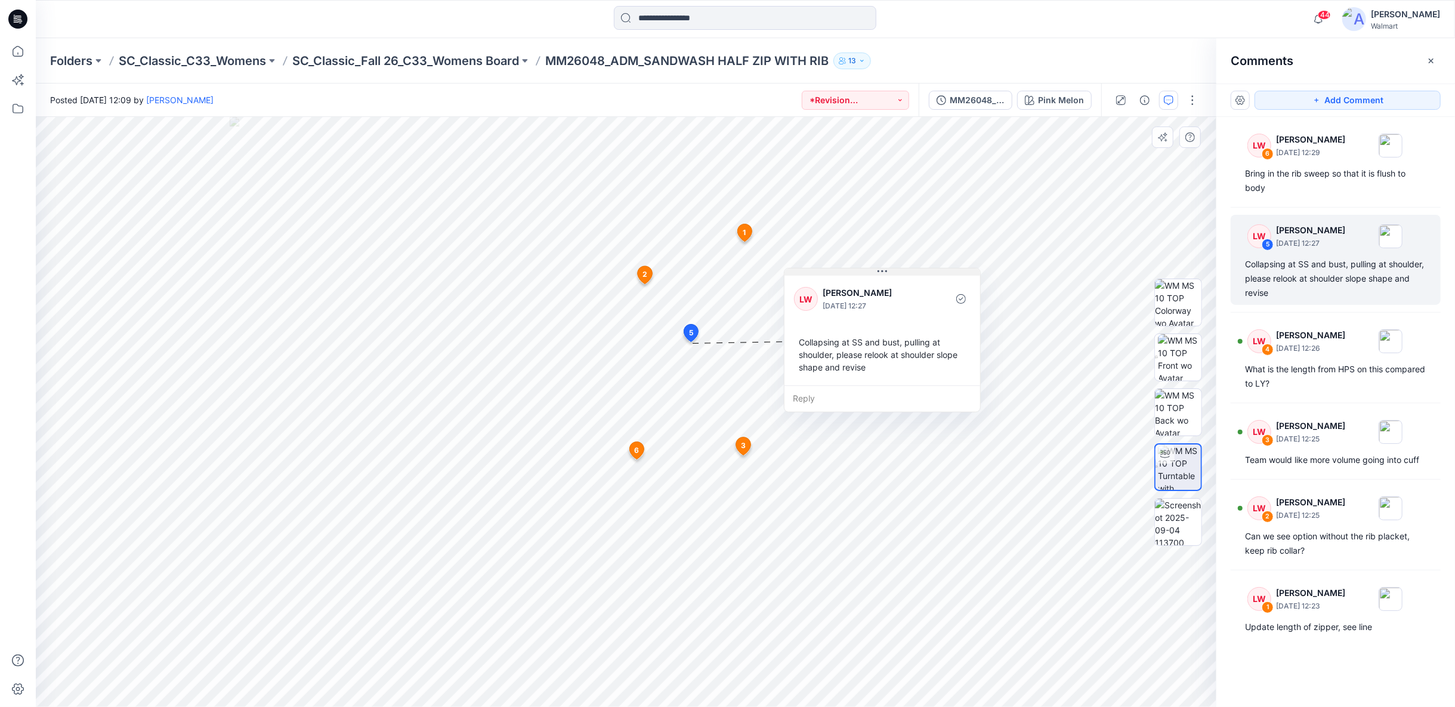
drag, startPoint x: 771, startPoint y: 352, endPoint x: 883, endPoint y: 272, distance: 137.2
click at [883, 272] on icon at bounding box center [882, 272] width 10 height 10
click at [1303, 382] on div "What is the length from HPS on this compared to LY?" at bounding box center [1335, 376] width 181 height 29
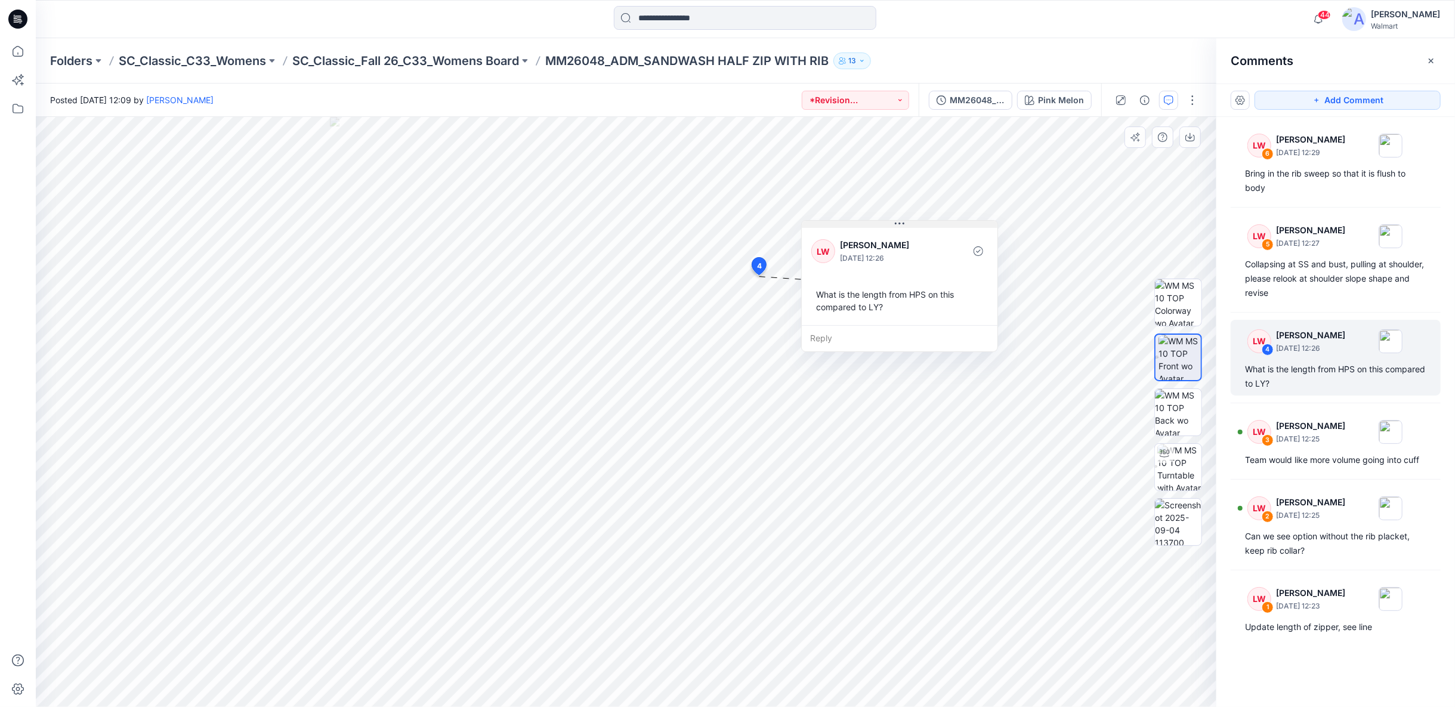
drag, startPoint x: 870, startPoint y: 286, endPoint x: 931, endPoint y: 225, distance: 86.0
click at [931, 225] on button at bounding box center [900, 224] width 196 height 7
click at [1330, 439] on p "September 04, 2025 12:25" at bounding box center [1310, 439] width 69 height 12
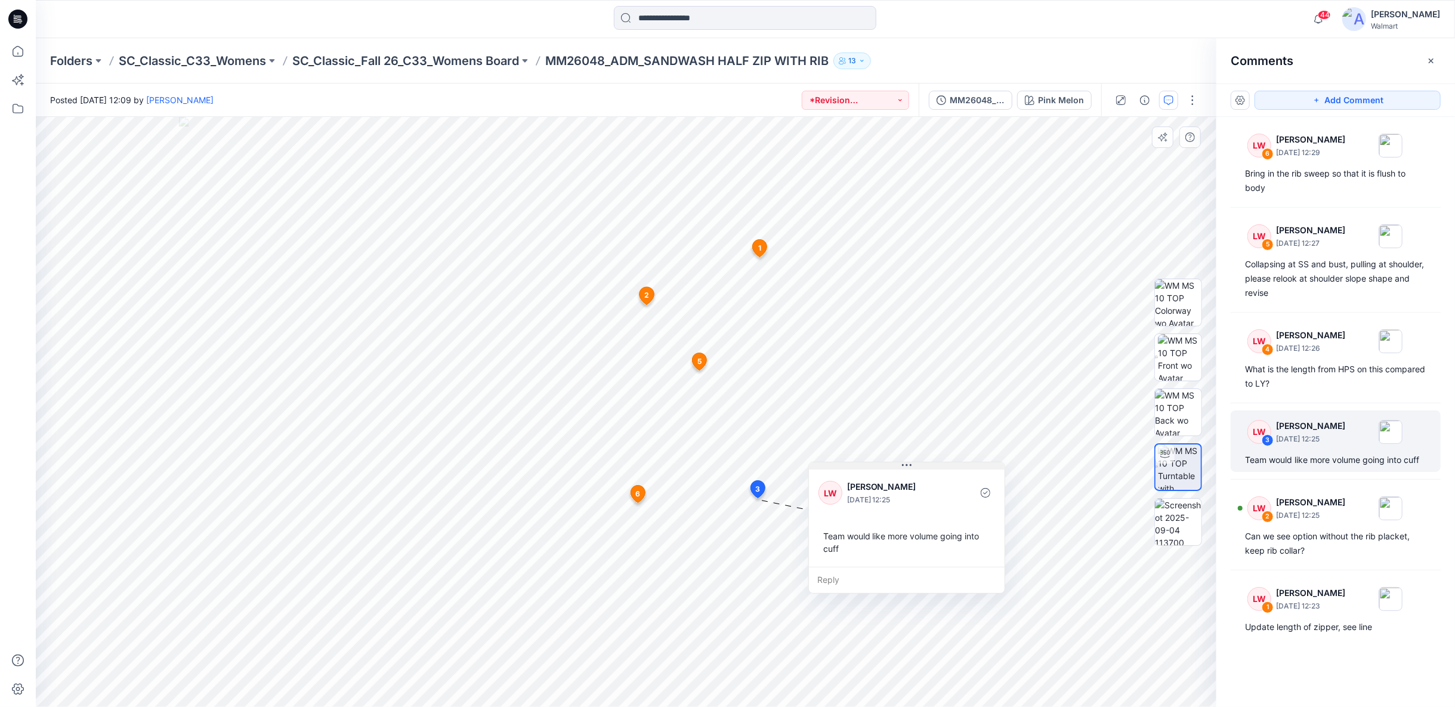
drag, startPoint x: 887, startPoint y: 509, endPoint x: 958, endPoint y: 466, distance: 83.3
click at [958, 466] on button at bounding box center [907, 465] width 196 height 7
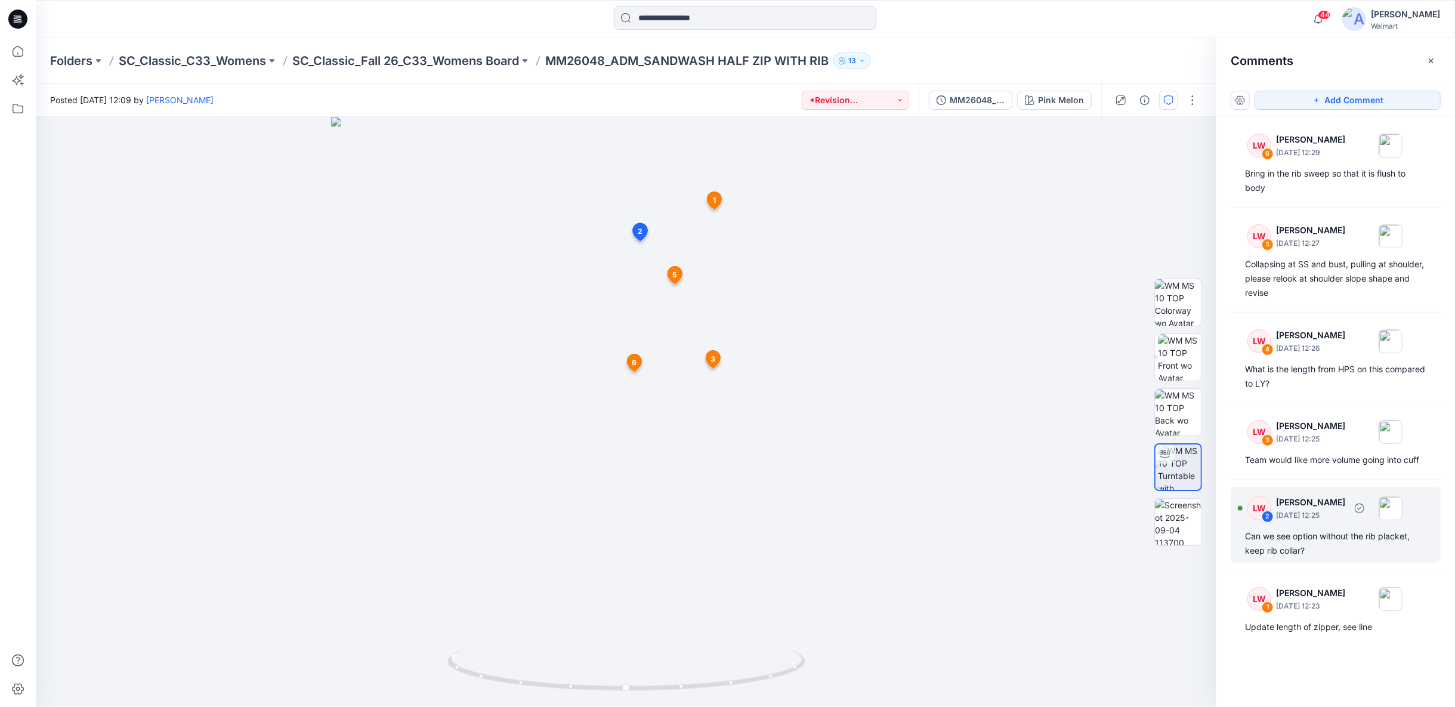
click at [1346, 546] on div "Can we see option without the rib placket, keep rib collar?" at bounding box center [1335, 543] width 181 height 29
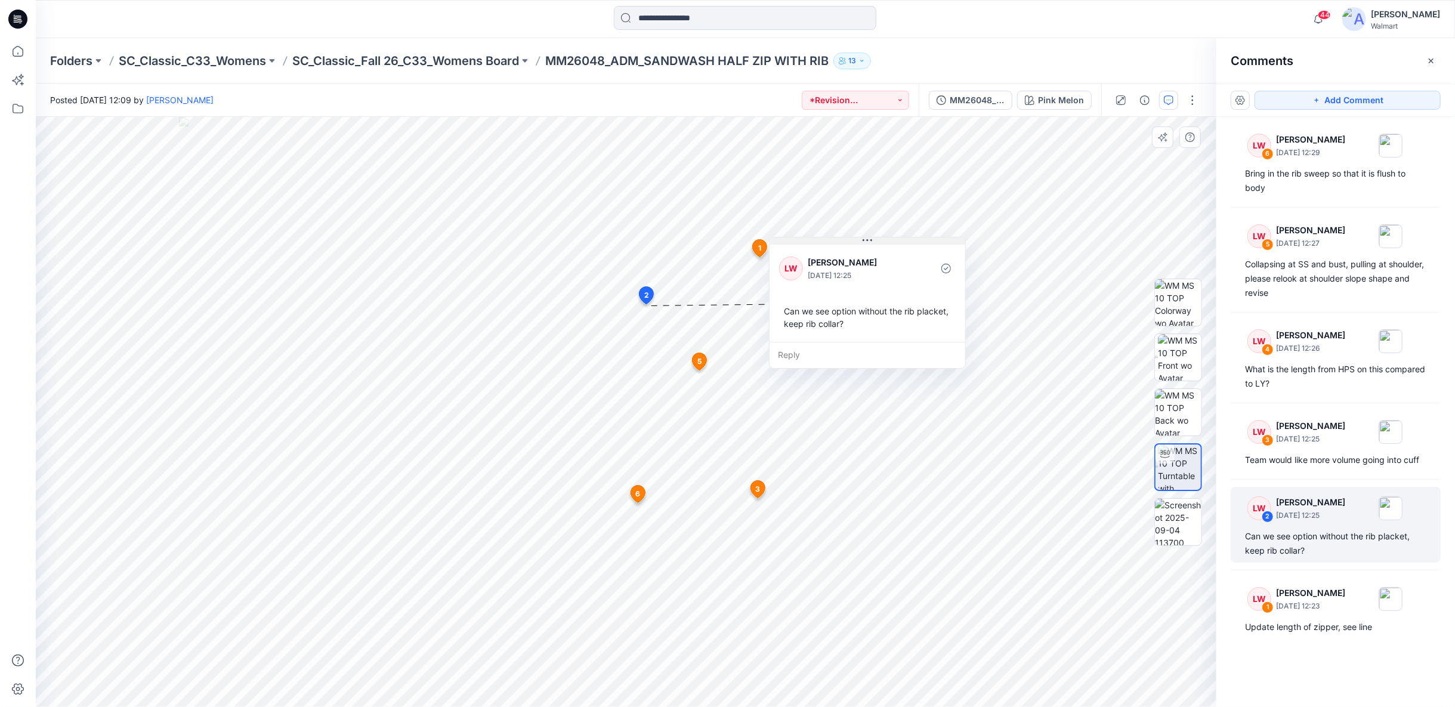
drag, startPoint x: 733, startPoint y: 311, endPoint x: 875, endPoint y: 237, distance: 159.3
click at [875, 237] on button at bounding box center [868, 240] width 196 height 7
click at [1343, 595] on p "[PERSON_NAME]" at bounding box center [1310, 593] width 69 height 14
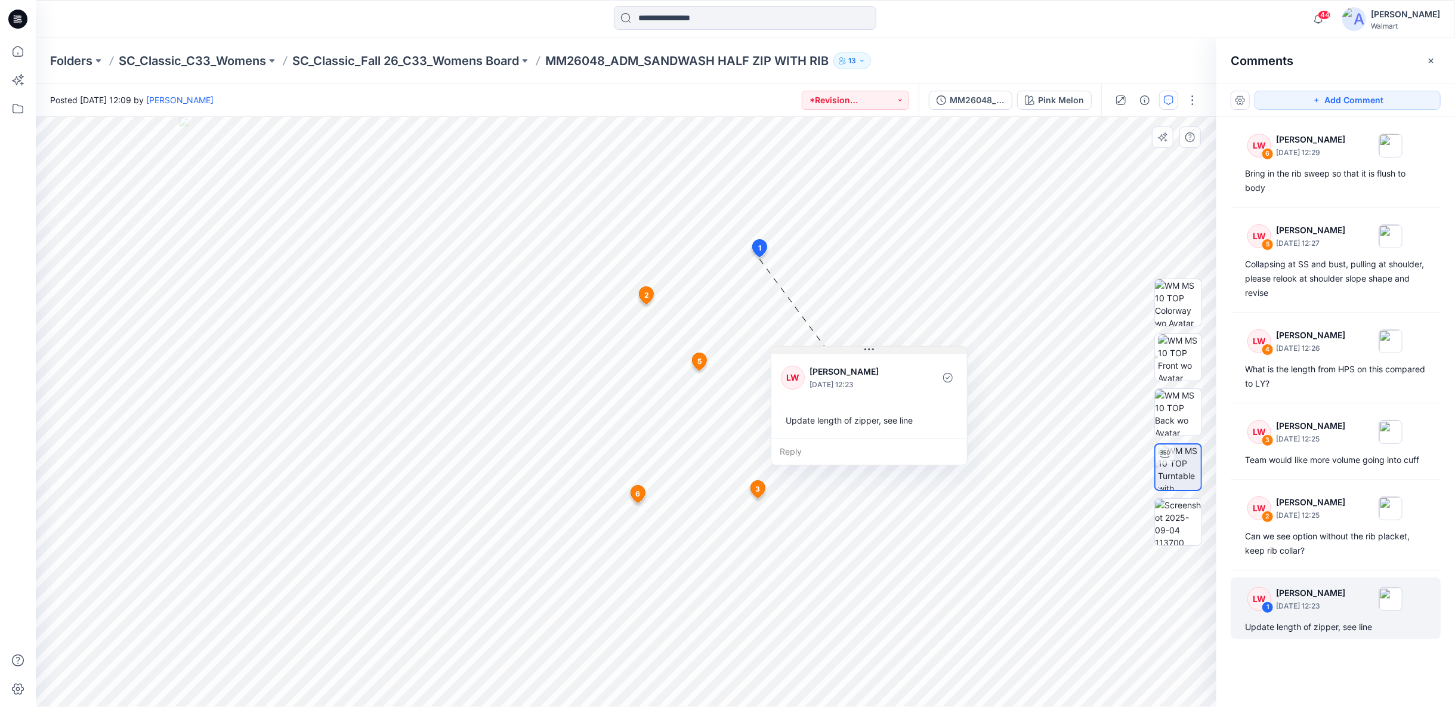
drag, startPoint x: 851, startPoint y: 268, endPoint x: 880, endPoint y: 351, distance: 88.1
click at [880, 351] on button at bounding box center [869, 350] width 196 height 7
click at [410, 57] on p "SC_Classic_Fall 26_C33_Womens Board" at bounding box center [405, 60] width 227 height 17
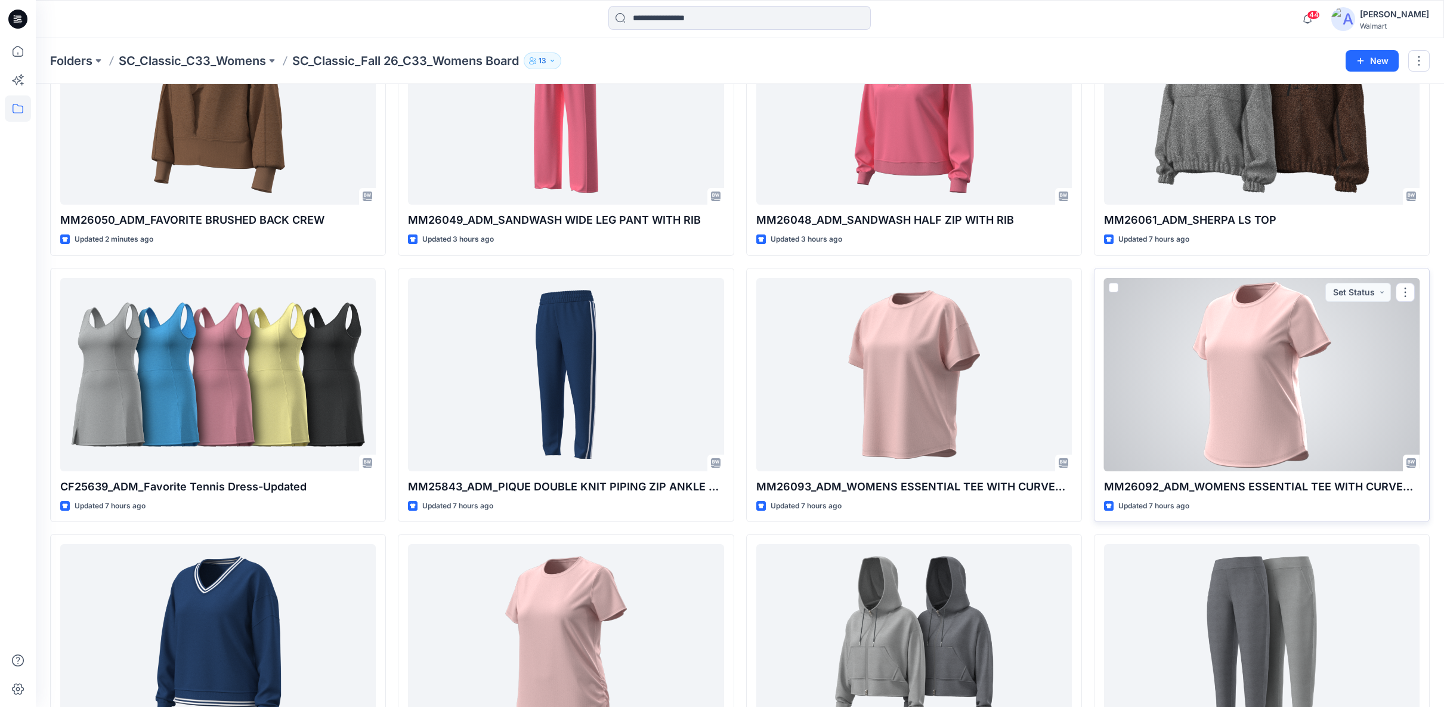
scroll to position [199, 0]
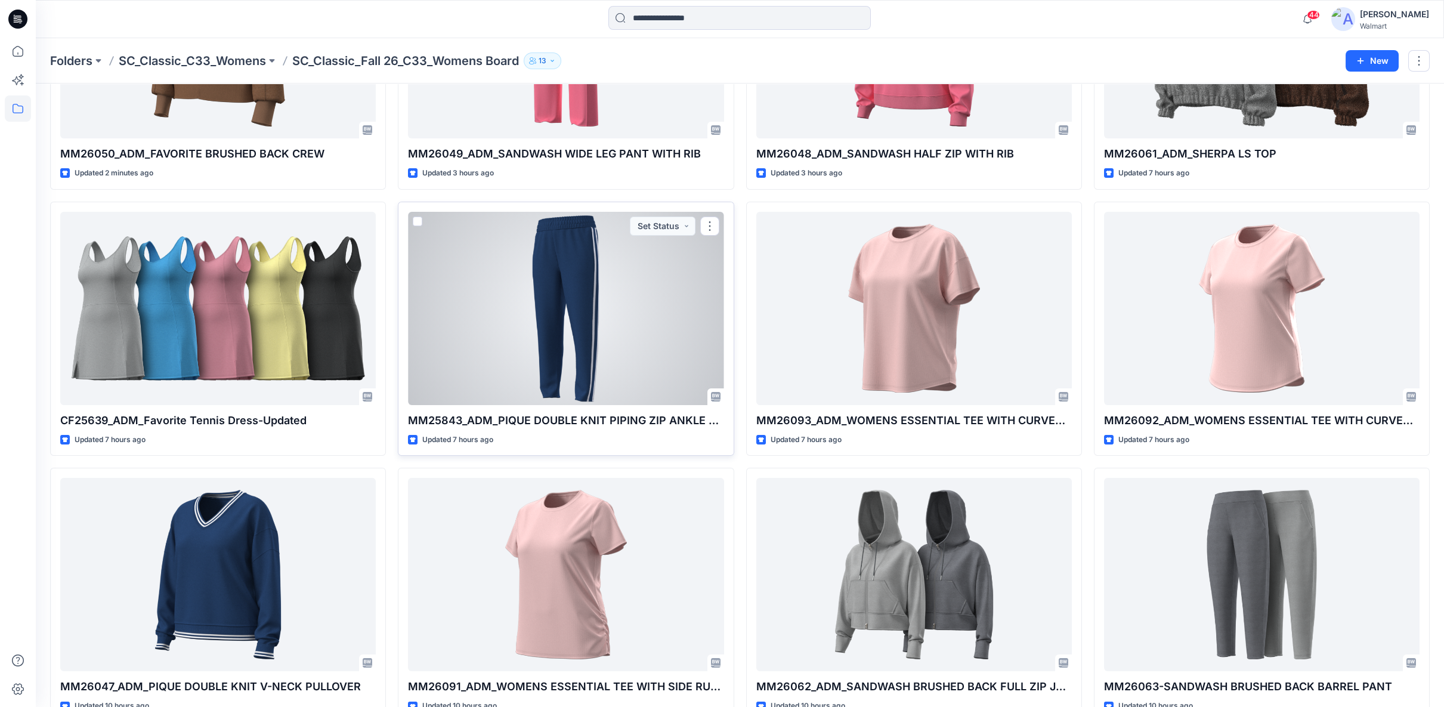
click at [604, 352] on div at bounding box center [566, 308] width 316 height 193
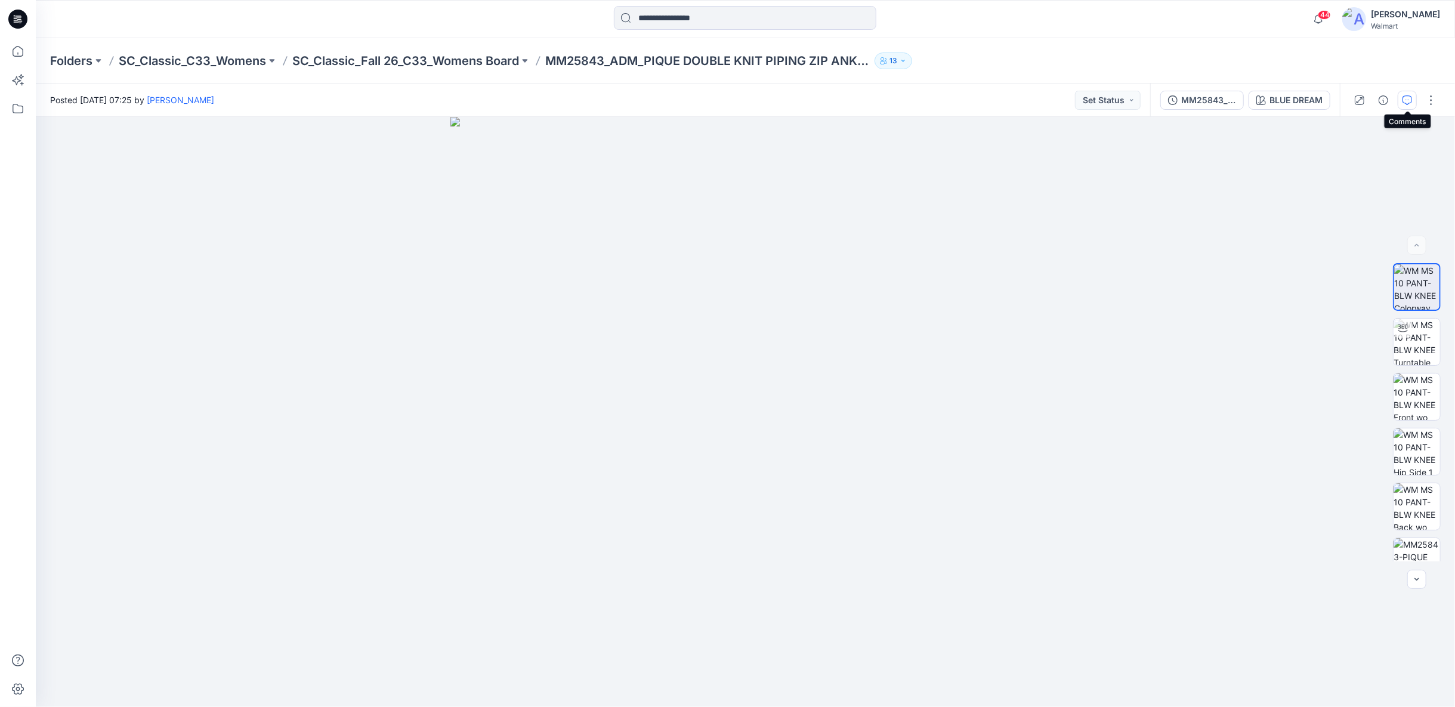
click at [1405, 101] on icon "button" at bounding box center [1407, 100] width 10 height 10
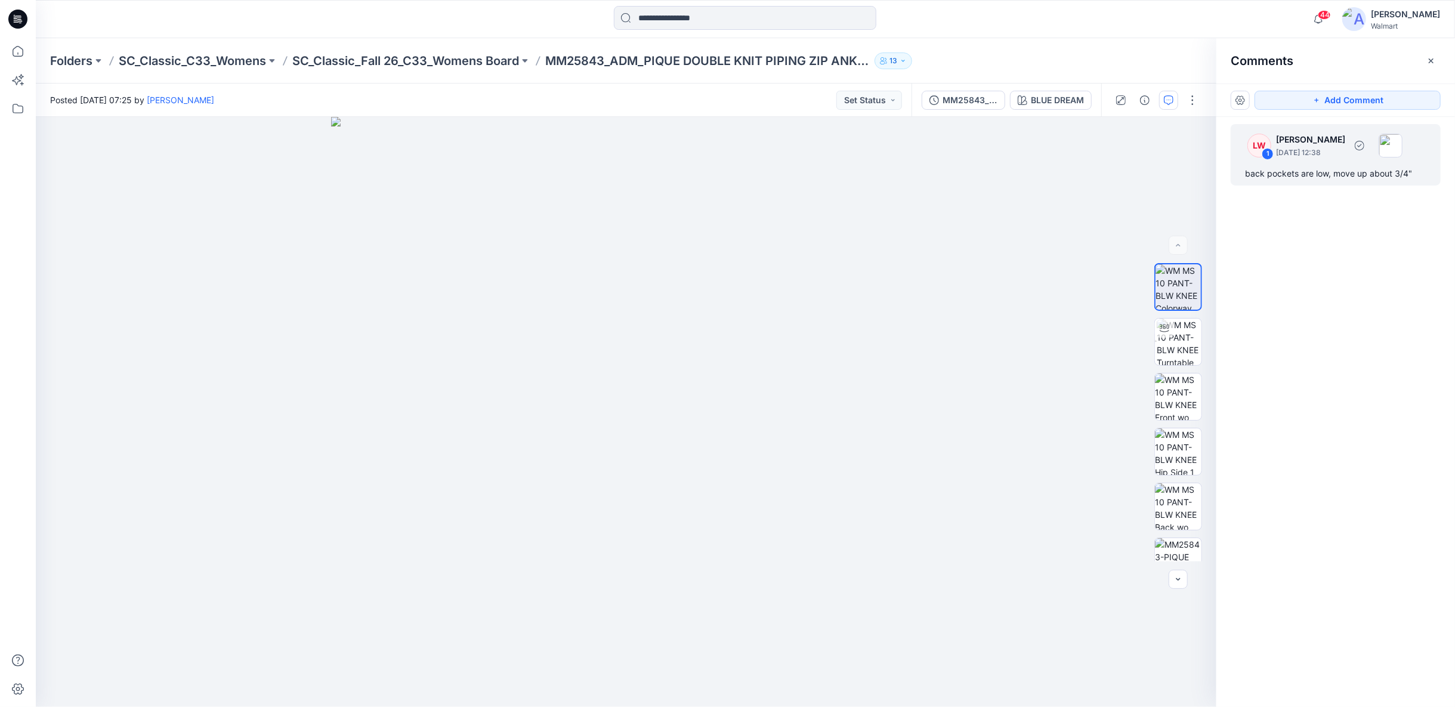
click at [1393, 162] on div "LW 1 Libby Wilson September 04, 2025 12:38 back pockets are low, move up about …" at bounding box center [1336, 154] width 210 height 61
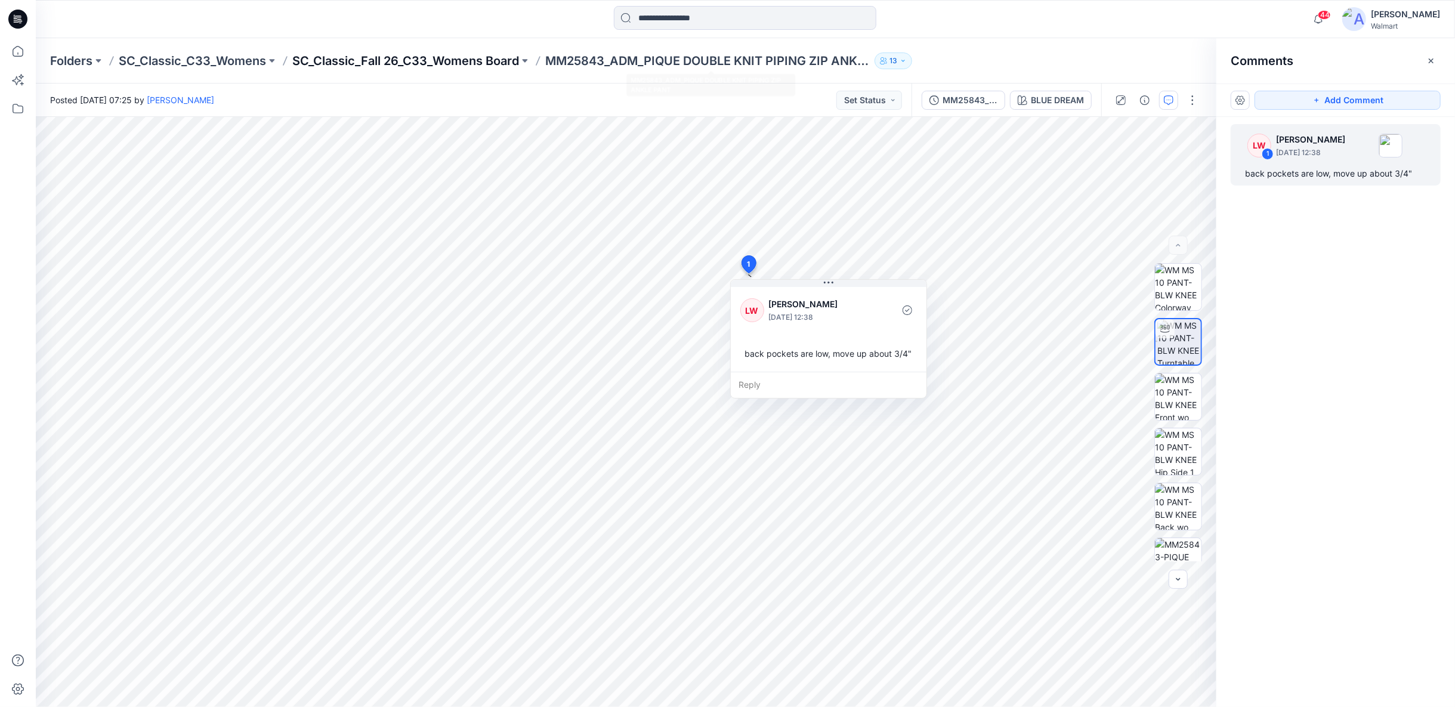
click at [502, 61] on p "SC_Classic_Fall 26_C33_Womens Board" at bounding box center [405, 60] width 227 height 17
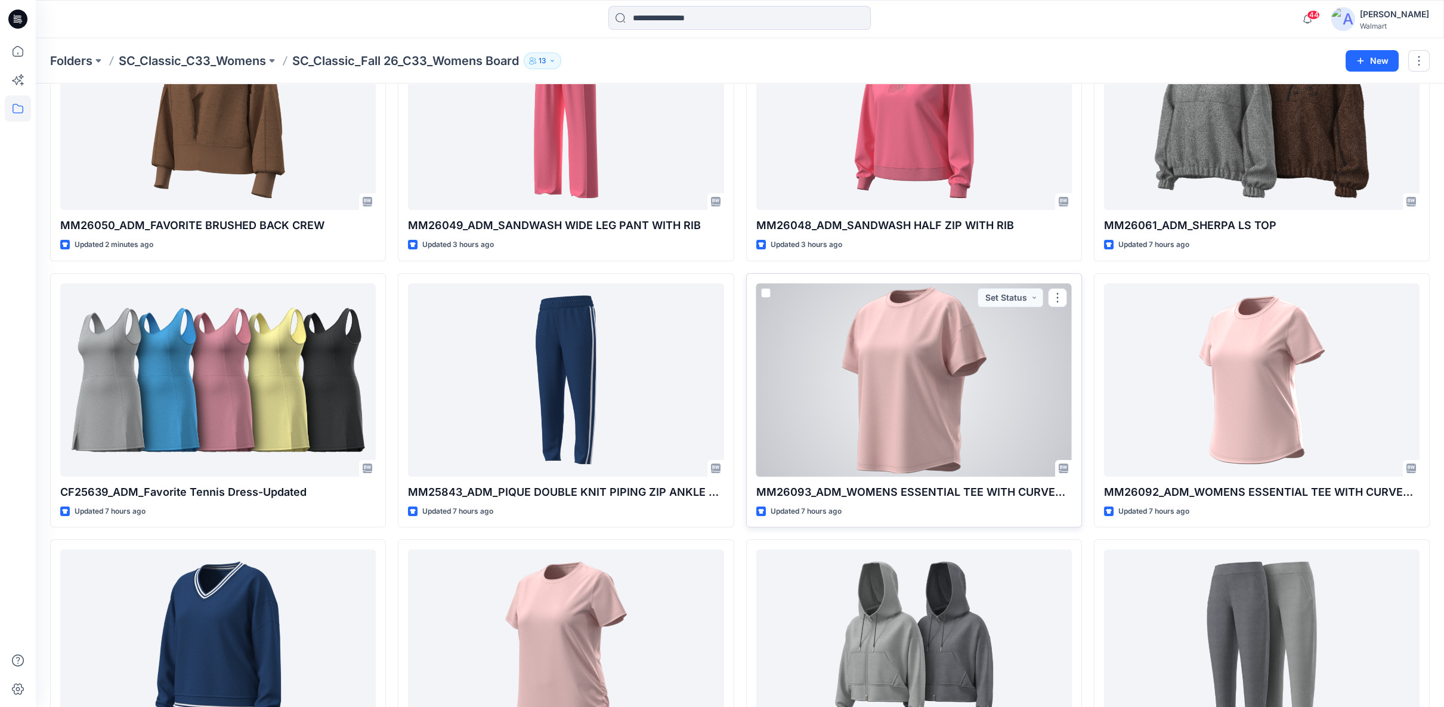
scroll to position [132, 0]
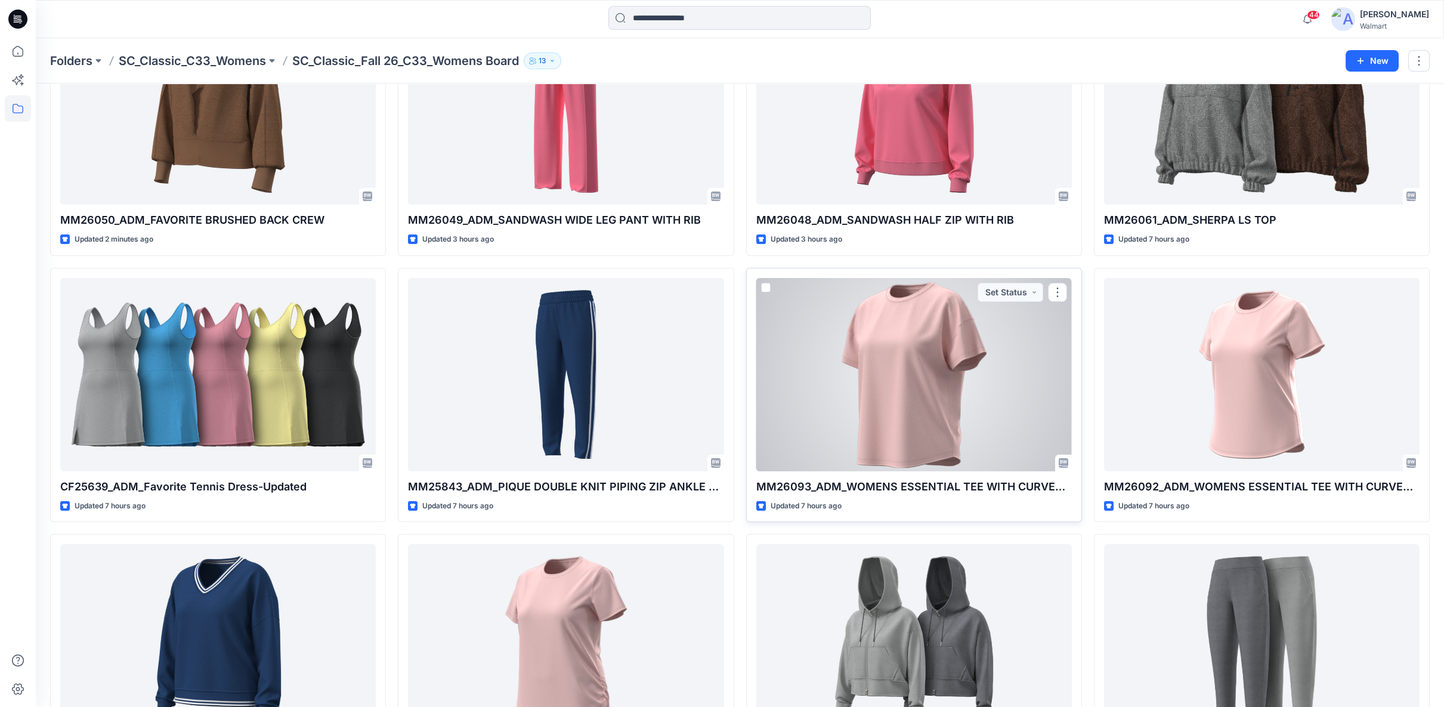
click at [965, 375] on div at bounding box center [914, 374] width 316 height 193
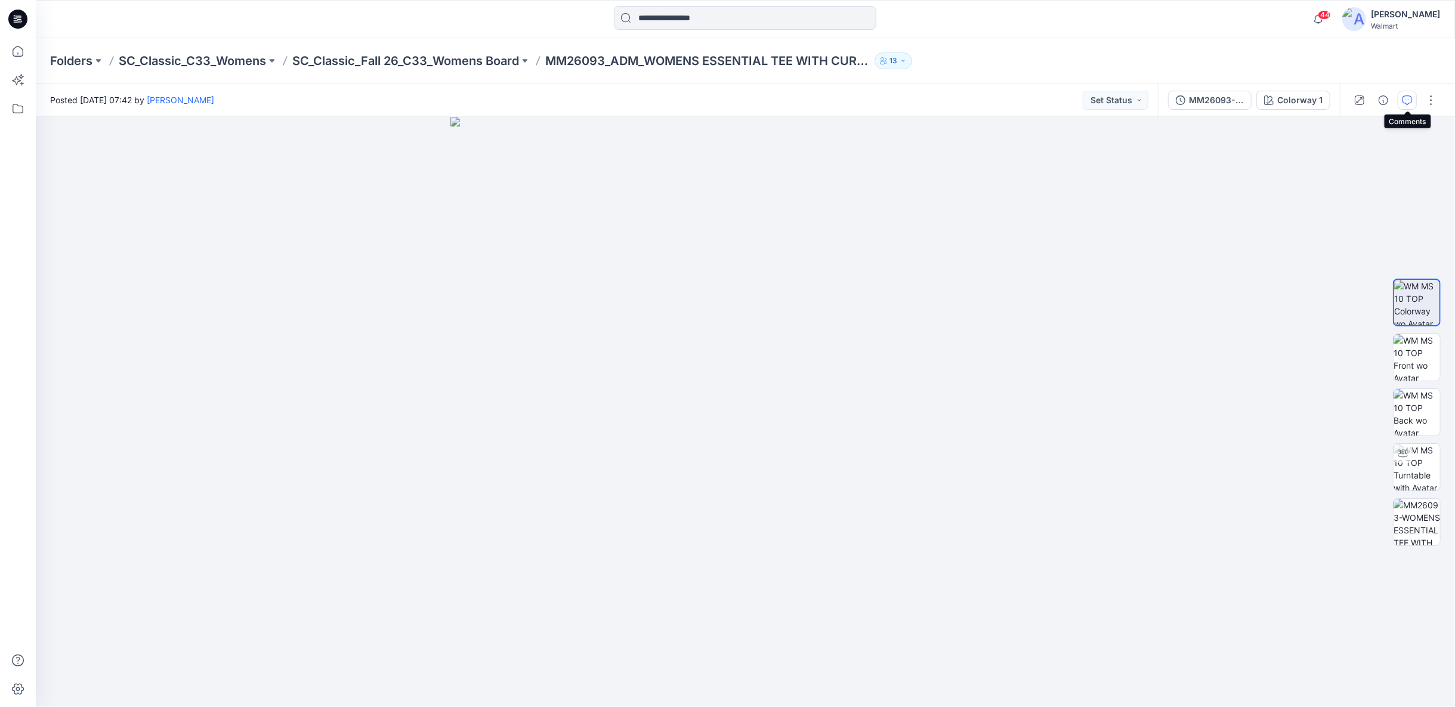
click at [1405, 101] on icon "button" at bounding box center [1407, 100] width 10 height 10
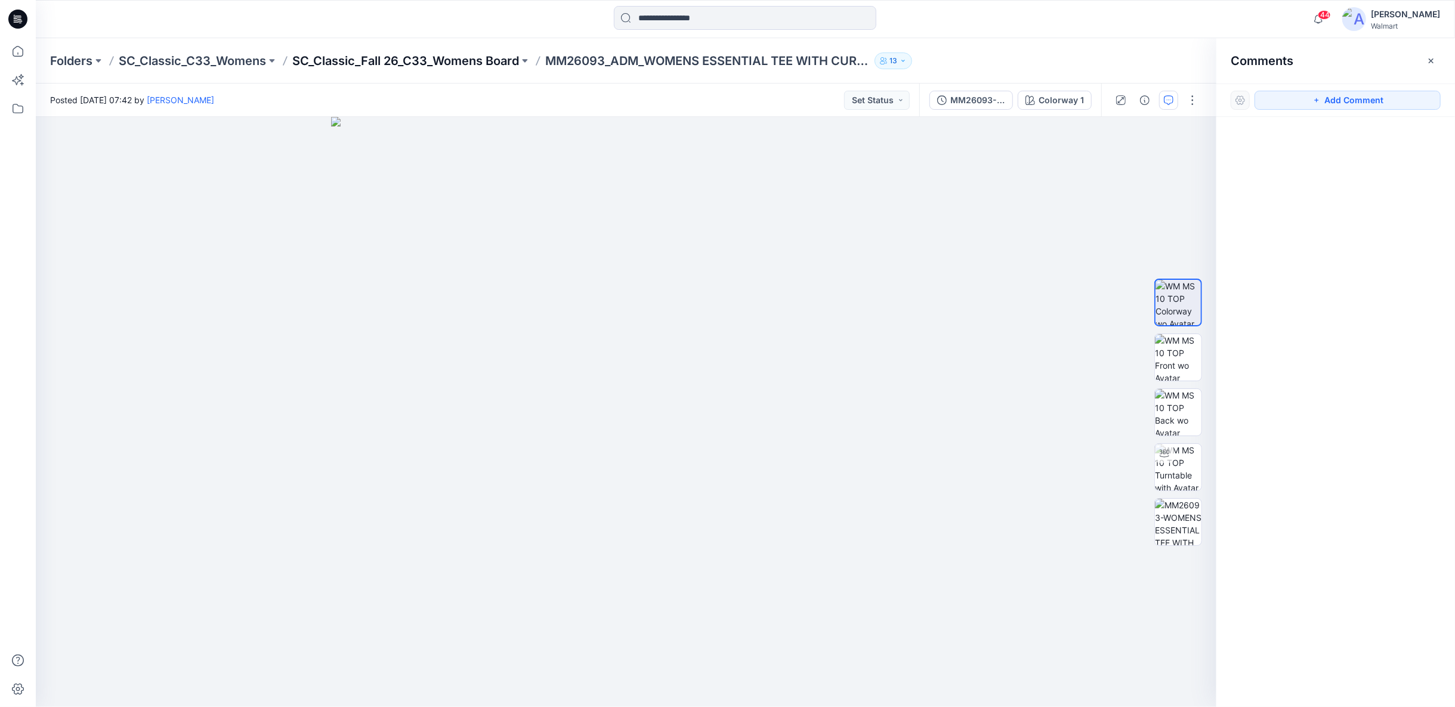
click at [458, 55] on p "SC_Classic_Fall 26_C33_Womens Board" at bounding box center [405, 60] width 227 height 17
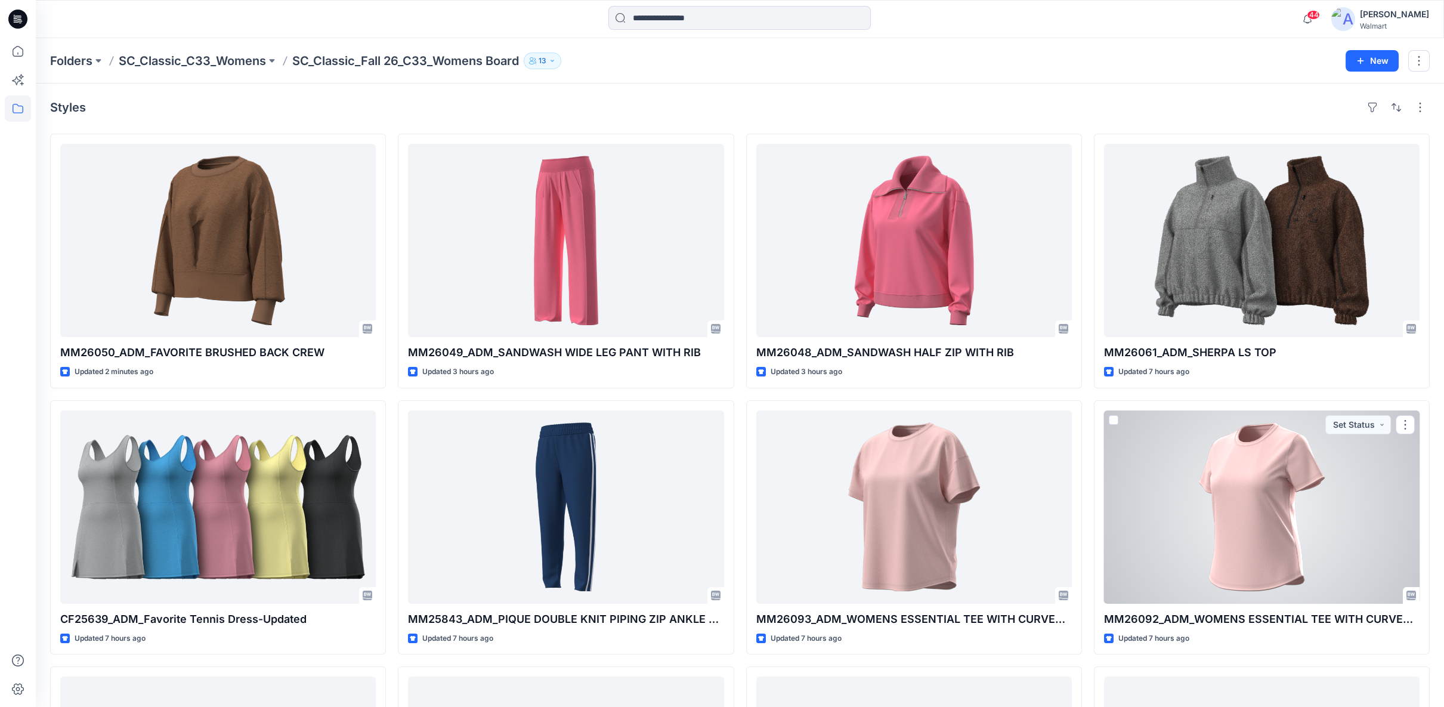
drag, startPoint x: 1263, startPoint y: 454, endPoint x: 1188, endPoint y: 407, distance: 88.7
click at [1263, 455] on div at bounding box center [1262, 506] width 316 height 193
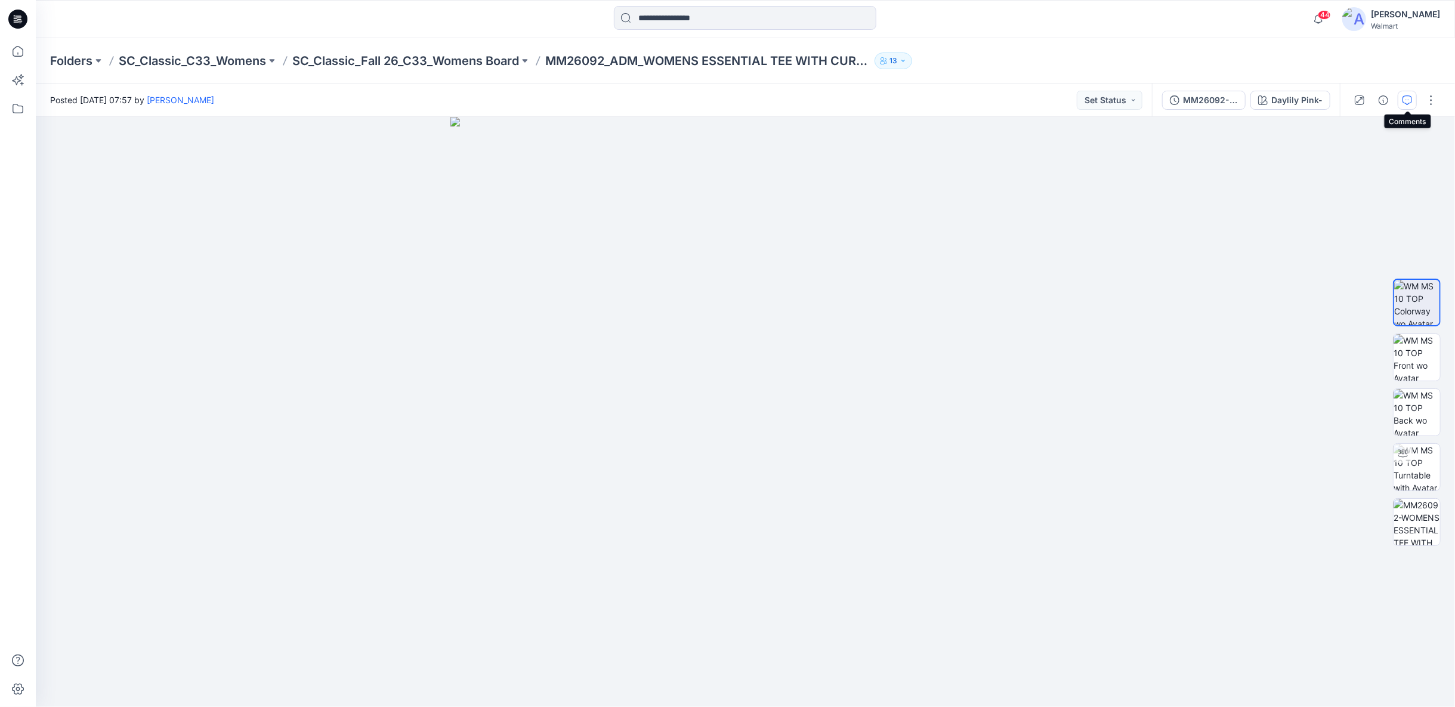
click at [1404, 100] on icon "button" at bounding box center [1407, 100] width 10 height 10
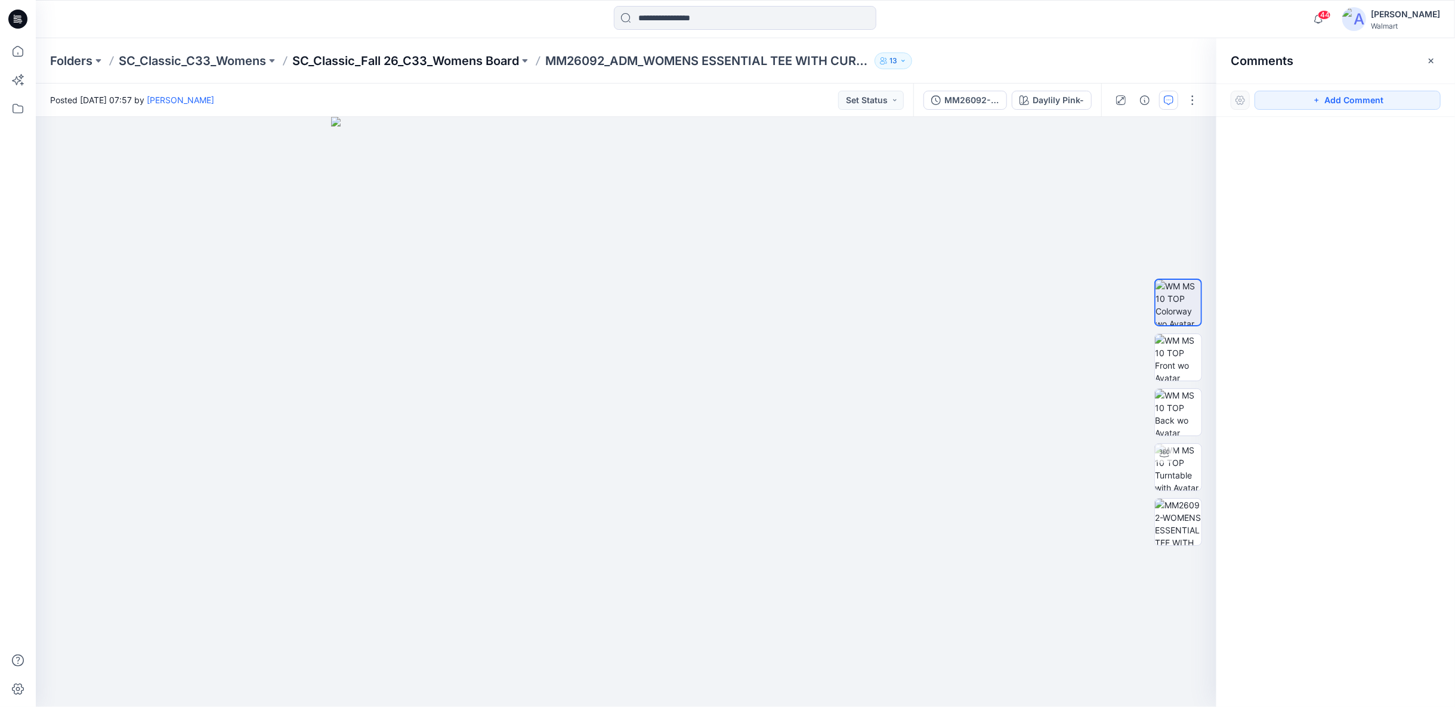
click at [473, 64] on p "SC_Classic_Fall 26_C33_Womens Board" at bounding box center [405, 60] width 227 height 17
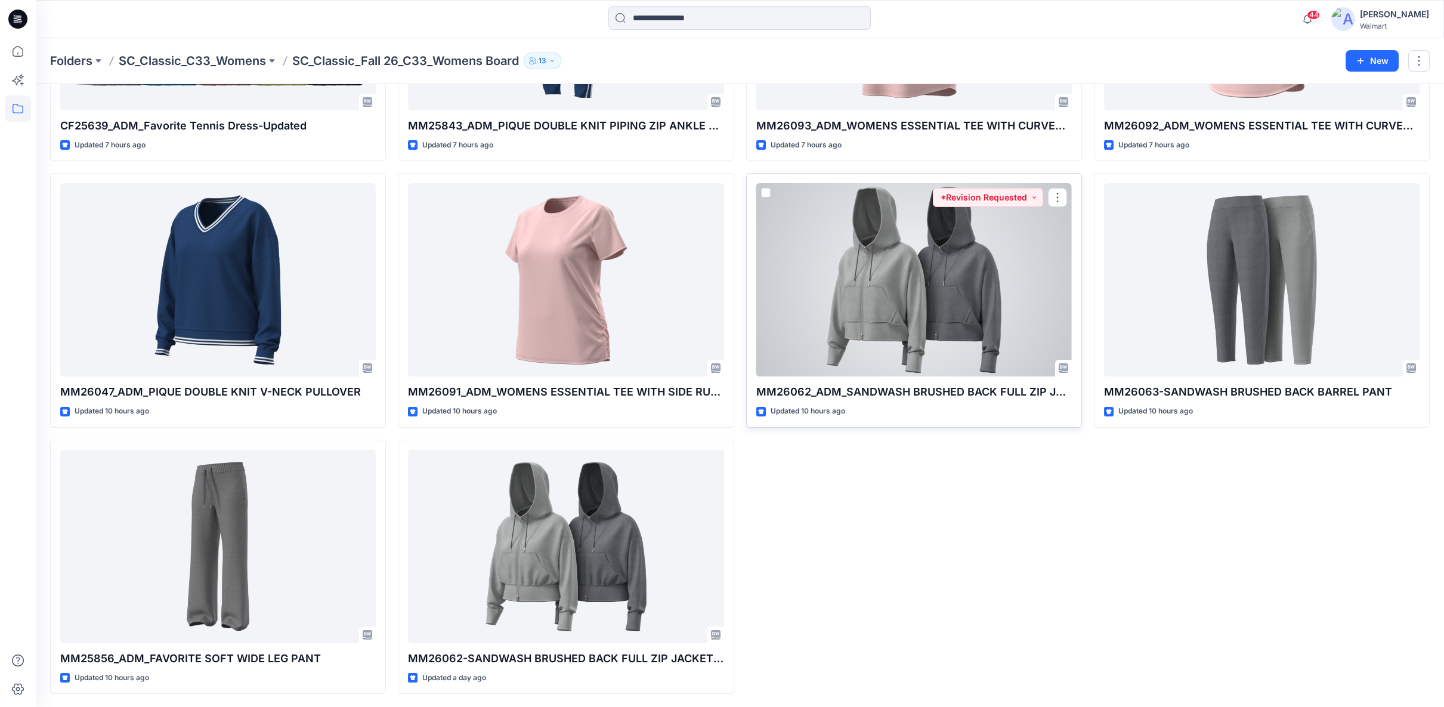
scroll to position [493, 0]
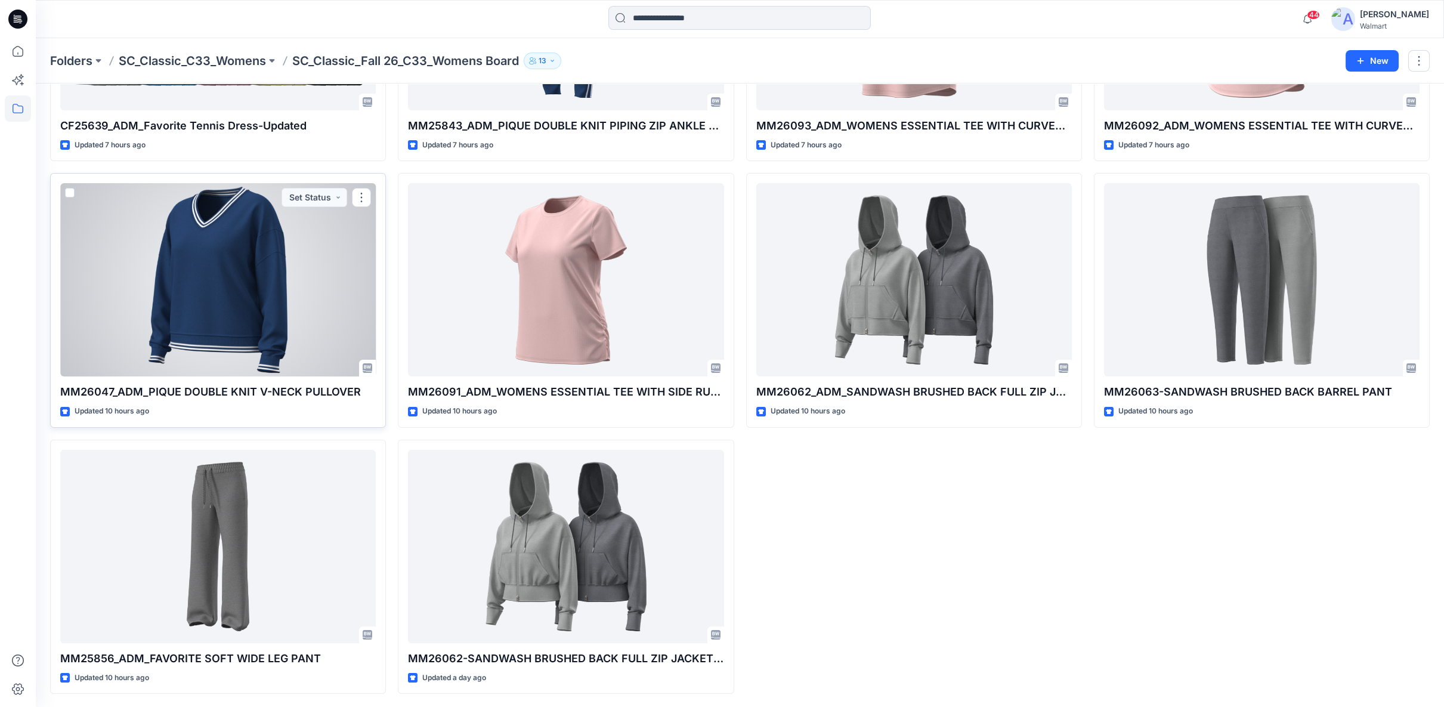
click at [211, 292] on div at bounding box center [218, 279] width 316 height 193
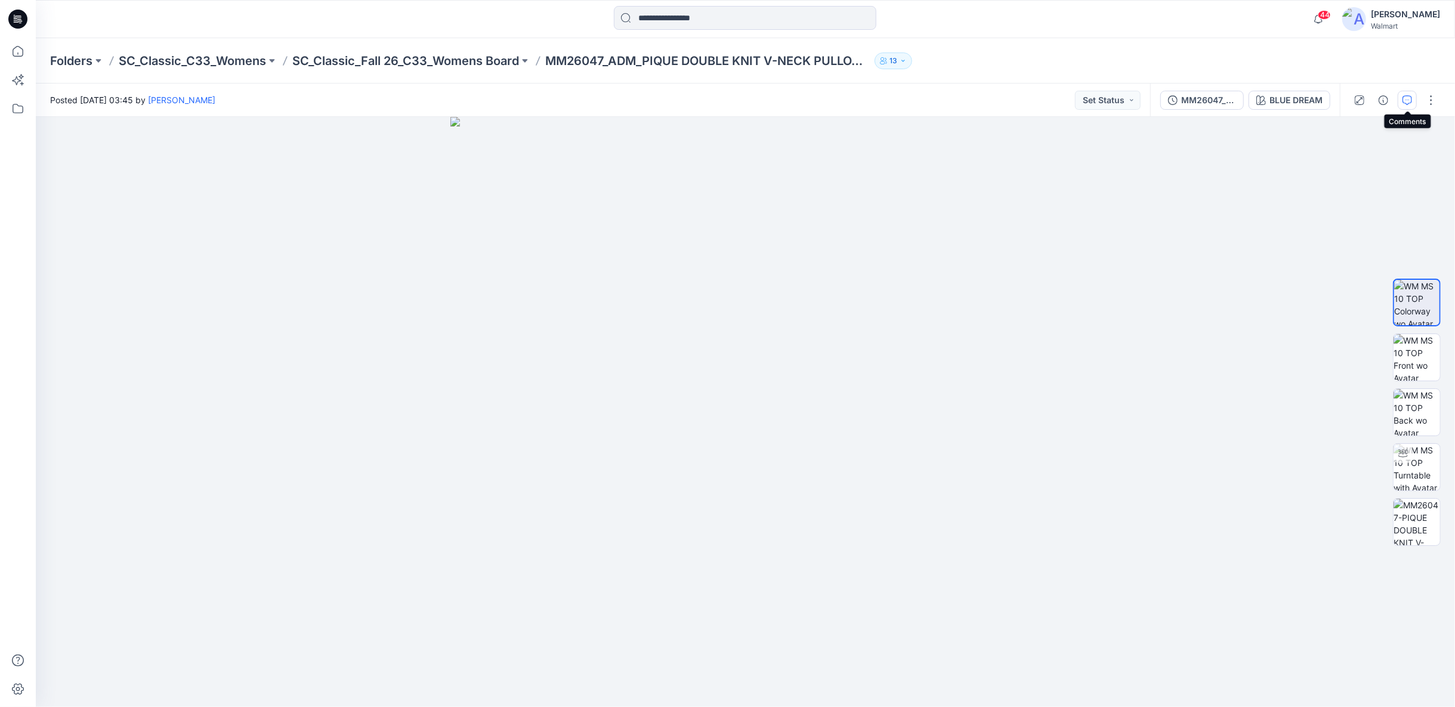
click at [1411, 103] on icon "button" at bounding box center [1407, 100] width 10 height 10
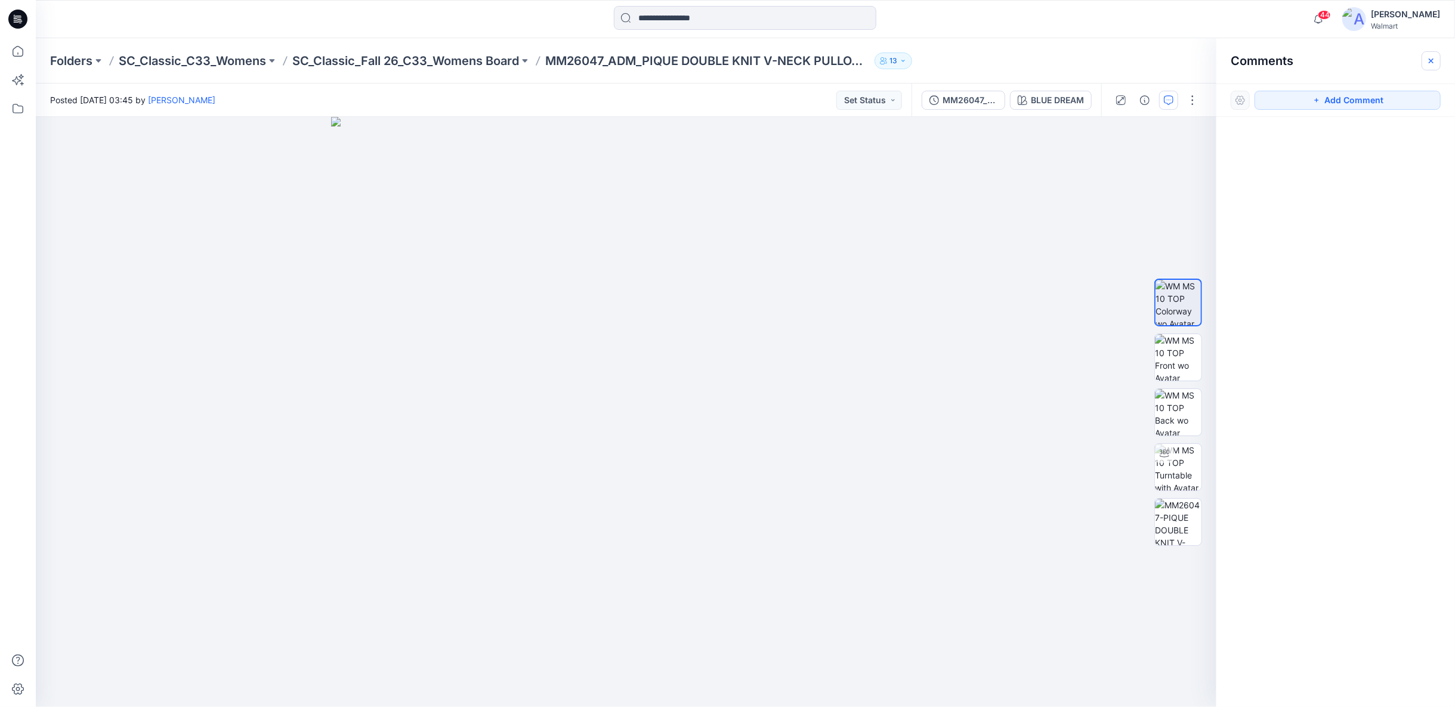
click at [1432, 56] on icon "button" at bounding box center [1431, 61] width 10 height 10
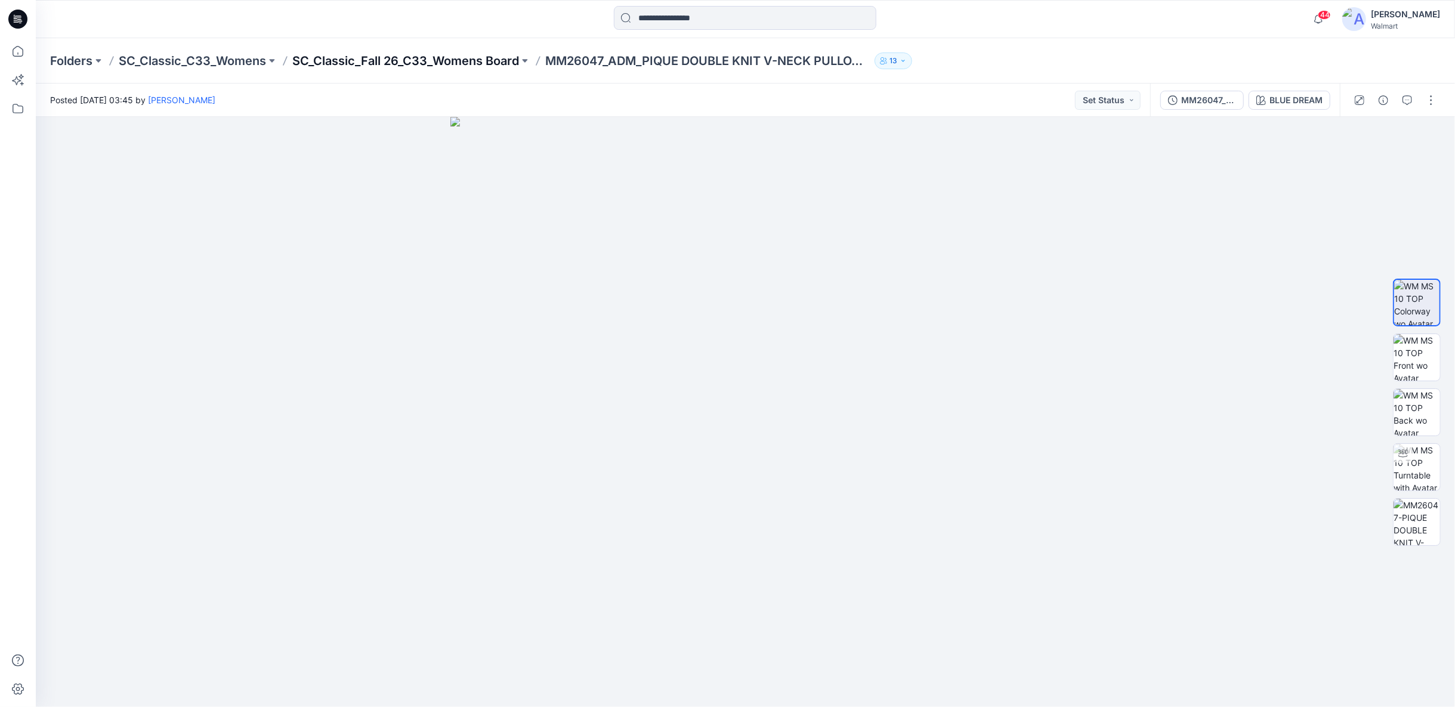
click at [492, 66] on p "SC_Classic_Fall 26_C33_Womens Board" at bounding box center [405, 60] width 227 height 17
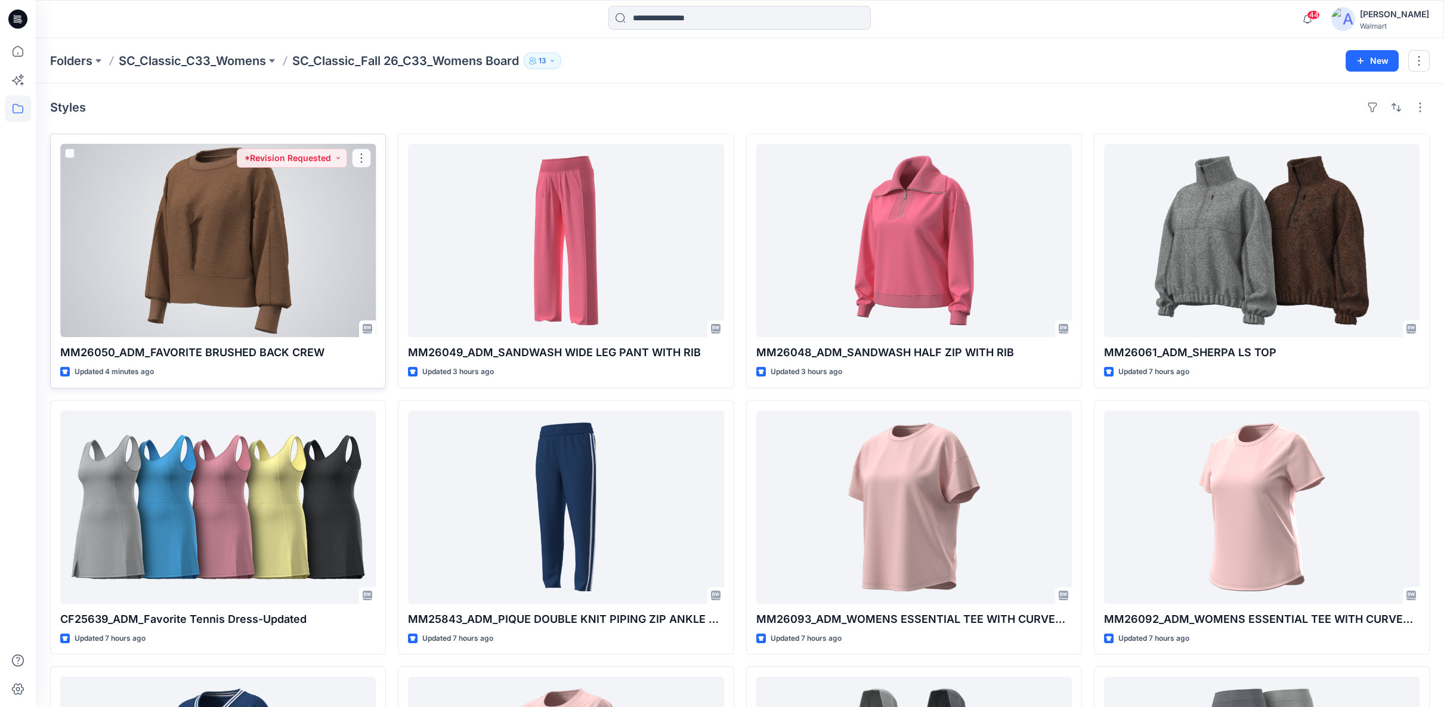
click at [256, 265] on div at bounding box center [218, 240] width 316 height 193
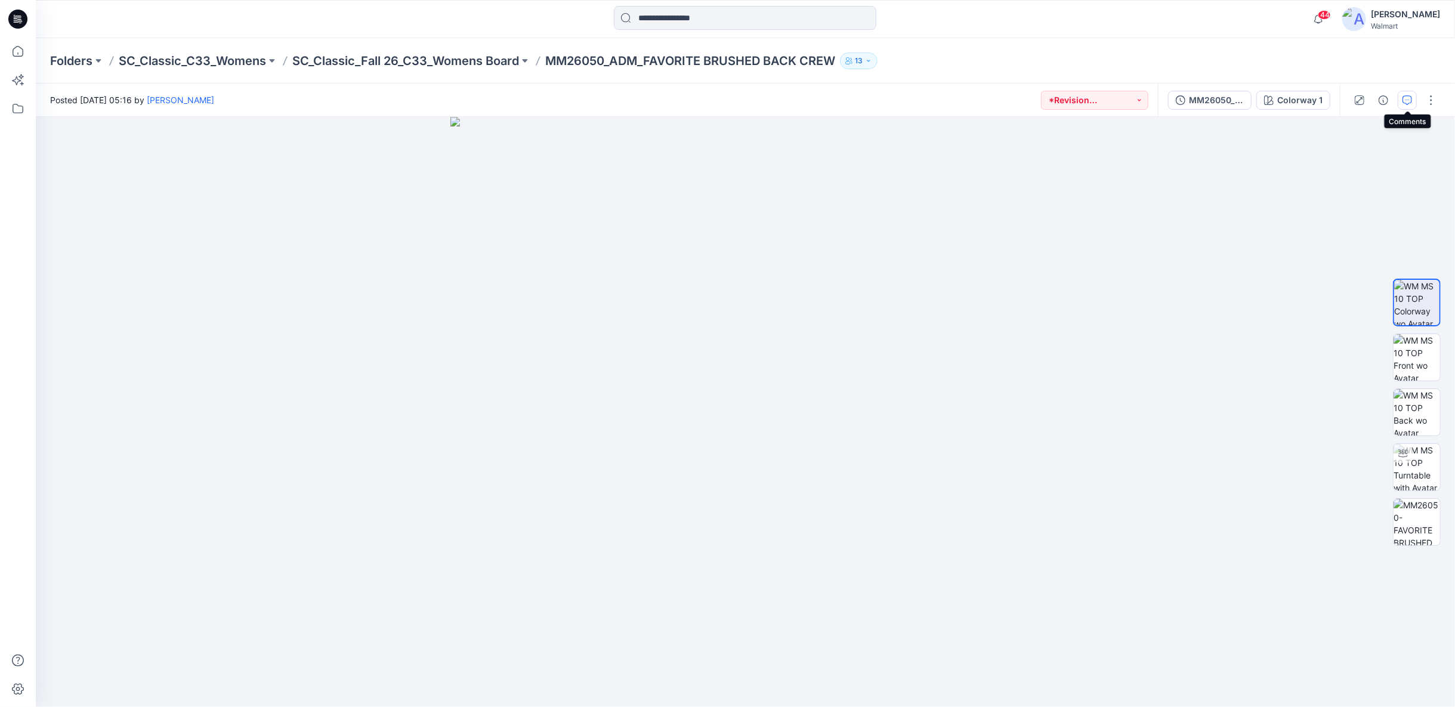
click at [1407, 101] on icon "button" at bounding box center [1407, 100] width 10 height 10
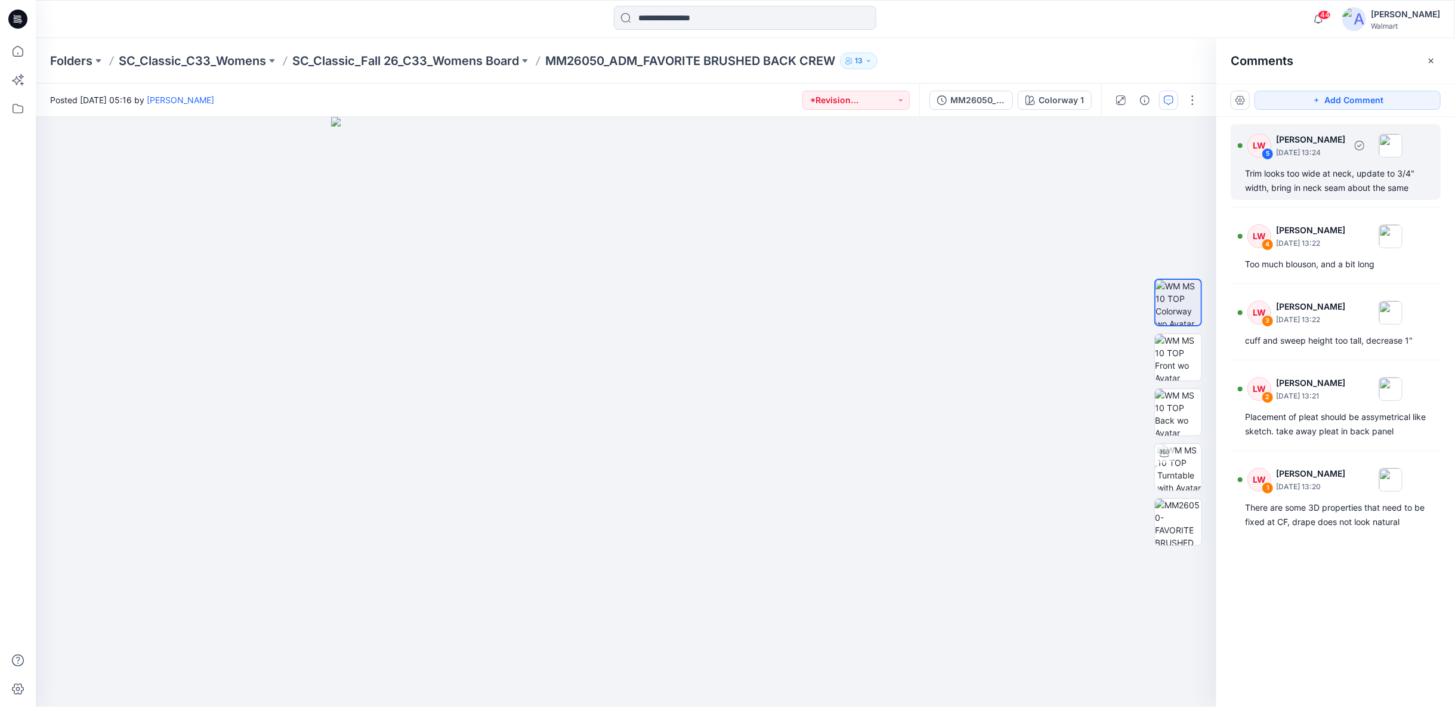
click at [1354, 165] on div "LW 5 Libby Wilson September 04, 2025 13:24 Trim looks too wide at neck, update …" at bounding box center [1336, 162] width 210 height 76
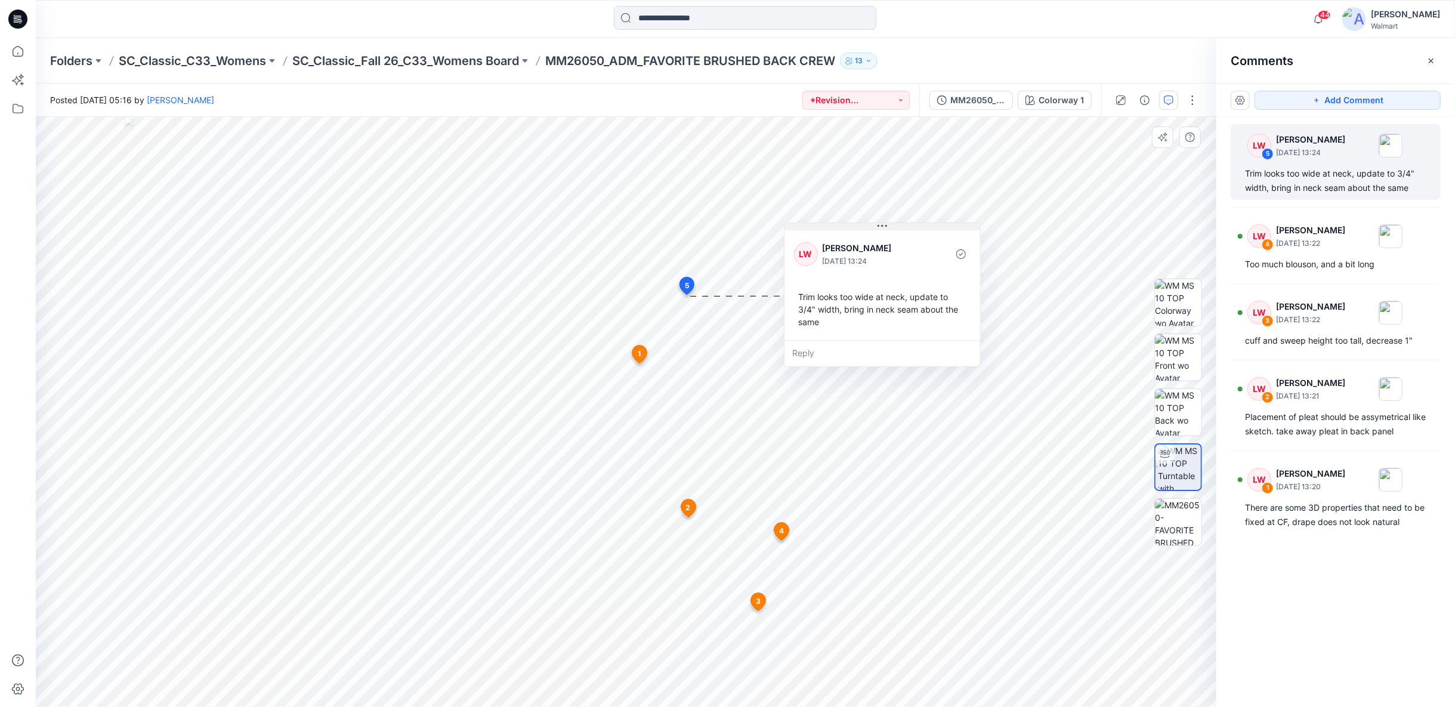
drag, startPoint x: 815, startPoint y: 308, endPoint x: 931, endPoint y: 230, distance: 138.8
click at [931, 230] on div "LW Libby Wilson September 04, 2025 13:24 Trim looks too wide at neck, update to…" at bounding box center [882, 284] width 196 height 112
click at [1333, 266] on div "Too much blouson, and a bit long" at bounding box center [1335, 264] width 181 height 14
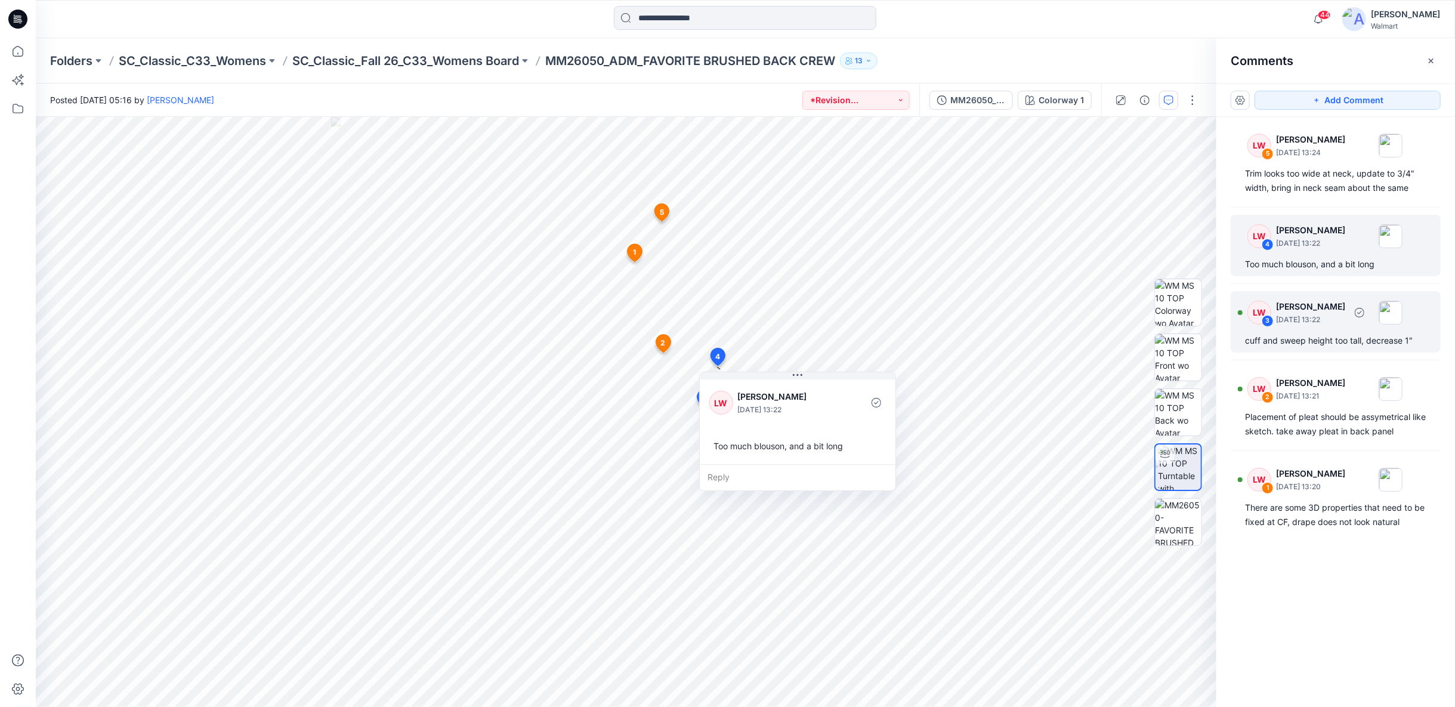
click at [1304, 314] on p "September 04, 2025 13:22" at bounding box center [1310, 320] width 69 height 12
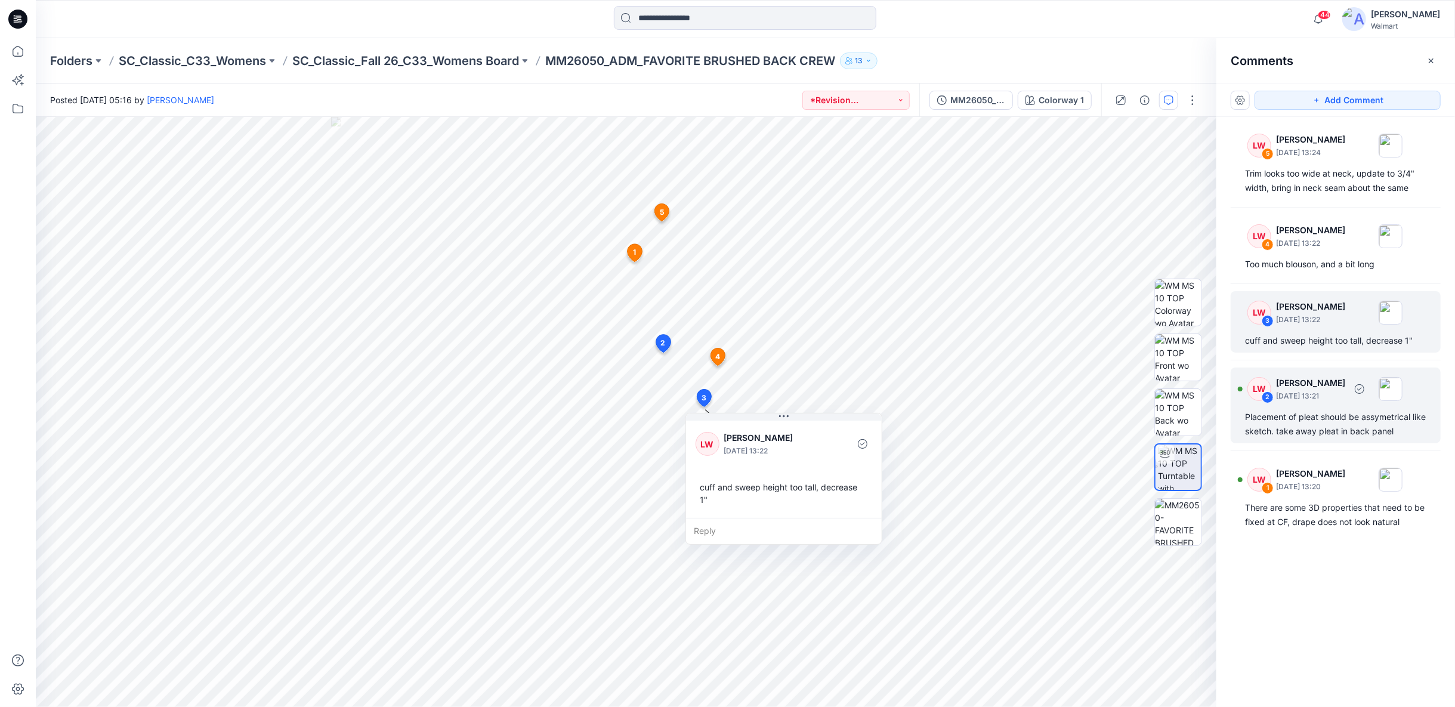
click at [1323, 412] on div "Placement of pleat should be assymetrical like sketch. take away pleat in back …" at bounding box center [1335, 424] width 181 height 29
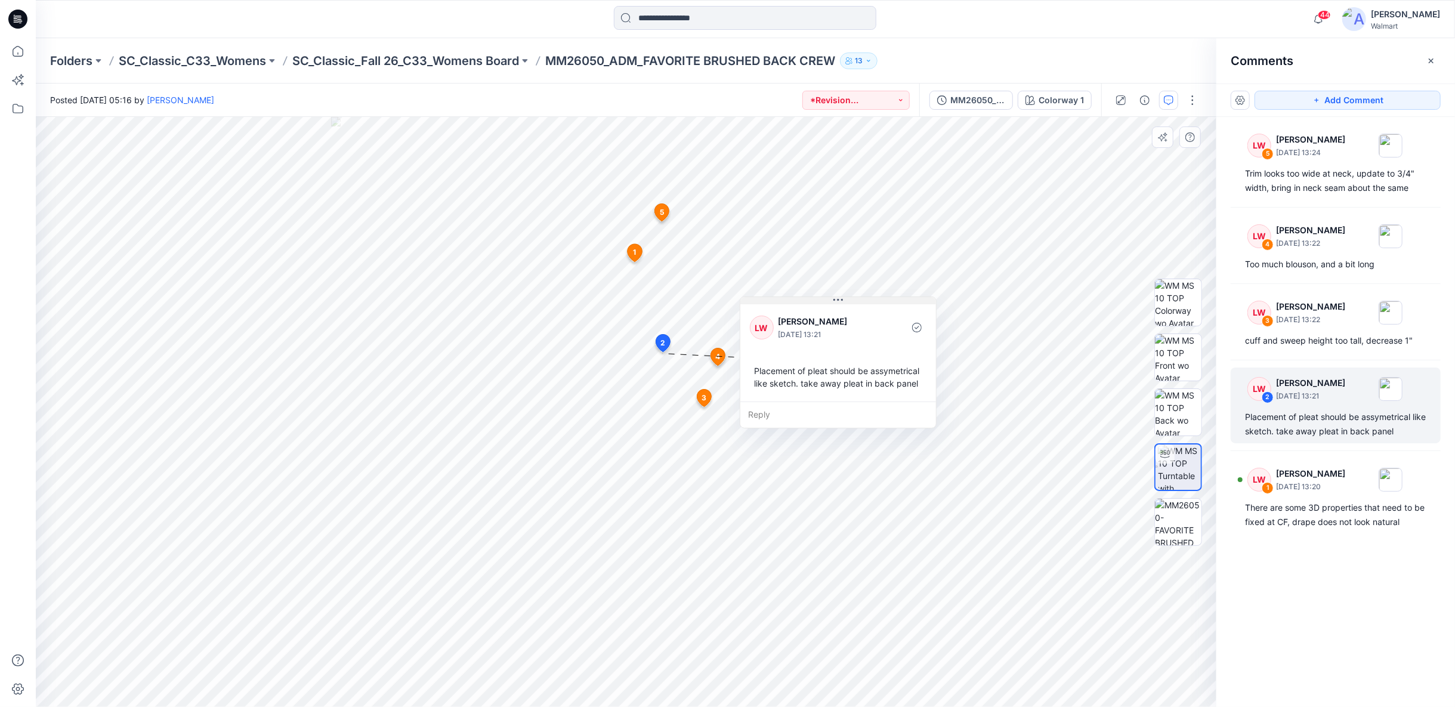
drag, startPoint x: 807, startPoint y: 363, endPoint x: 902, endPoint y: 302, distance: 113.0
click at [902, 302] on button at bounding box center [838, 300] width 196 height 7
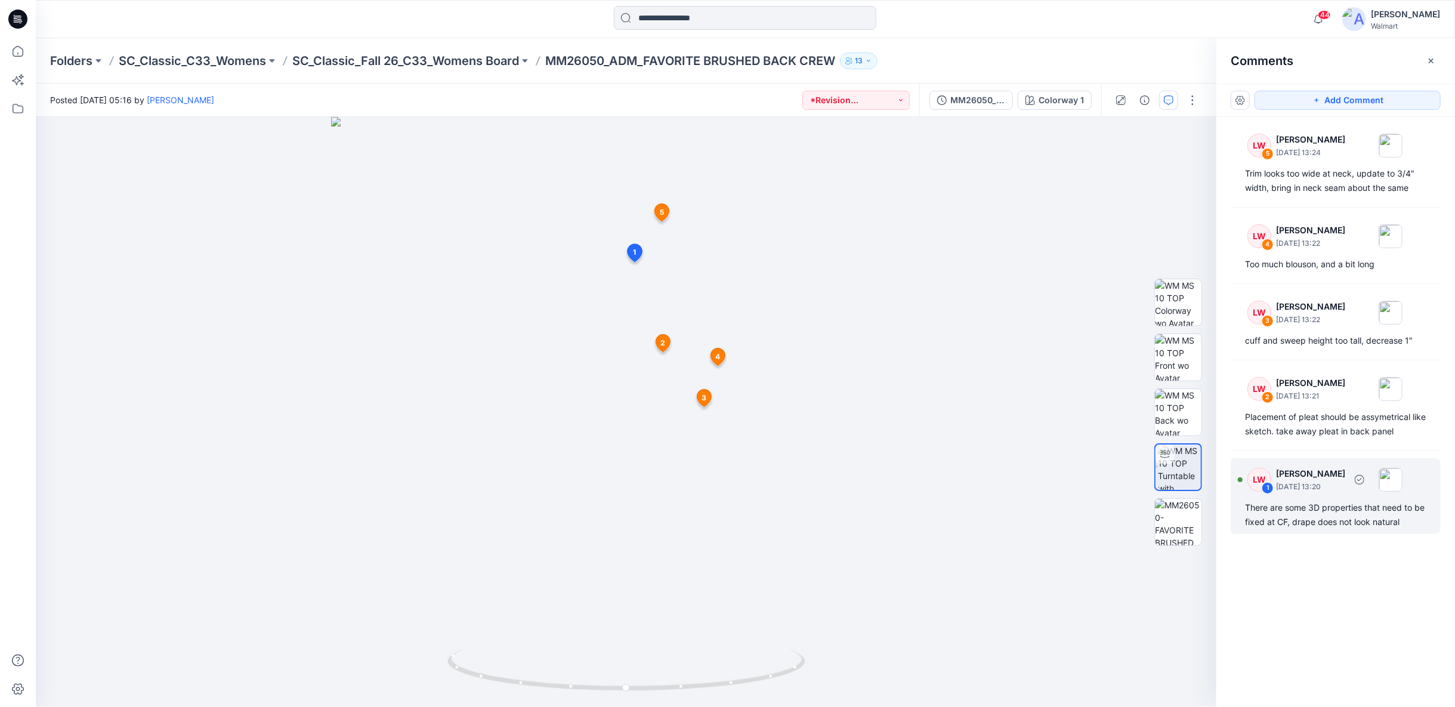
click at [1293, 513] on div "There are some 3D properties that need to be fixed at CF, drape does not look n…" at bounding box center [1335, 514] width 181 height 29
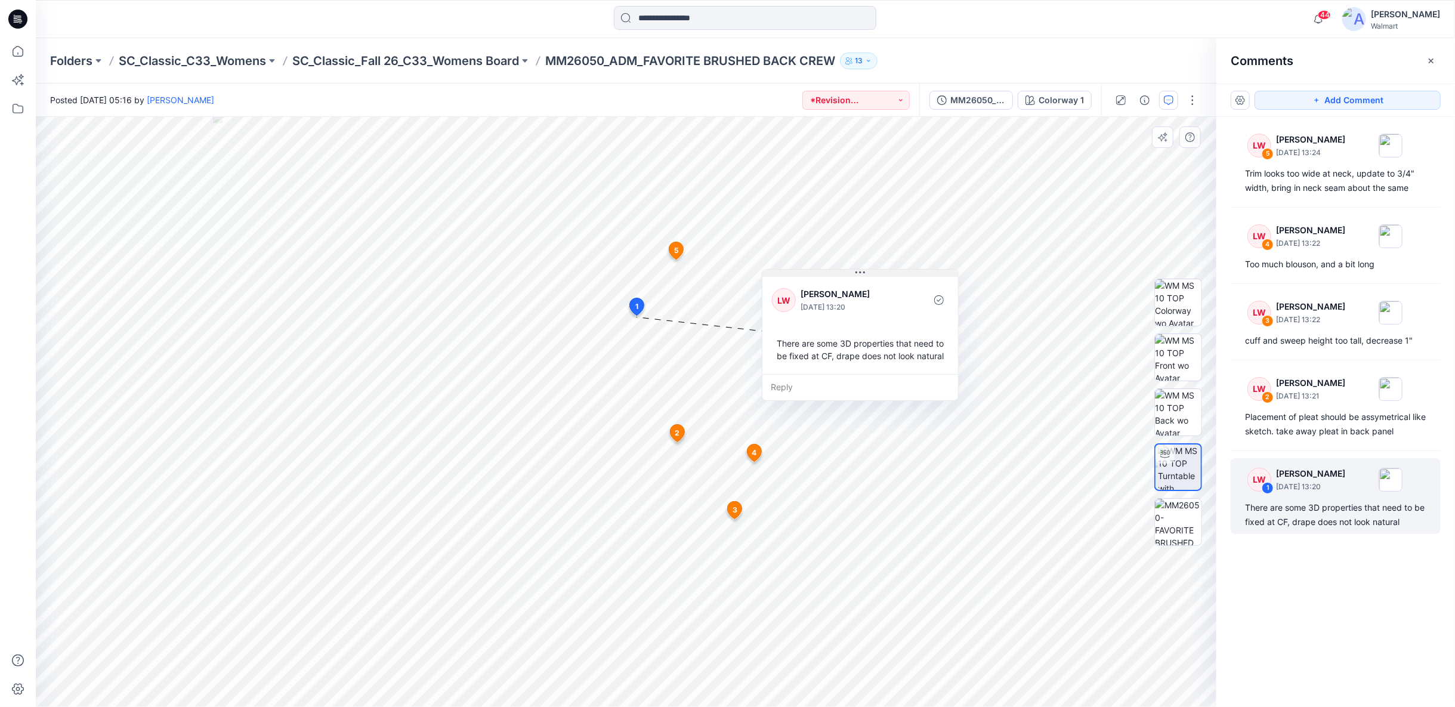
drag, startPoint x: 767, startPoint y: 327, endPoint x: 910, endPoint y: 274, distance: 153.0
click at [910, 274] on button at bounding box center [860, 273] width 196 height 7
click at [21, 55] on icon at bounding box center [18, 51] width 11 height 11
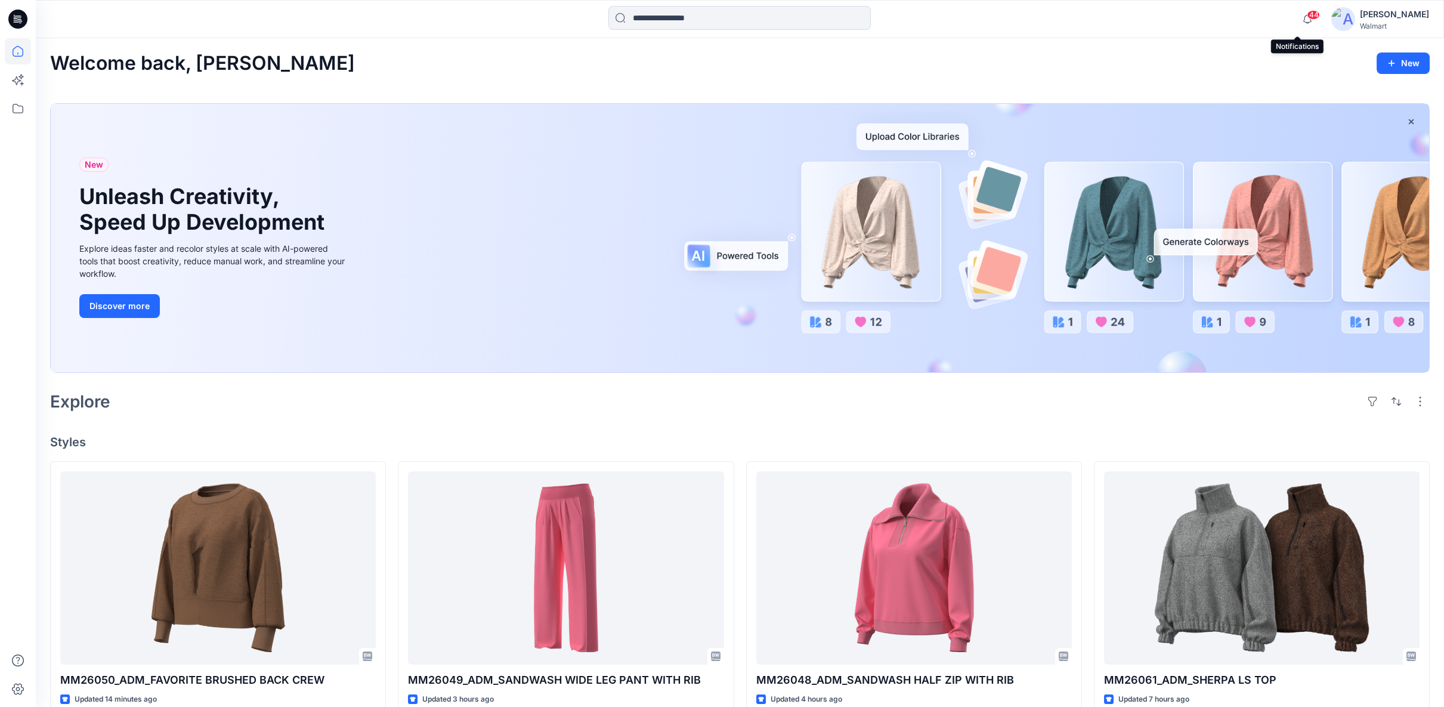
click at [1307, 18] on span "44" at bounding box center [1313, 15] width 13 height 10
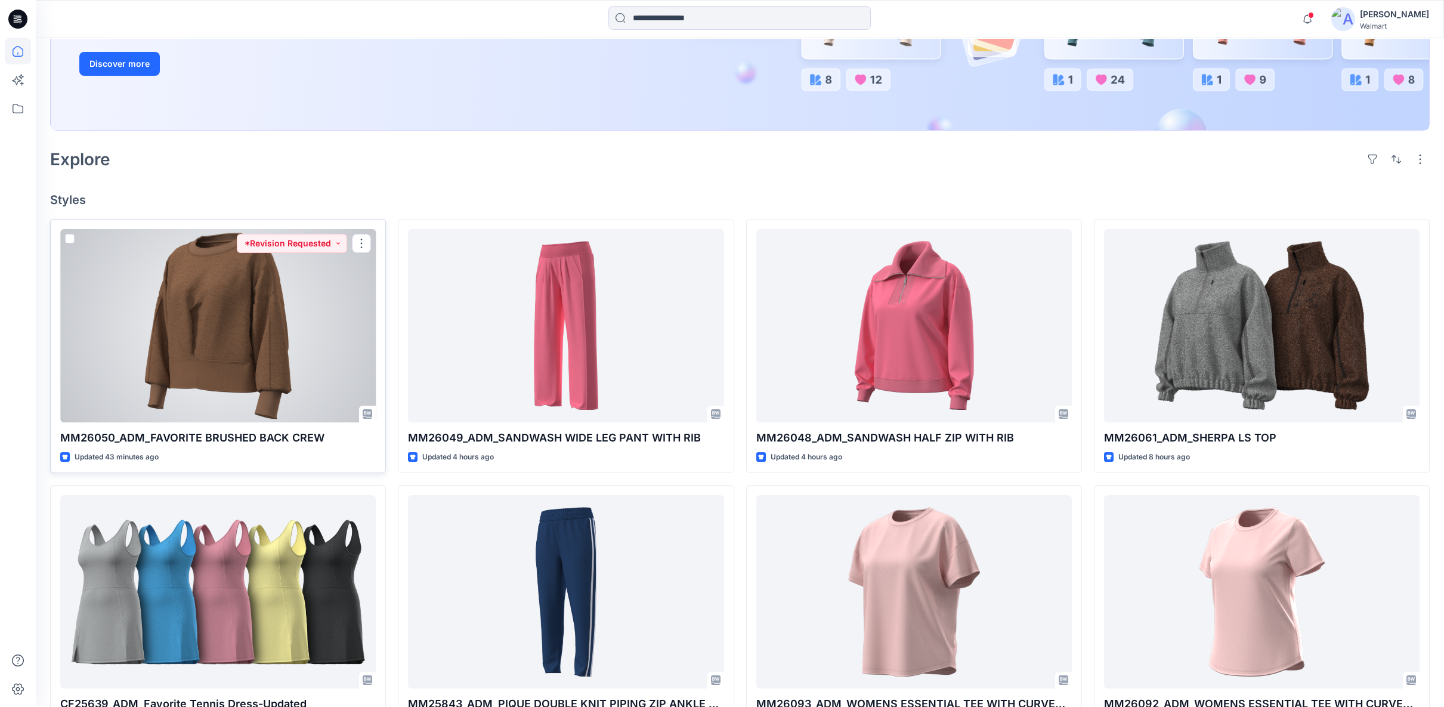
scroll to position [265, 0]
